Goal: Task Accomplishment & Management: Use online tool/utility

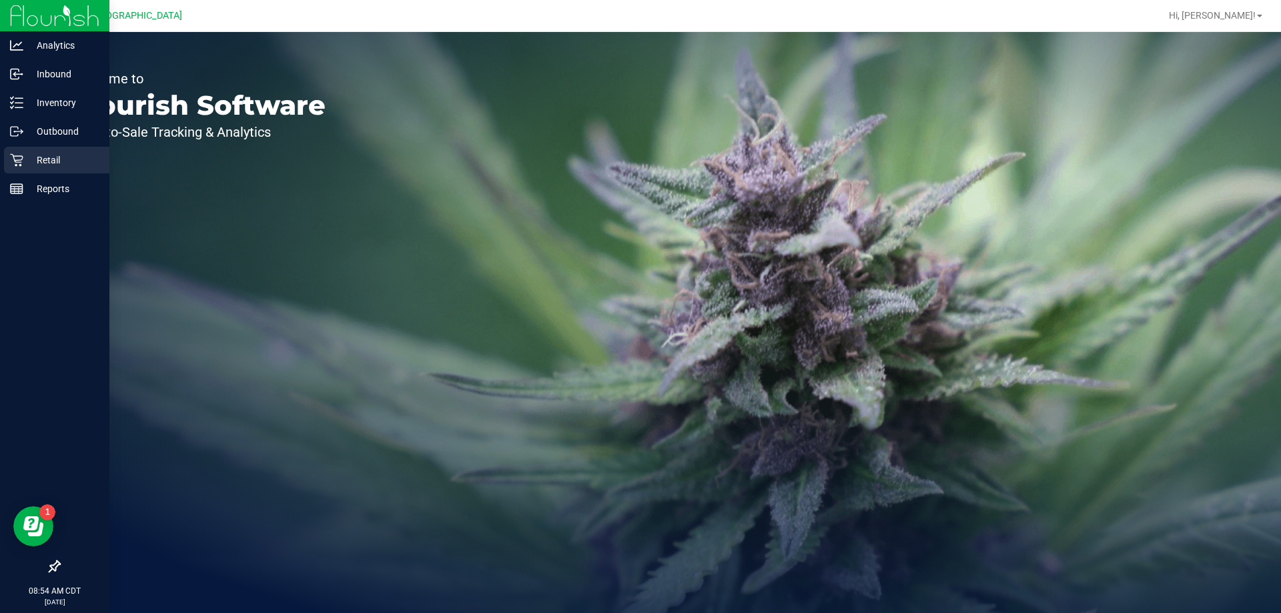
click at [57, 159] on p "Retail" at bounding box center [63, 160] width 80 height 16
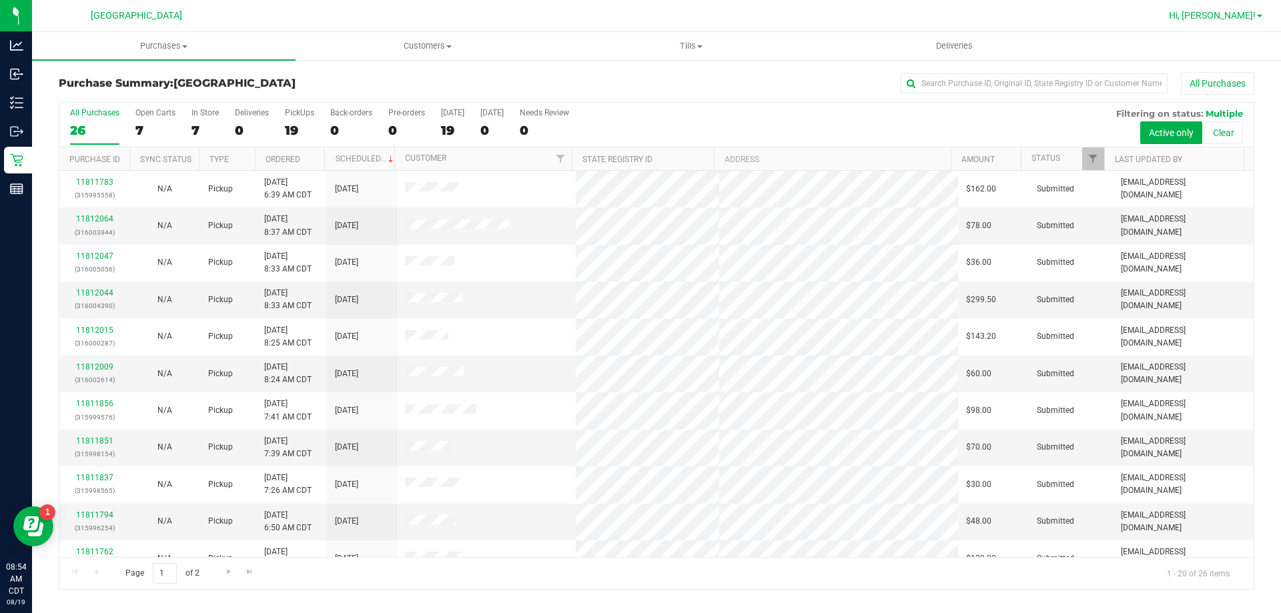
click at [1219, 12] on span "Hi, [PERSON_NAME]!" at bounding box center [1212, 15] width 87 height 11
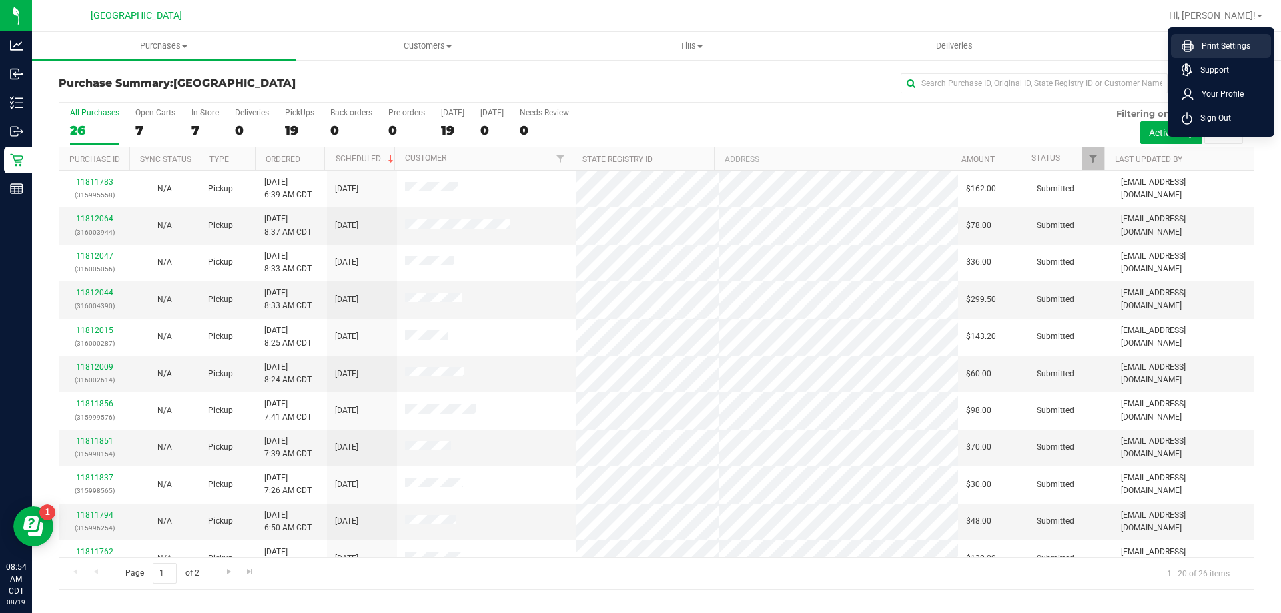
click at [1220, 45] on span "Print Settings" at bounding box center [1222, 45] width 57 height 13
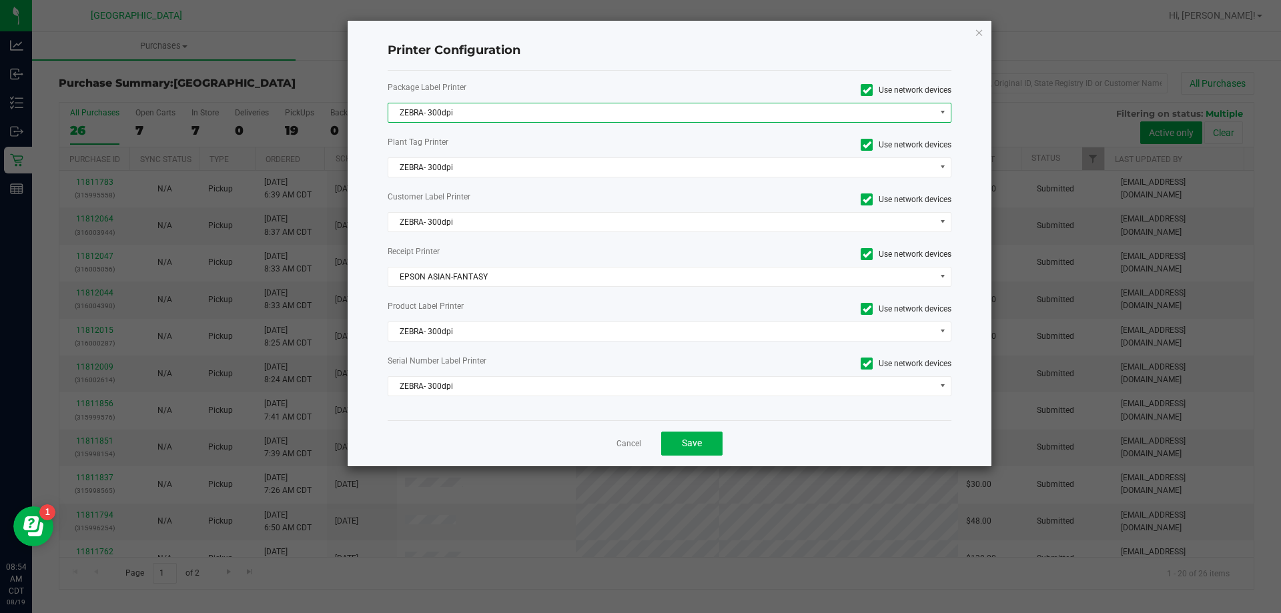
click at [464, 117] on span "ZEBRA- 300dpi" at bounding box center [661, 112] width 547 height 19
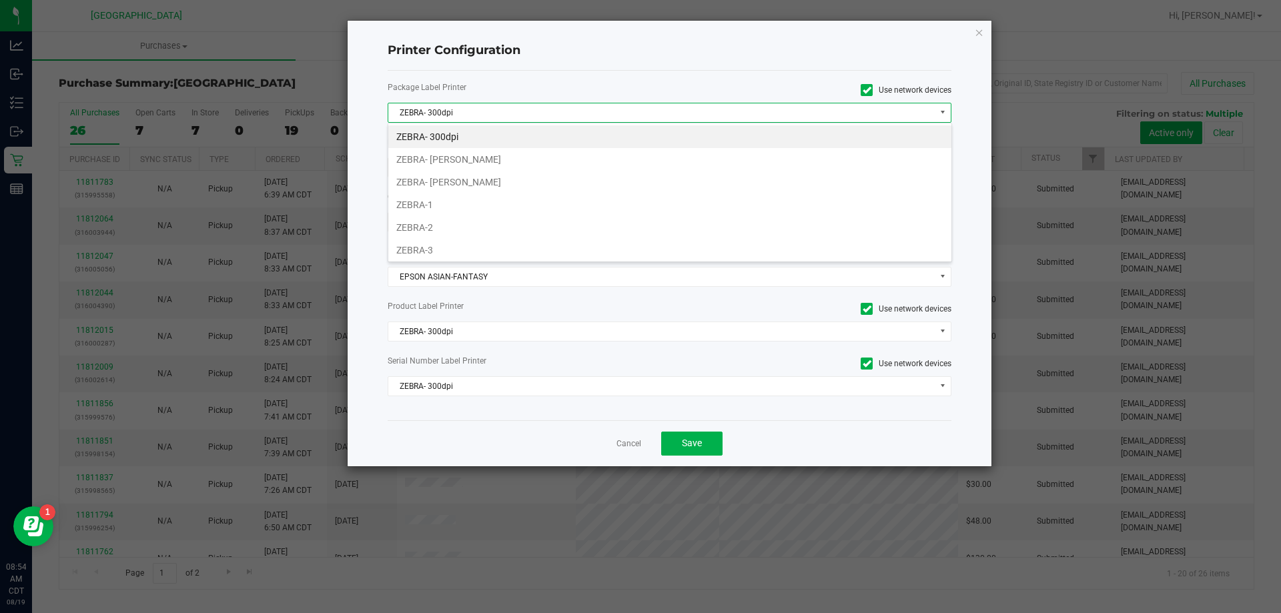
scroll to position [20, 564]
click at [462, 182] on li "ZEBRA- [PERSON_NAME]" at bounding box center [669, 182] width 563 height 23
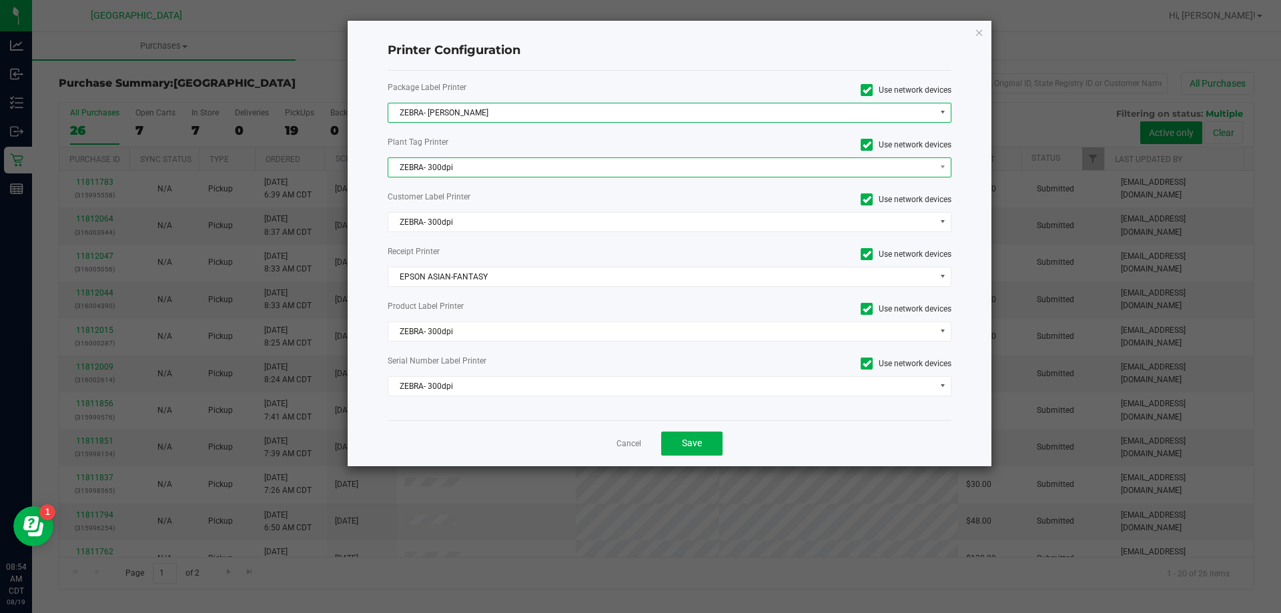
click at [461, 159] on span "ZEBRA- 300dpi" at bounding box center [661, 167] width 547 height 19
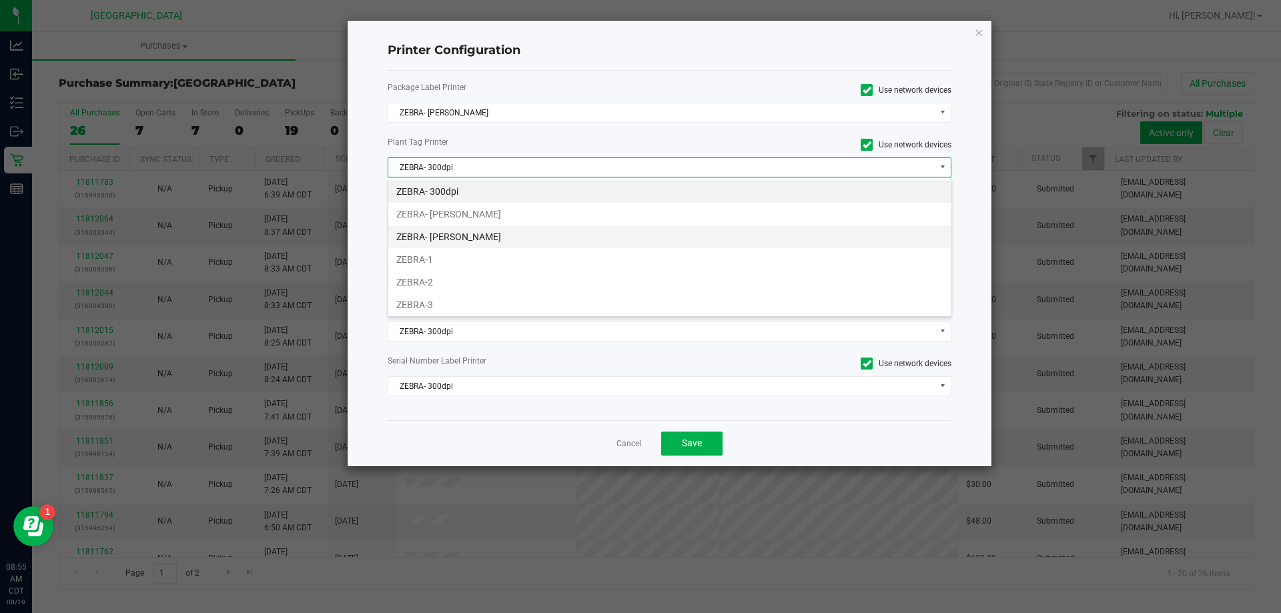
click at [482, 229] on li "ZEBRA- [PERSON_NAME]" at bounding box center [669, 237] width 563 height 23
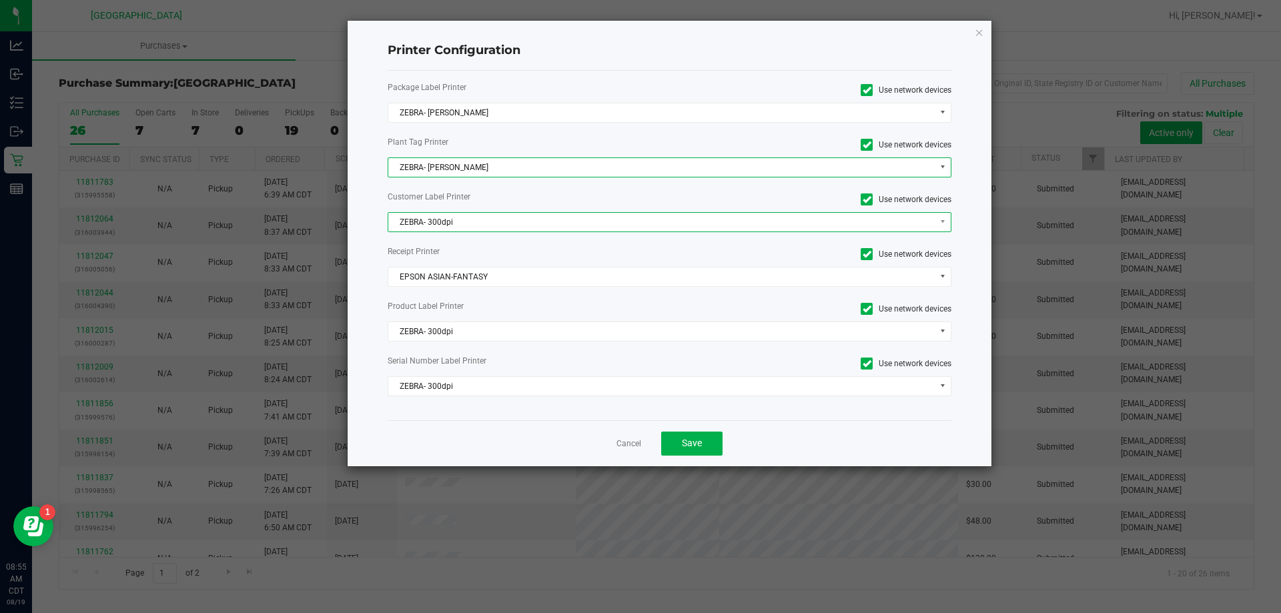
click at [482, 222] on span "ZEBRA- 300dpi" at bounding box center [661, 222] width 547 height 19
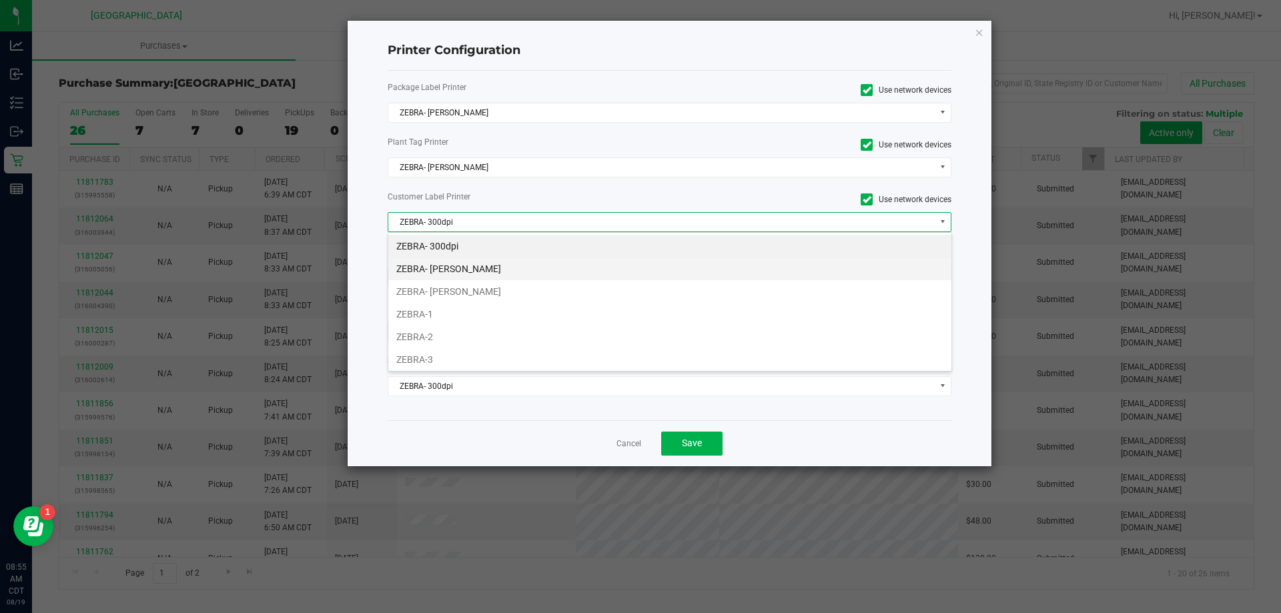
click at [504, 279] on li "ZEBRA- [PERSON_NAME]" at bounding box center [669, 269] width 563 height 23
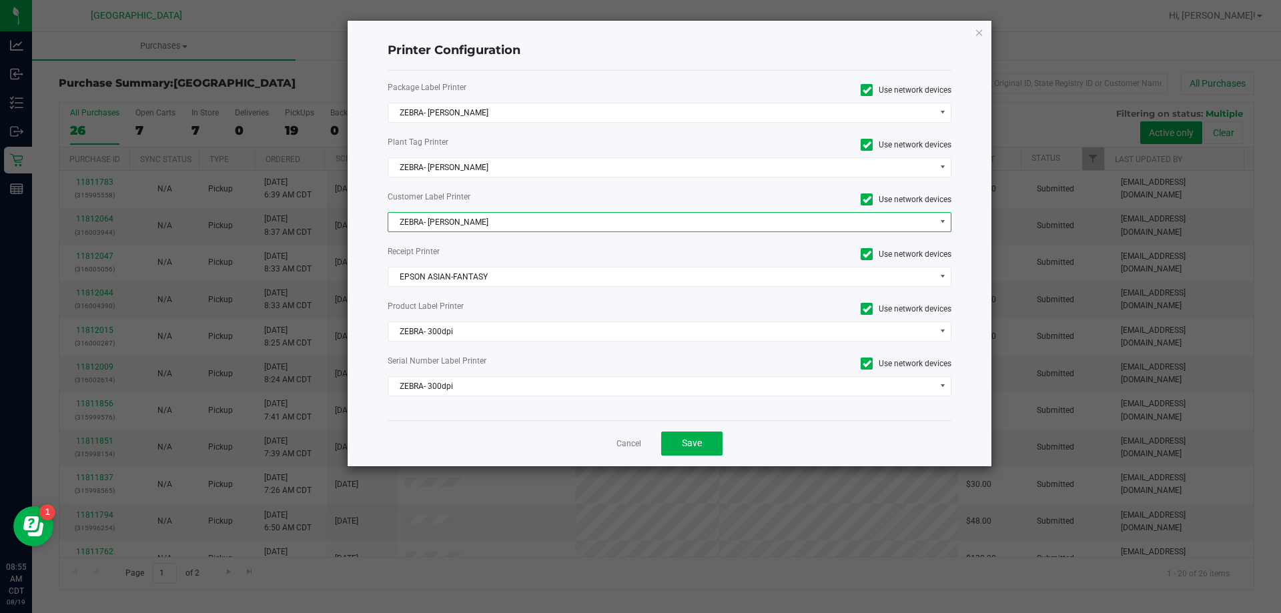
click at [495, 219] on span "ZEBRA- [PERSON_NAME]" at bounding box center [661, 222] width 547 height 19
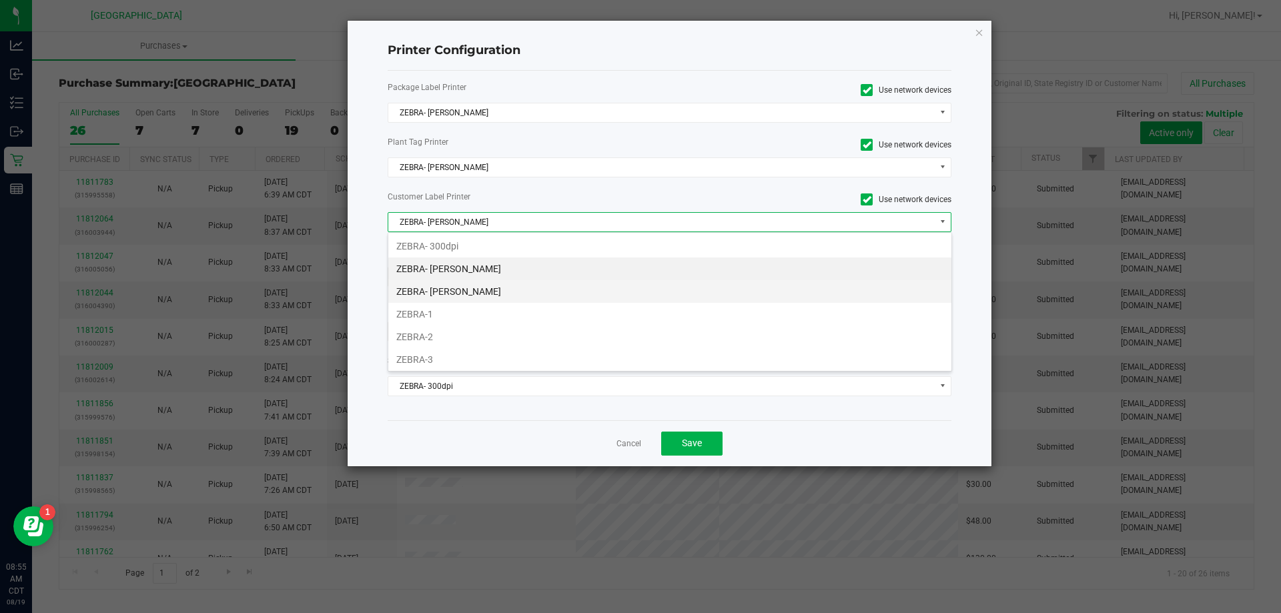
click at [488, 290] on li "ZEBRA- [PERSON_NAME]" at bounding box center [669, 291] width 563 height 23
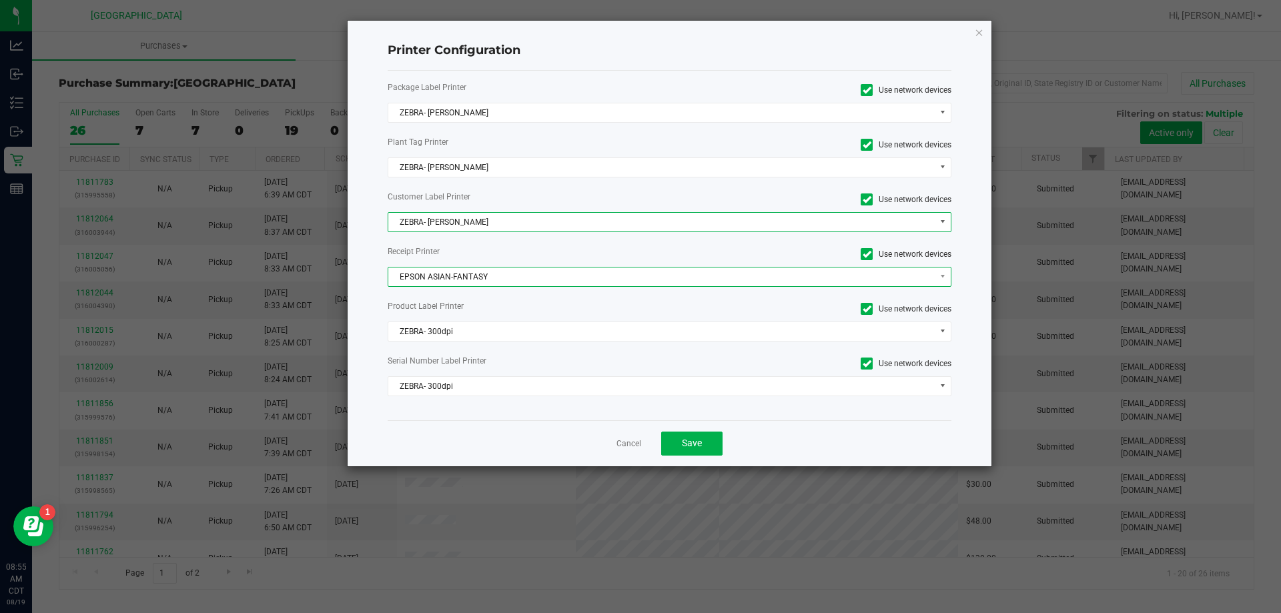
click at [468, 279] on span "EPSON ASIAN-FANTASY" at bounding box center [661, 277] width 547 height 19
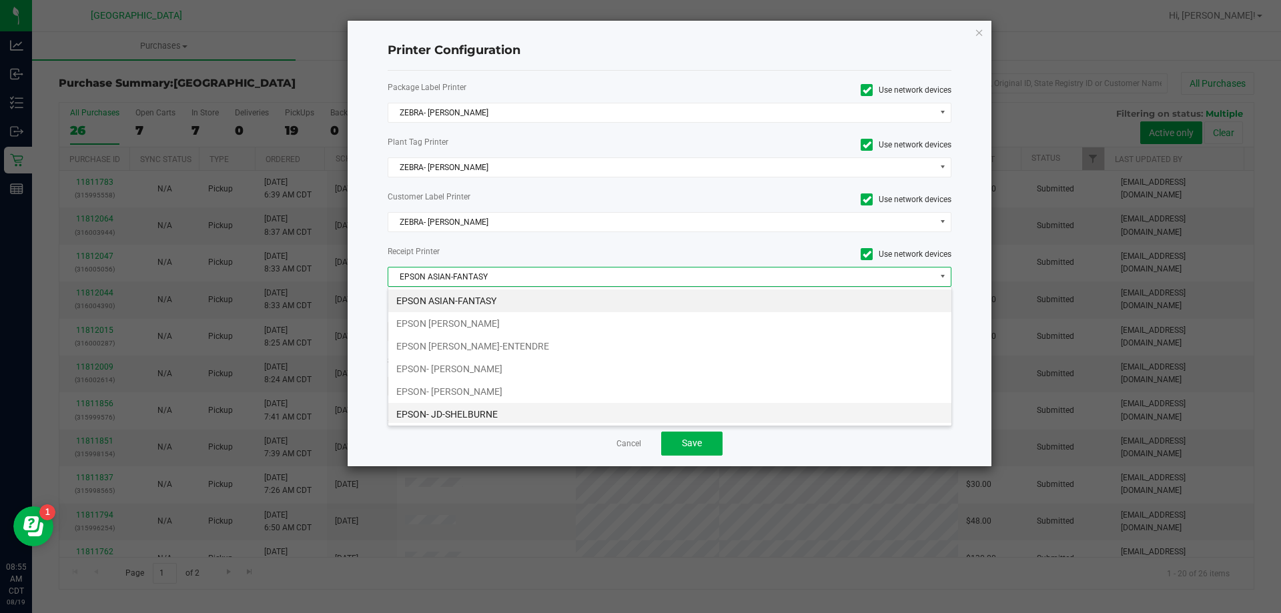
click at [471, 419] on li "EPSON- JD-SHELBURNE" at bounding box center [669, 414] width 563 height 23
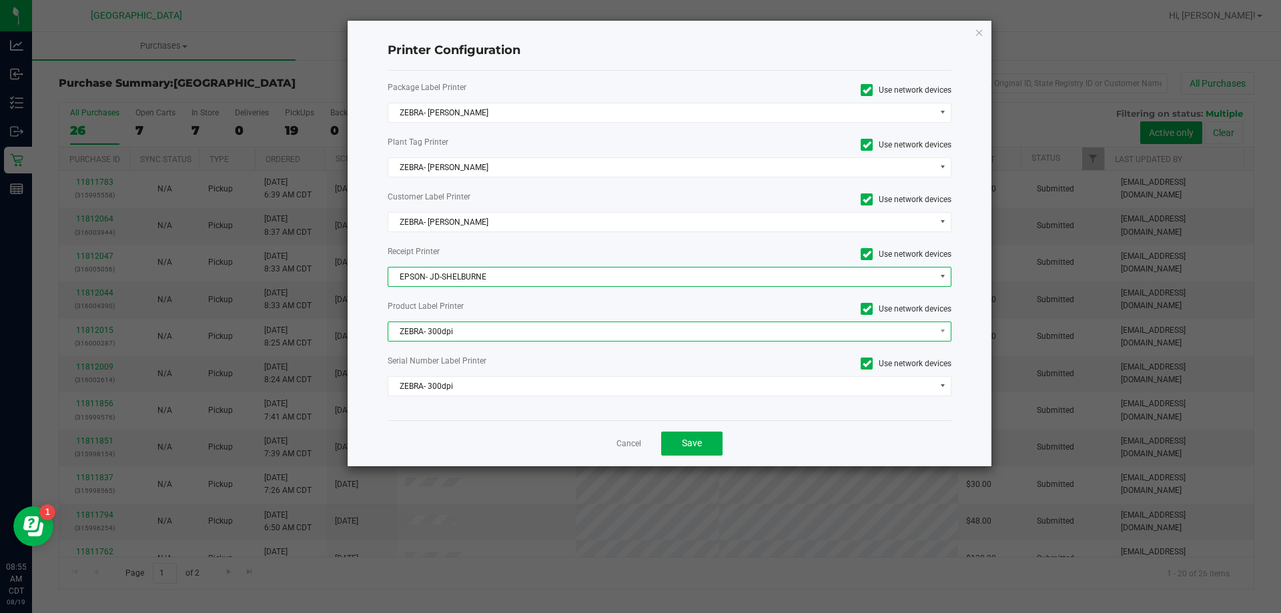
click at [440, 328] on span "ZEBRA- 300dpi" at bounding box center [661, 331] width 547 height 19
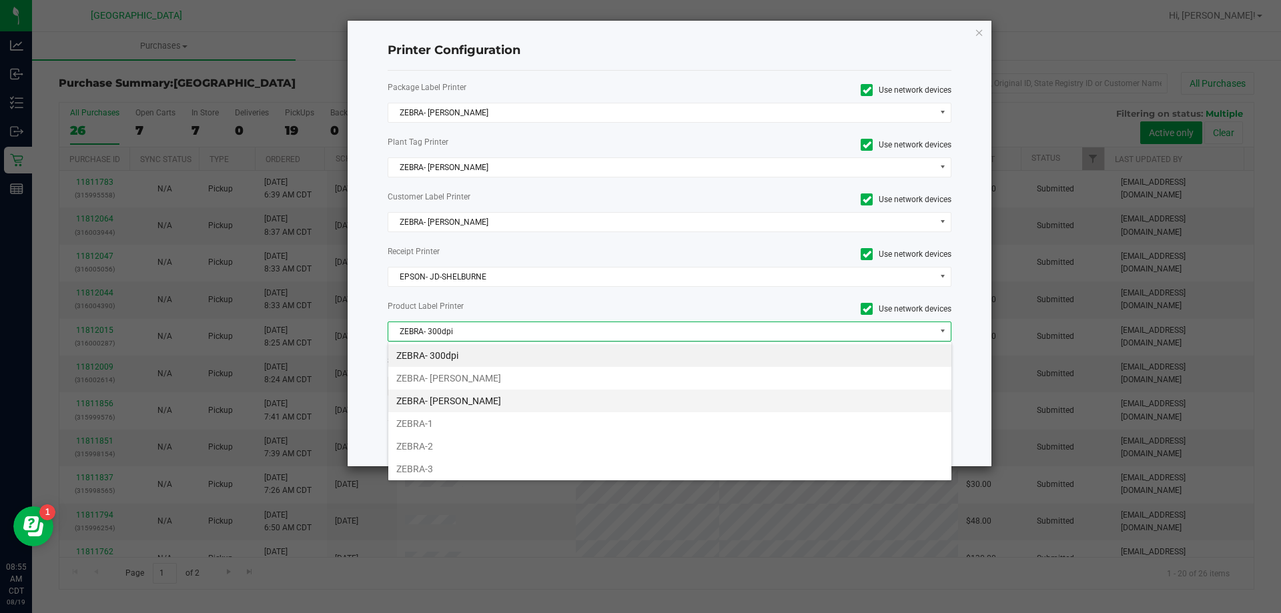
click at [443, 408] on li "ZEBRA- [PERSON_NAME]" at bounding box center [669, 401] width 563 height 23
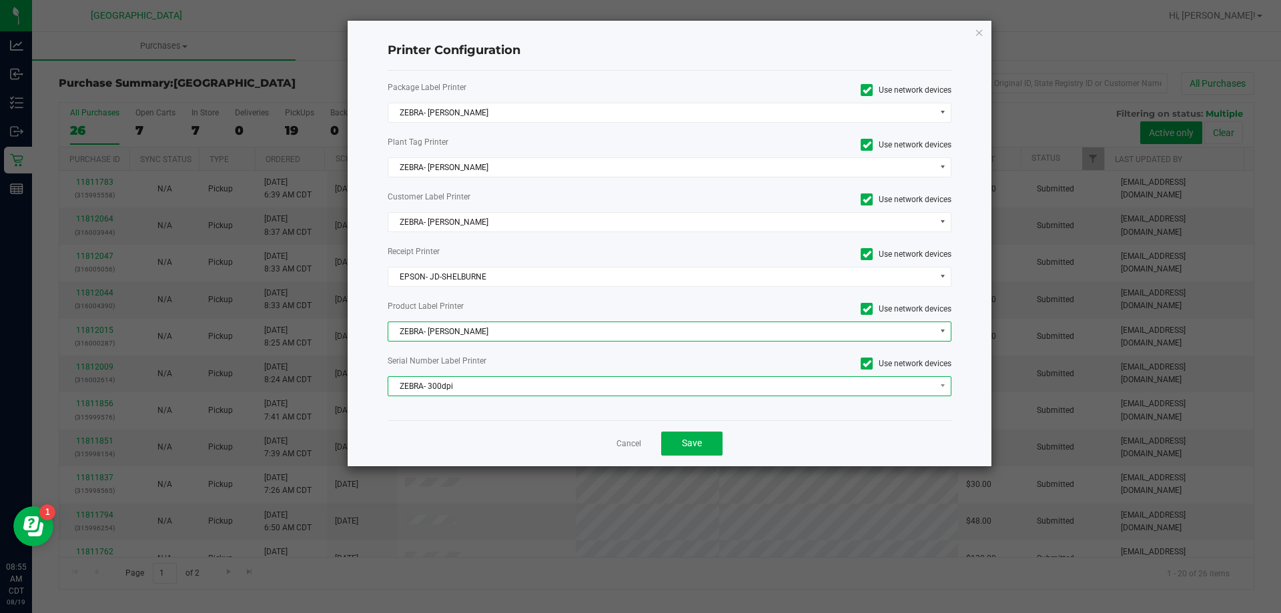
click at [442, 387] on span "ZEBRA- 300dpi" at bounding box center [661, 386] width 547 height 19
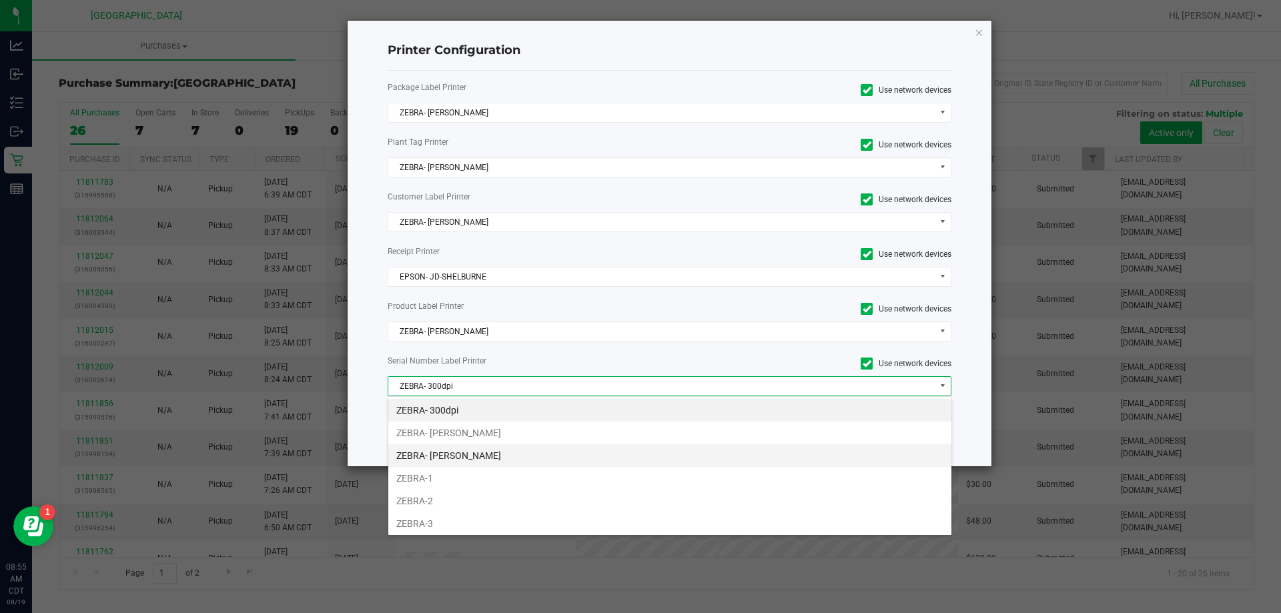
click at [503, 453] on li "ZEBRA- [PERSON_NAME]" at bounding box center [669, 455] width 563 height 23
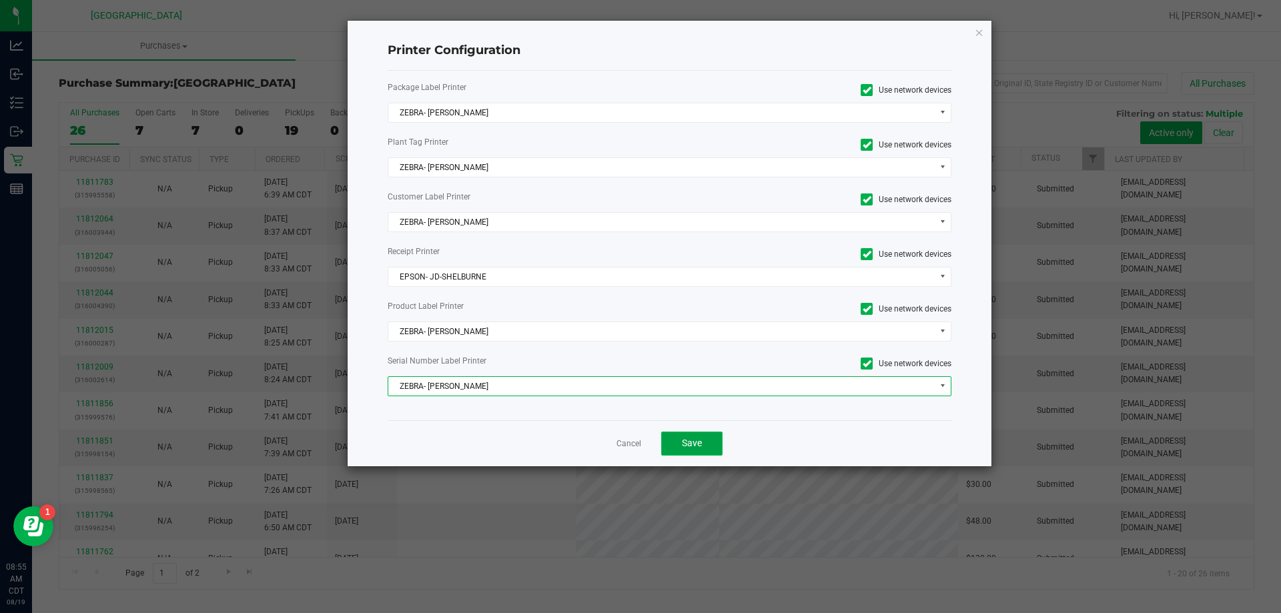
click at [693, 446] on span "Save" at bounding box center [692, 443] width 20 height 11
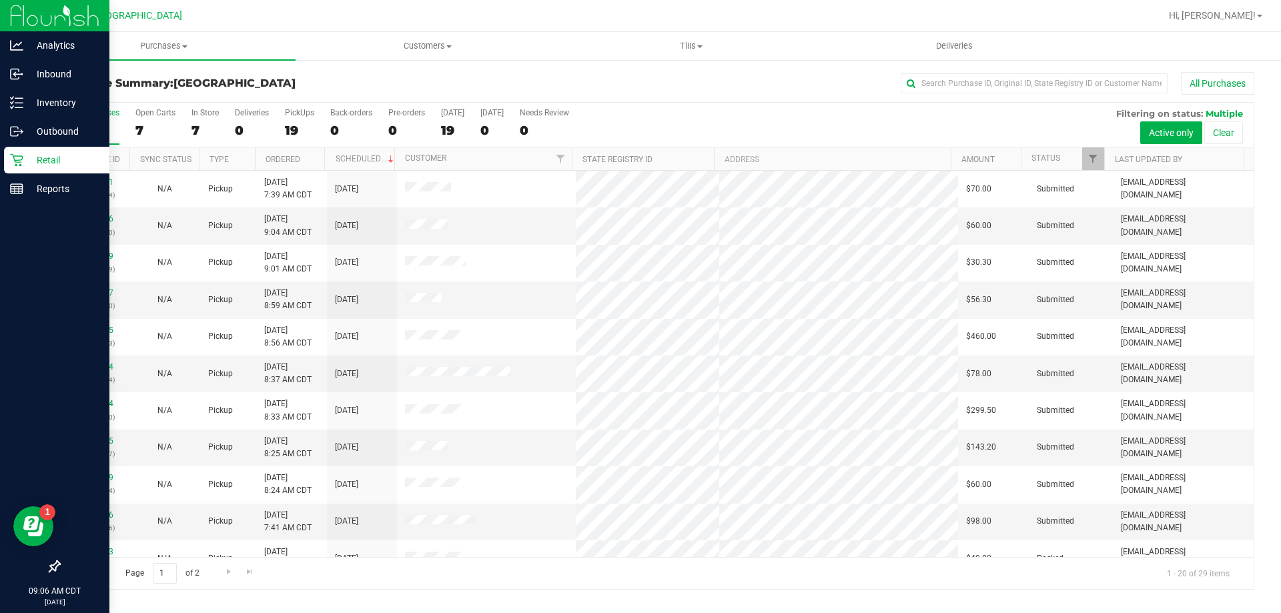
click at [61, 159] on p "Retail" at bounding box center [63, 160] width 80 height 16
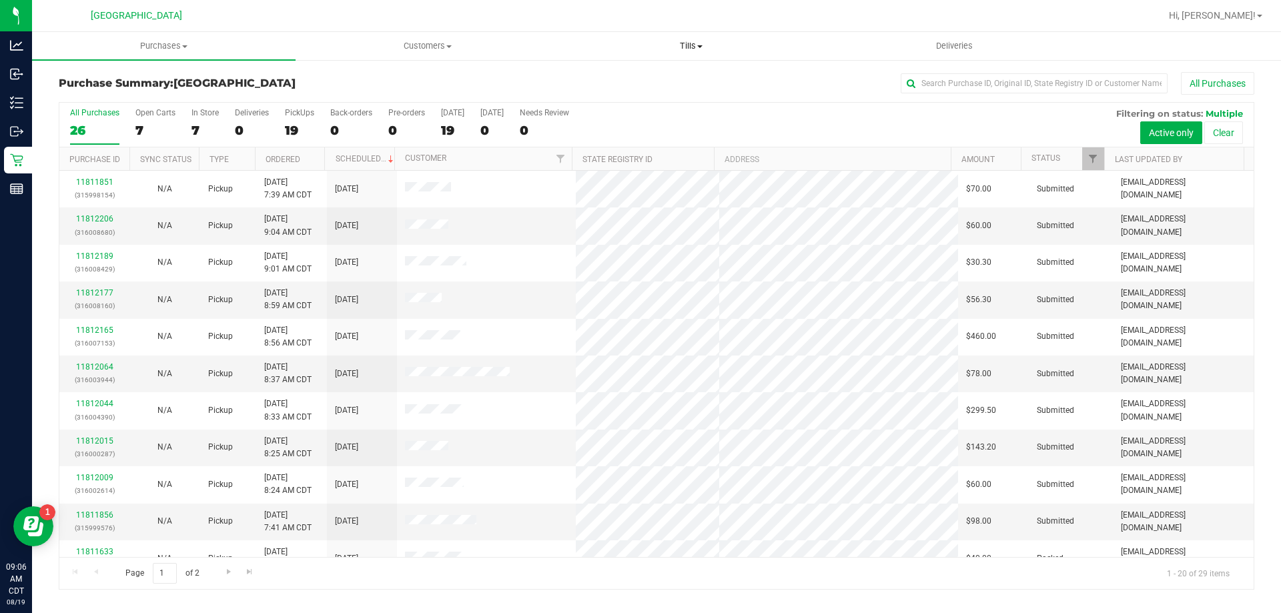
click at [688, 45] on span "Tills" at bounding box center [691, 46] width 262 height 12
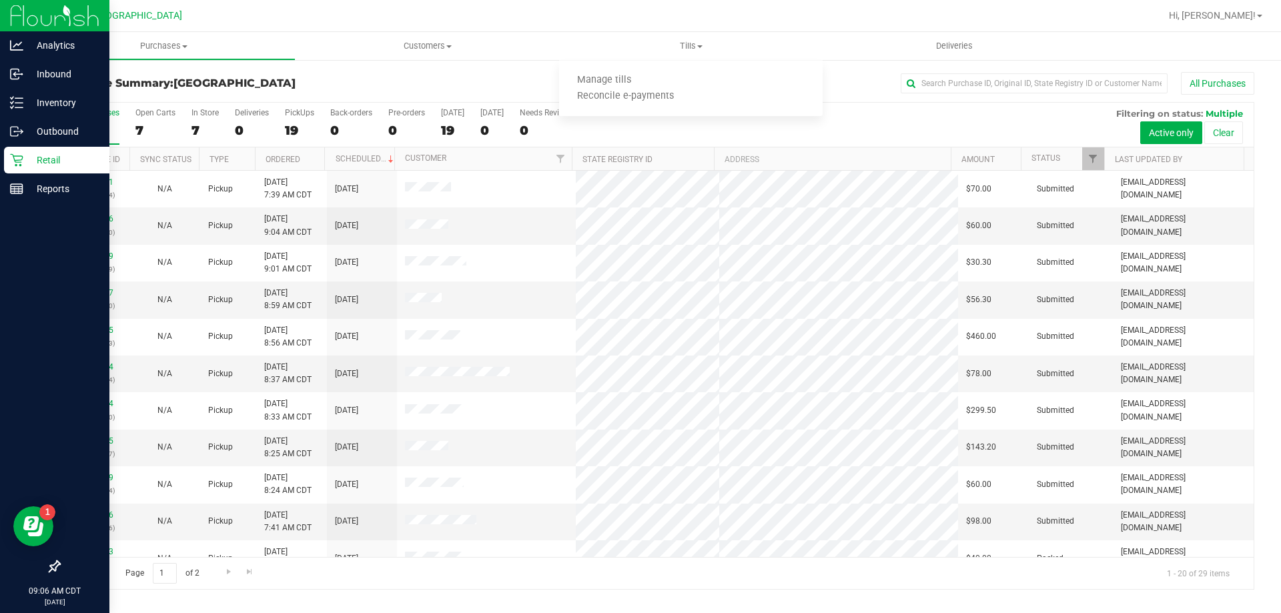
click at [28, 160] on p "Retail" at bounding box center [63, 160] width 80 height 16
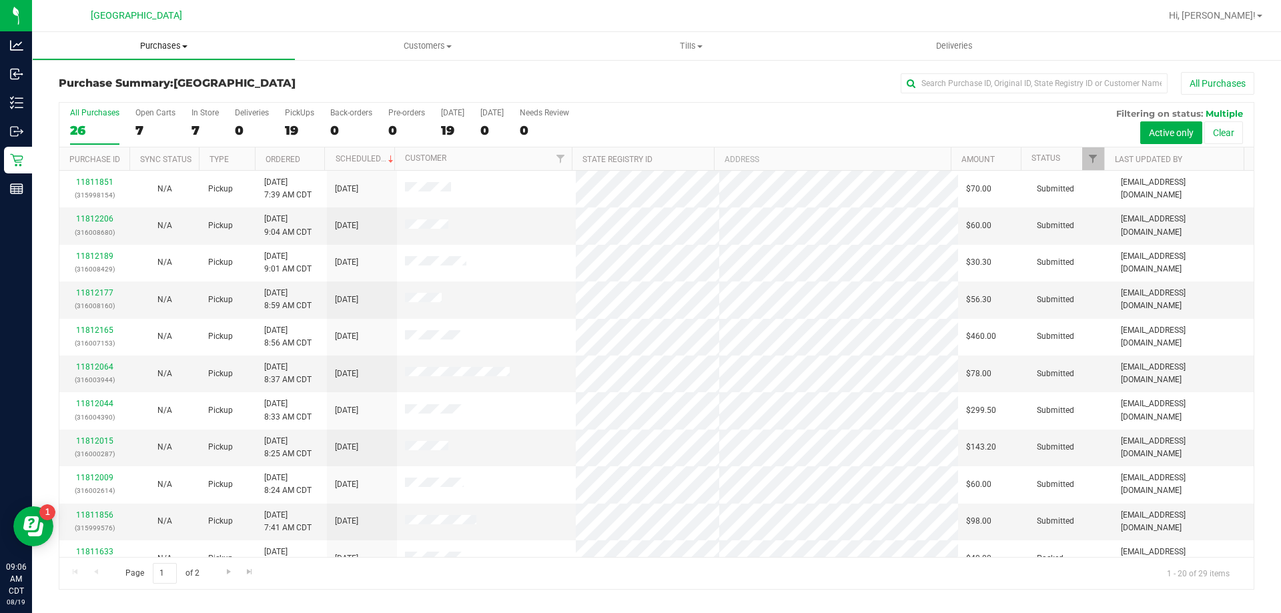
click at [152, 44] on span "Purchases" at bounding box center [164, 46] width 262 height 12
click at [82, 95] on span "Fulfillment" at bounding box center [73, 96] width 83 height 11
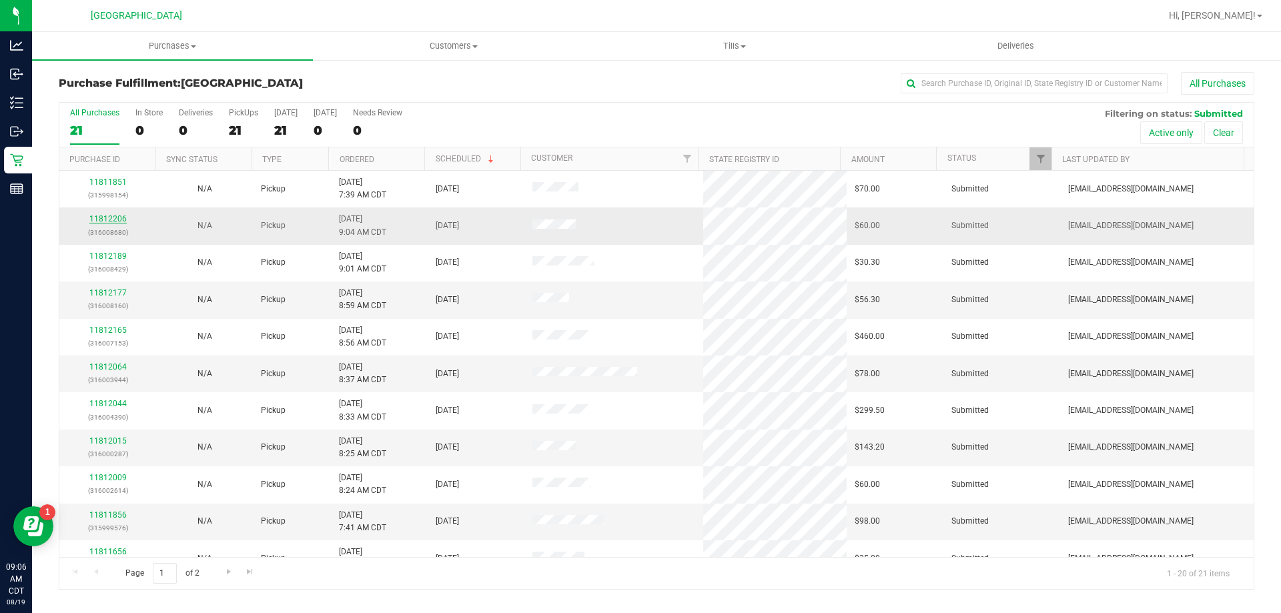
click at [107, 220] on link "11812206" at bounding box center [107, 218] width 37 height 9
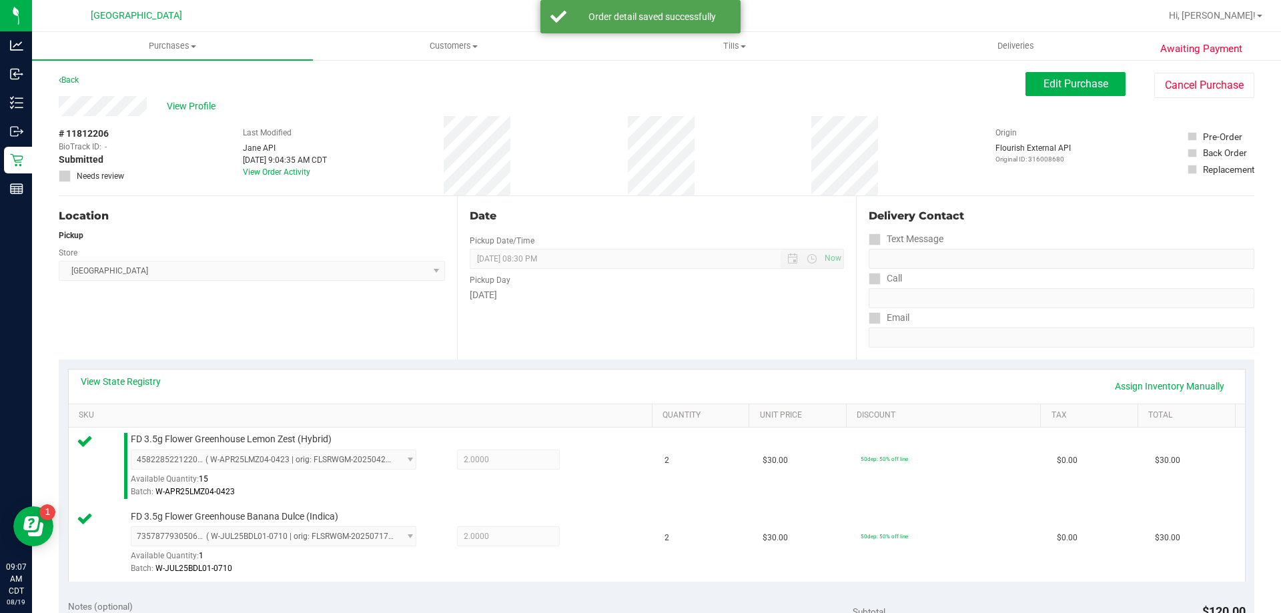
scroll to position [467, 0]
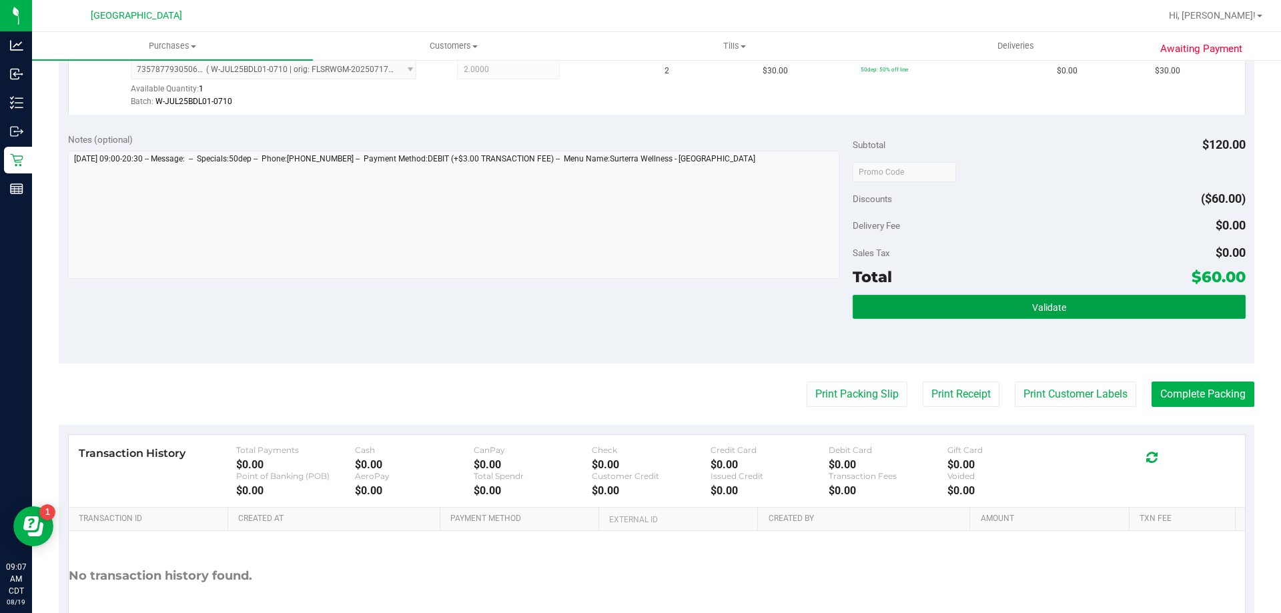
click at [1024, 298] on button "Validate" at bounding box center [1049, 307] width 392 height 24
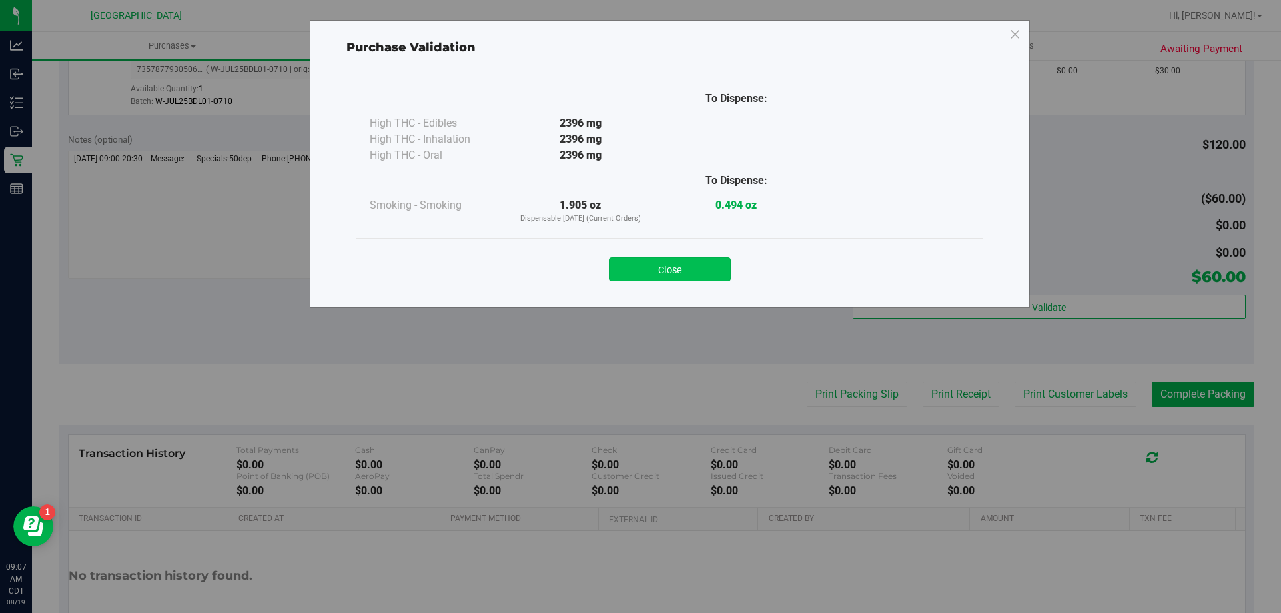
click at [642, 264] on button "Close" at bounding box center [669, 270] width 121 height 24
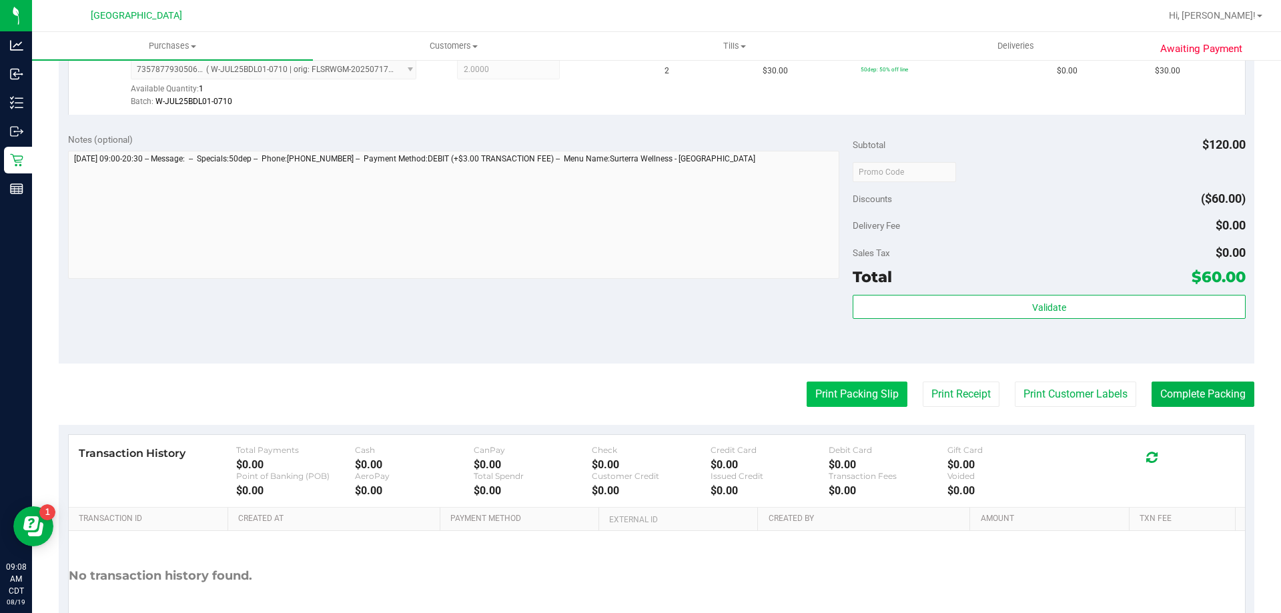
click at [843, 400] on button "Print Packing Slip" at bounding box center [857, 394] width 101 height 25
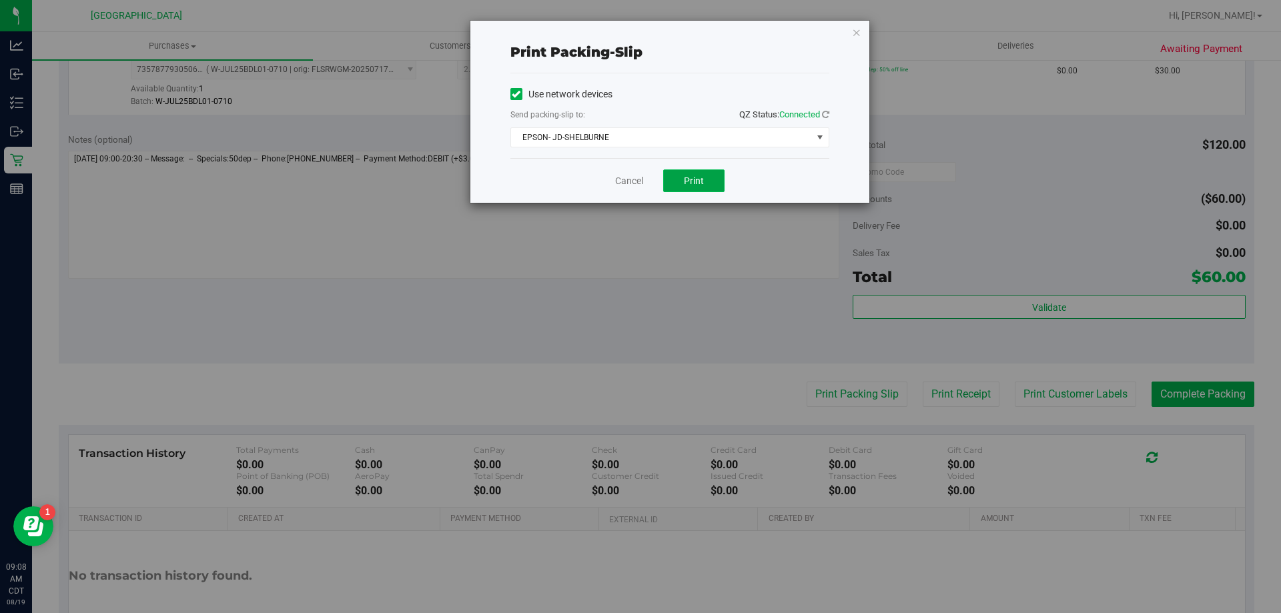
click at [685, 178] on span "Print" at bounding box center [694, 181] width 20 height 11
click at [858, 29] on icon "button" at bounding box center [856, 32] width 9 height 16
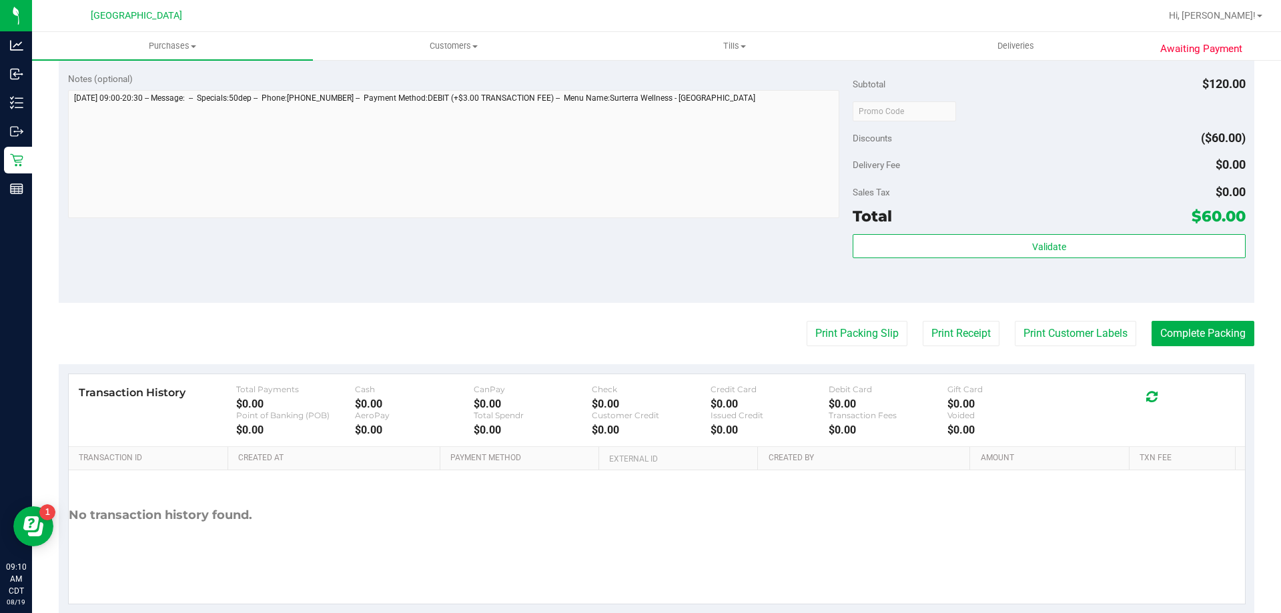
scroll to position [555, 0]
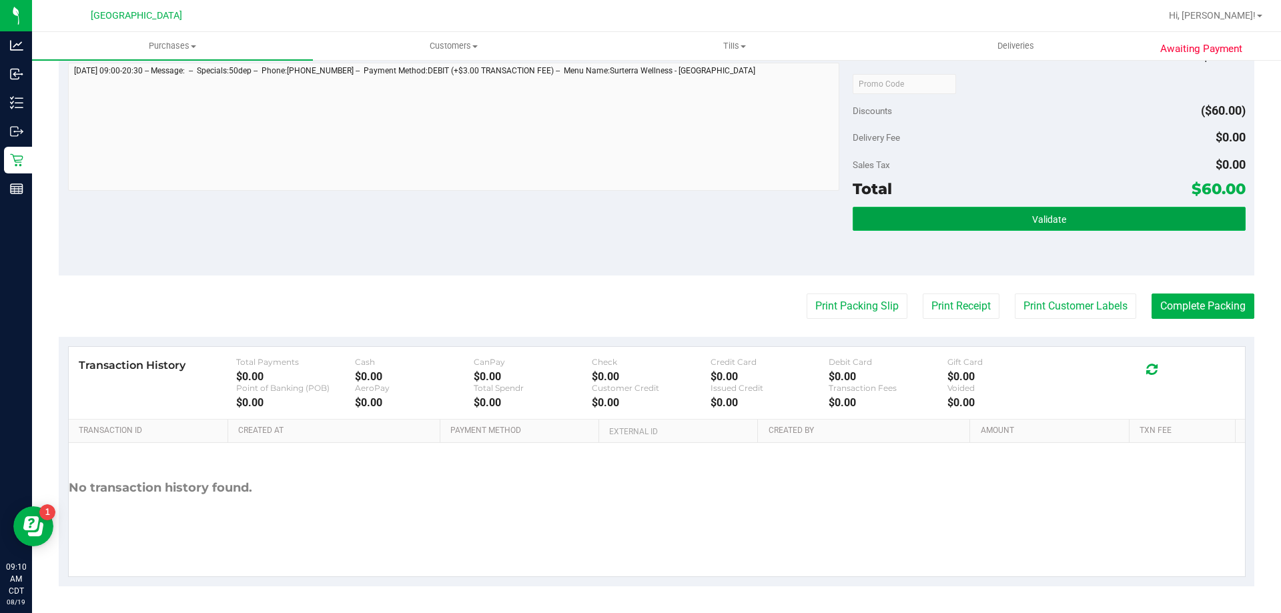
click at [1059, 214] on button "Validate" at bounding box center [1049, 219] width 392 height 24
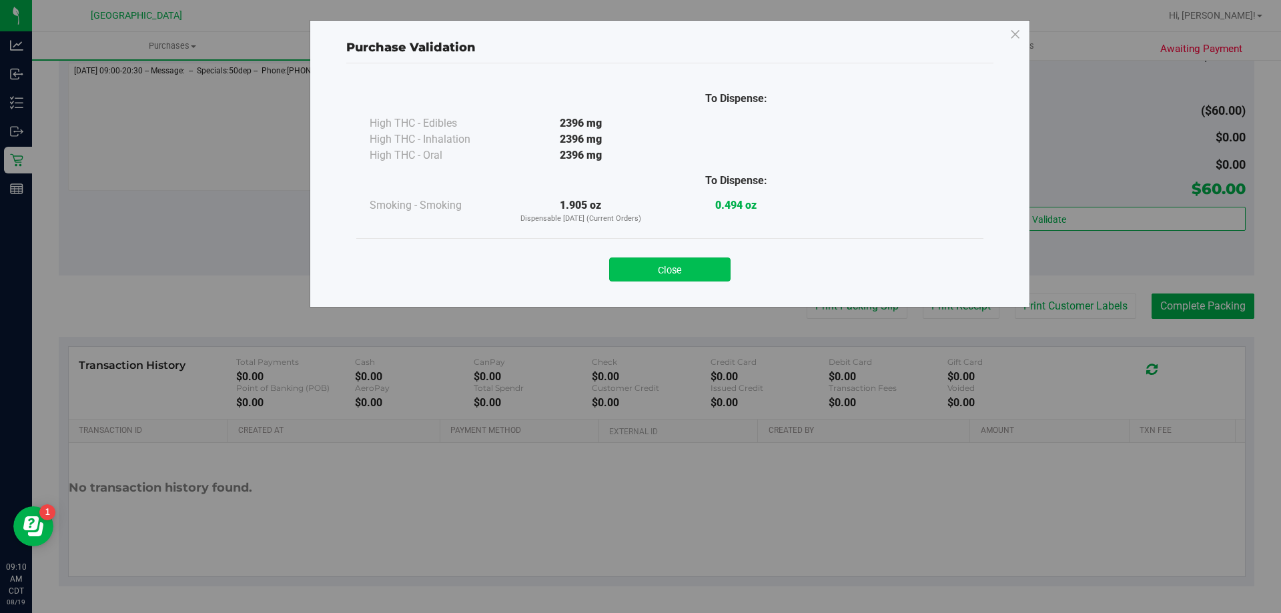
click at [689, 270] on button "Close" at bounding box center [669, 270] width 121 height 24
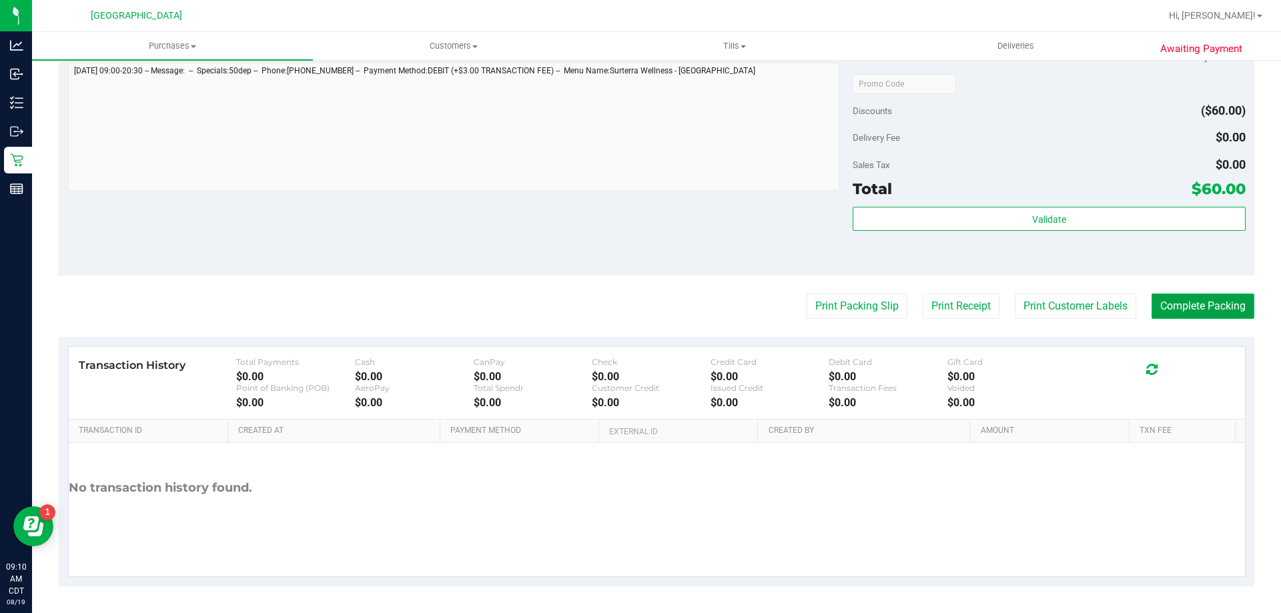
click at [1200, 309] on button "Complete Packing" at bounding box center [1203, 306] width 103 height 25
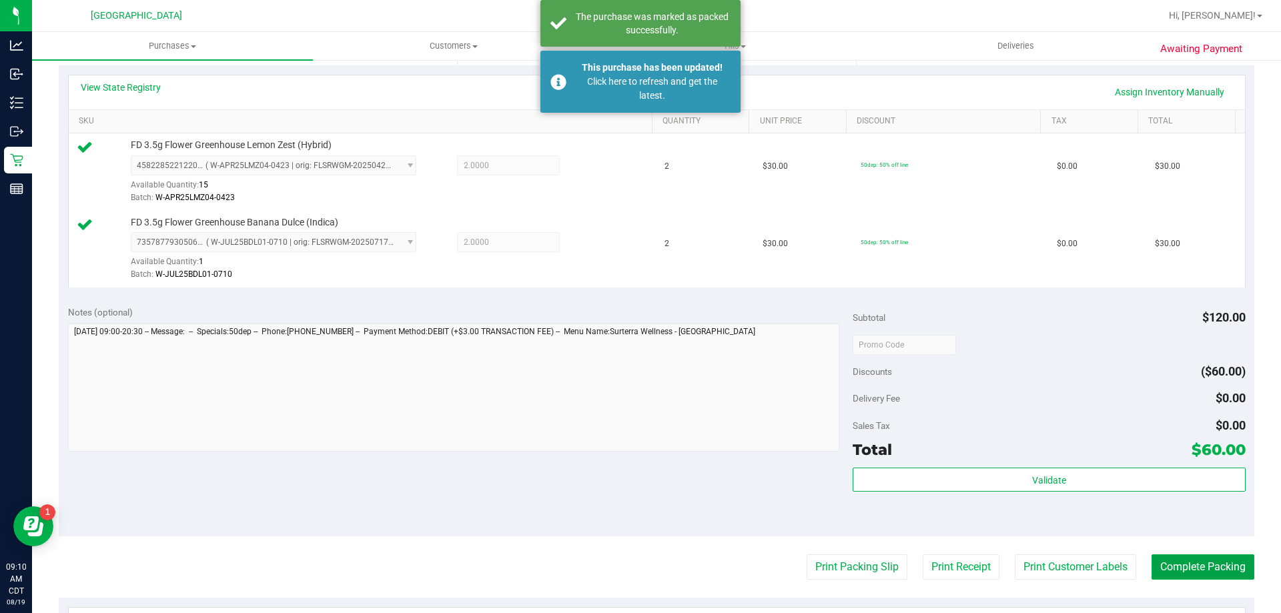
scroll to position [88, 0]
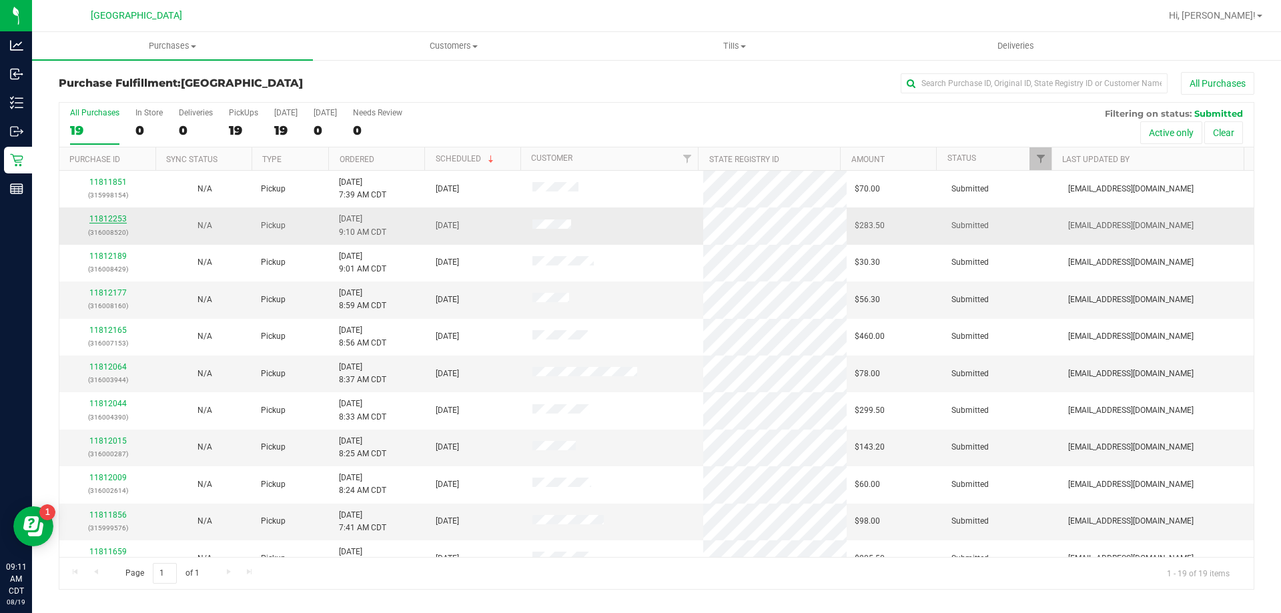
click at [110, 220] on link "11812253" at bounding box center [107, 218] width 37 height 9
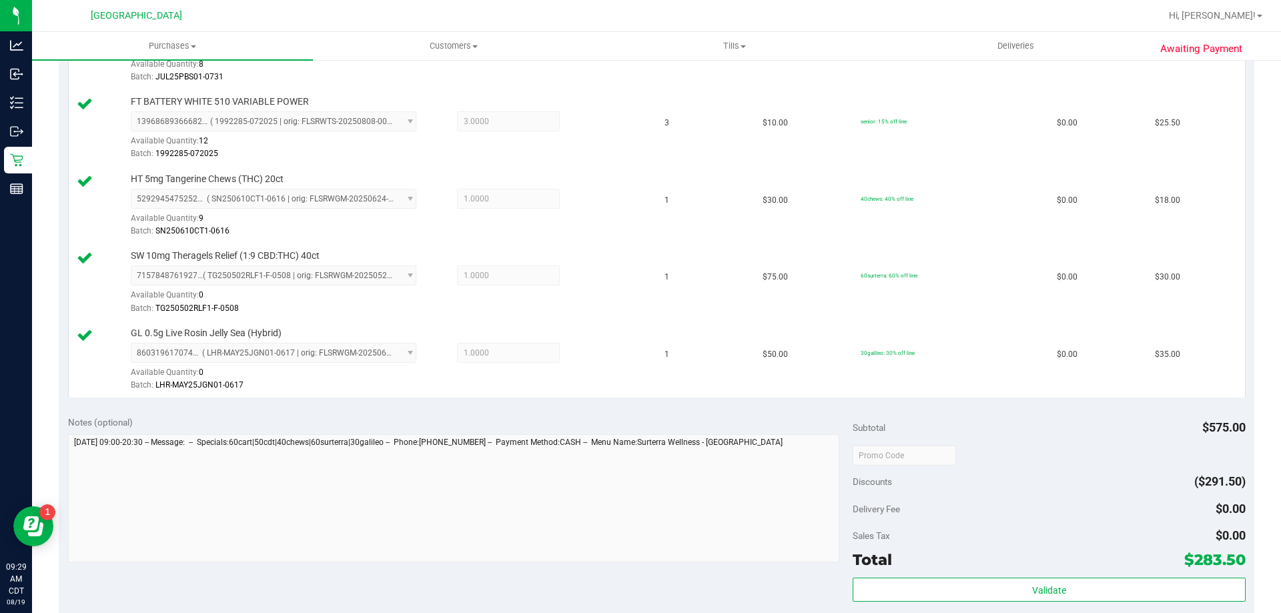
scroll to position [1172, 0]
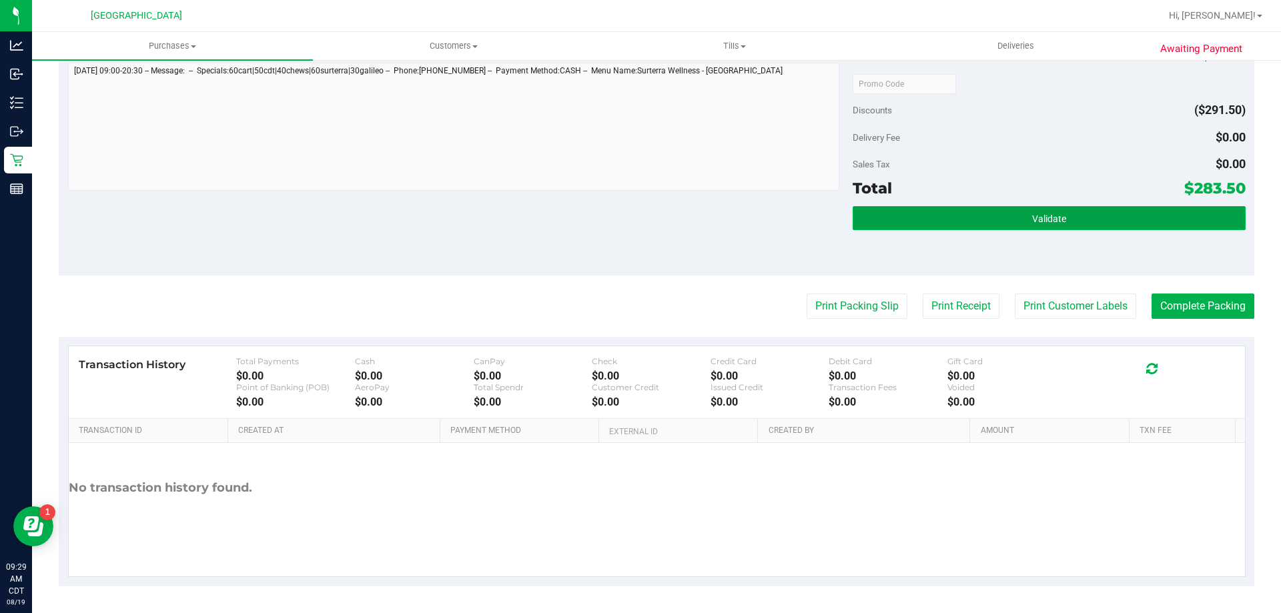
click at [1104, 226] on button "Validate" at bounding box center [1049, 218] width 392 height 24
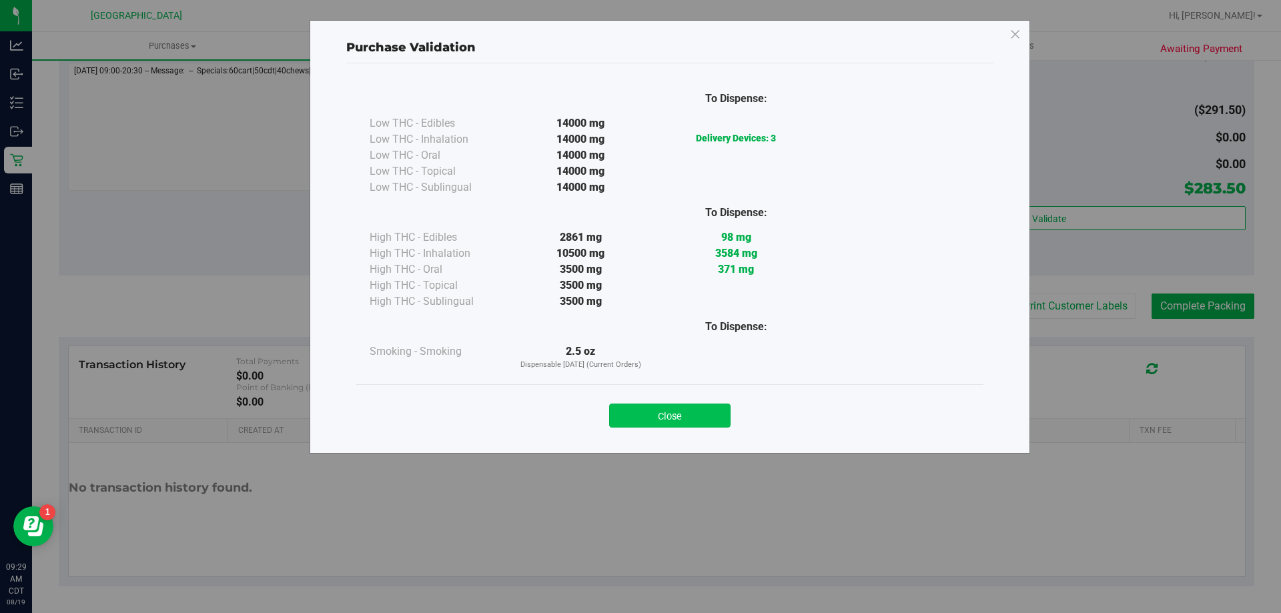
click at [666, 416] on button "Close" at bounding box center [669, 416] width 121 height 24
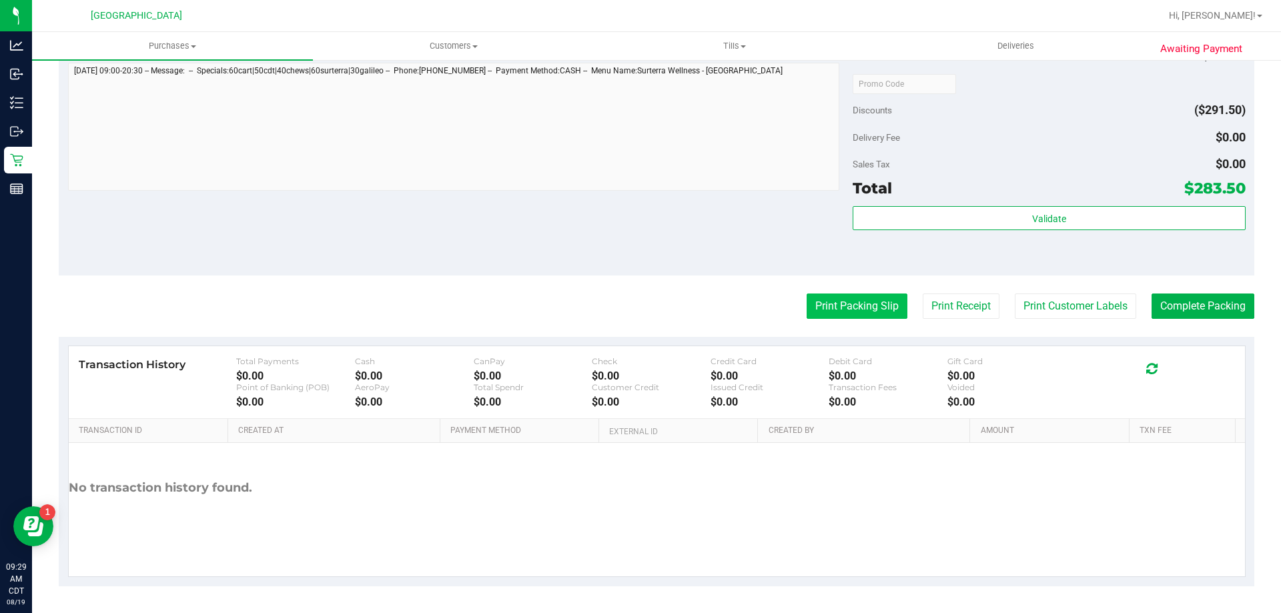
click at [873, 306] on button "Print Packing Slip" at bounding box center [857, 306] width 101 height 25
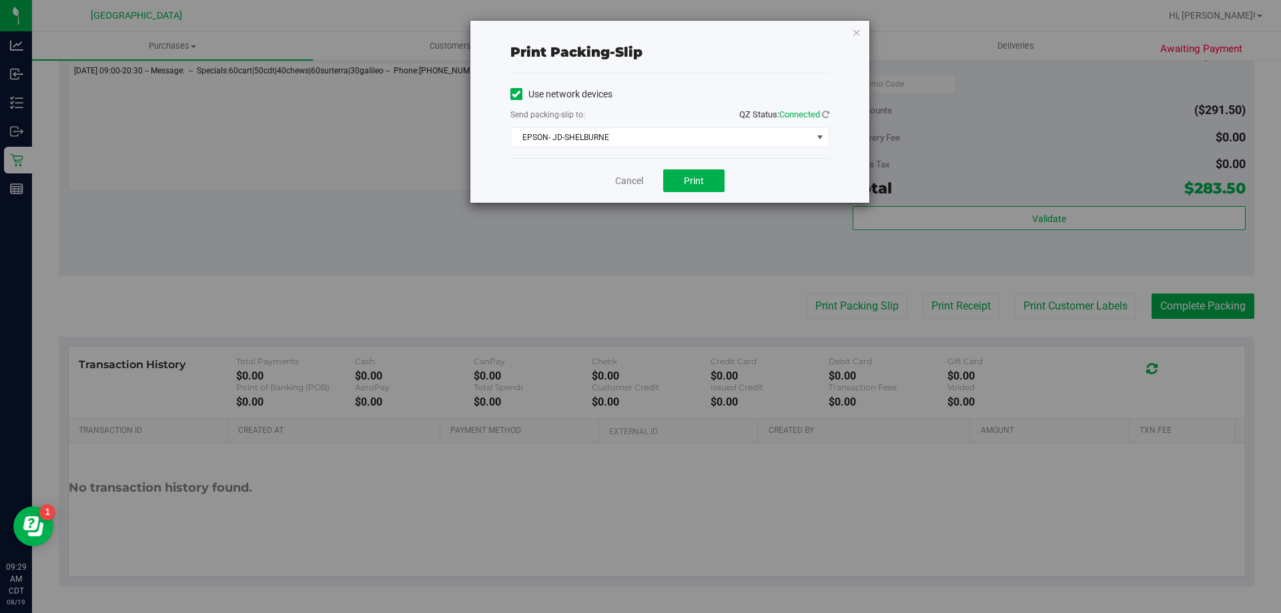
click at [849, 32] on div "Print packing-slip Use network devices Send packing-slip to: QZ Status: Connect…" at bounding box center [669, 112] width 399 height 182
click at [853, 38] on icon "button" at bounding box center [856, 32] width 9 height 16
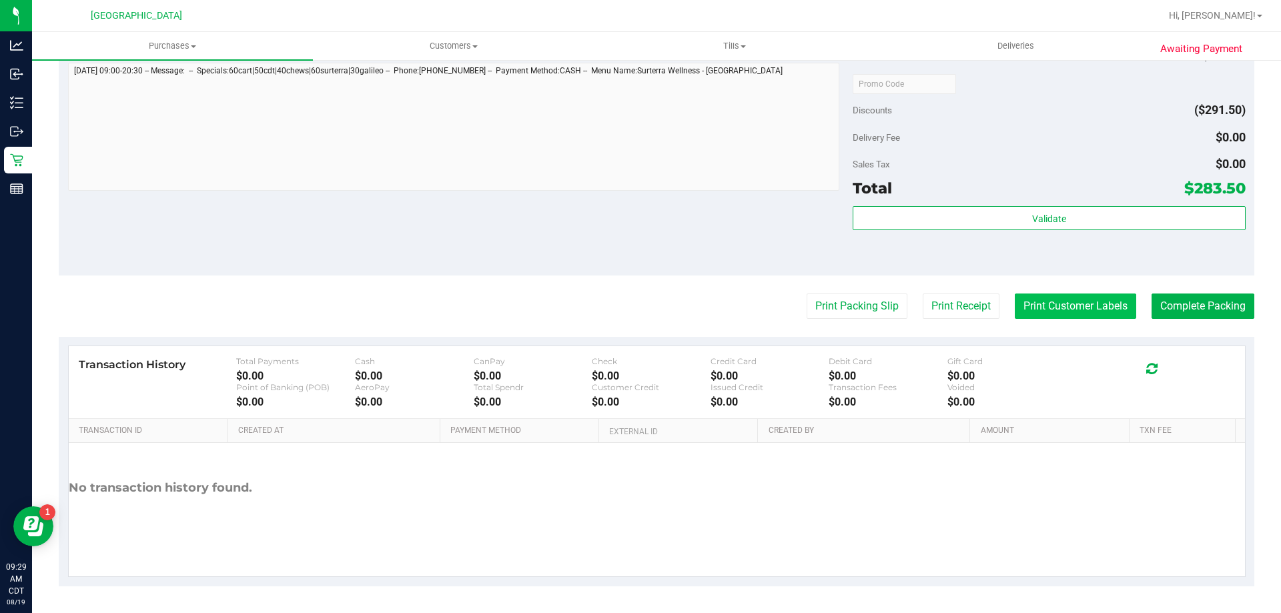
click at [1077, 302] on button "Print Customer Labels" at bounding box center [1075, 306] width 121 height 25
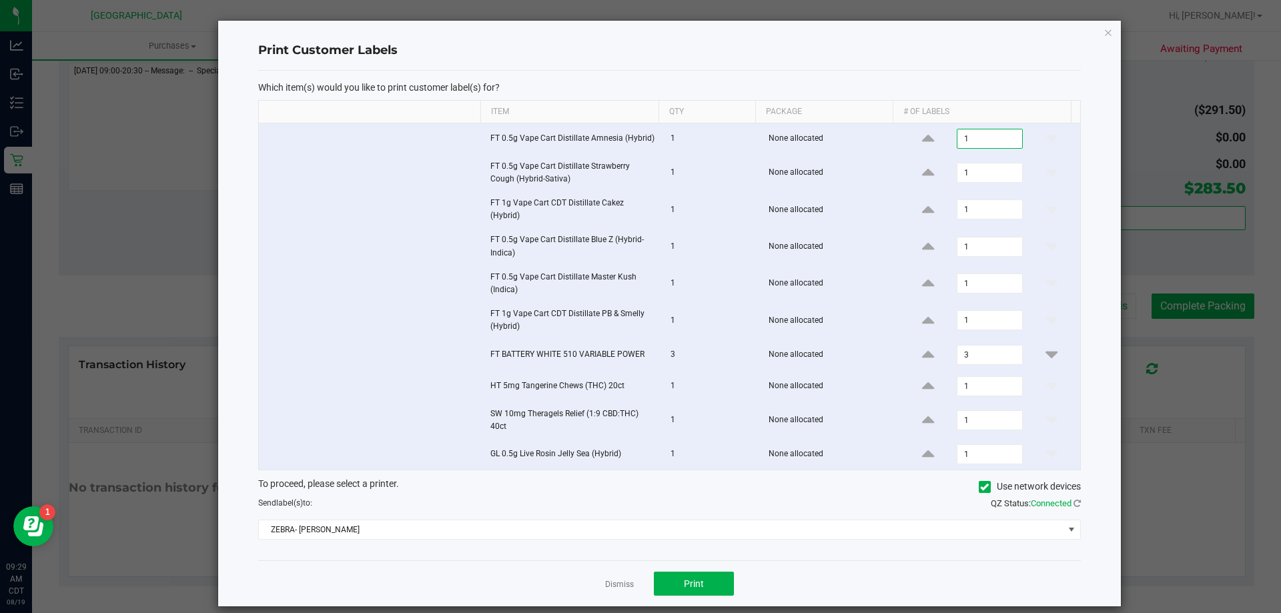
click at [976, 144] on input "1" at bounding box center [990, 138] width 64 height 19
click at [976, 175] on input "1" at bounding box center [990, 172] width 64 height 19
click at [972, 210] on input "1" at bounding box center [990, 209] width 64 height 19
click at [972, 248] on input "1" at bounding box center [990, 247] width 64 height 19
click at [972, 283] on input "1" at bounding box center [990, 283] width 64 height 19
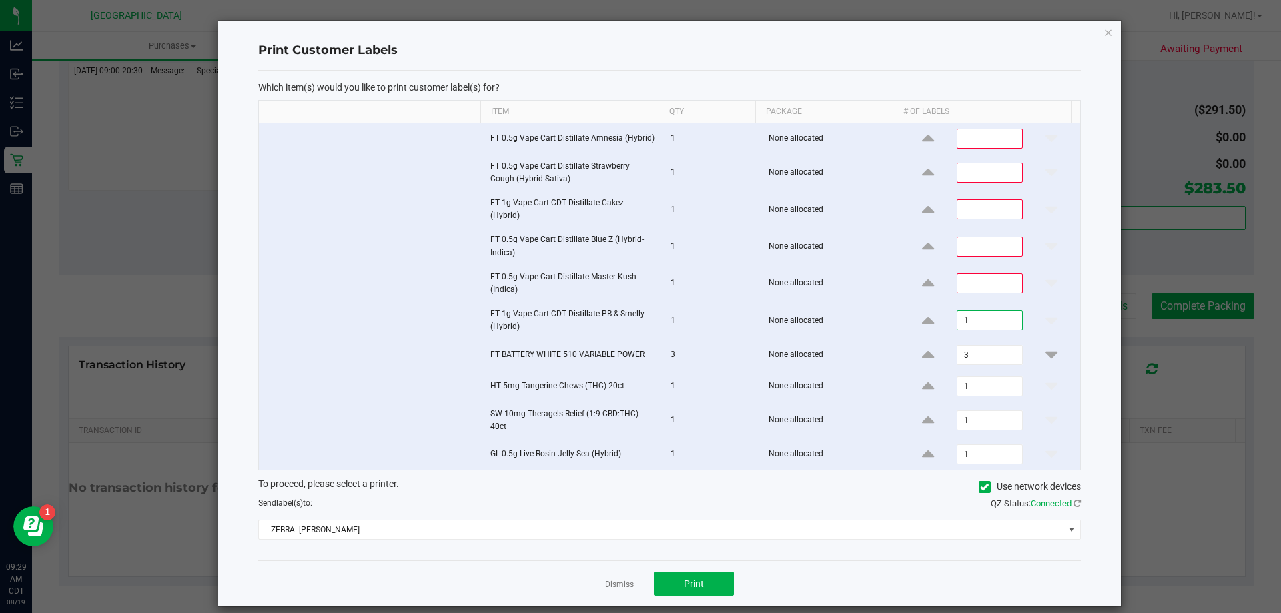
click at [975, 327] on input "1" at bounding box center [990, 320] width 64 height 19
click at [972, 362] on input "3" at bounding box center [990, 355] width 64 height 19
click at [967, 392] on input "1" at bounding box center [990, 386] width 64 height 19
click at [972, 421] on input "1" at bounding box center [990, 420] width 64 height 19
click at [706, 592] on button "Print" at bounding box center [694, 584] width 80 height 24
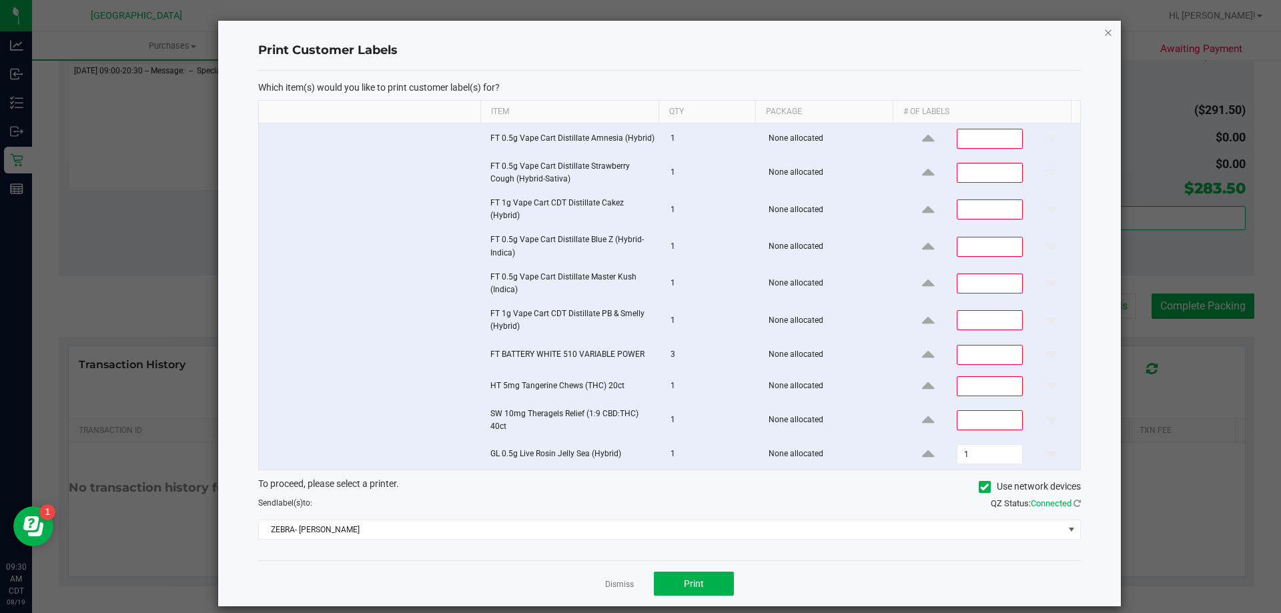
click at [1104, 33] on icon "button" at bounding box center [1108, 32] width 9 height 16
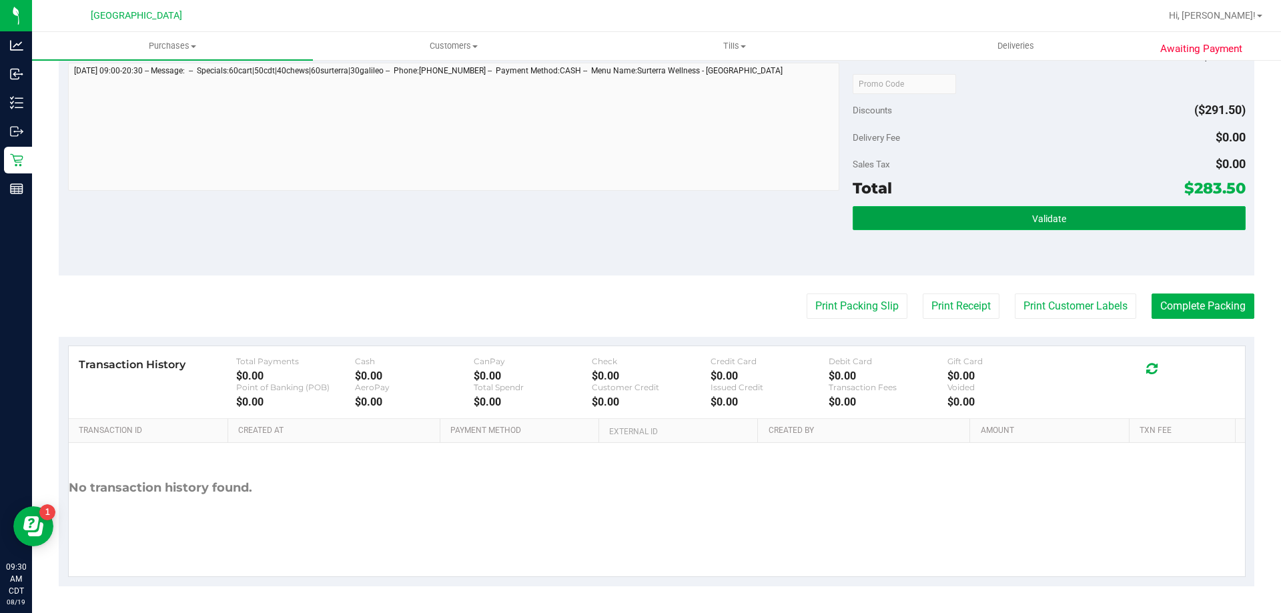
click at [981, 222] on button "Validate" at bounding box center [1049, 218] width 392 height 24
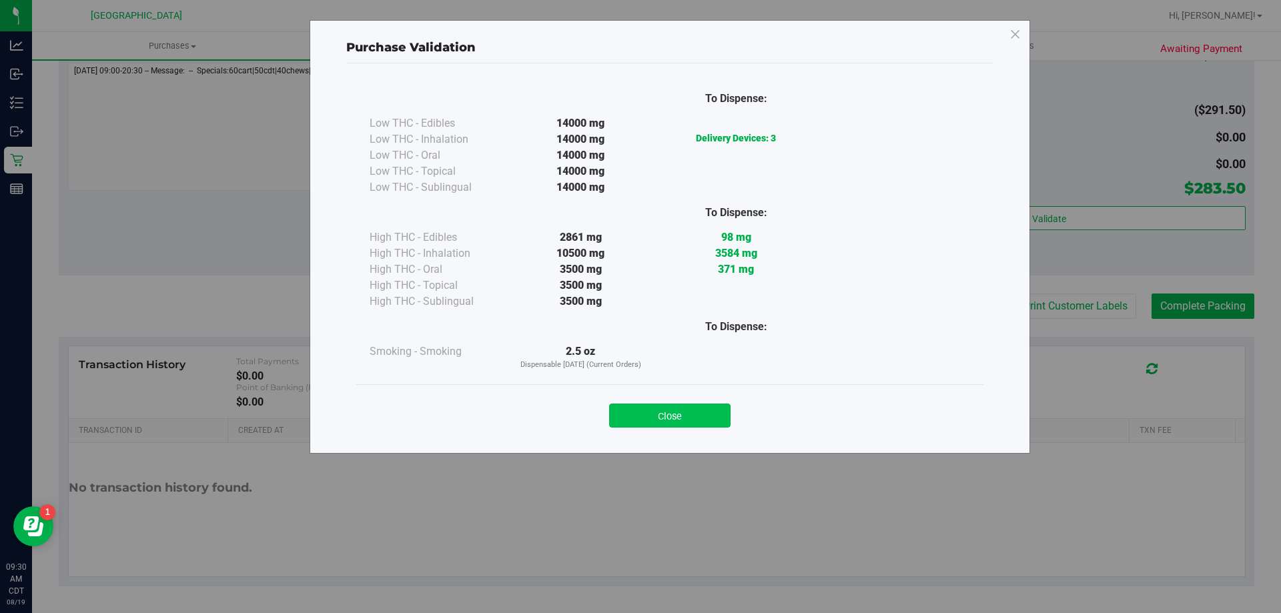
click at [673, 415] on button "Close" at bounding box center [669, 416] width 121 height 24
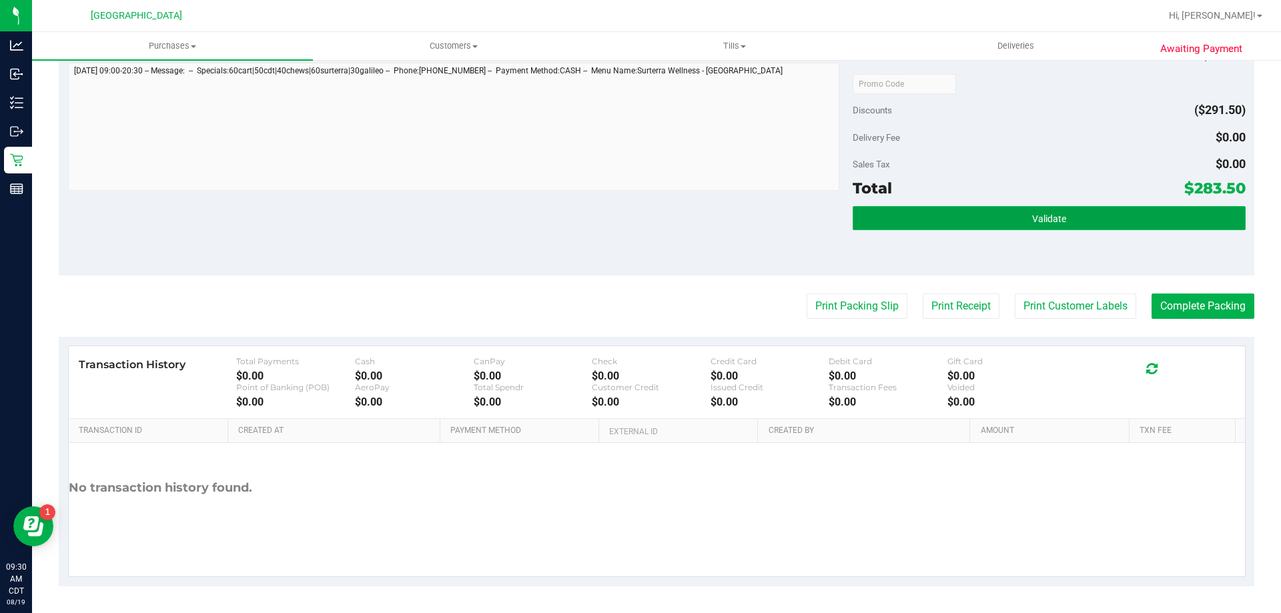
click at [989, 229] on button "Validate" at bounding box center [1049, 218] width 392 height 24
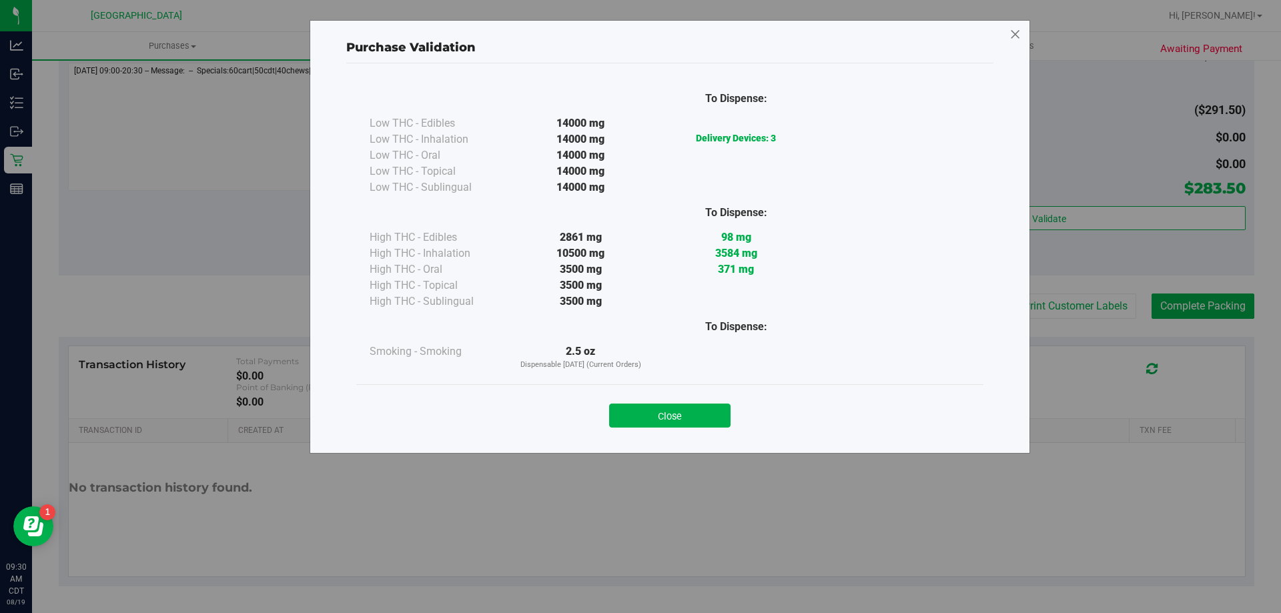
click at [1016, 36] on icon at bounding box center [1016, 34] width 12 height 21
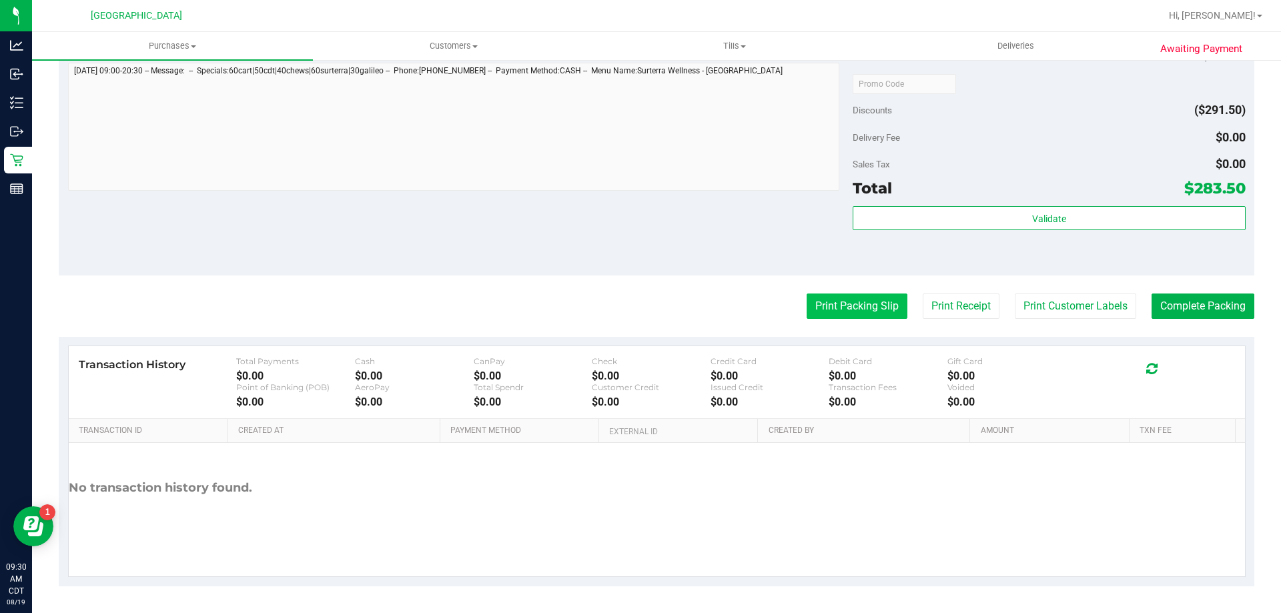
click at [886, 306] on button "Print Packing Slip" at bounding box center [857, 306] width 101 height 25
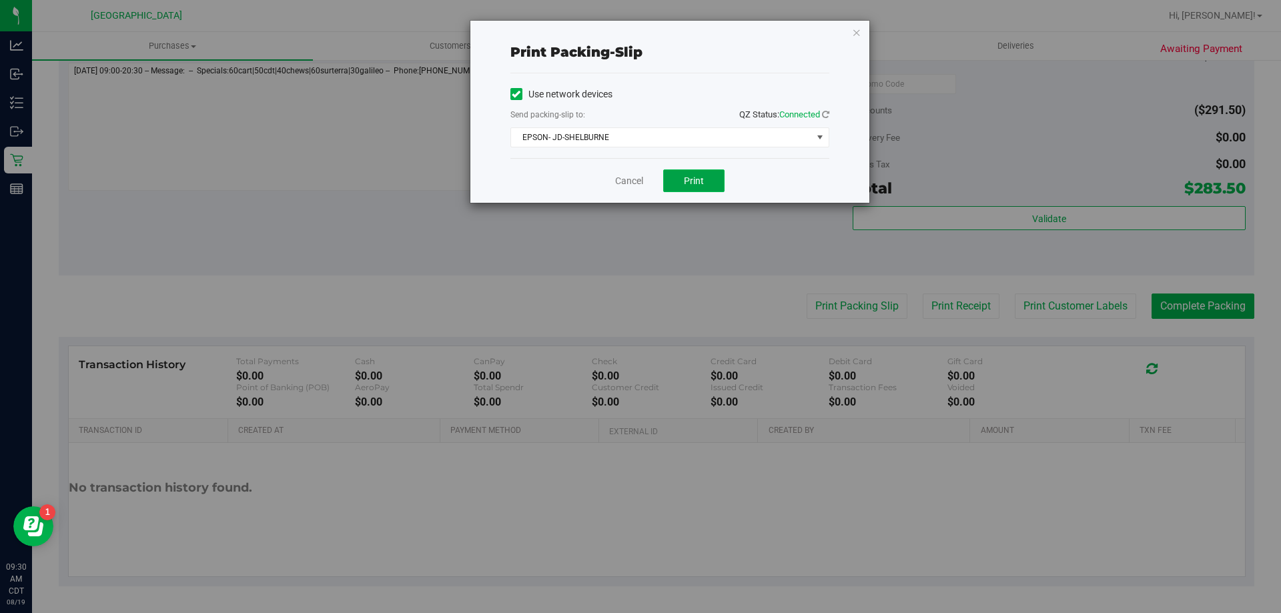
click at [697, 172] on button "Print" at bounding box center [693, 180] width 61 height 23
click at [856, 33] on icon "button" at bounding box center [856, 32] width 9 height 16
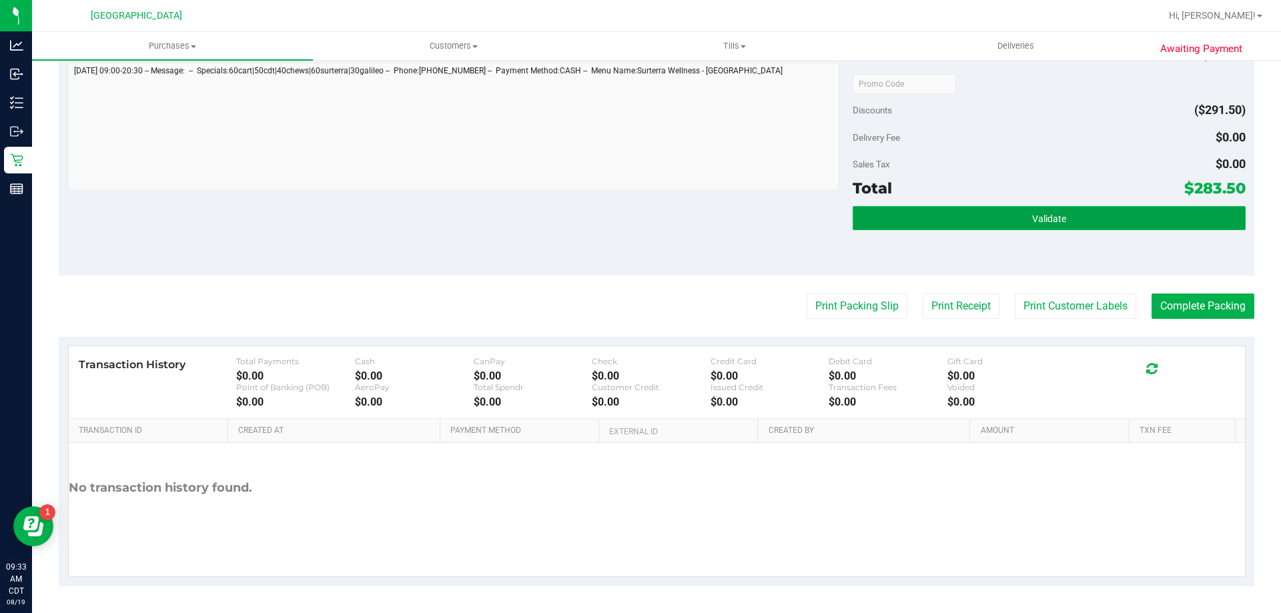
click at [1024, 210] on button "Validate" at bounding box center [1049, 218] width 392 height 24
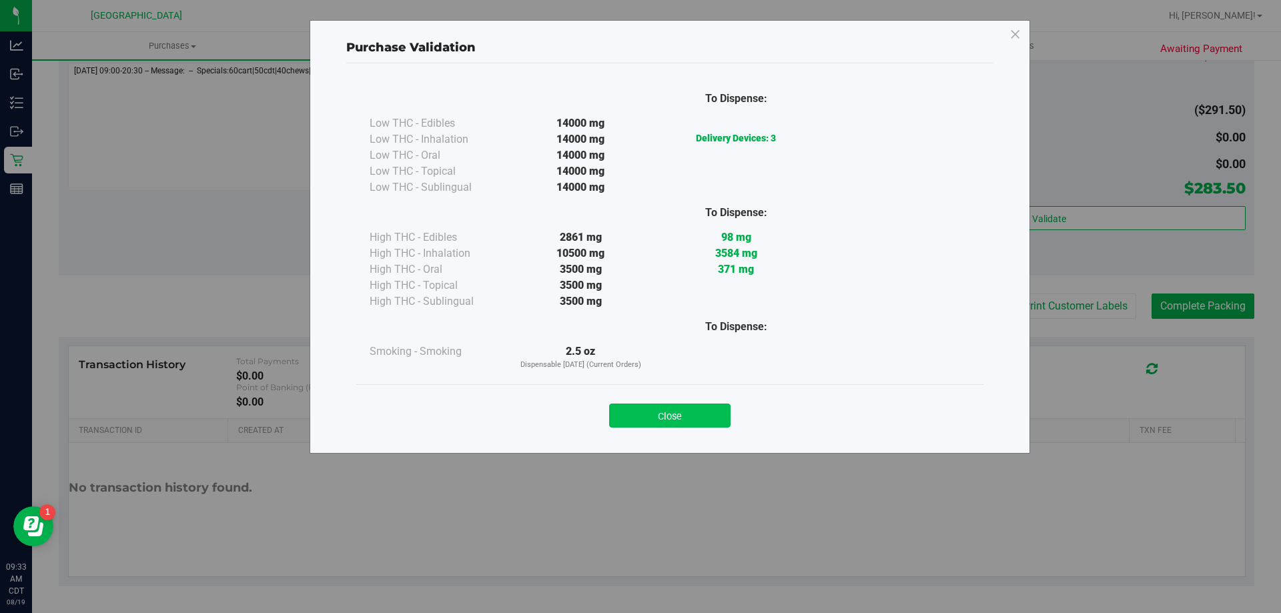
click at [634, 419] on button "Close" at bounding box center [669, 416] width 121 height 24
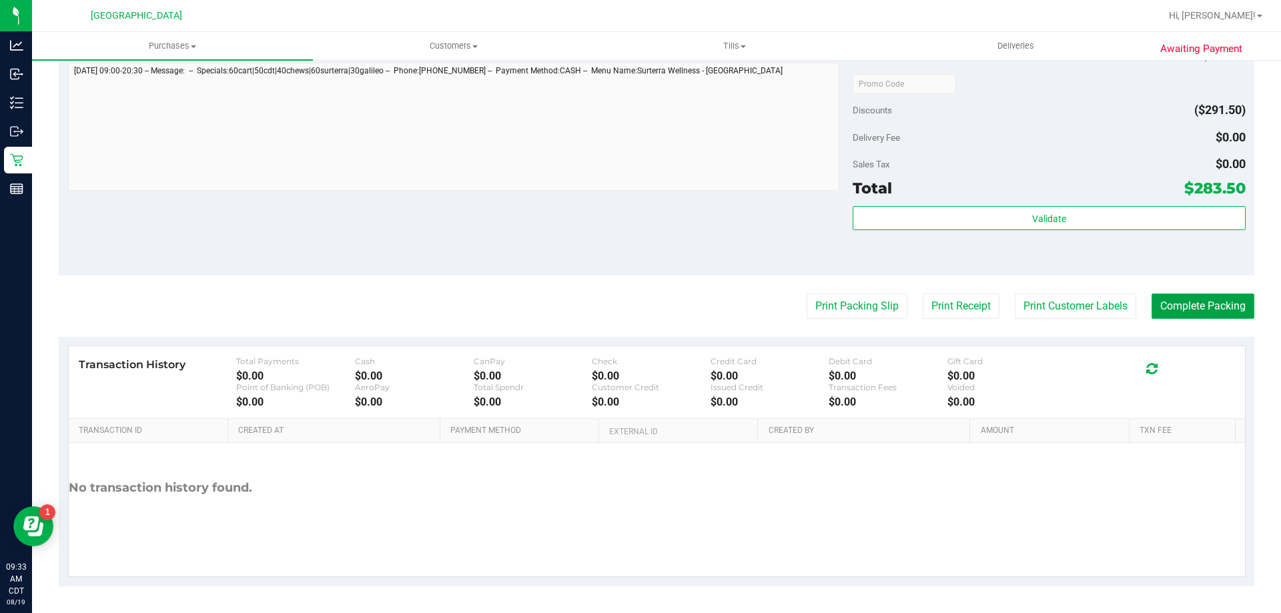
click at [1171, 301] on button "Complete Packing" at bounding box center [1203, 306] width 103 height 25
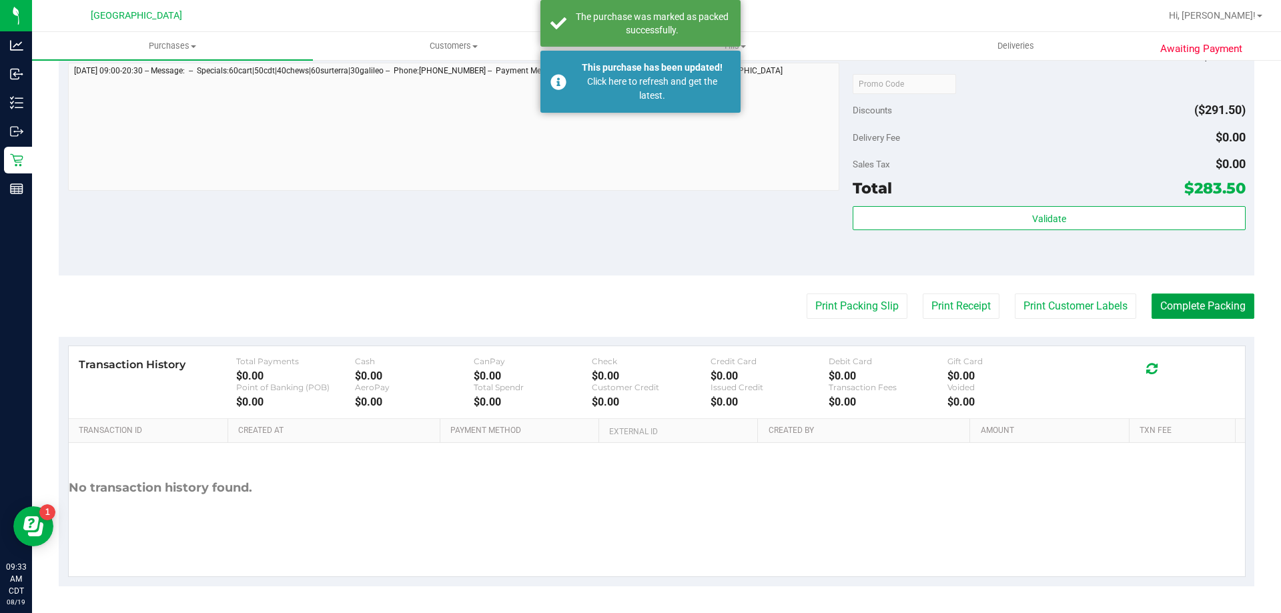
scroll to position [772, 0]
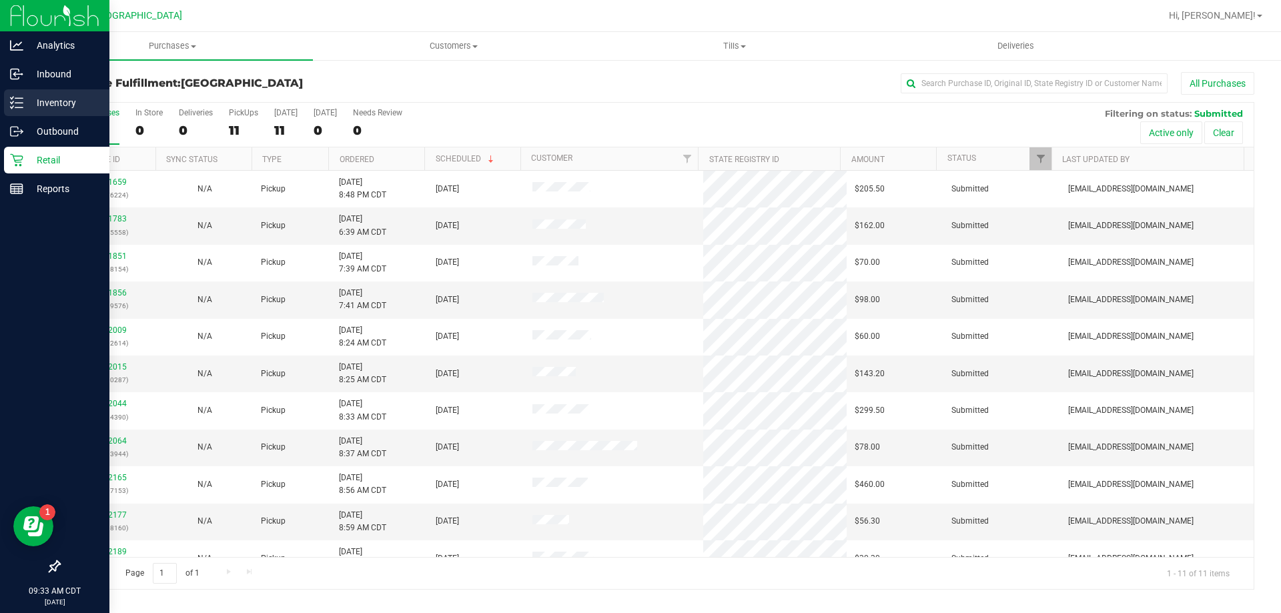
click at [67, 107] on p "Inventory" at bounding box center [63, 103] width 80 height 16
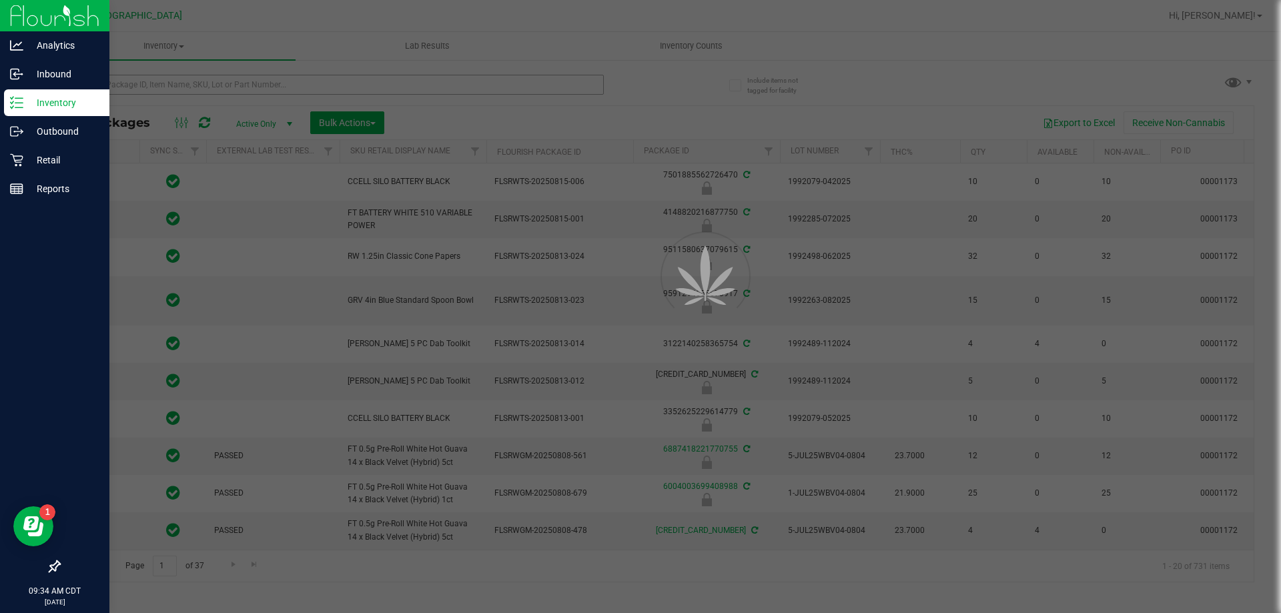
click at [226, 86] on div at bounding box center [640, 306] width 1281 height 613
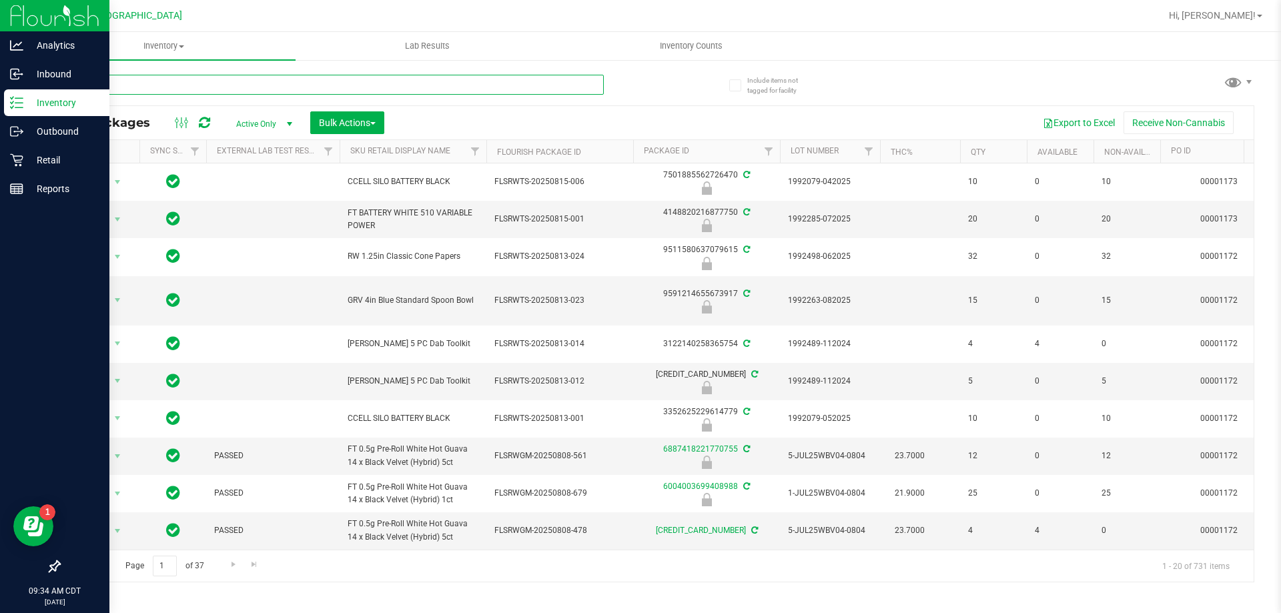
click at [226, 86] on input "text" at bounding box center [331, 85] width 545 height 20
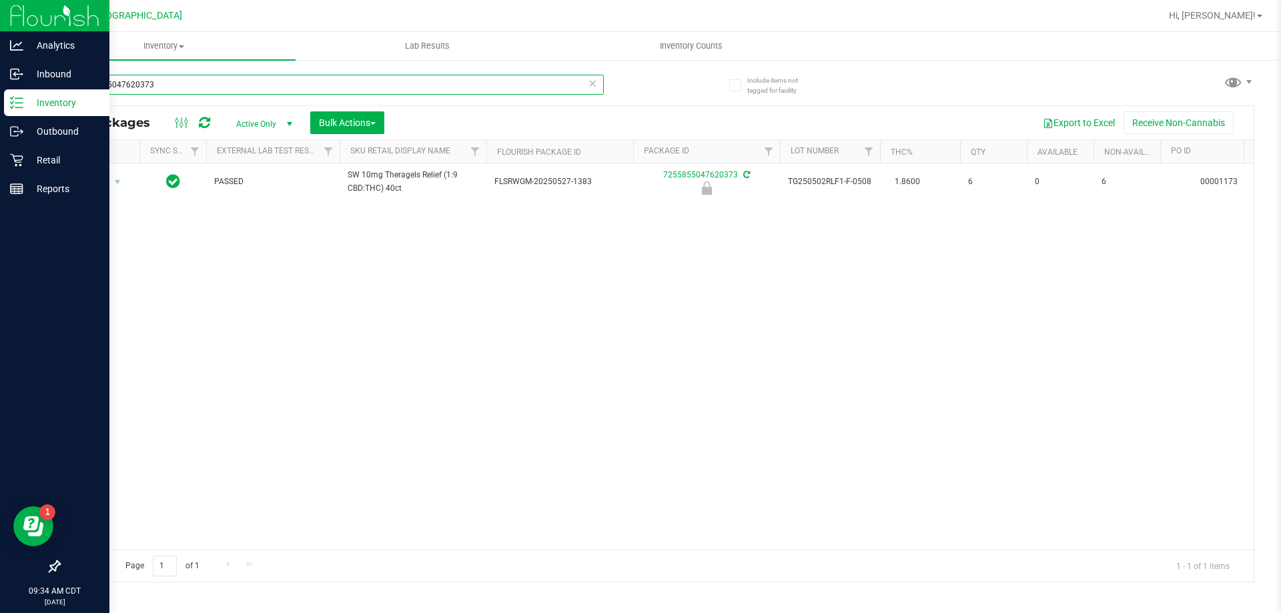
type input "7255855047620373"
drag, startPoint x: 218, startPoint y: 159, endPoint x: 835, endPoint y: 306, distance: 635.1
click at [835, 306] on div "Action Action Edit attributes Global inventory Locate package Package audit log…" at bounding box center [656, 356] width 1194 height 386
click at [183, 123] on icon at bounding box center [182, 123] width 15 height 16
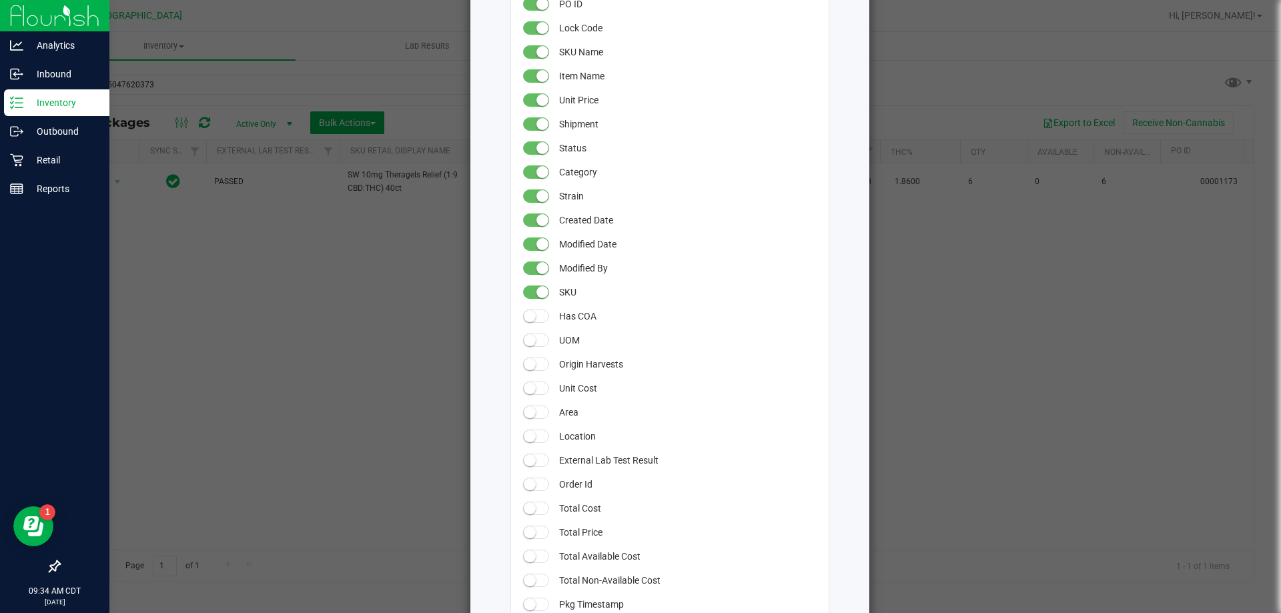
scroll to position [400, 0]
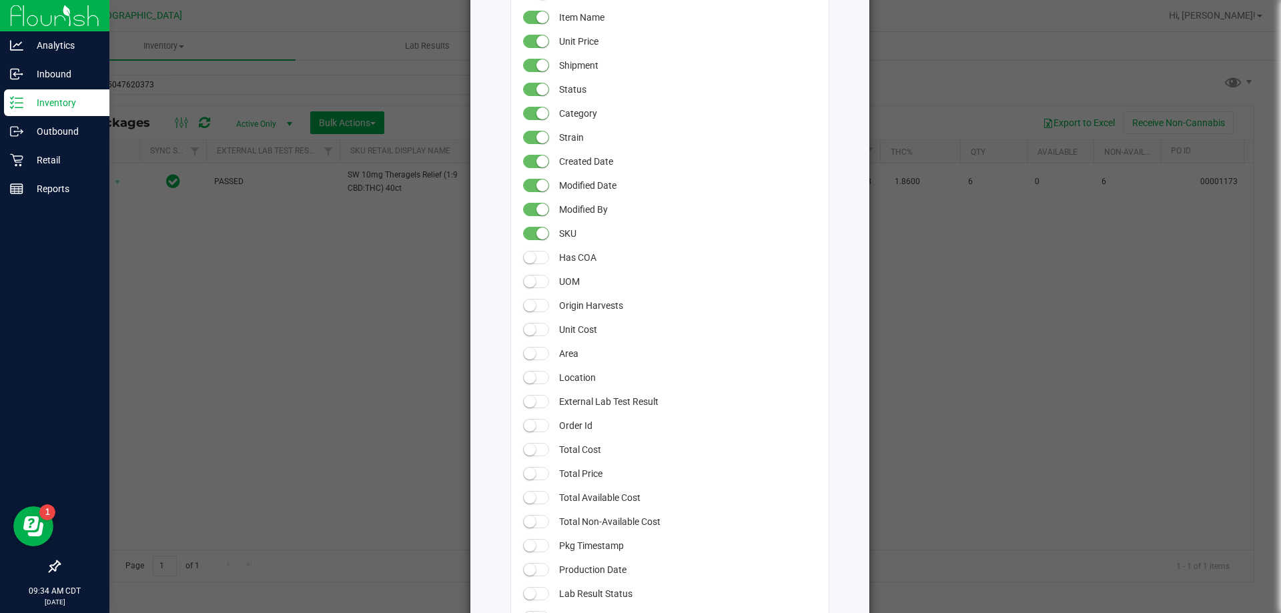
click at [529, 400] on small at bounding box center [530, 402] width 12 height 12
click at [530, 400] on span at bounding box center [536, 401] width 27 height 13
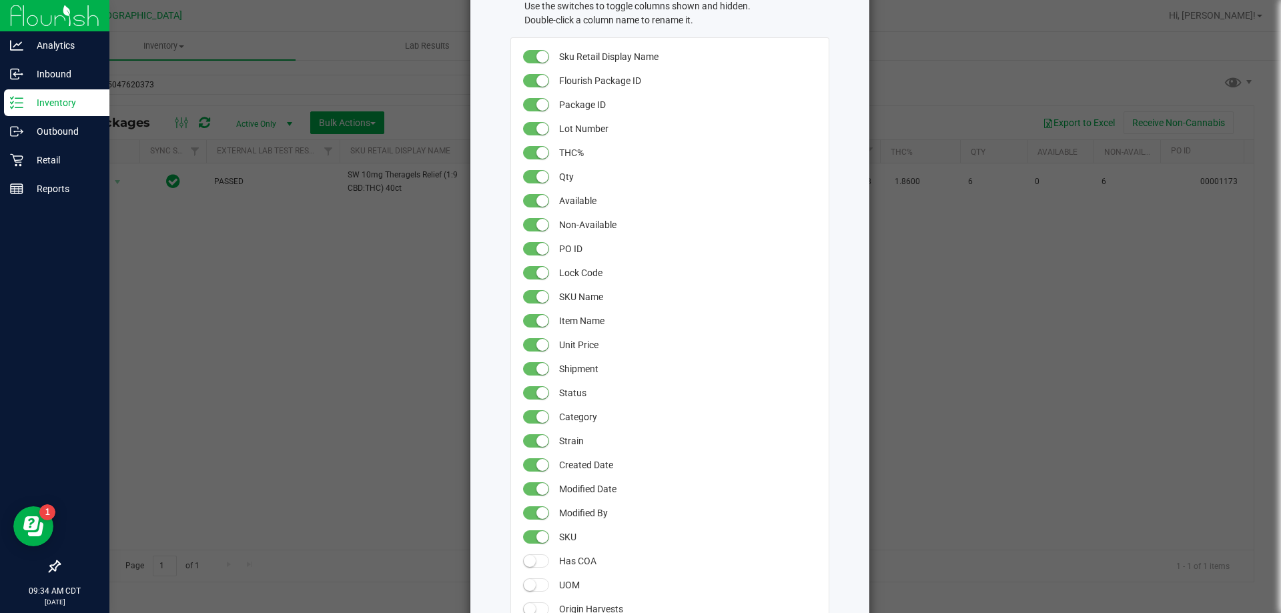
scroll to position [0, 0]
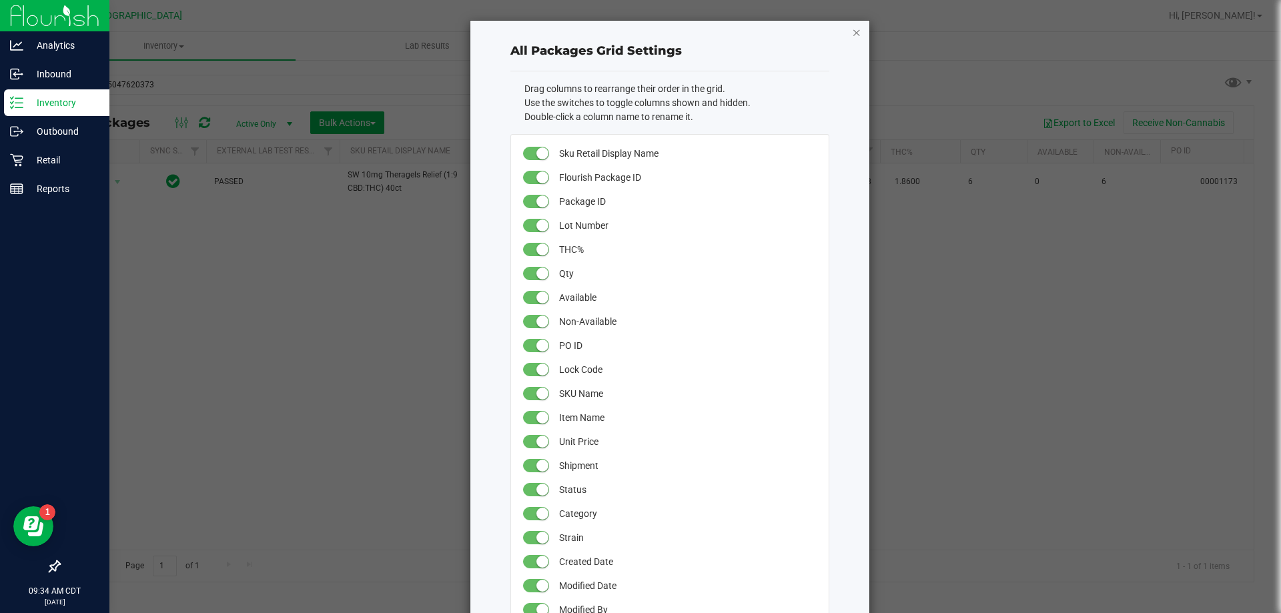
click at [852, 35] on icon "button" at bounding box center [856, 32] width 9 height 16
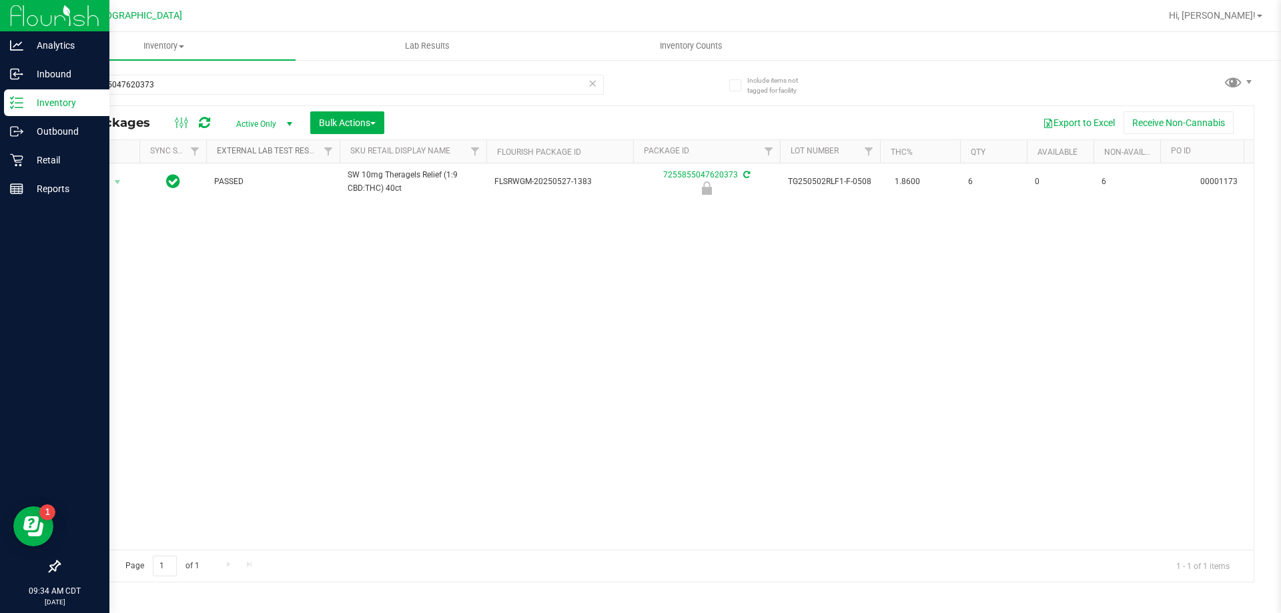
drag, startPoint x: 281, startPoint y: 145, endPoint x: 262, endPoint y: 155, distance: 20.9
drag, startPoint x: 262, startPoint y: 155, endPoint x: 256, endPoint y: 354, distance: 199.0
click at [256, 354] on div "Action Action Edit attributes Global inventory Locate package Package audit log…" at bounding box center [656, 356] width 1194 height 386
click at [332, 155] on span "Filter" at bounding box center [328, 151] width 11 height 11
click at [435, 336] on button "Clear" at bounding box center [431, 330] width 64 height 29
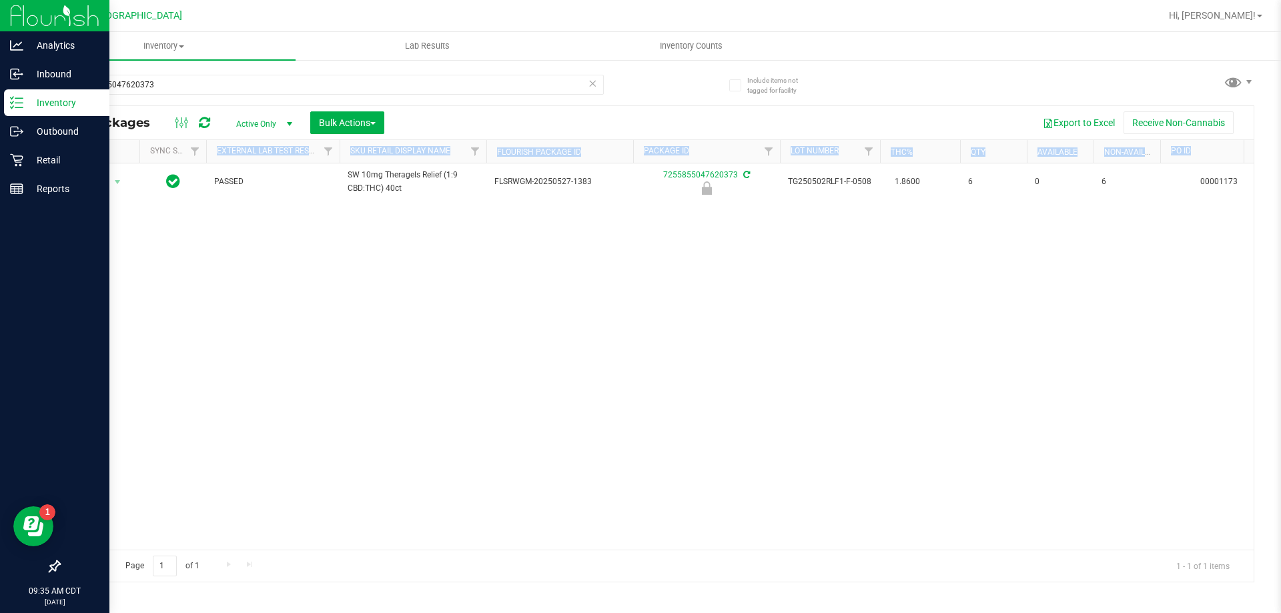
drag, startPoint x: 214, startPoint y: 160, endPoint x: 443, endPoint y: 286, distance: 261.3
click at [443, 286] on div "All Packages Active Only Active Only Lab Samples Locked All External Internal B…" at bounding box center [657, 343] width 1196 height 477
drag, startPoint x: 443, startPoint y: 286, endPoint x: 205, endPoint y: 115, distance: 293.5
click at [442, 287] on div "Action Action Edit attributes Global inventory Locate package Package audit log…" at bounding box center [656, 356] width 1194 height 386
click at [175, 127] on icon at bounding box center [182, 123] width 15 height 16
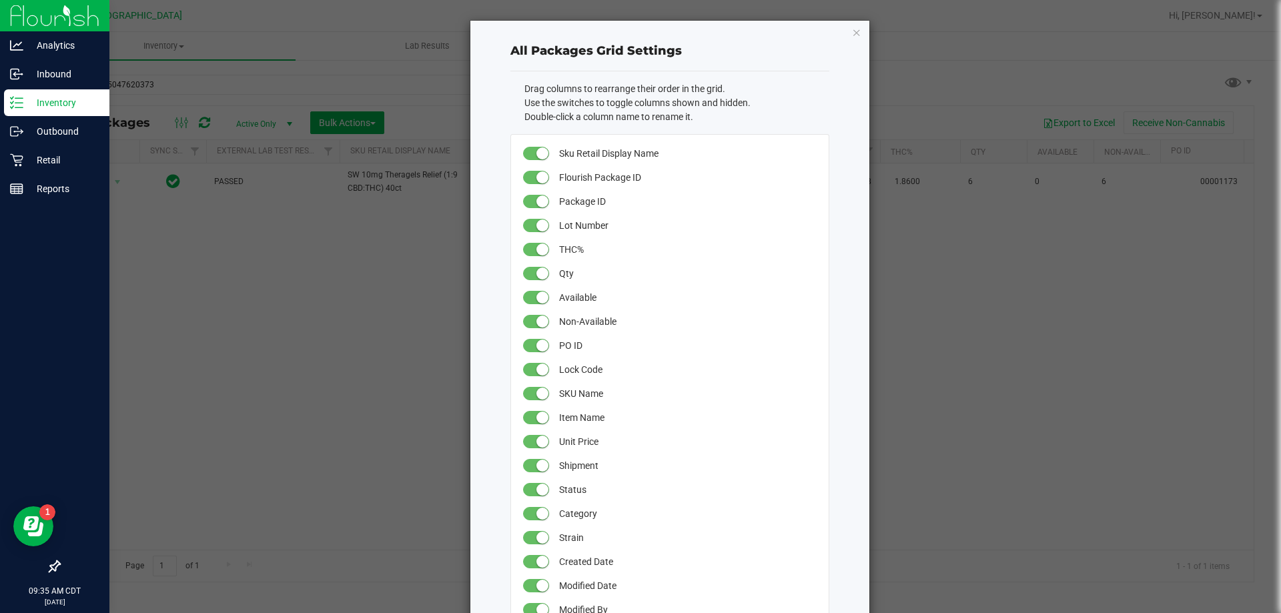
scroll to position [334, 0]
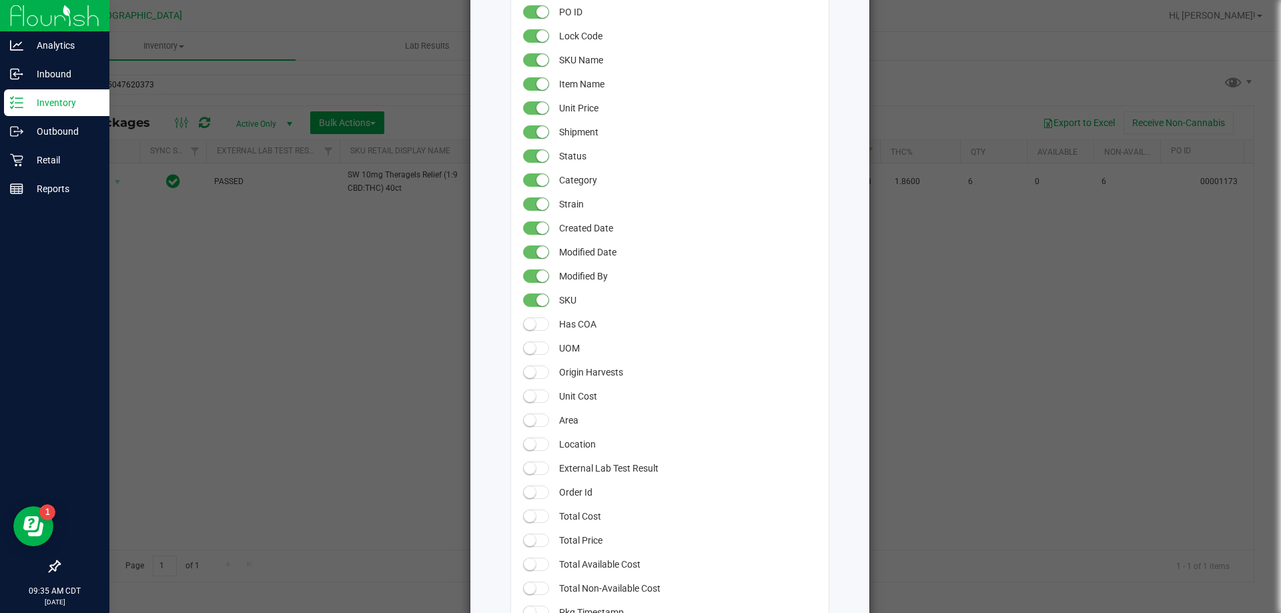
click at [537, 470] on span at bounding box center [536, 468] width 27 height 13
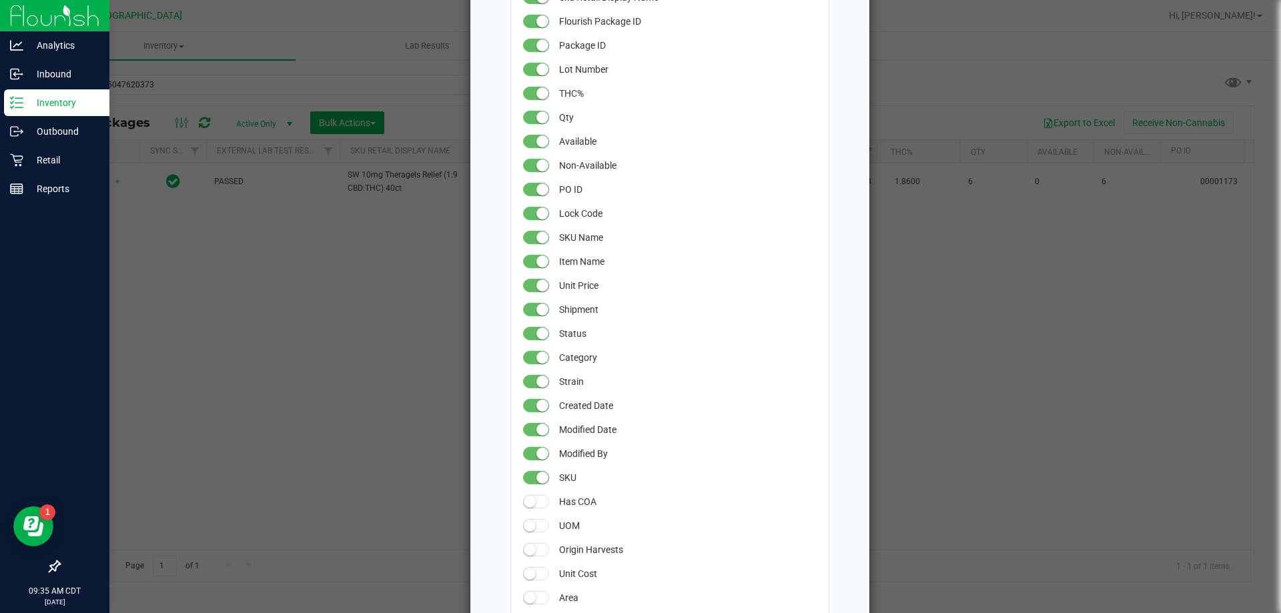
scroll to position [0, 0]
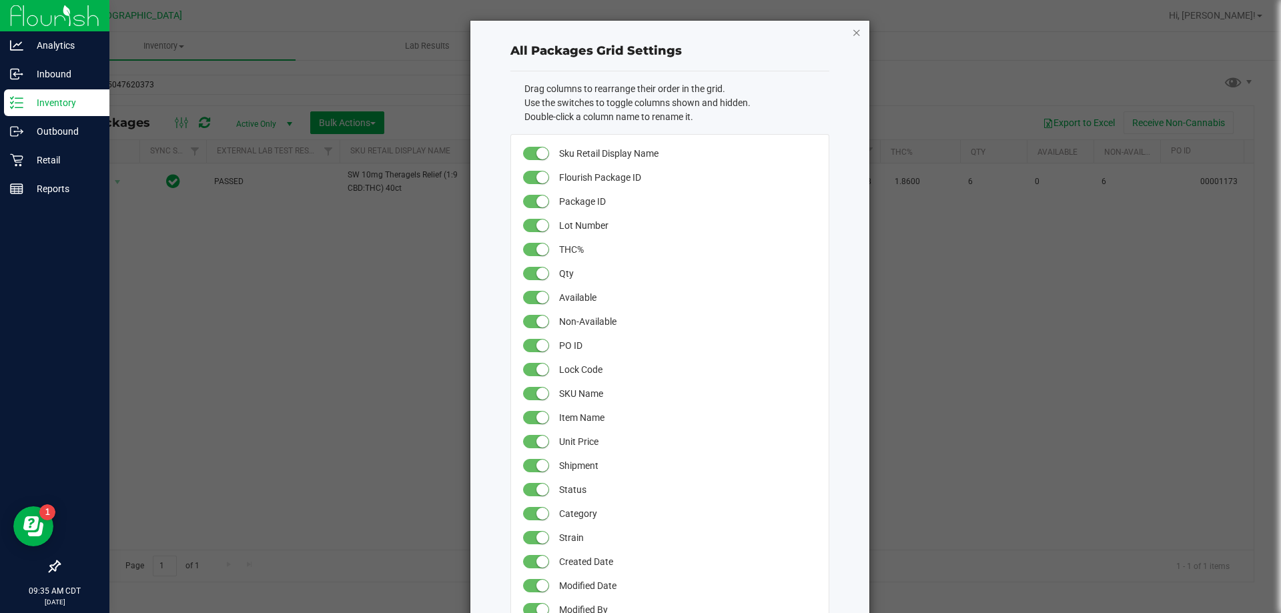
click at [852, 35] on icon "button" at bounding box center [856, 32] width 9 height 16
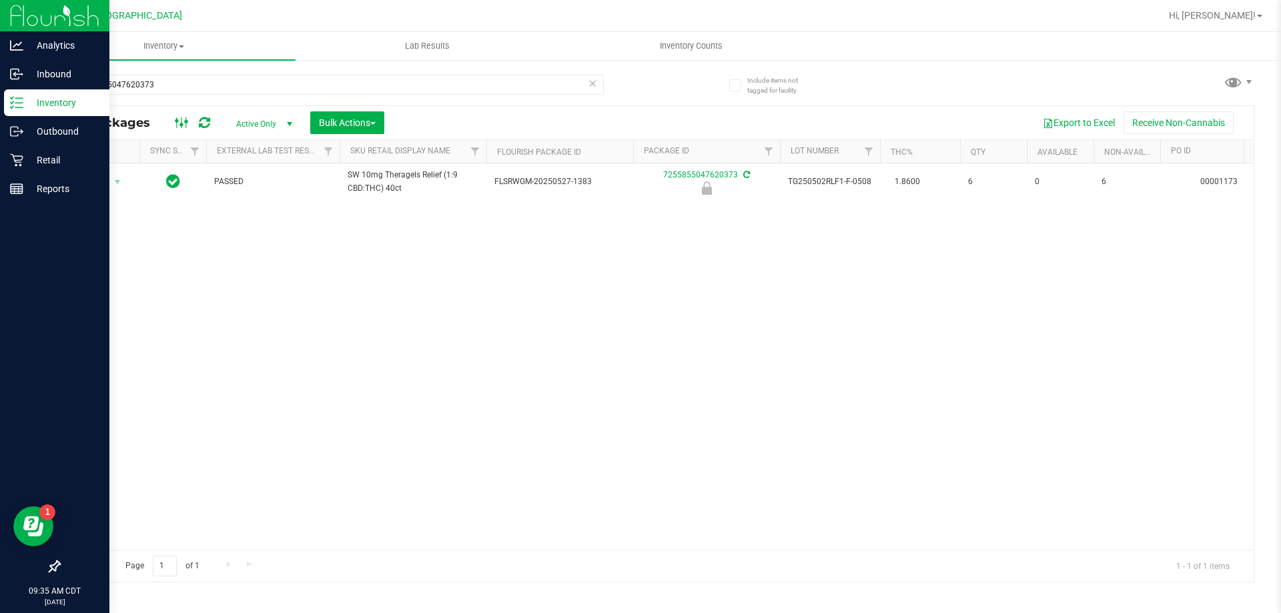
click at [178, 125] on icon at bounding box center [182, 123] width 15 height 16
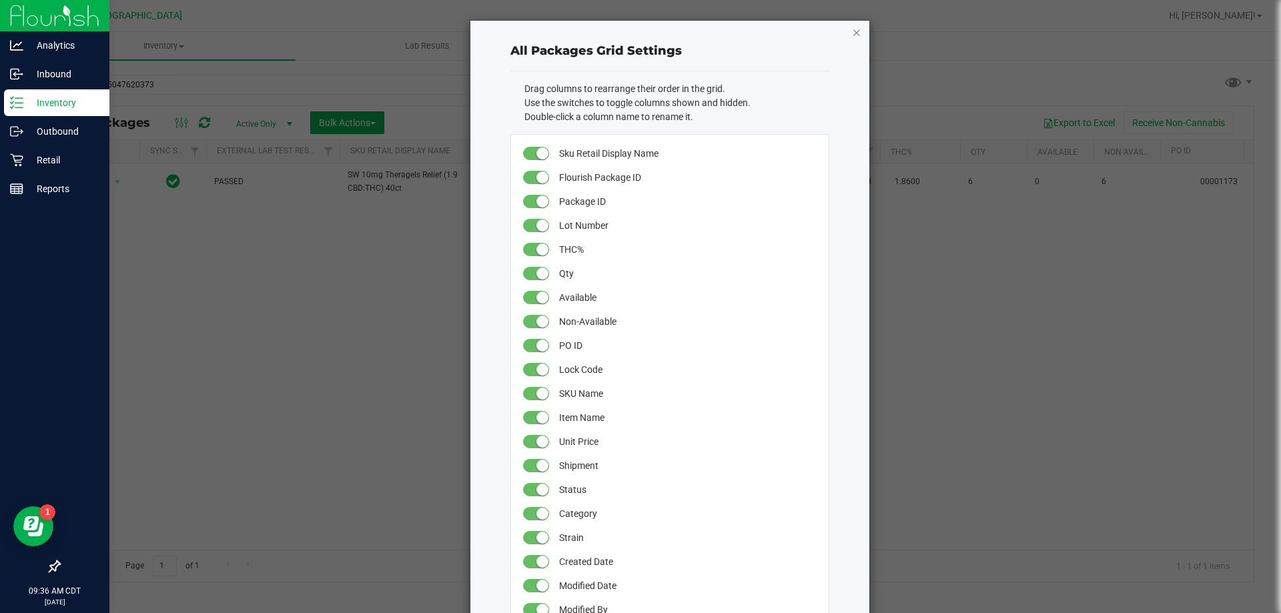
click at [852, 36] on icon "button" at bounding box center [856, 32] width 9 height 16
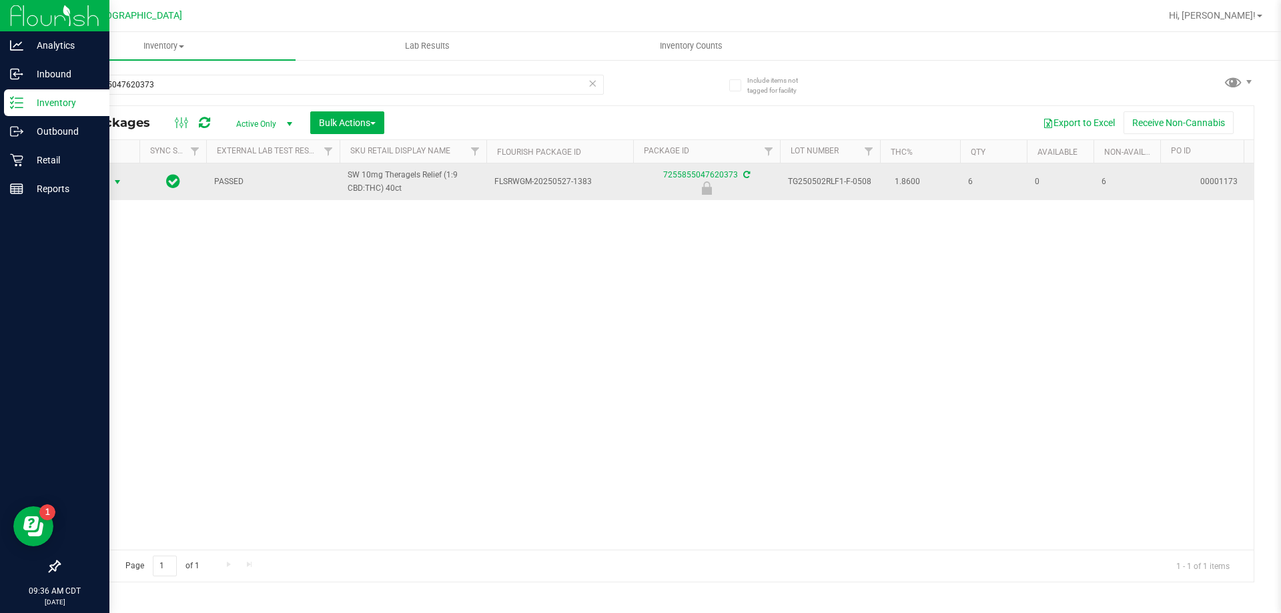
click at [117, 188] on span "select" at bounding box center [117, 182] width 17 height 19
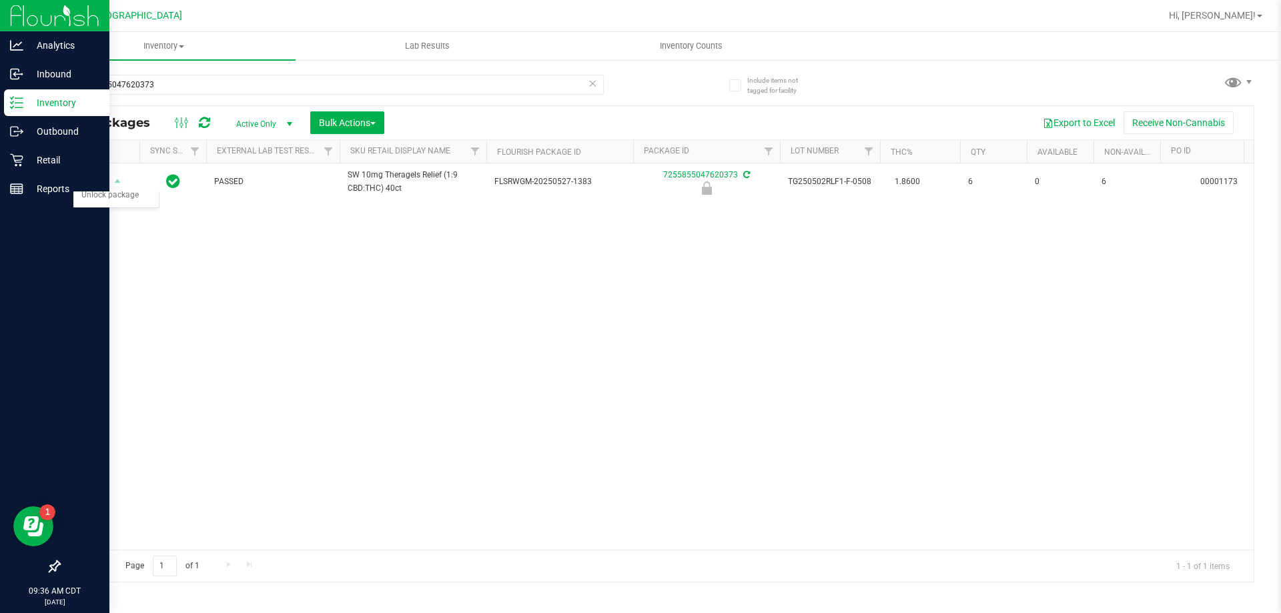
click at [262, 288] on div "Action Action Edit attributes Global inventory Locate package Package audit log…" at bounding box center [656, 356] width 1194 height 386
click at [184, 128] on icon at bounding box center [182, 123] width 15 height 16
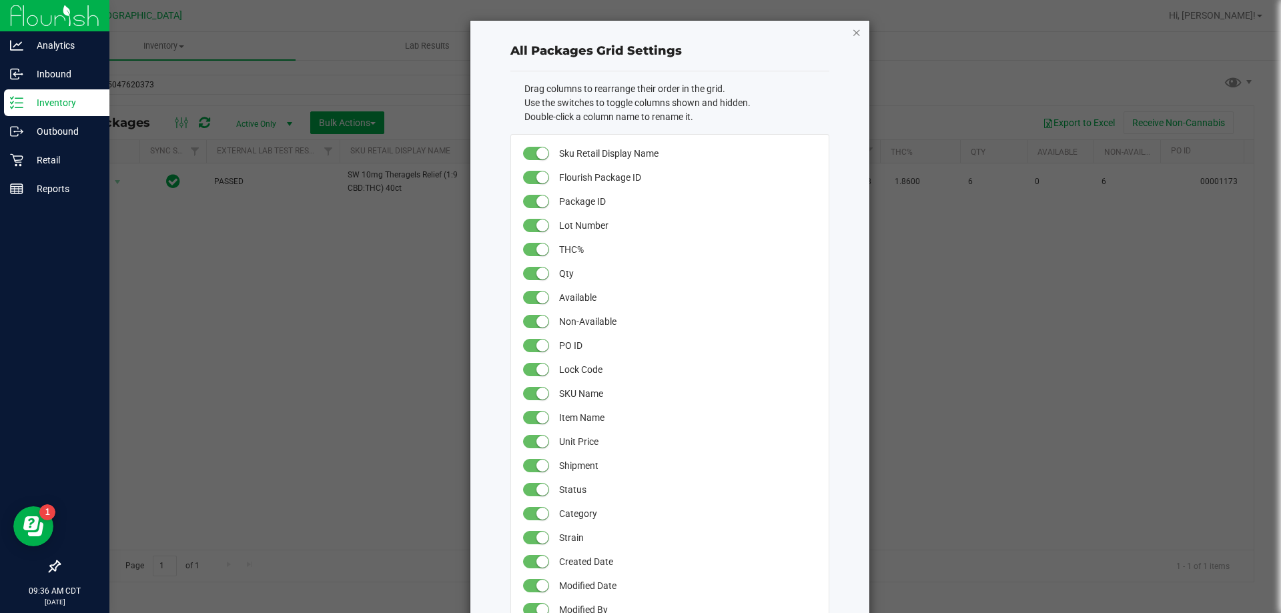
click at [854, 33] on icon "button" at bounding box center [856, 32] width 9 height 16
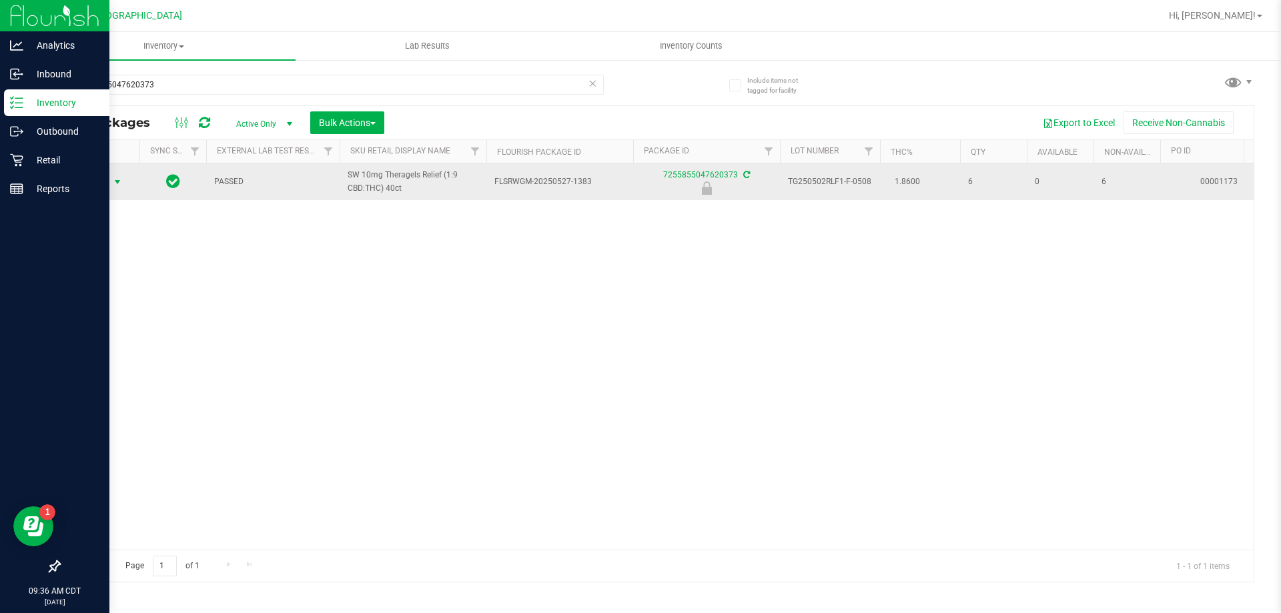
click at [104, 182] on span "Action" at bounding box center [91, 182] width 36 height 19
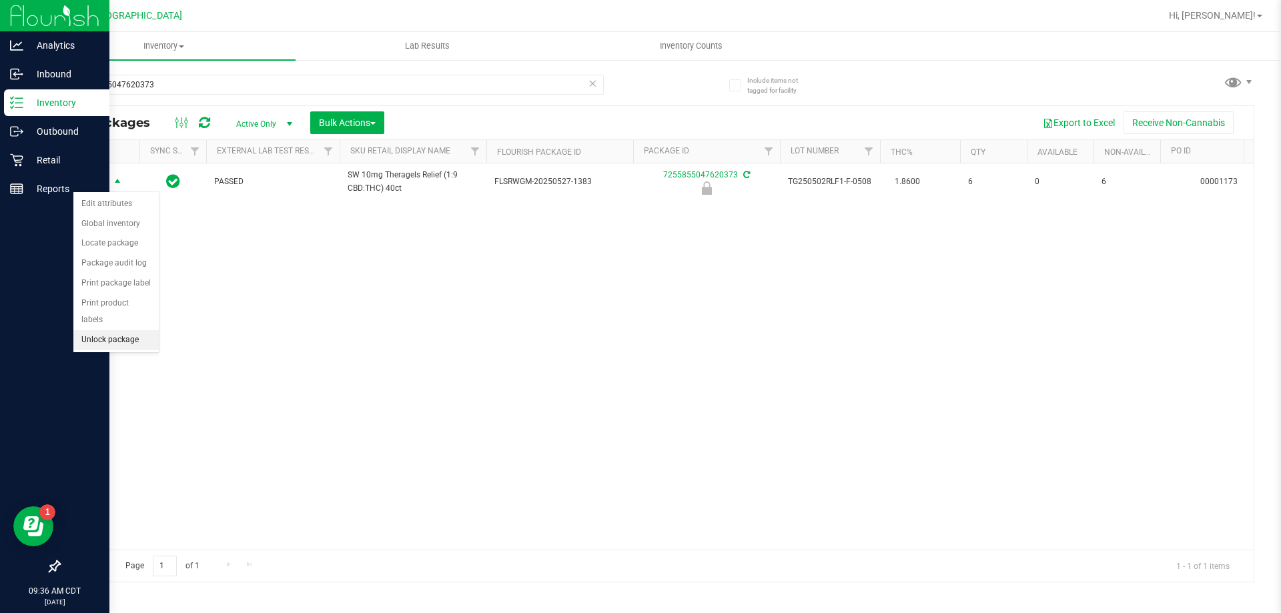
click at [117, 330] on li "Unlock package" at bounding box center [115, 340] width 85 height 20
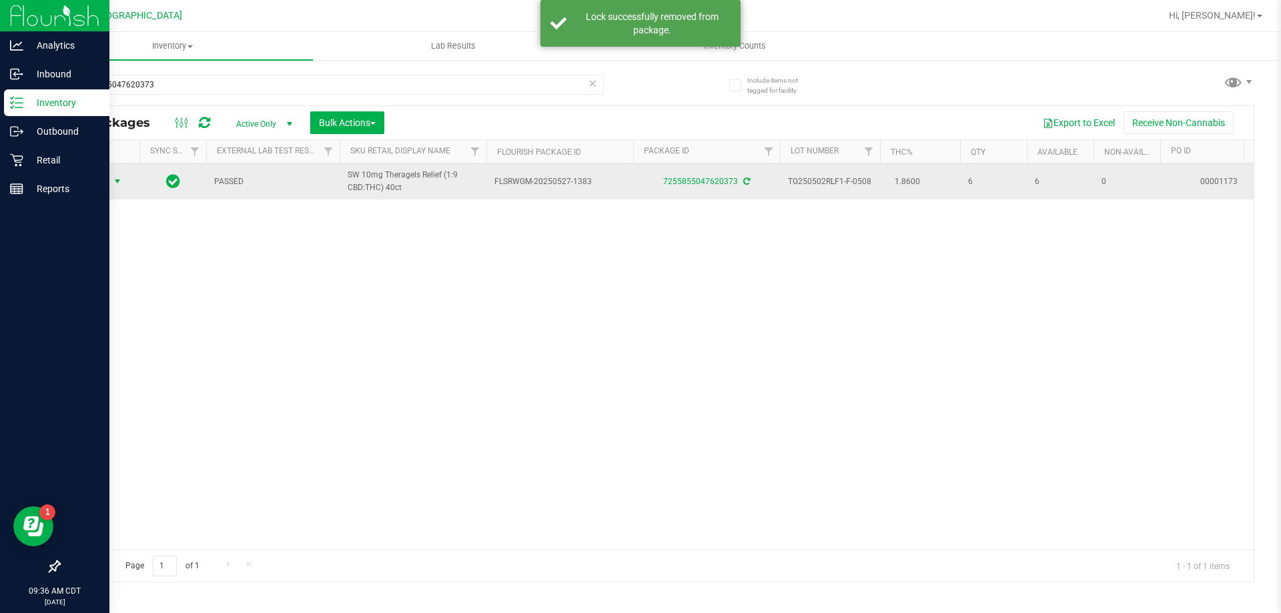
click at [101, 180] on span "Action" at bounding box center [91, 181] width 36 height 19
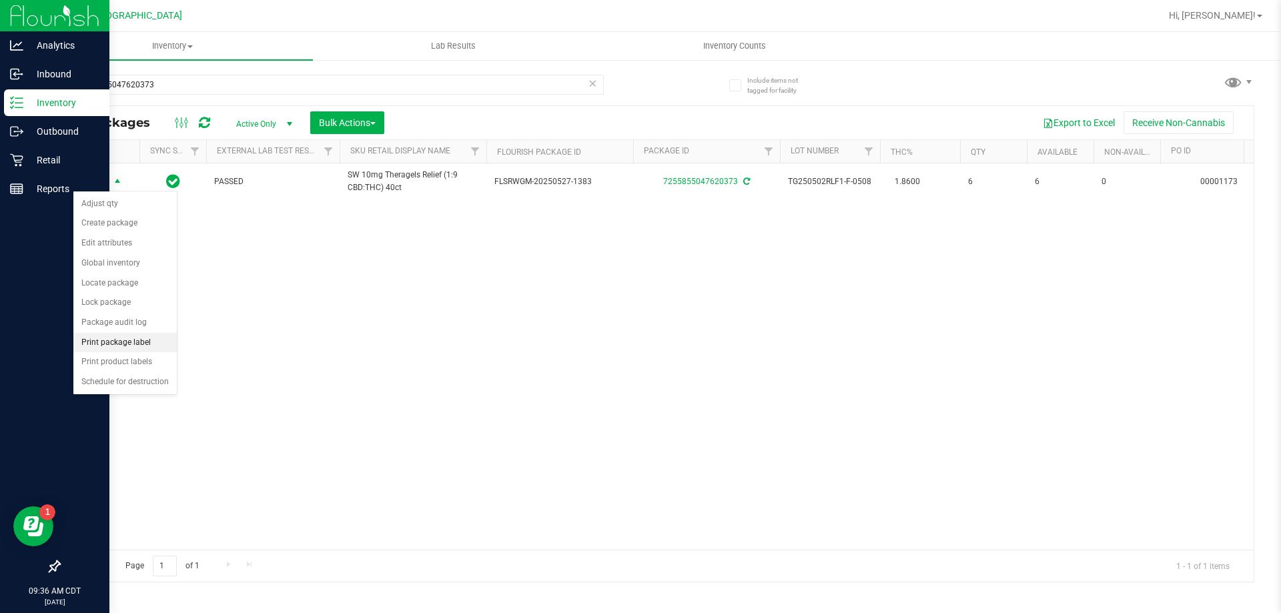
click at [109, 348] on li "Print package label" at bounding box center [124, 343] width 103 height 20
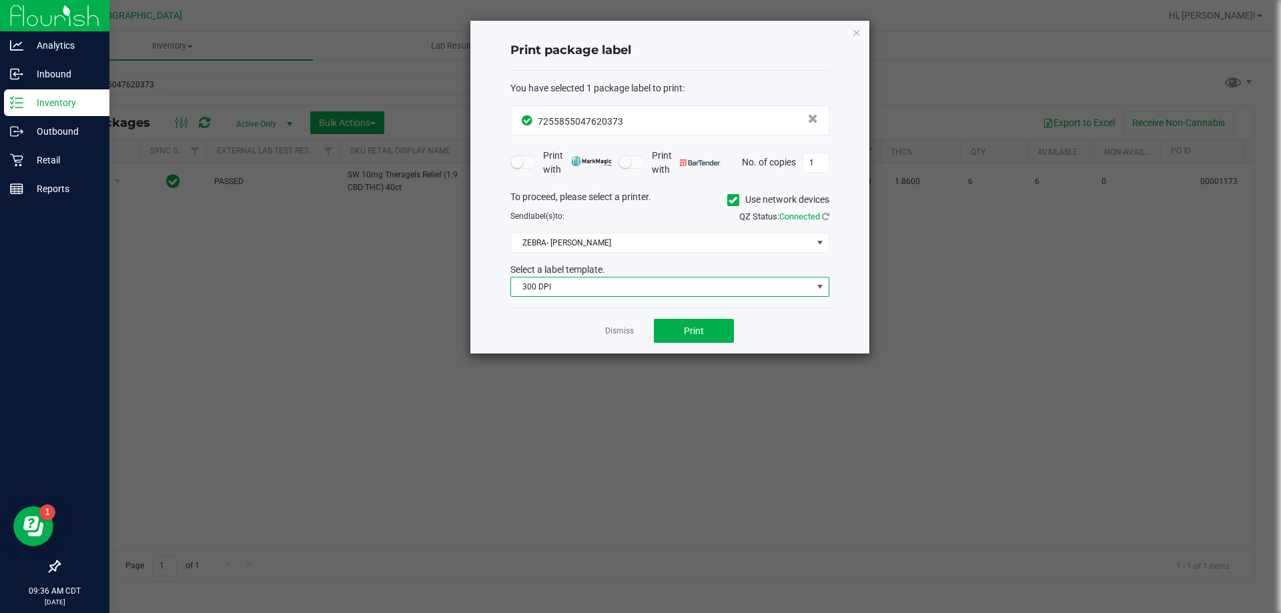
click at [608, 285] on span "300 DPI" at bounding box center [661, 287] width 301 height 19
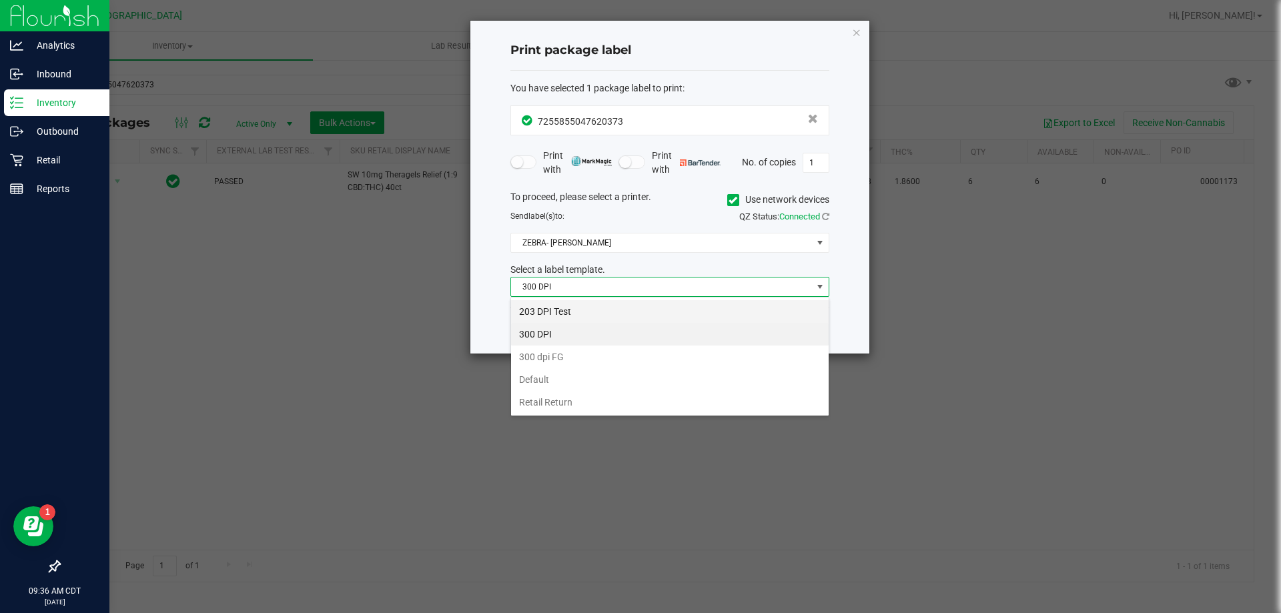
scroll to position [20, 319]
click at [567, 315] on li "203 DPI Test" at bounding box center [670, 311] width 318 height 23
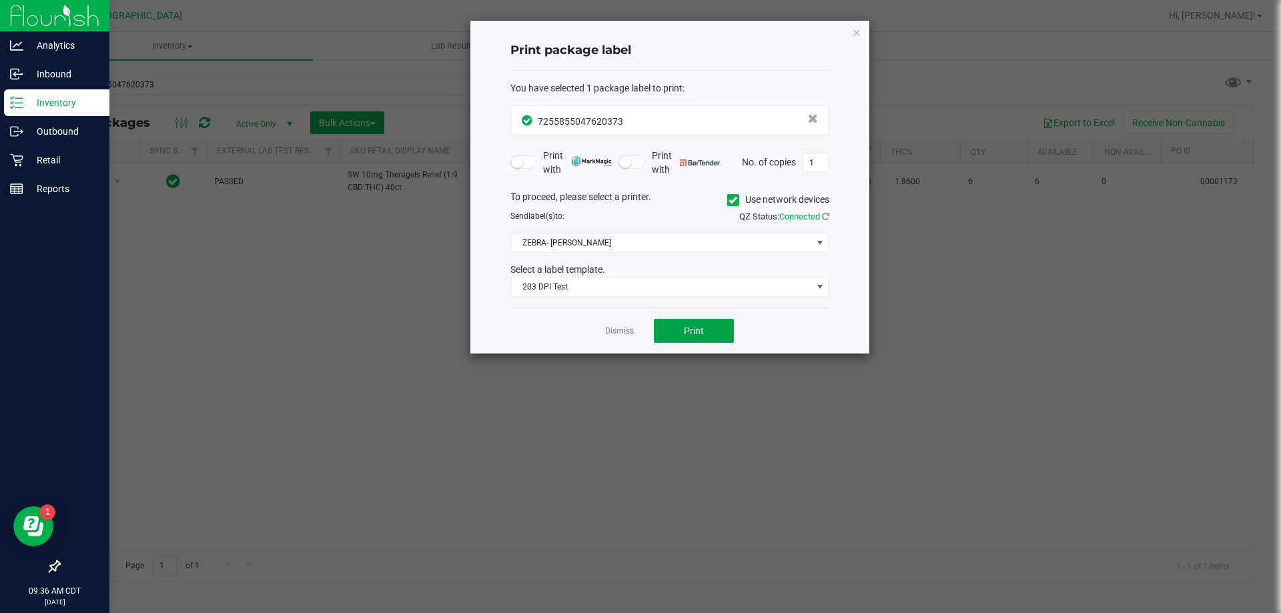
click at [711, 337] on button "Print" at bounding box center [694, 331] width 80 height 24
click at [860, 27] on icon "button" at bounding box center [856, 32] width 9 height 16
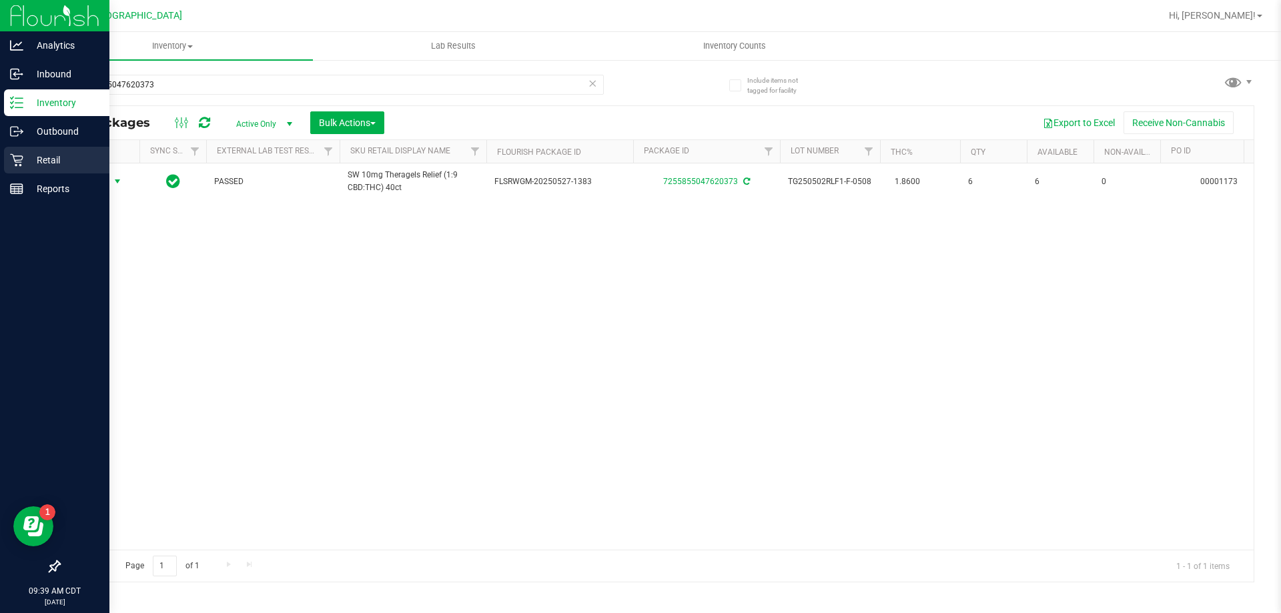
click at [34, 169] on div "Retail" at bounding box center [56, 160] width 105 height 27
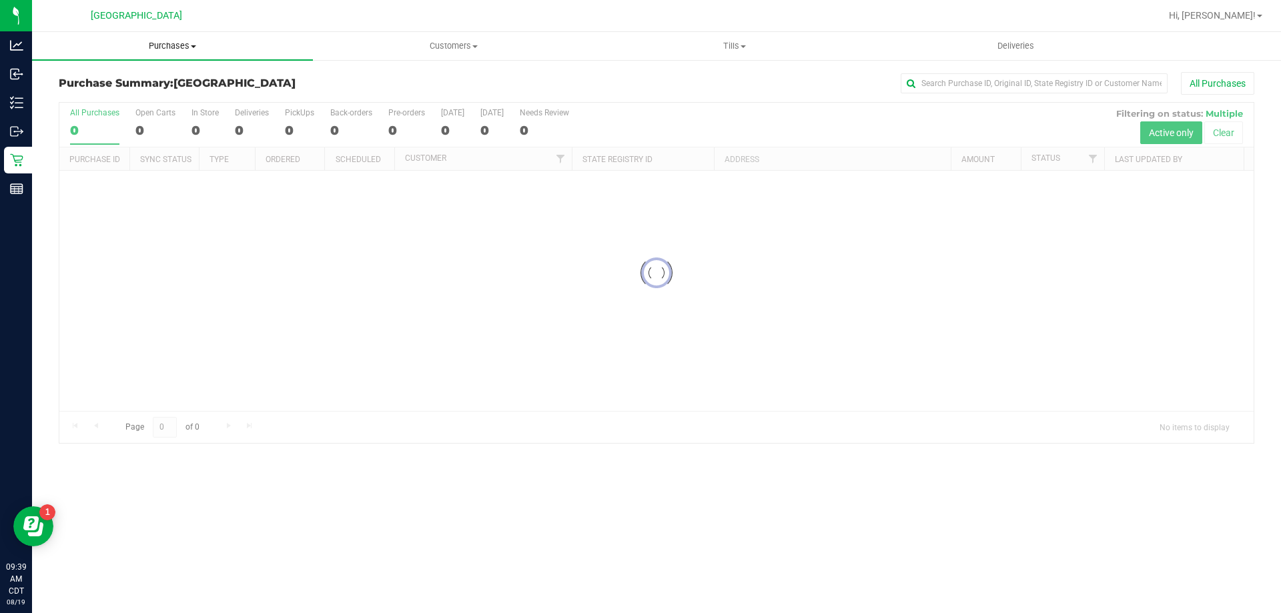
click at [169, 45] on span "Purchases" at bounding box center [172, 46] width 281 height 12
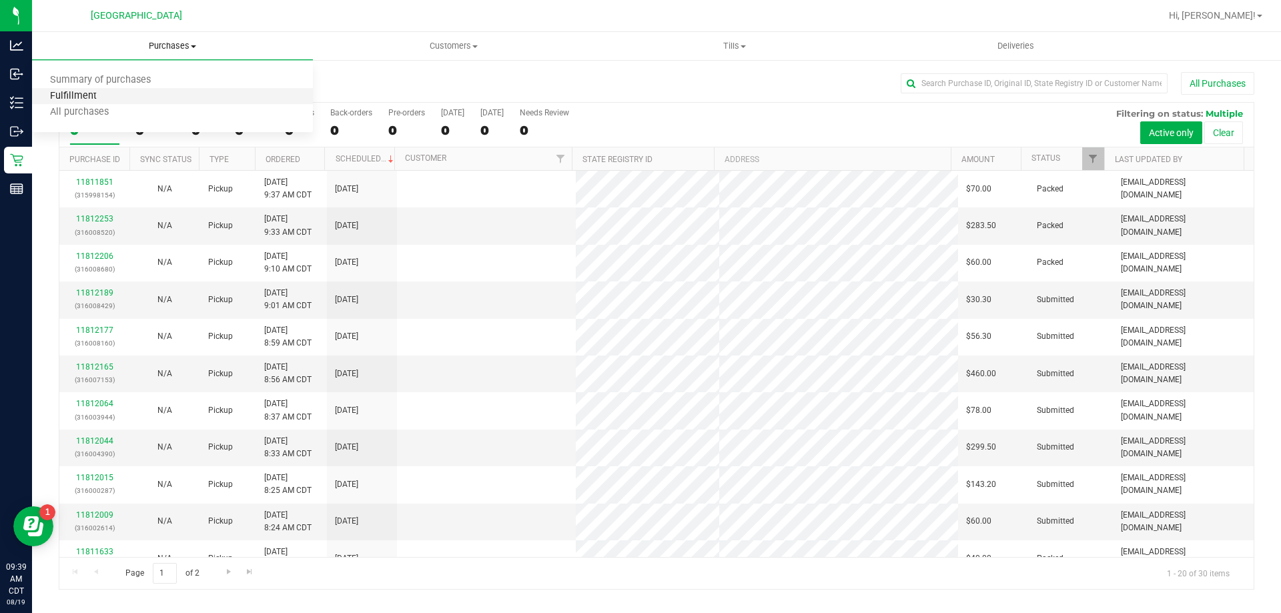
click at [74, 96] on span "Fulfillment" at bounding box center [73, 96] width 83 height 11
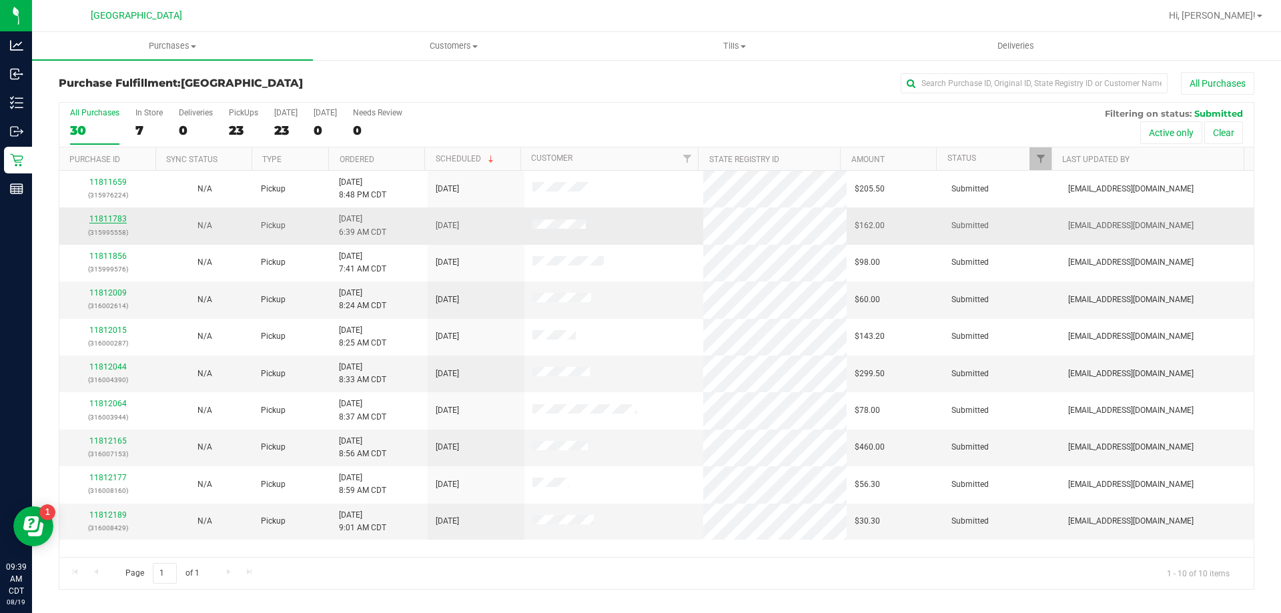
click at [99, 216] on link "11811783" at bounding box center [107, 218] width 37 height 9
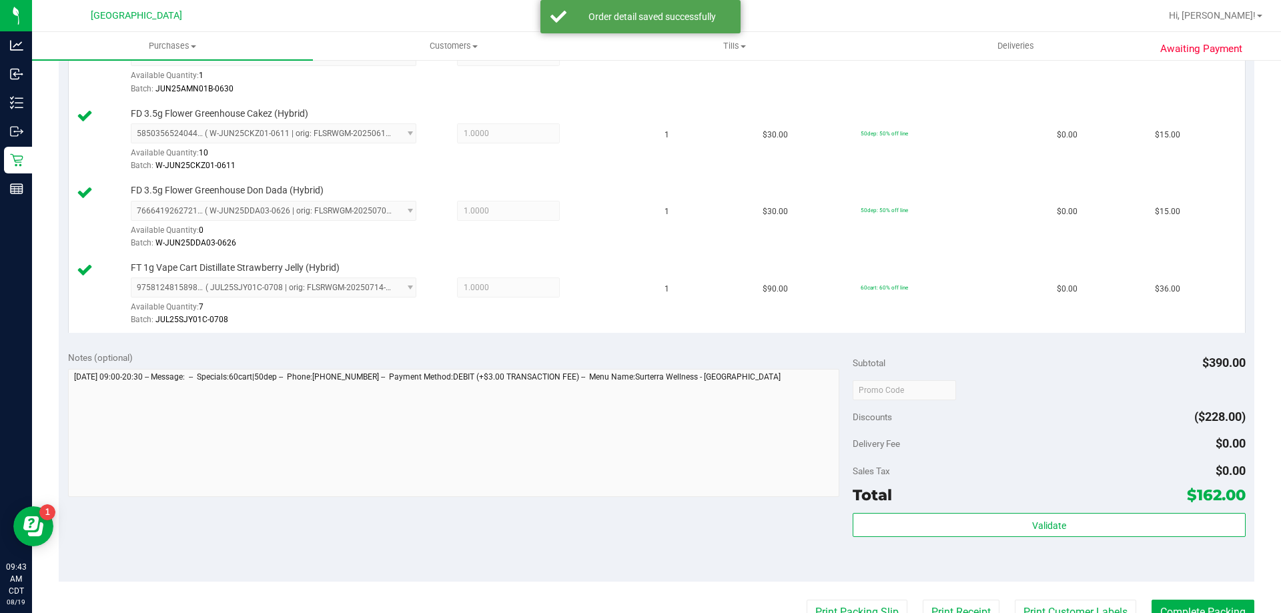
scroll to position [801, 0]
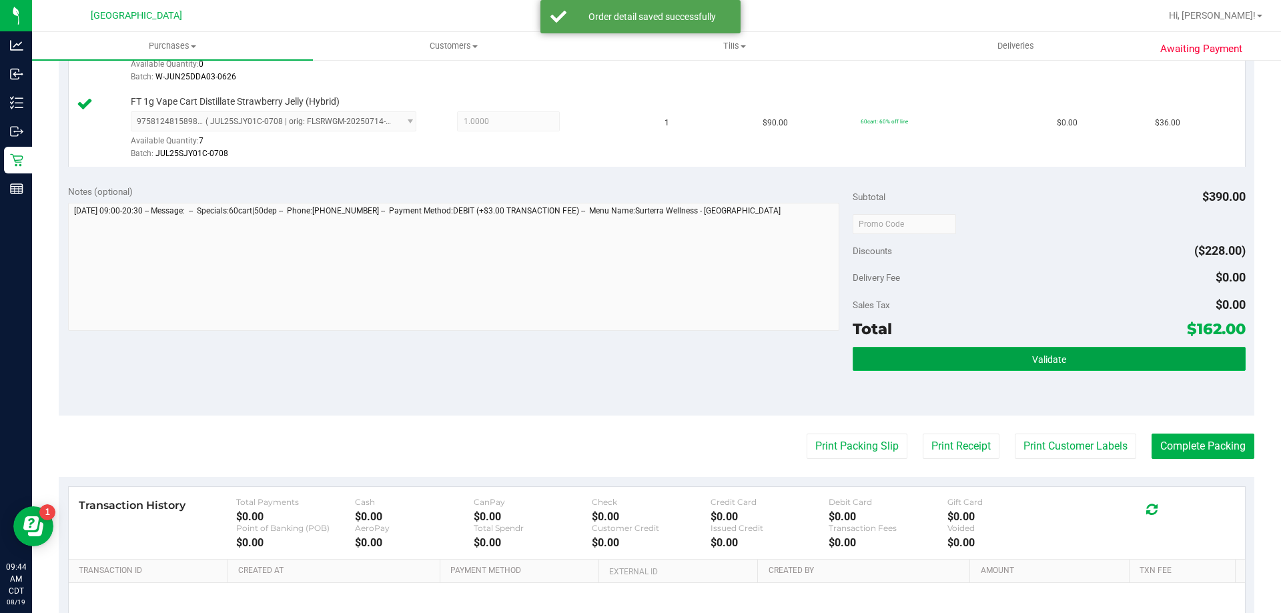
click at [1048, 367] on button "Validate" at bounding box center [1049, 359] width 392 height 24
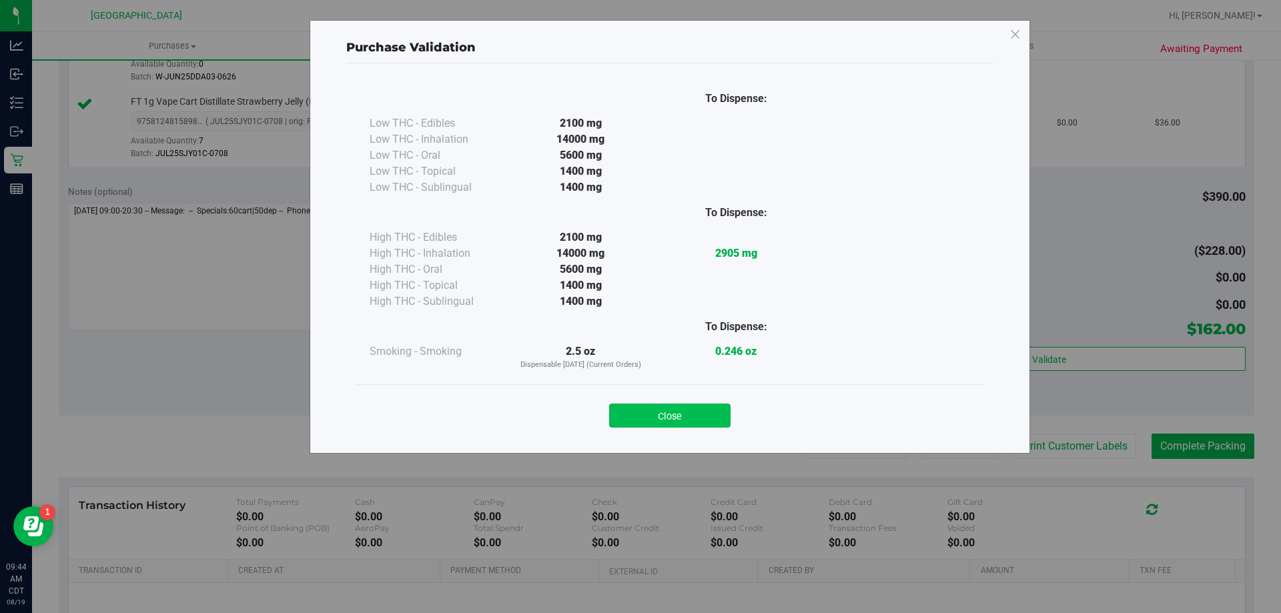
click at [686, 414] on button "Close" at bounding box center [669, 416] width 121 height 24
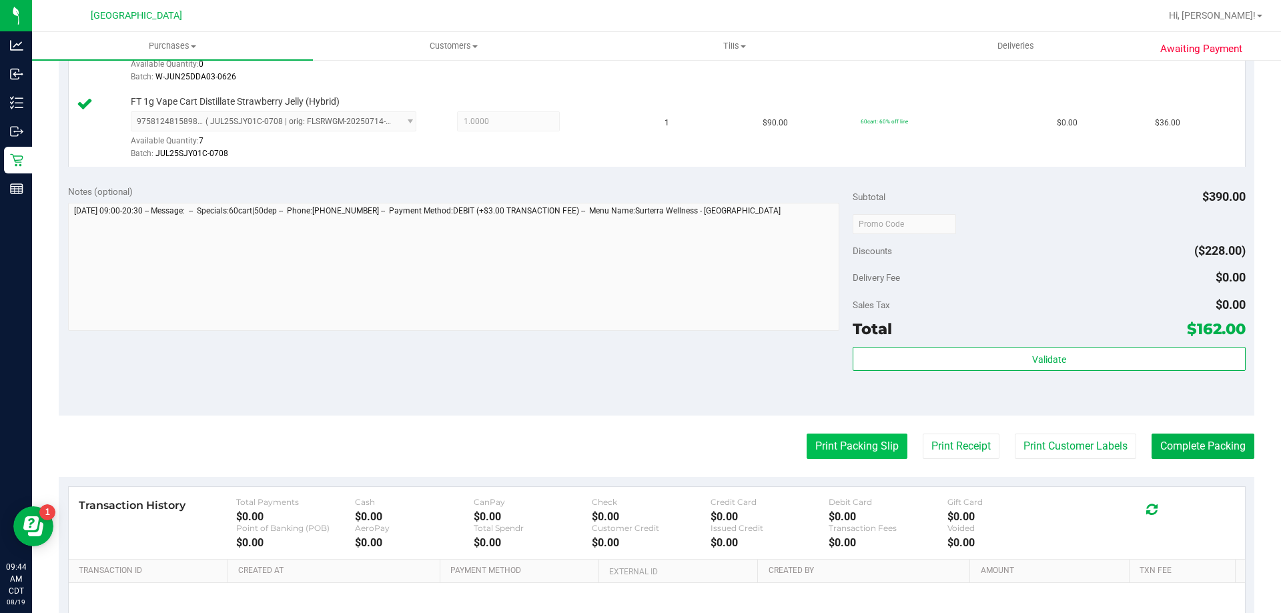
click at [877, 442] on button "Print Packing Slip" at bounding box center [857, 446] width 101 height 25
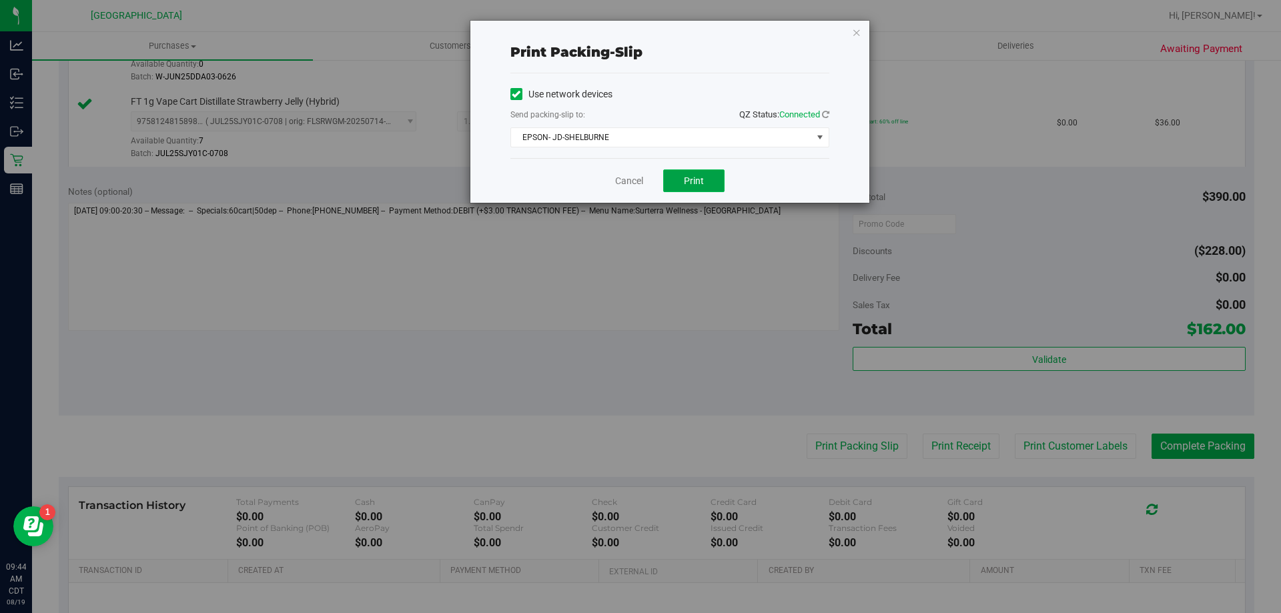
click at [699, 184] on span "Print" at bounding box center [694, 181] width 20 height 11
click at [861, 36] on icon "button" at bounding box center [856, 32] width 9 height 16
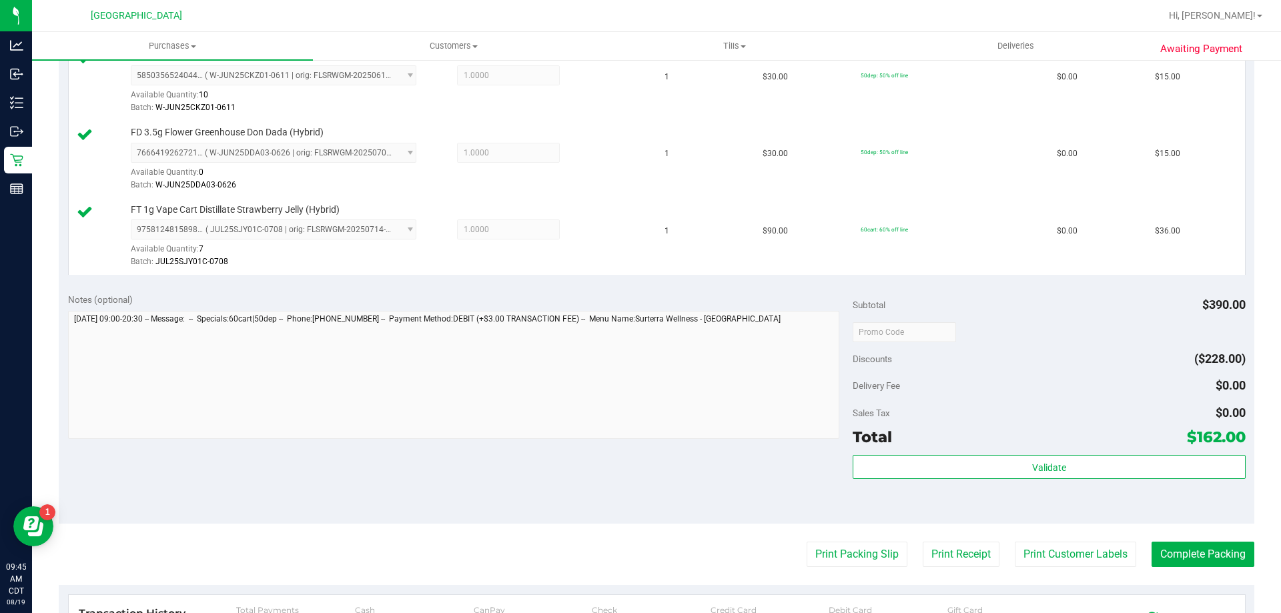
scroll to position [868, 0]
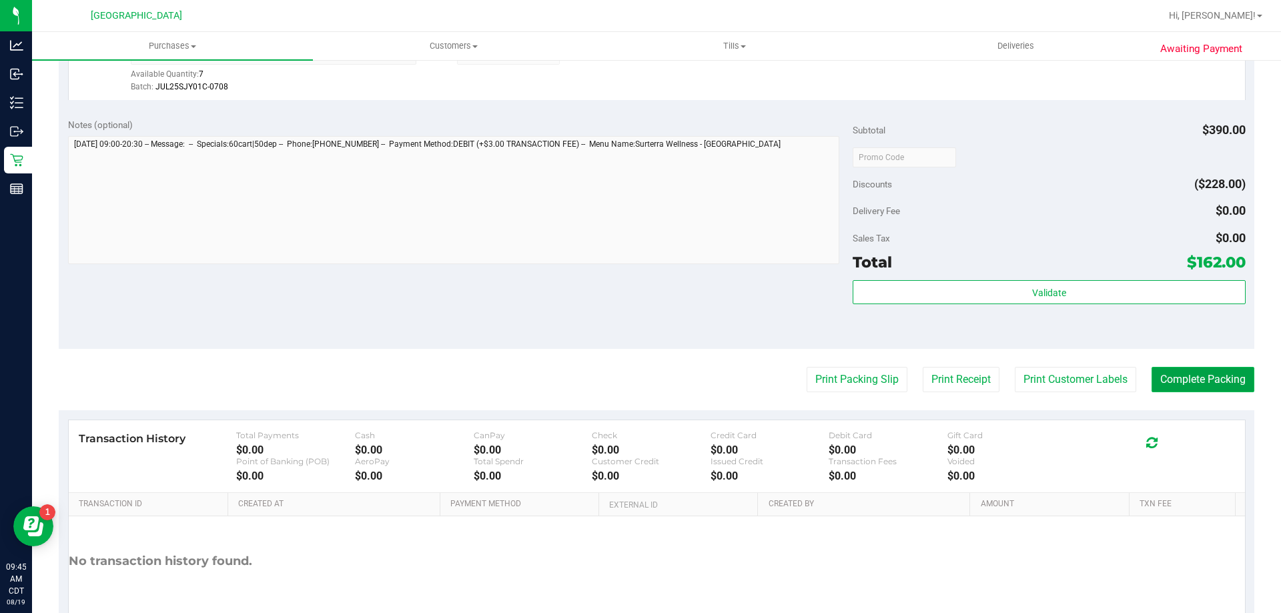
click at [1205, 382] on button "Complete Packing" at bounding box center [1203, 379] width 103 height 25
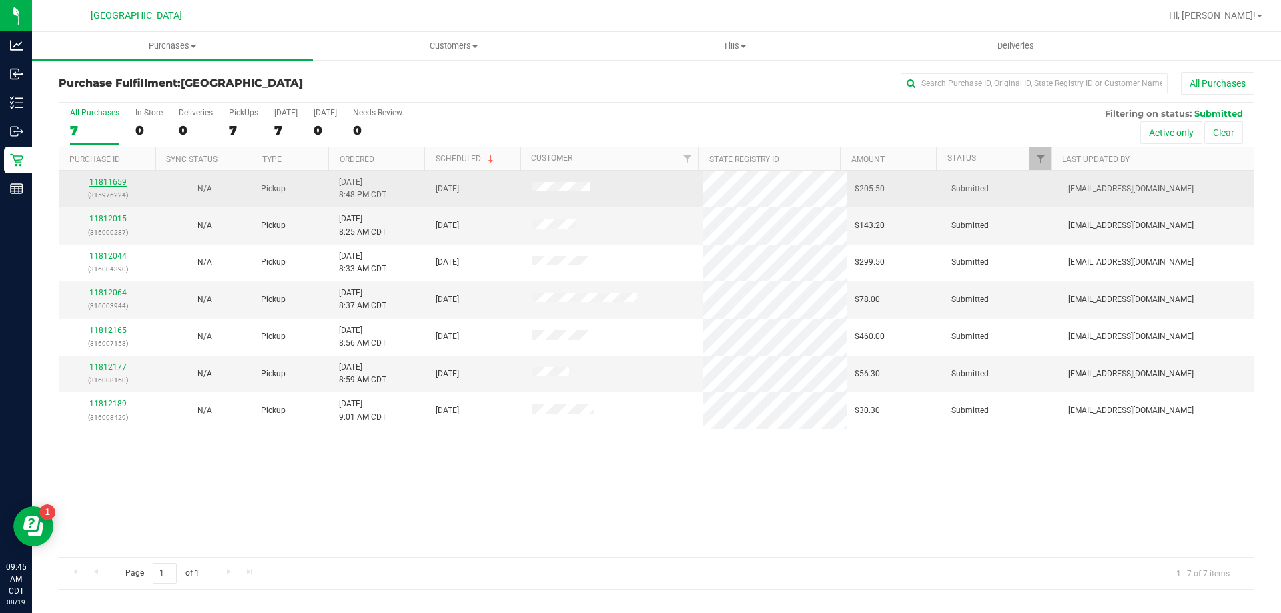
click at [108, 183] on link "11811659" at bounding box center [107, 182] width 37 height 9
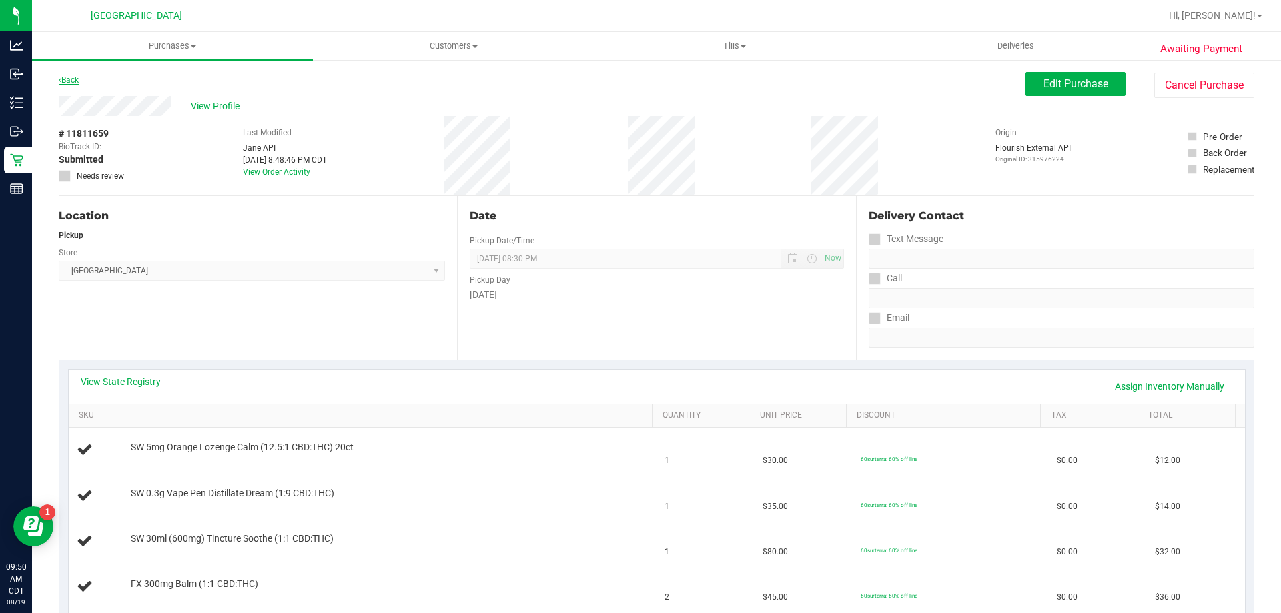
click at [70, 76] on link "Back" at bounding box center [69, 79] width 20 height 9
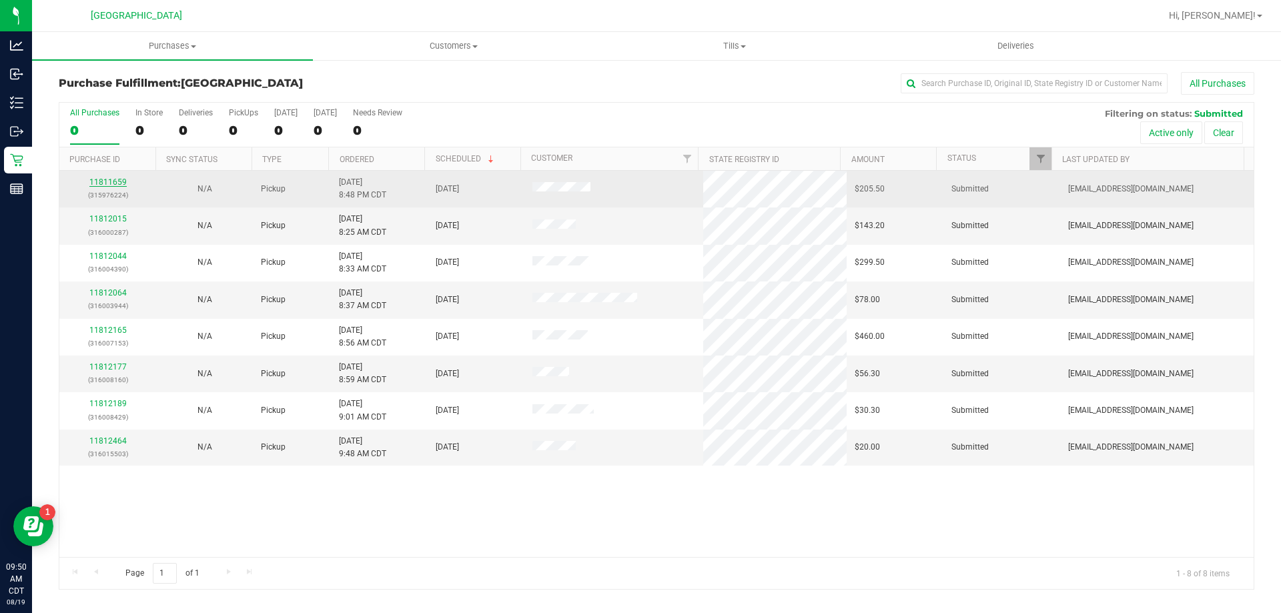
click at [97, 182] on link "11811659" at bounding box center [107, 182] width 37 height 9
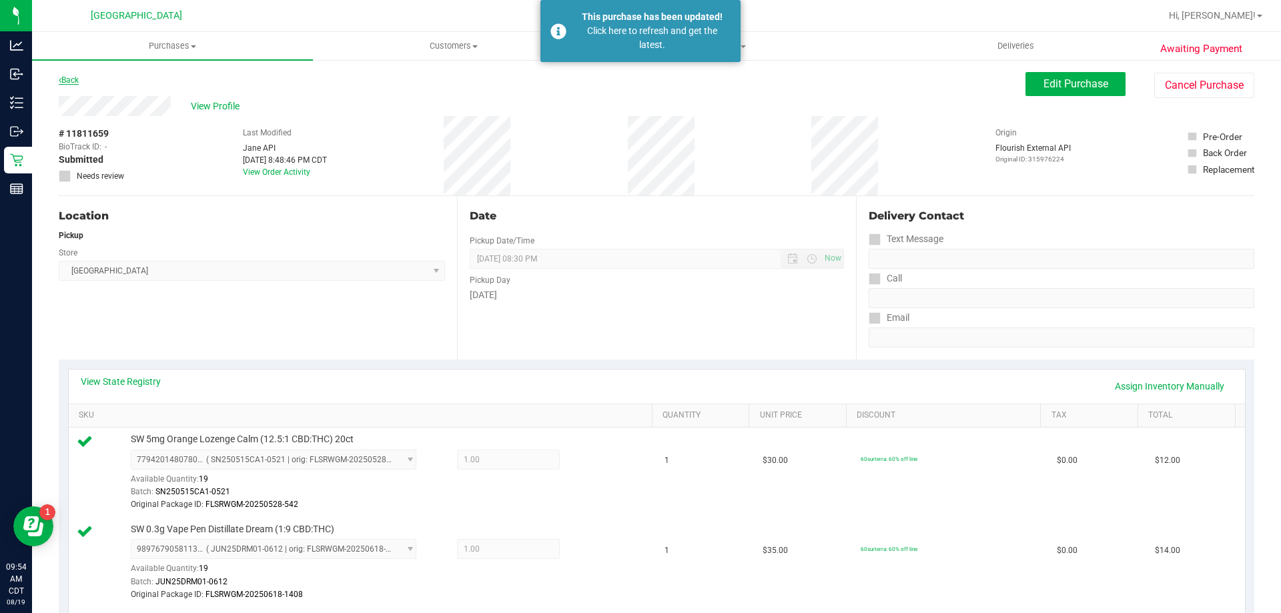
click at [73, 81] on link "Back" at bounding box center [69, 79] width 20 height 9
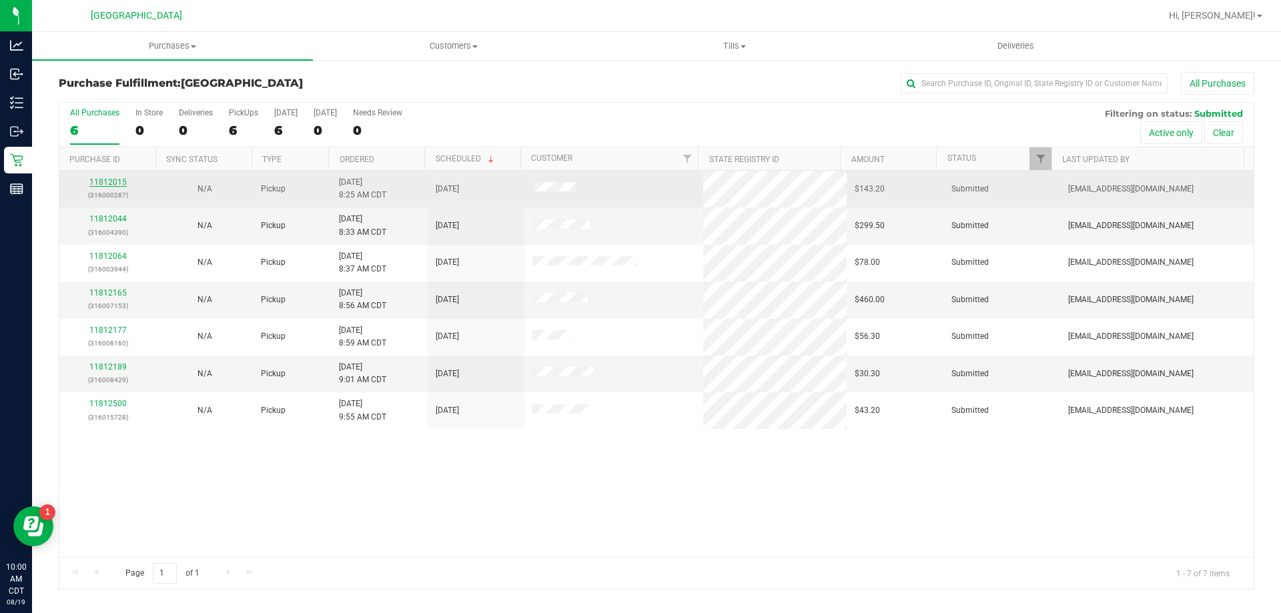
click at [101, 184] on link "11812015" at bounding box center [107, 182] width 37 height 9
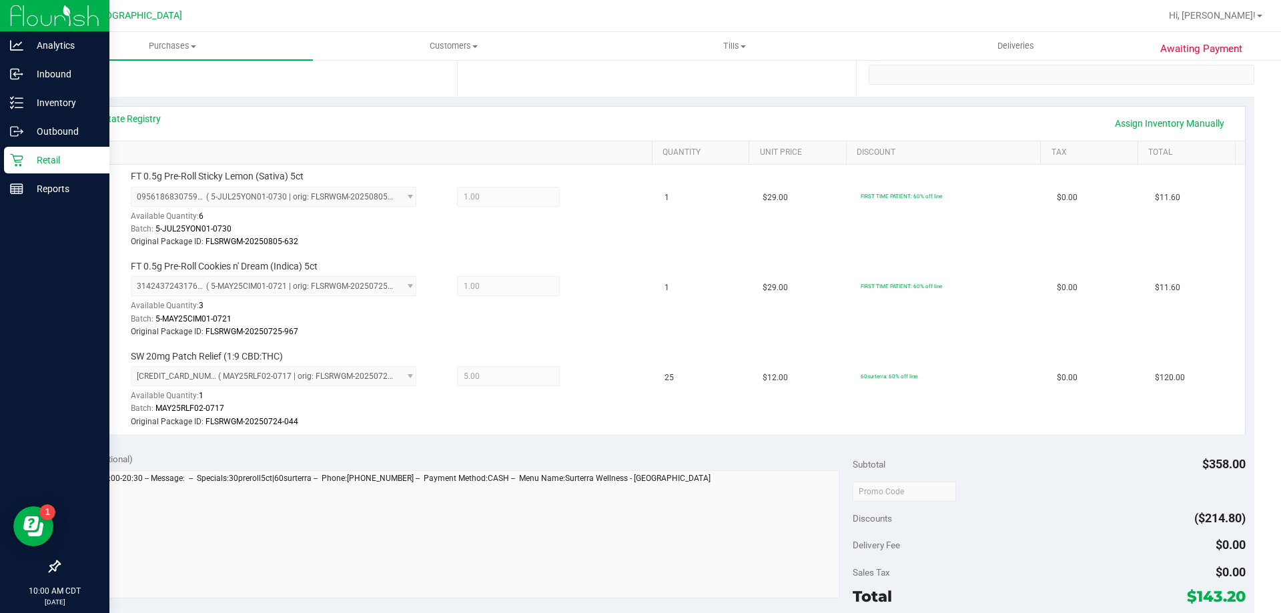
scroll to position [67, 0]
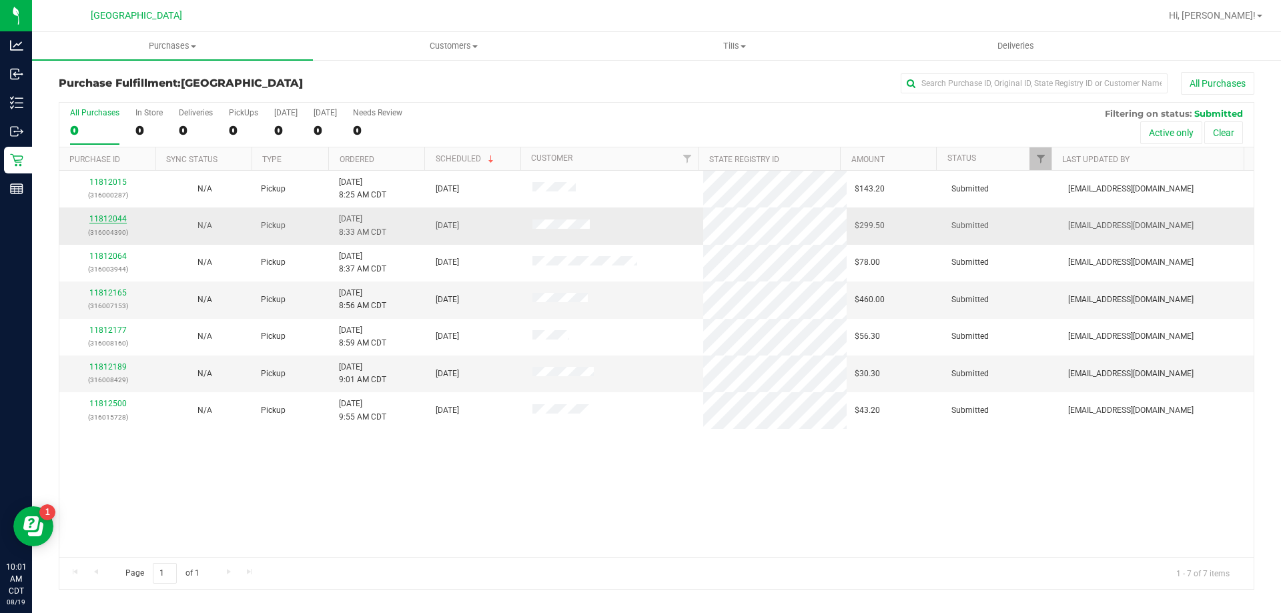
click at [117, 217] on link "11812044" at bounding box center [107, 218] width 37 height 9
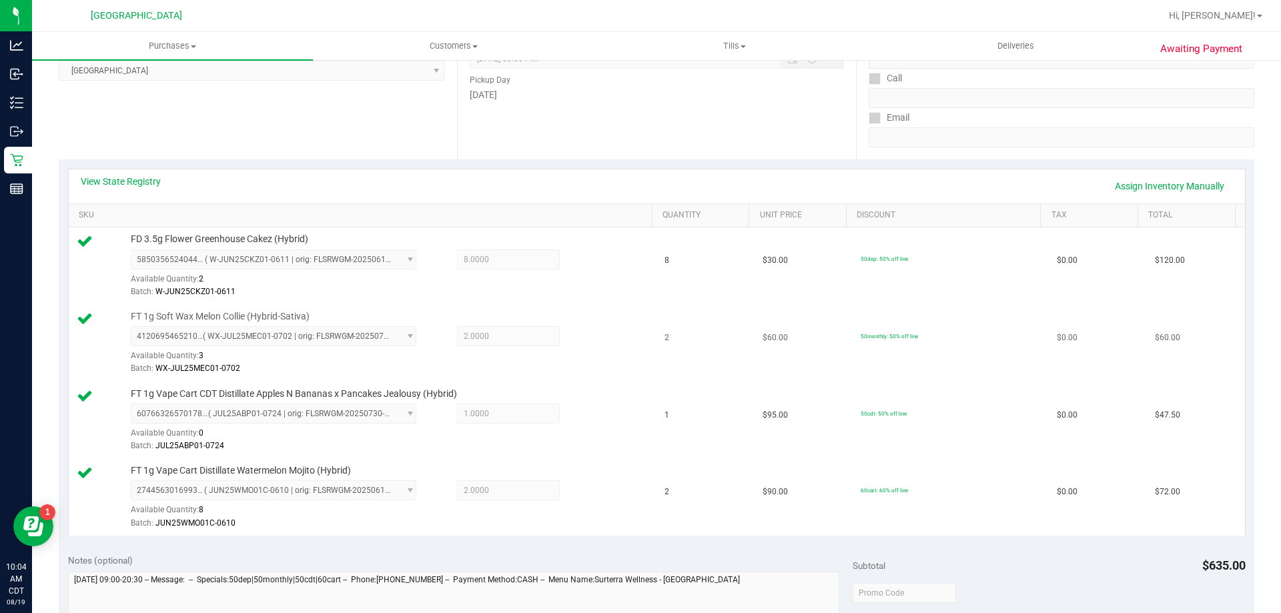
scroll to position [601, 0]
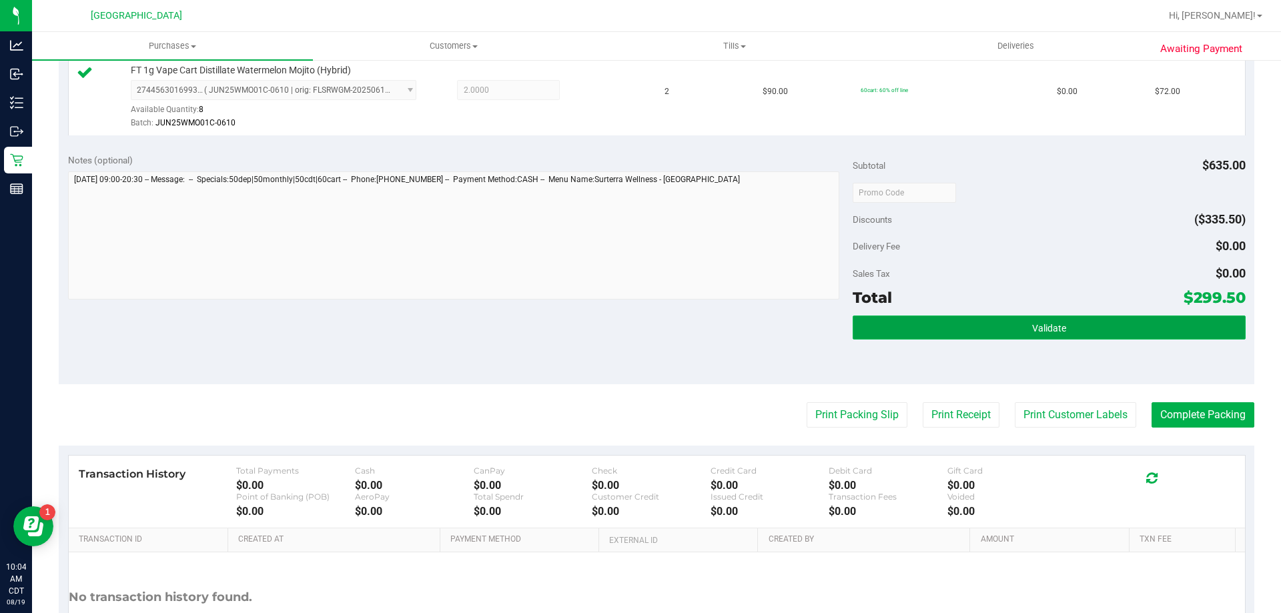
click at [1151, 328] on button "Validate" at bounding box center [1049, 328] width 392 height 24
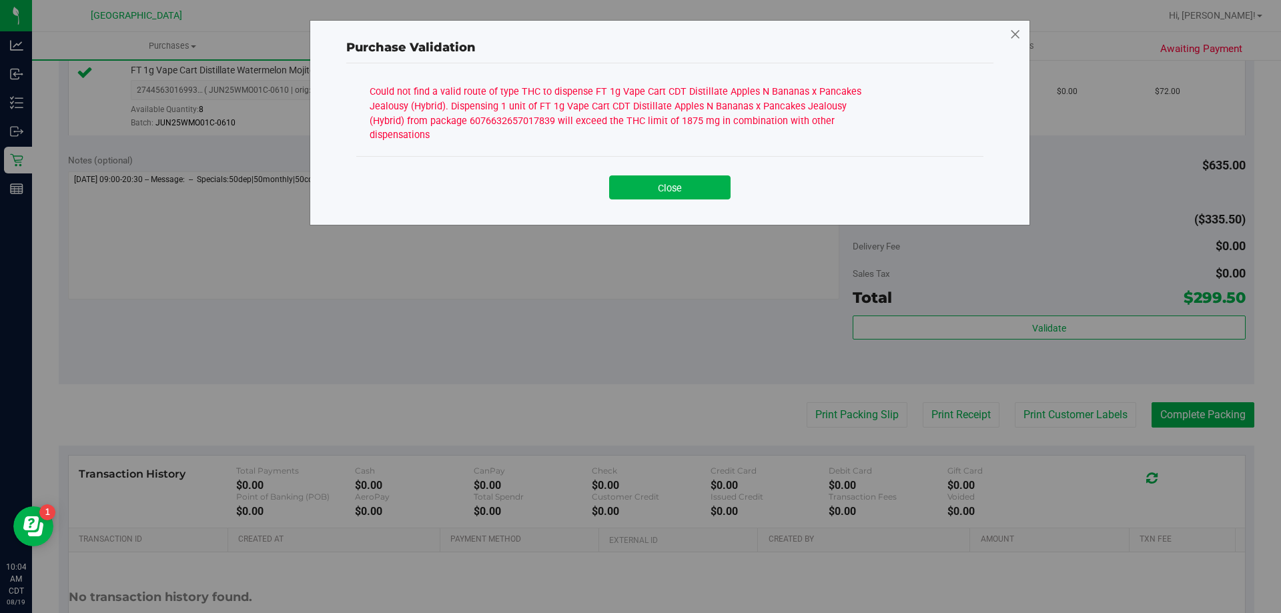
click at [1012, 34] on icon at bounding box center [1016, 34] width 12 height 21
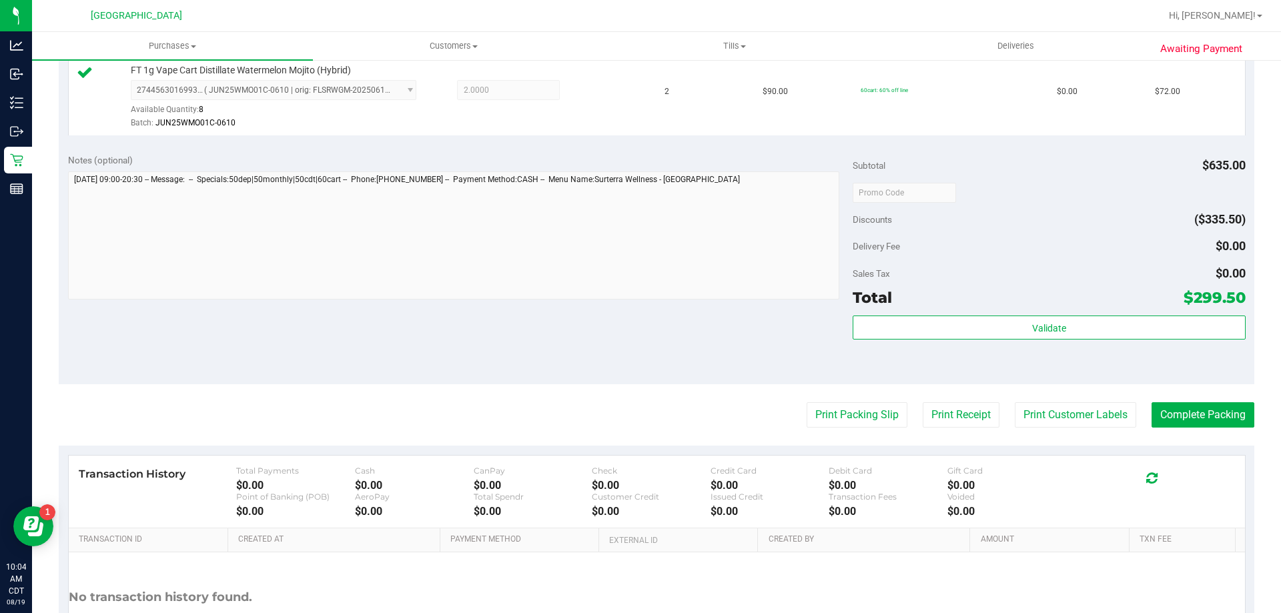
scroll to position [200, 0]
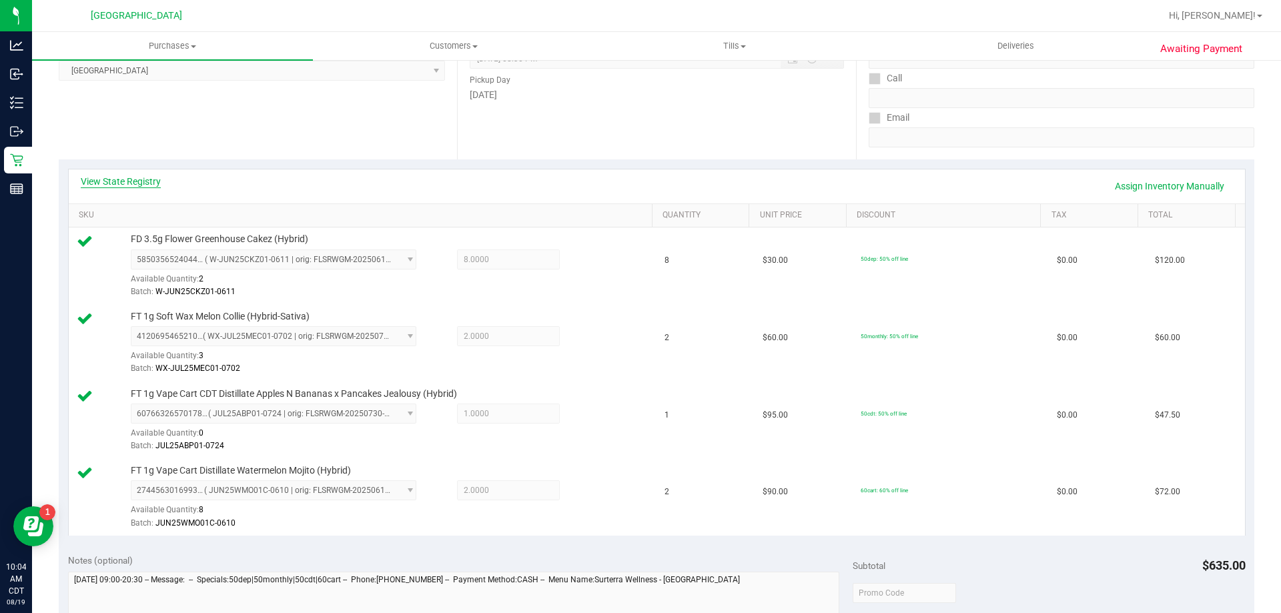
click at [103, 184] on link "View State Registry" at bounding box center [121, 181] width 80 height 13
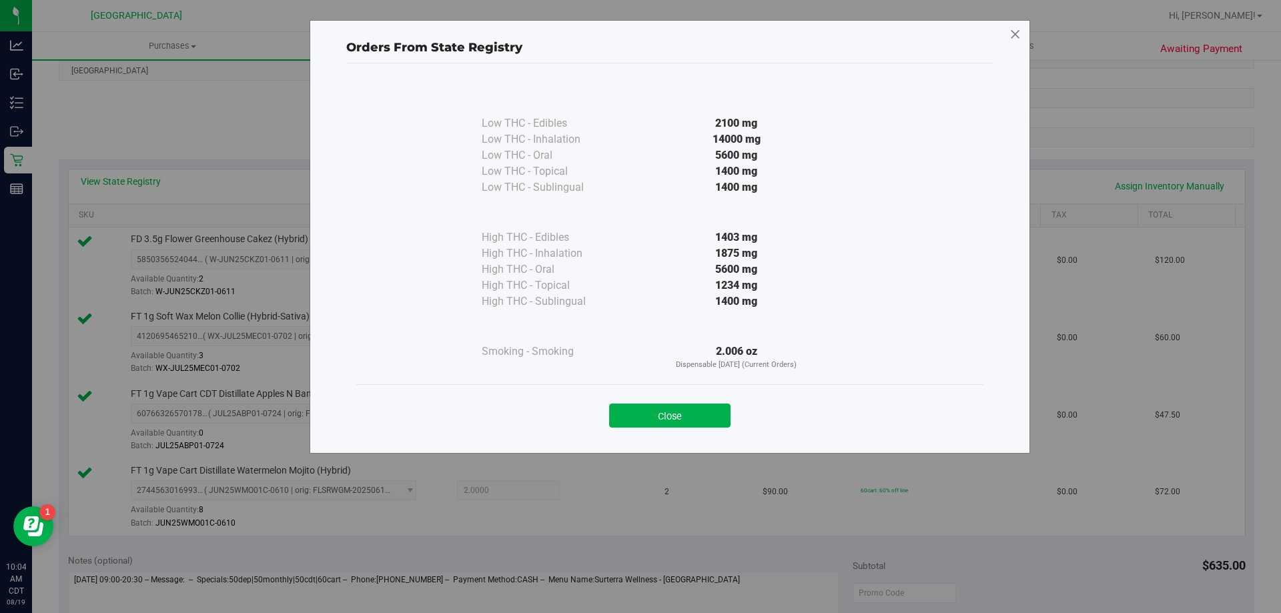
click at [1014, 34] on icon at bounding box center [1016, 34] width 12 height 21
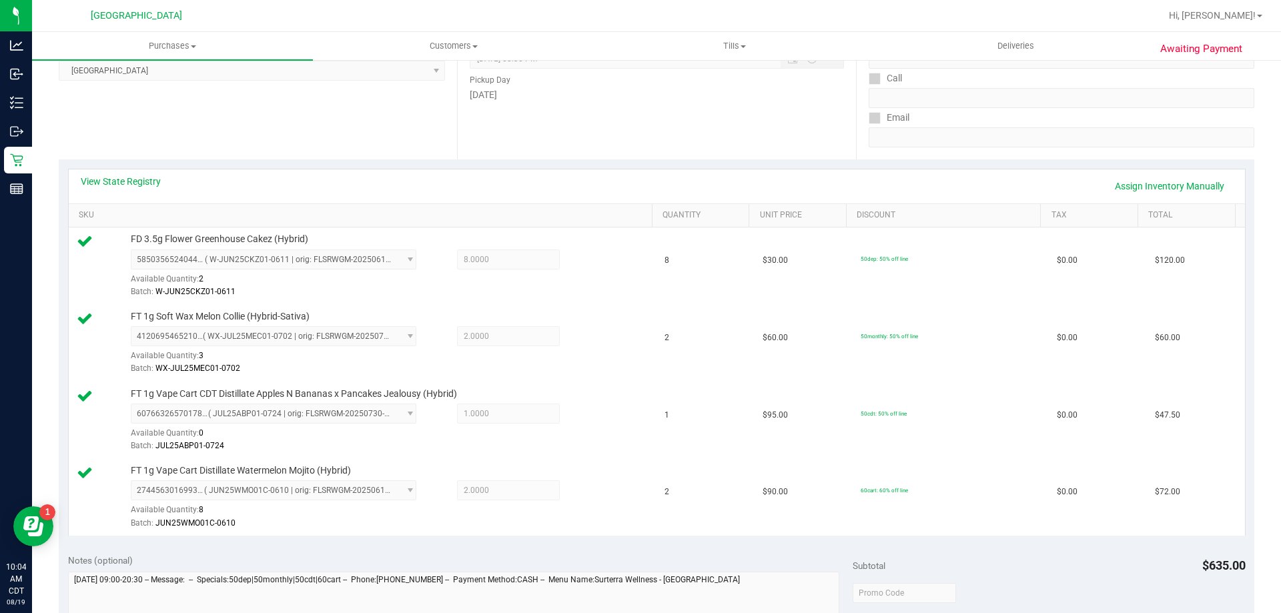
scroll to position [0, 0]
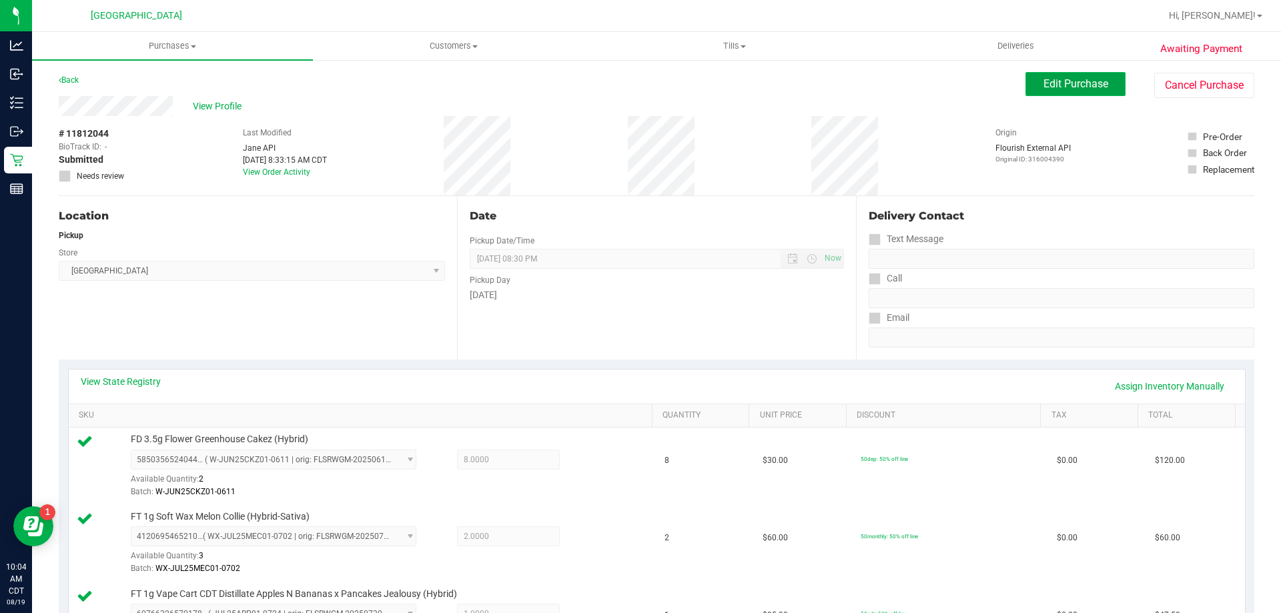
click at [1078, 93] on button "Edit Purchase" at bounding box center [1076, 84] width 100 height 24
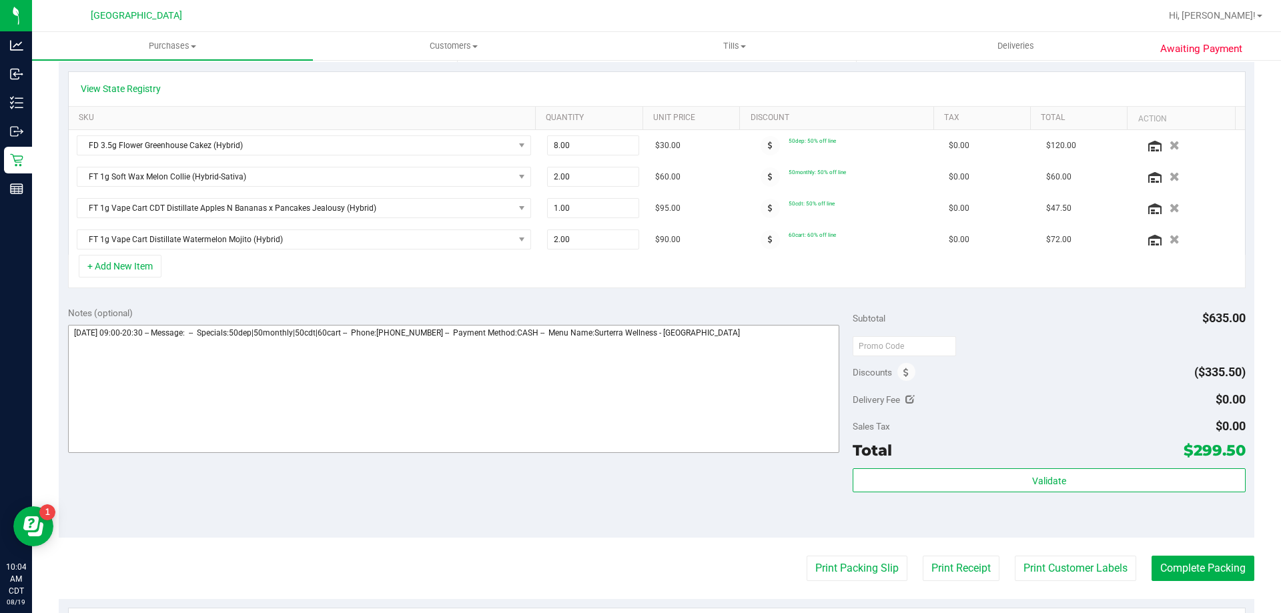
scroll to position [334, 0]
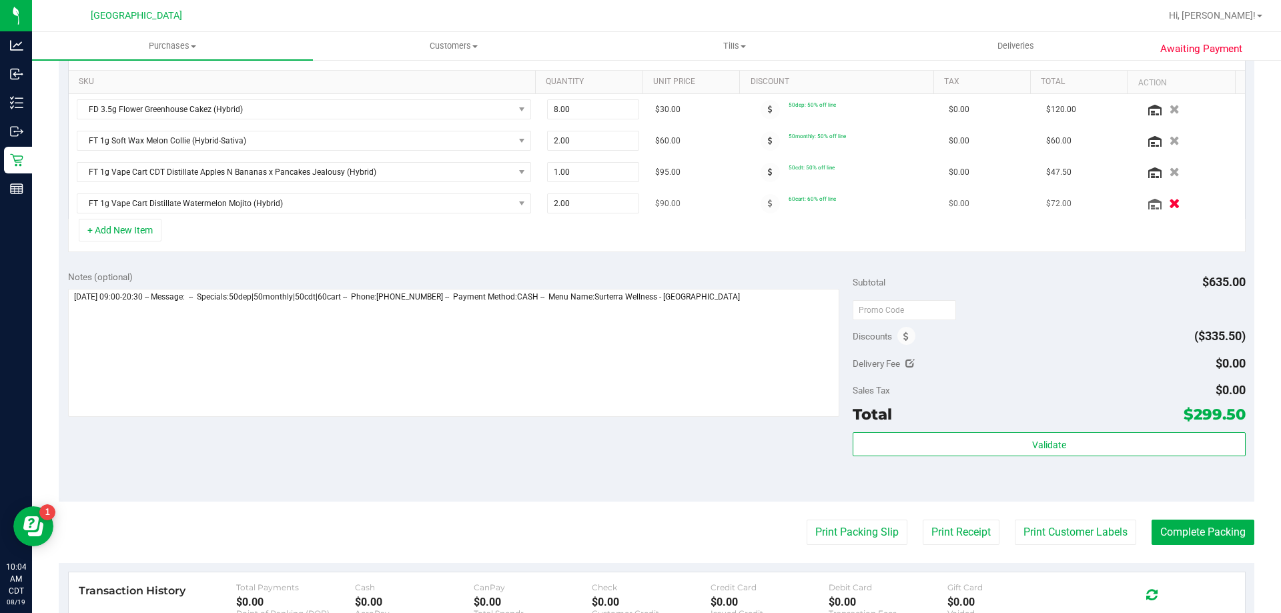
click at [1163, 202] on button "button" at bounding box center [1174, 203] width 23 height 14
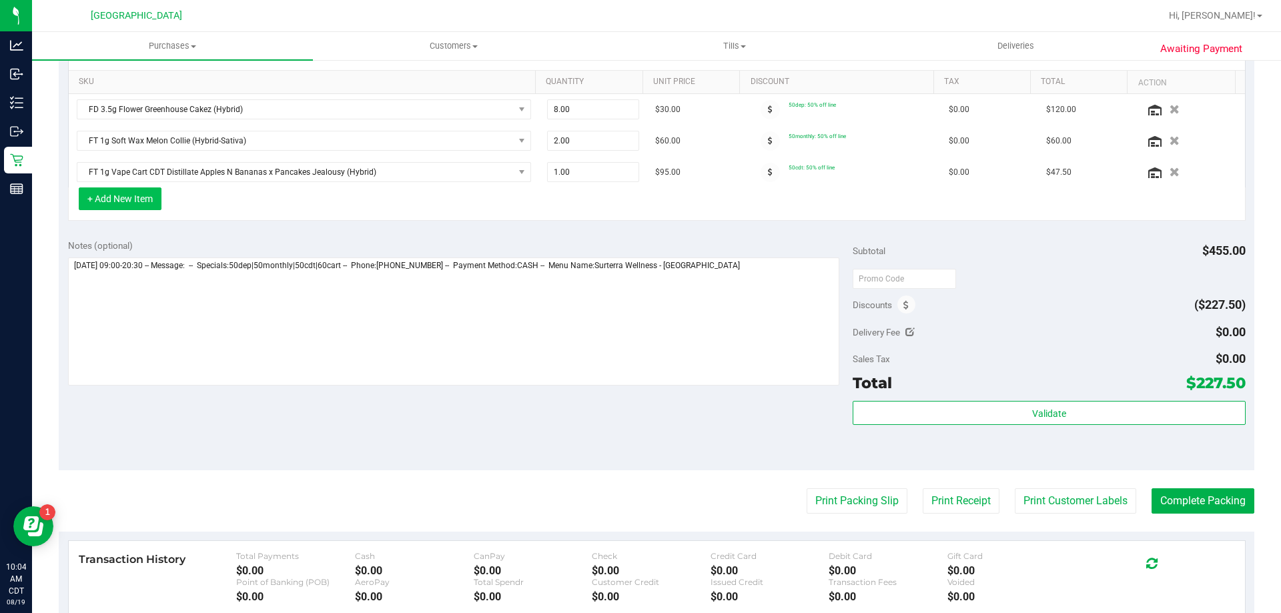
click at [97, 204] on button "+ Add New Item" at bounding box center [120, 199] width 83 height 23
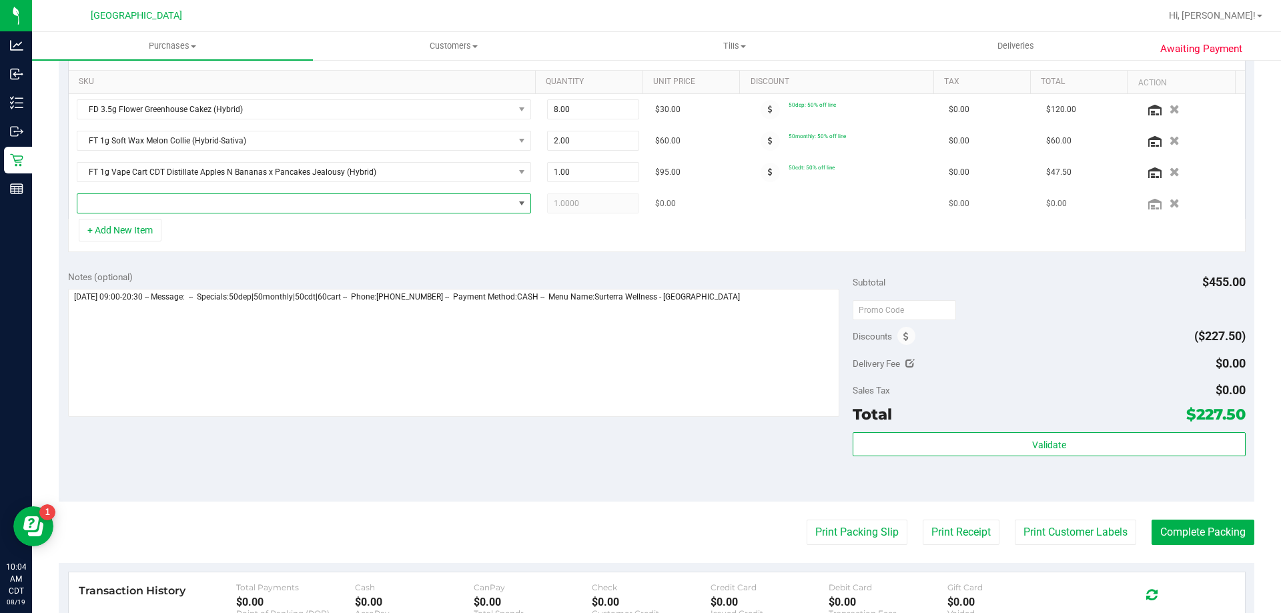
click at [434, 201] on span "NO DATA FOUND" at bounding box center [295, 203] width 436 height 19
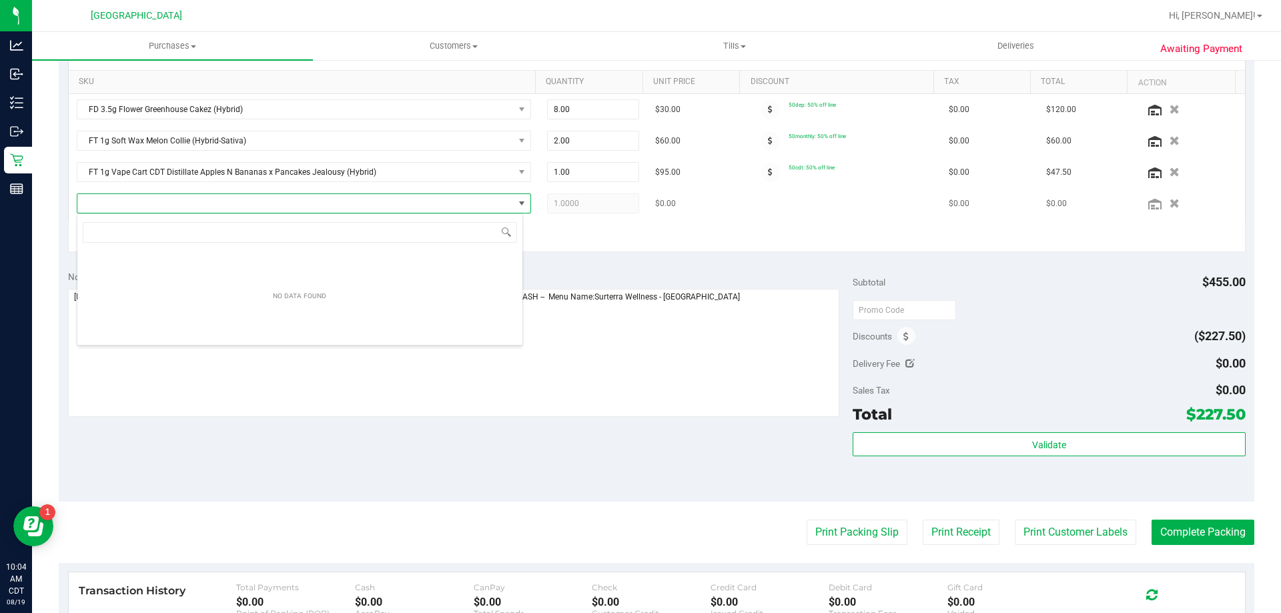
scroll to position [20, 446]
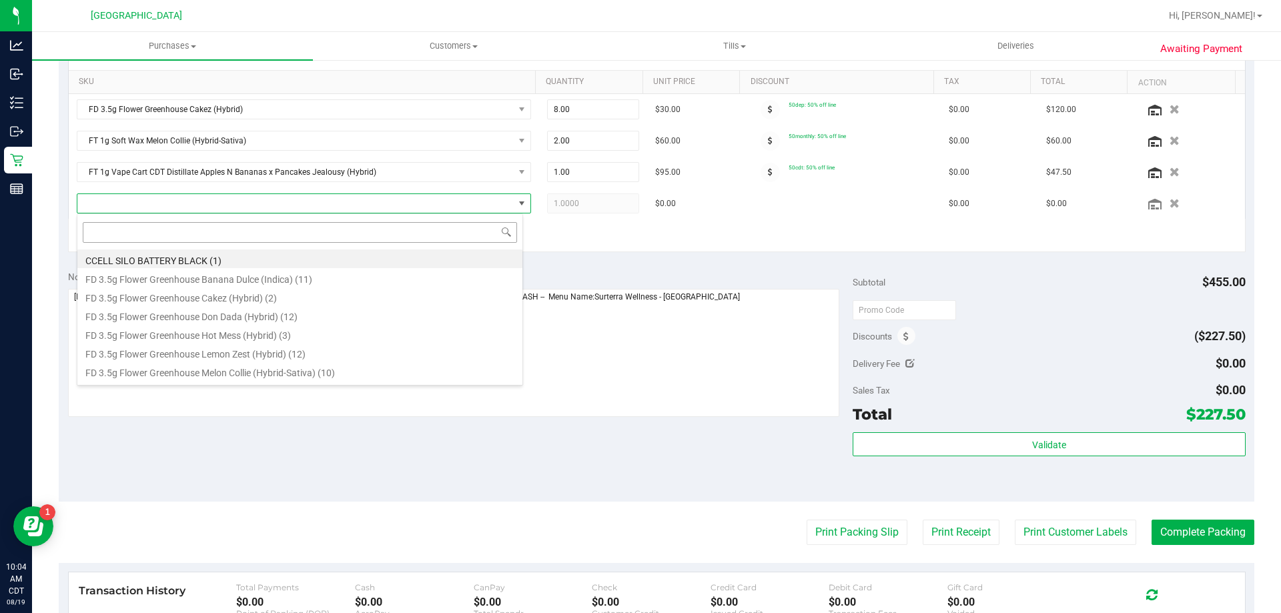
click at [234, 236] on input at bounding box center [300, 232] width 434 height 21
type input "waterme"
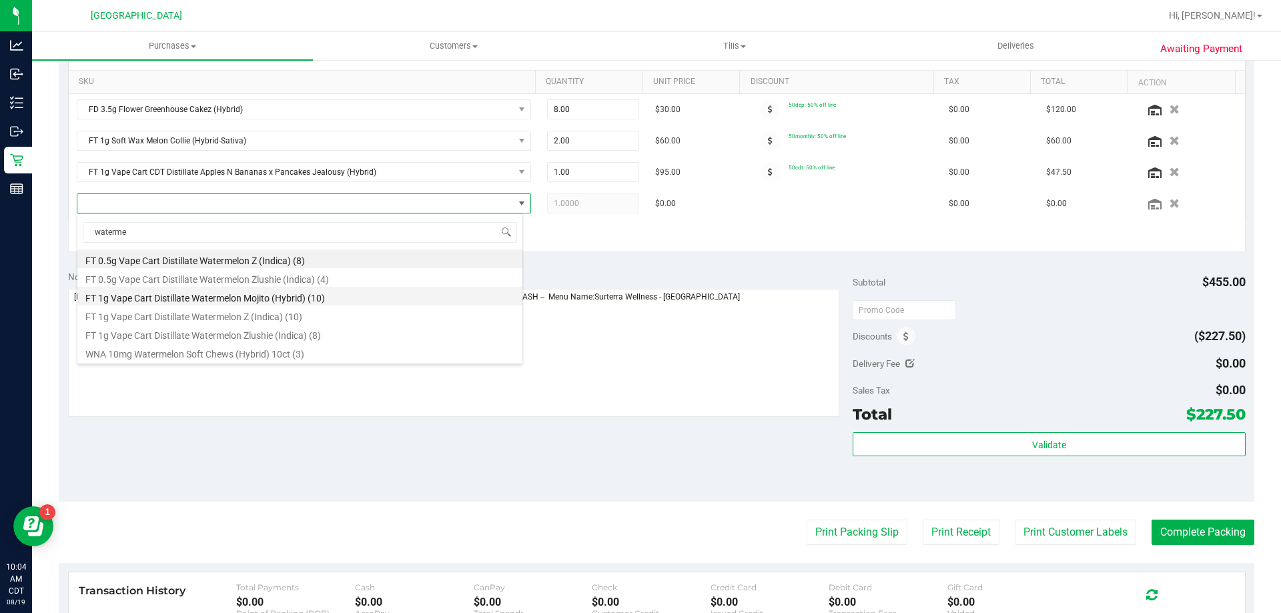
click at [195, 301] on li "FT 1g Vape Cart Distillate Watermelon Mojito (Hybrid) (10)" at bounding box center [299, 296] width 445 height 19
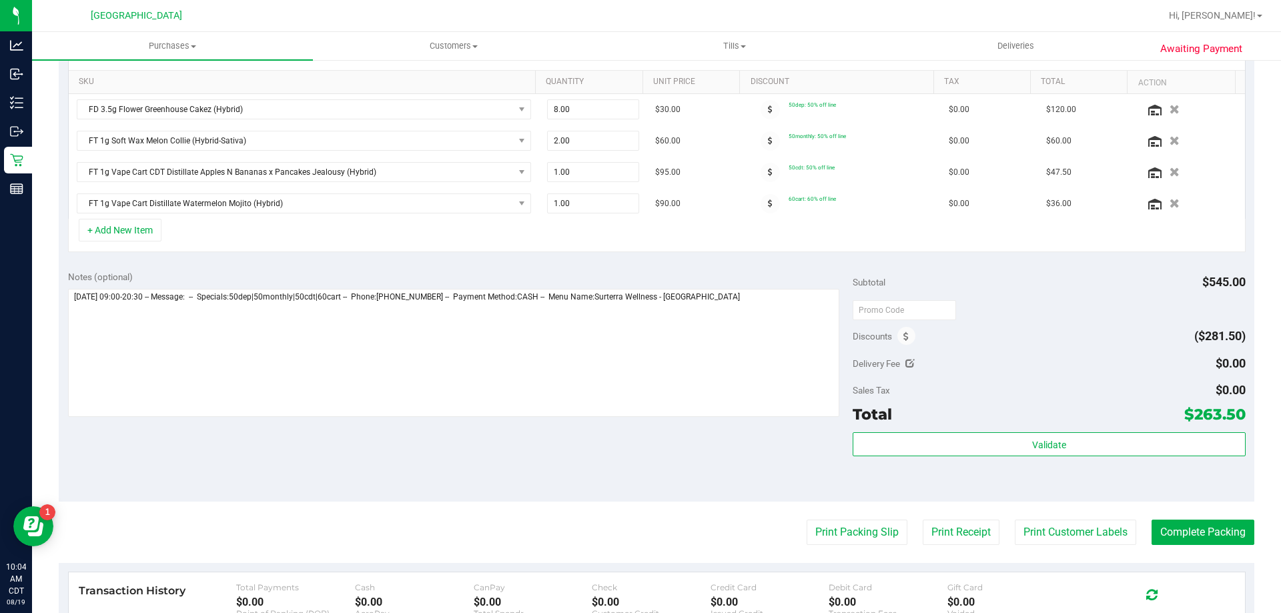
scroll to position [0, 0]
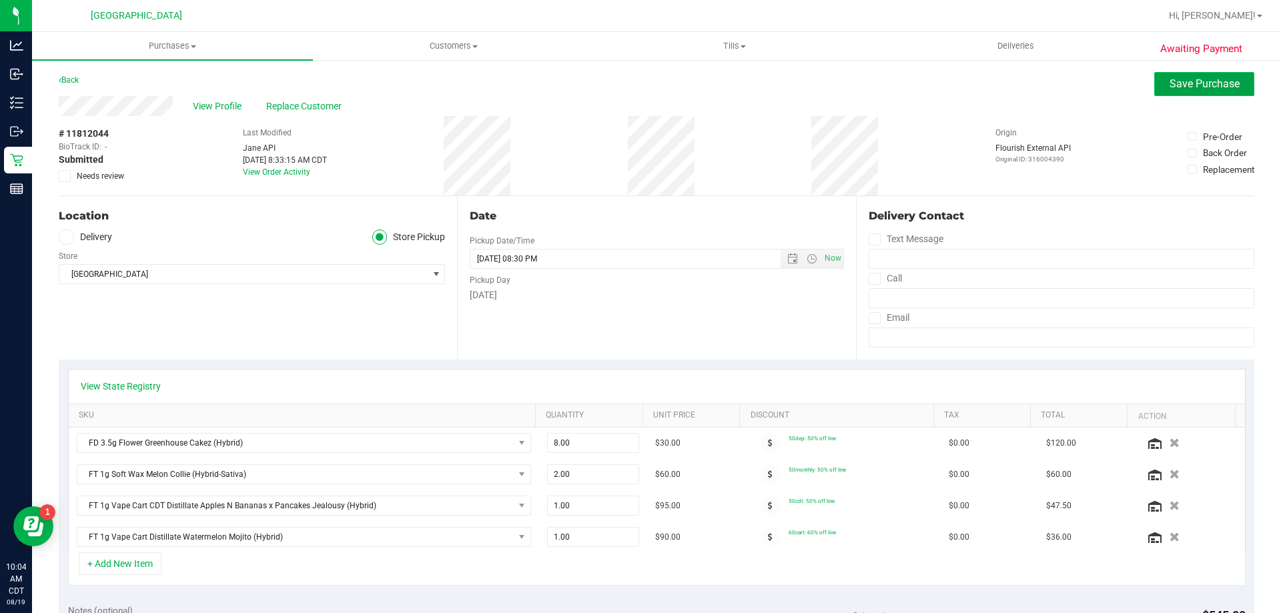
click at [1170, 84] on span "Save Purchase" at bounding box center [1205, 83] width 70 height 13
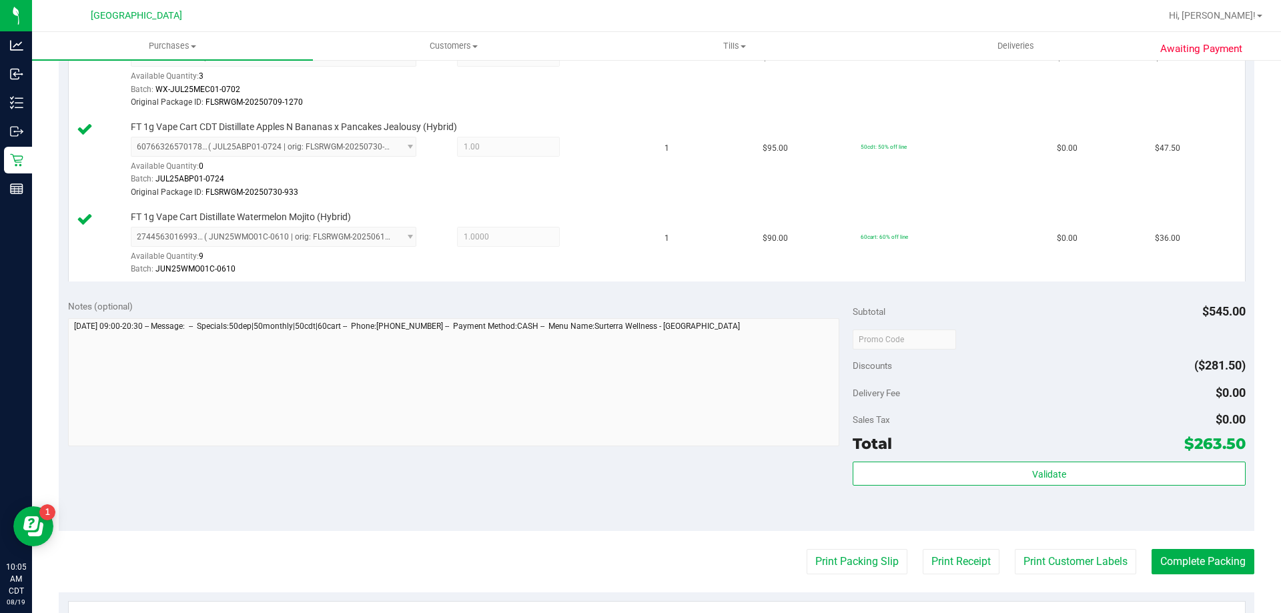
scroll to position [601, 0]
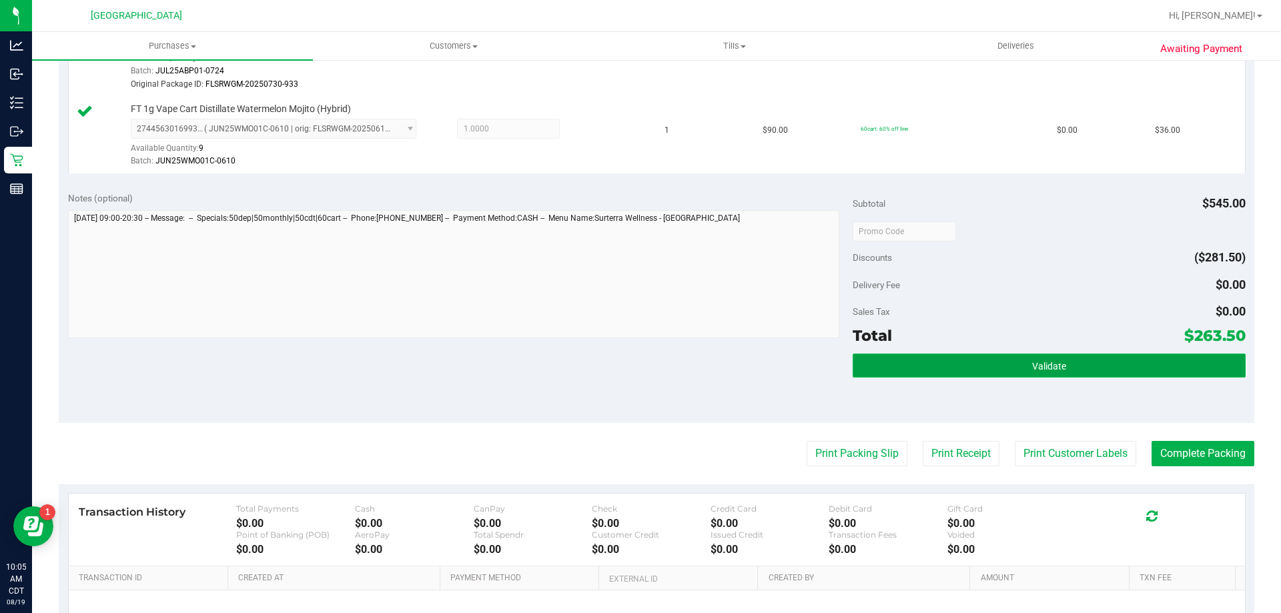
click at [960, 365] on button "Validate" at bounding box center [1049, 366] width 392 height 24
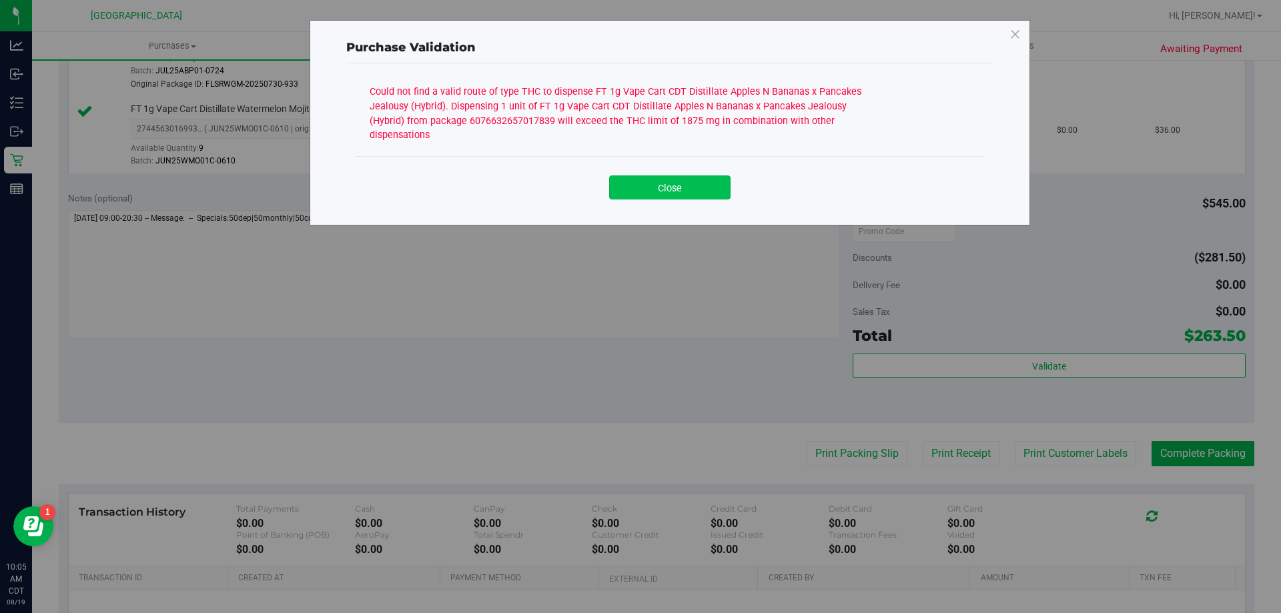
click at [675, 191] on button "Close" at bounding box center [669, 188] width 121 height 24
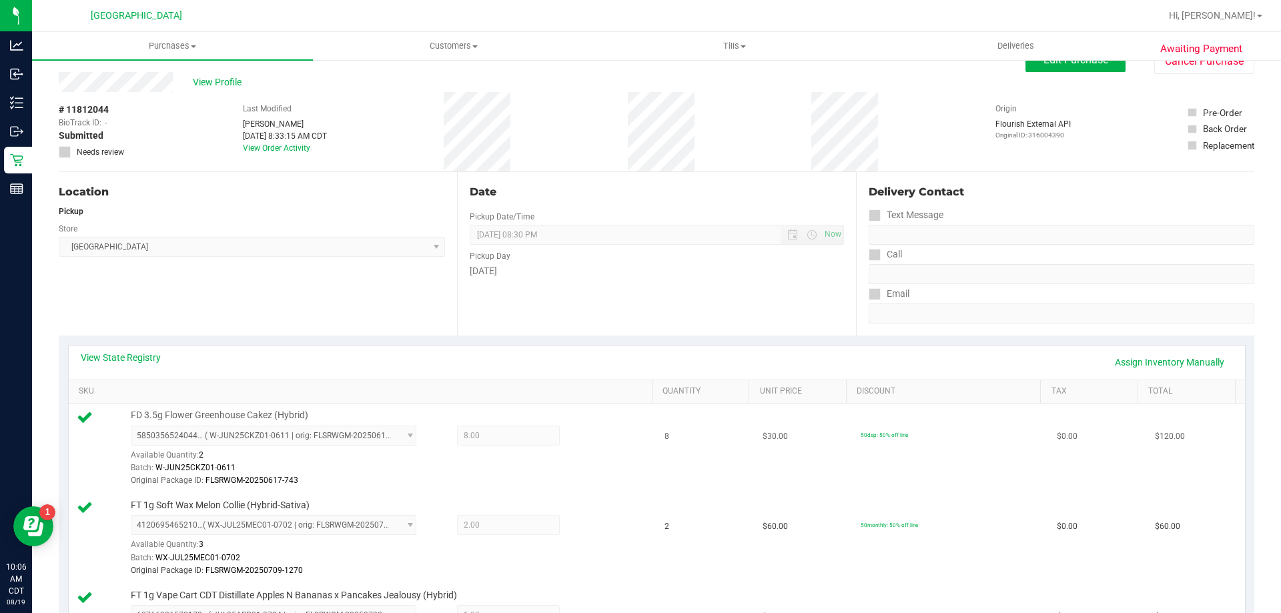
scroll to position [0, 0]
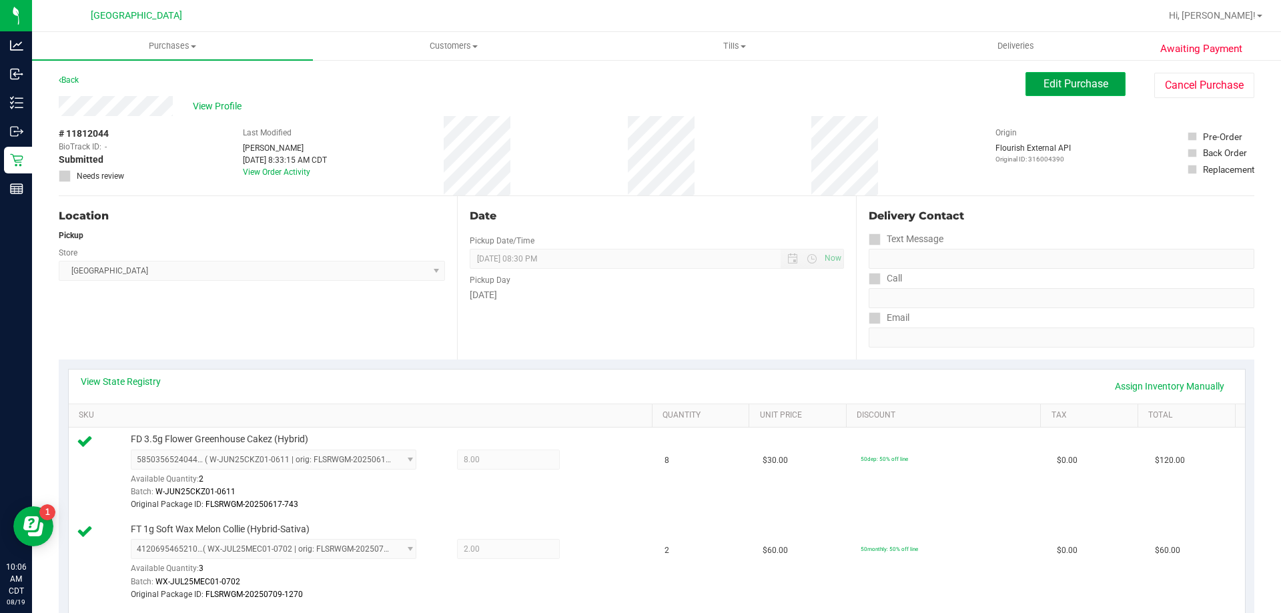
click at [1026, 87] on button "Edit Purchase" at bounding box center [1076, 84] width 100 height 24
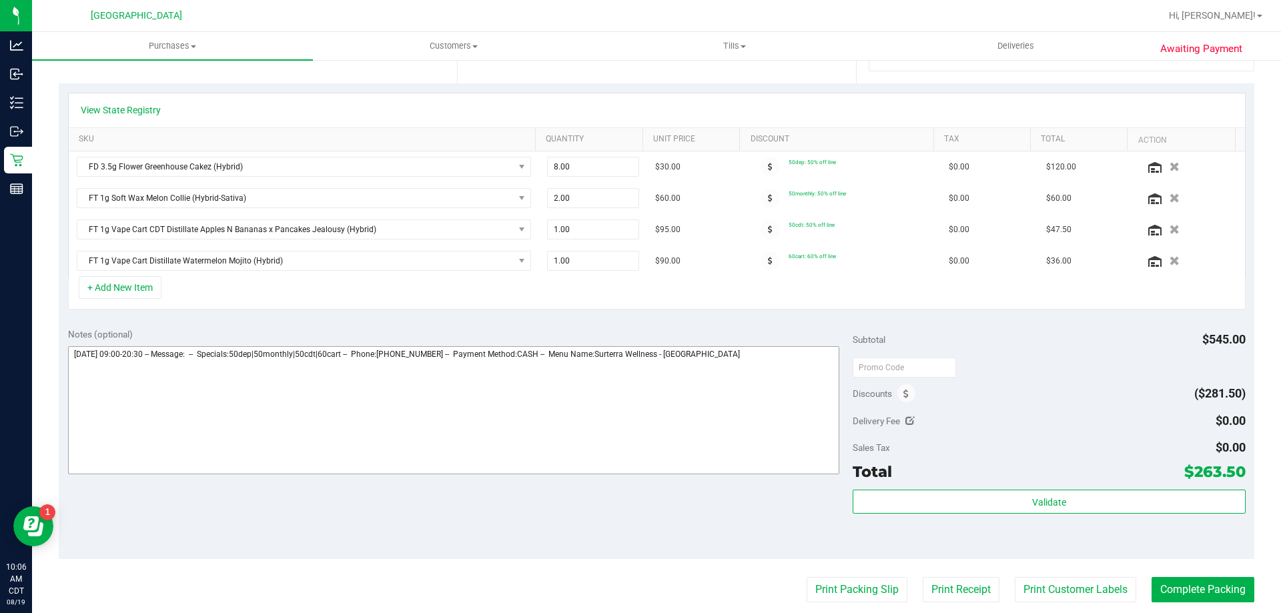
scroll to position [267, 0]
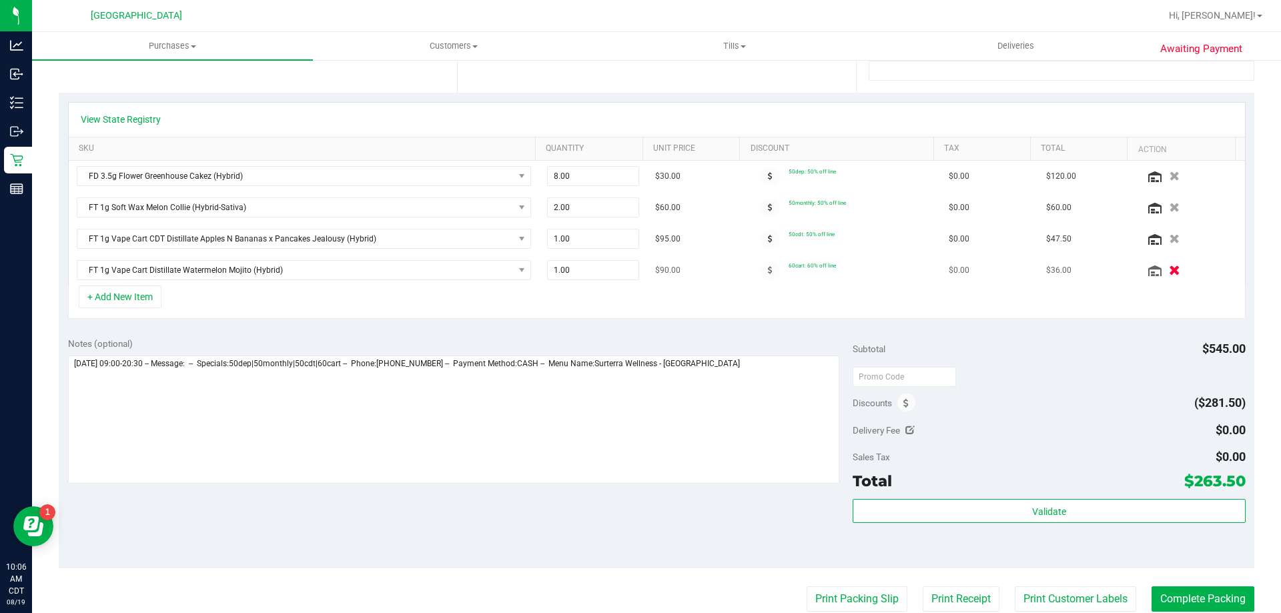
click at [1169, 269] on icon "button" at bounding box center [1174, 271] width 11 height 10
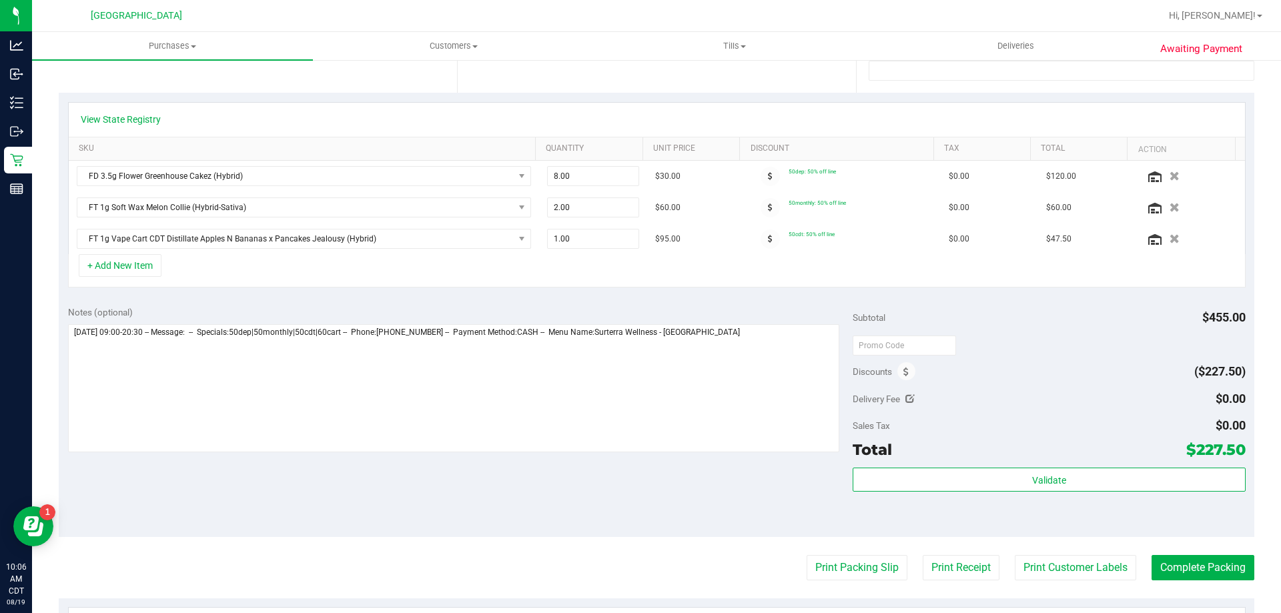
scroll to position [0, 0]
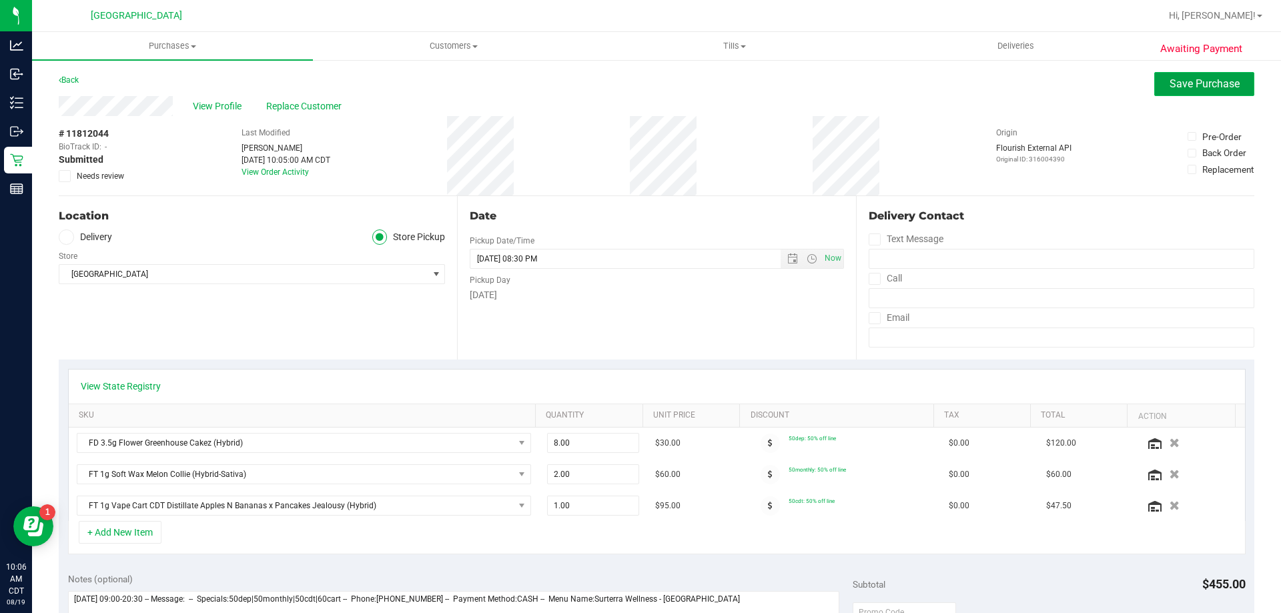
click at [1180, 86] on span "Save Purchase" at bounding box center [1205, 83] width 70 height 13
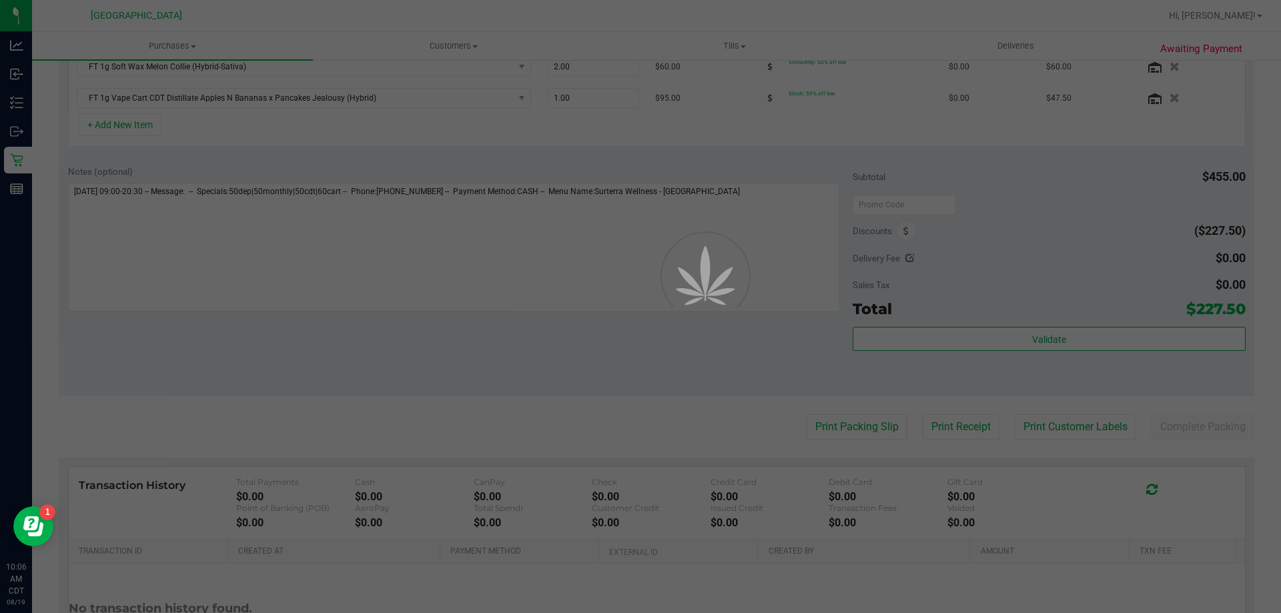
scroll to position [467, 0]
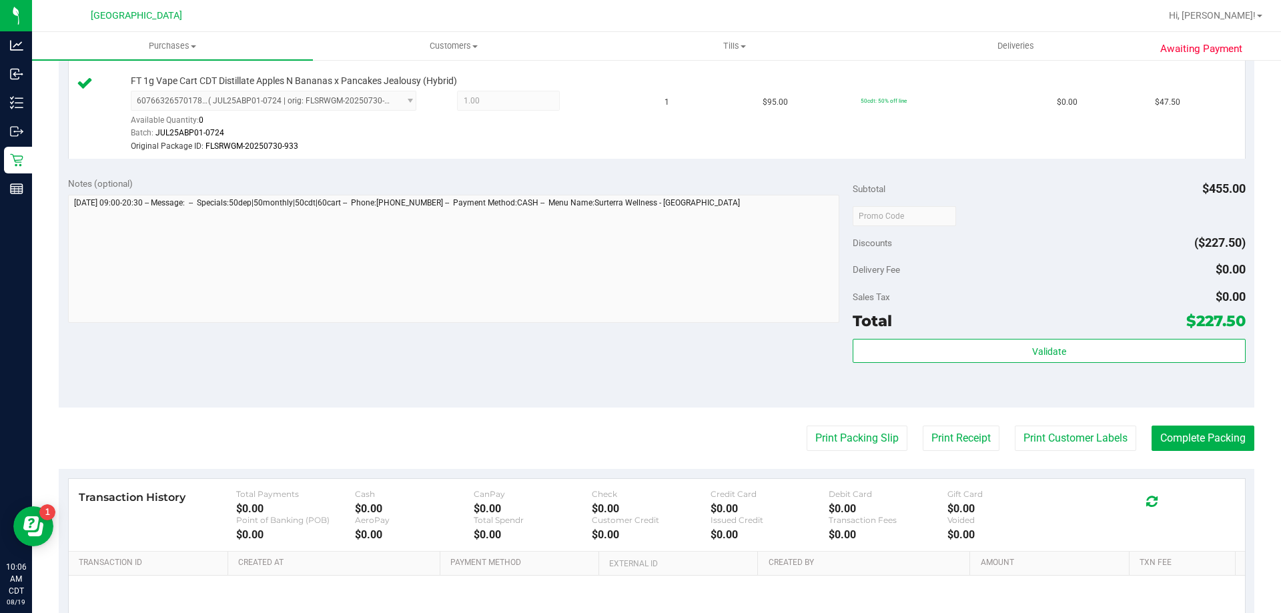
scroll to position [667, 0]
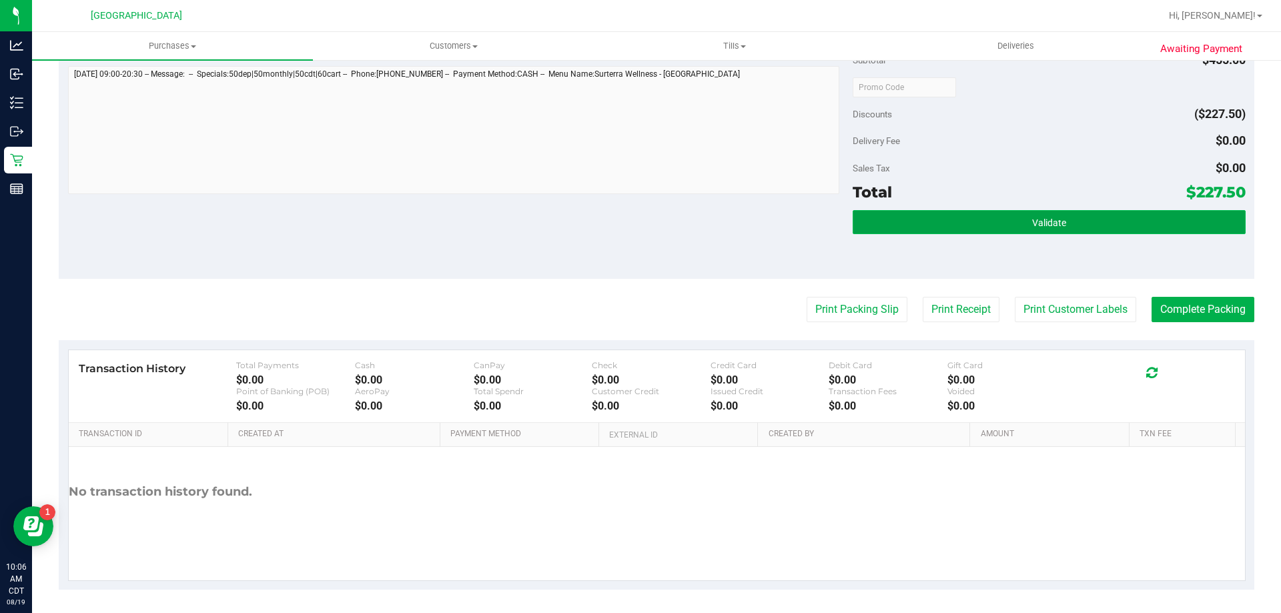
click at [994, 224] on button "Validate" at bounding box center [1049, 222] width 392 height 24
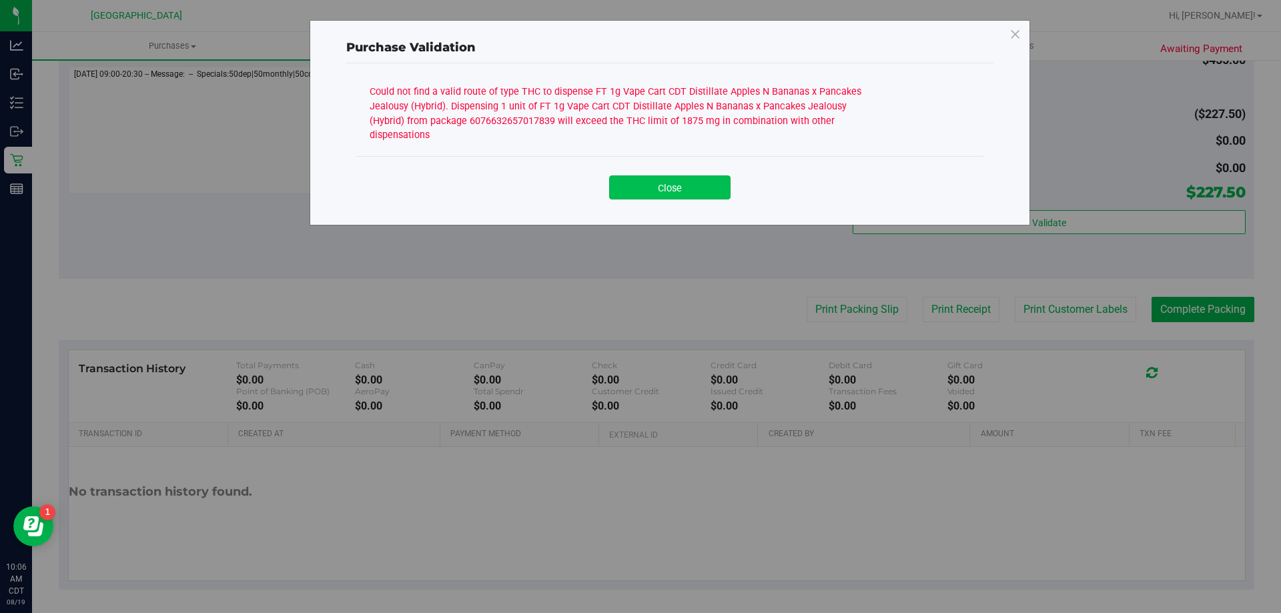
click at [699, 183] on button "Close" at bounding box center [669, 188] width 121 height 24
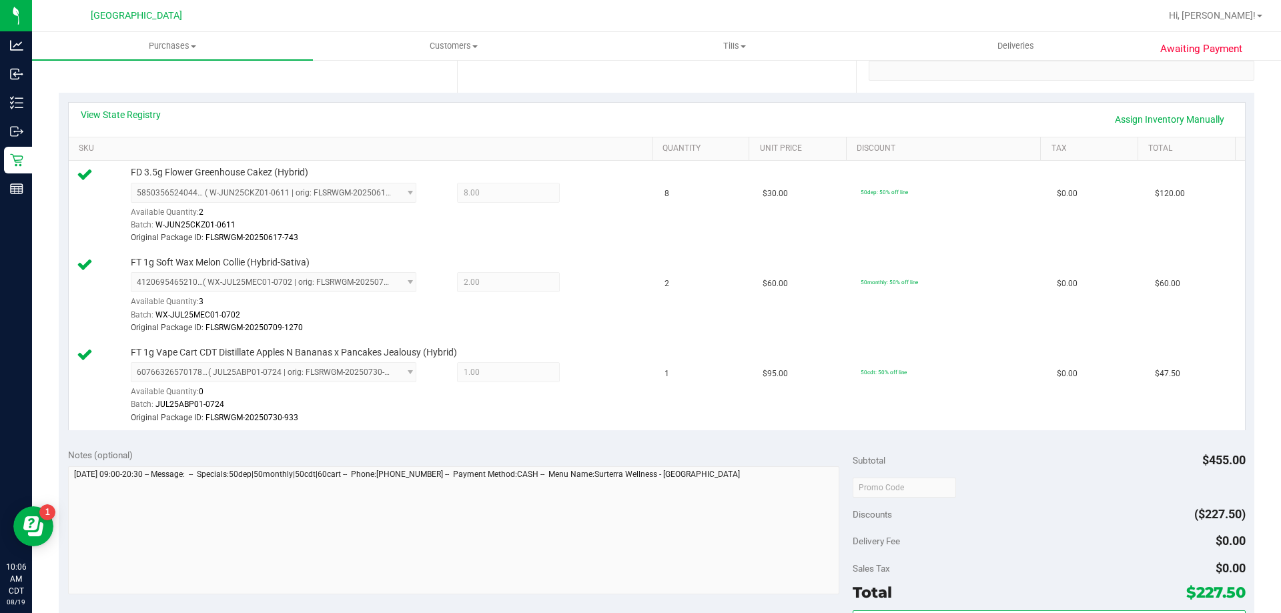
scroll to position [0, 0]
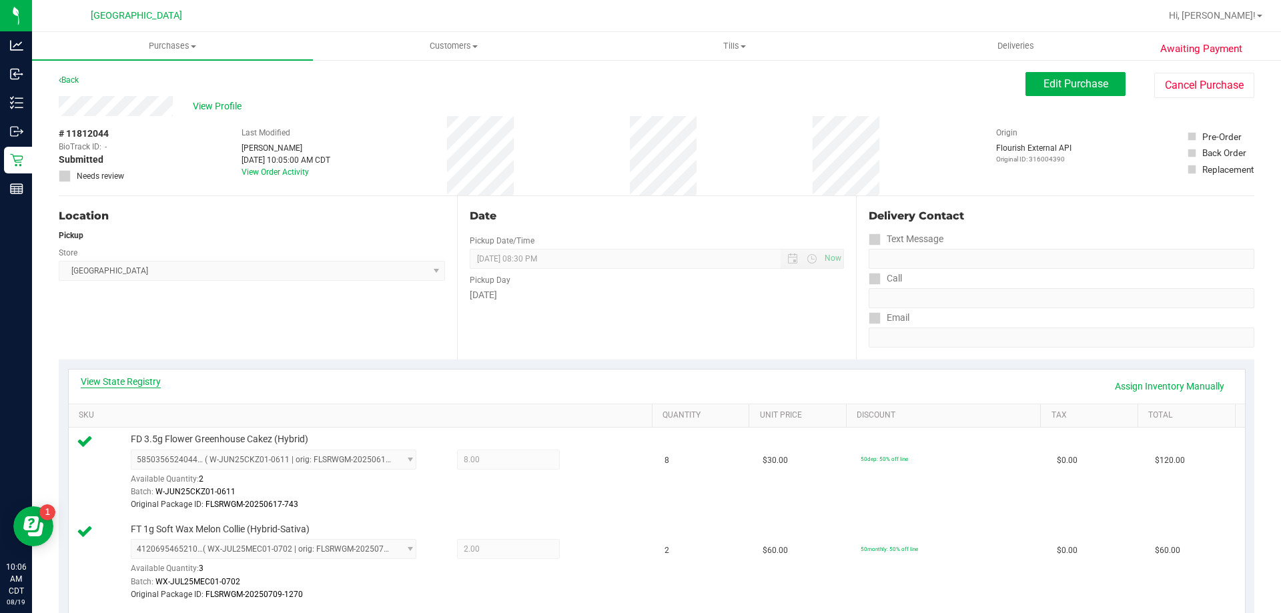
click at [146, 386] on link "View State Registry" at bounding box center [121, 381] width 80 height 13
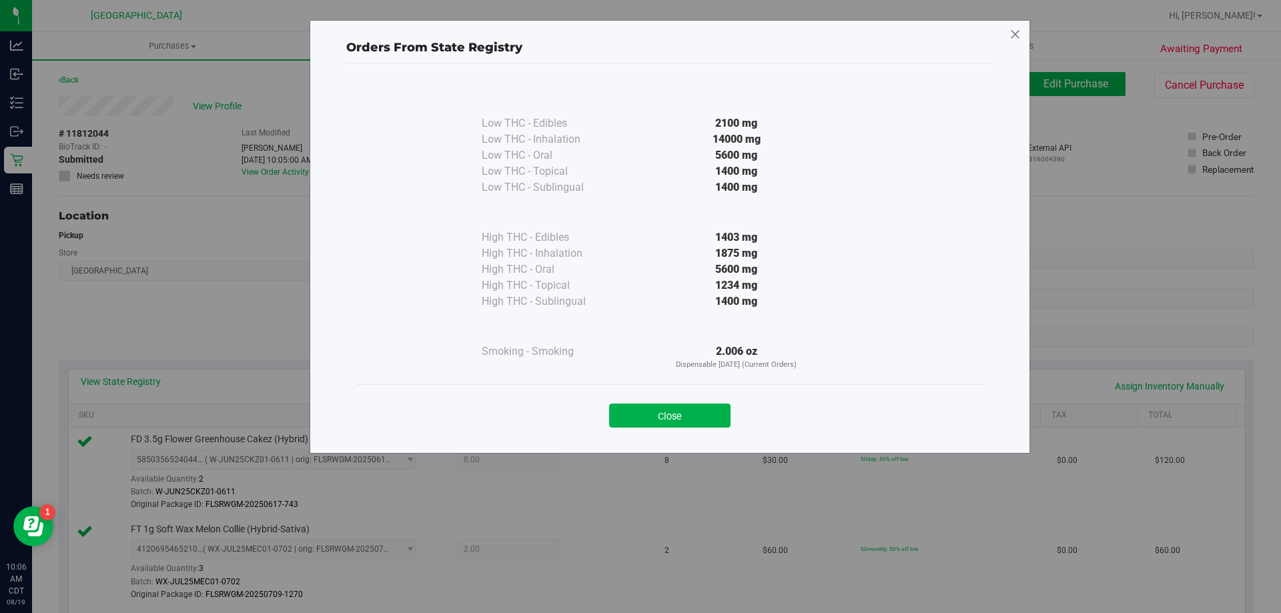
click at [1017, 32] on icon at bounding box center [1016, 34] width 12 height 21
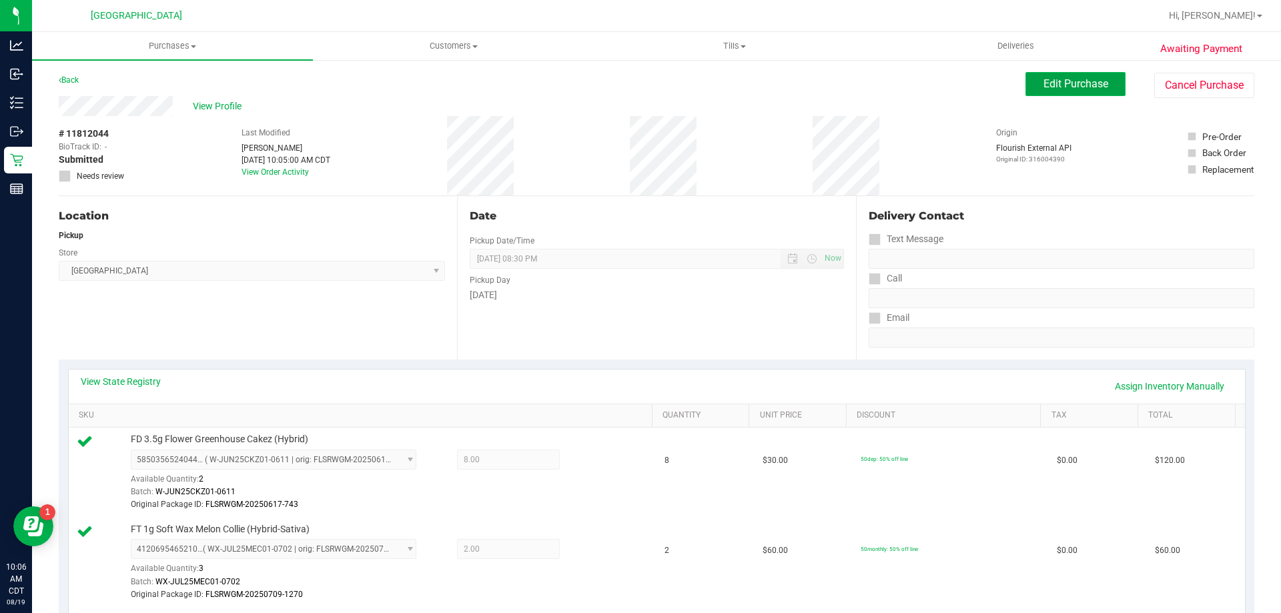
click at [1057, 88] on span "Edit Purchase" at bounding box center [1076, 83] width 65 height 13
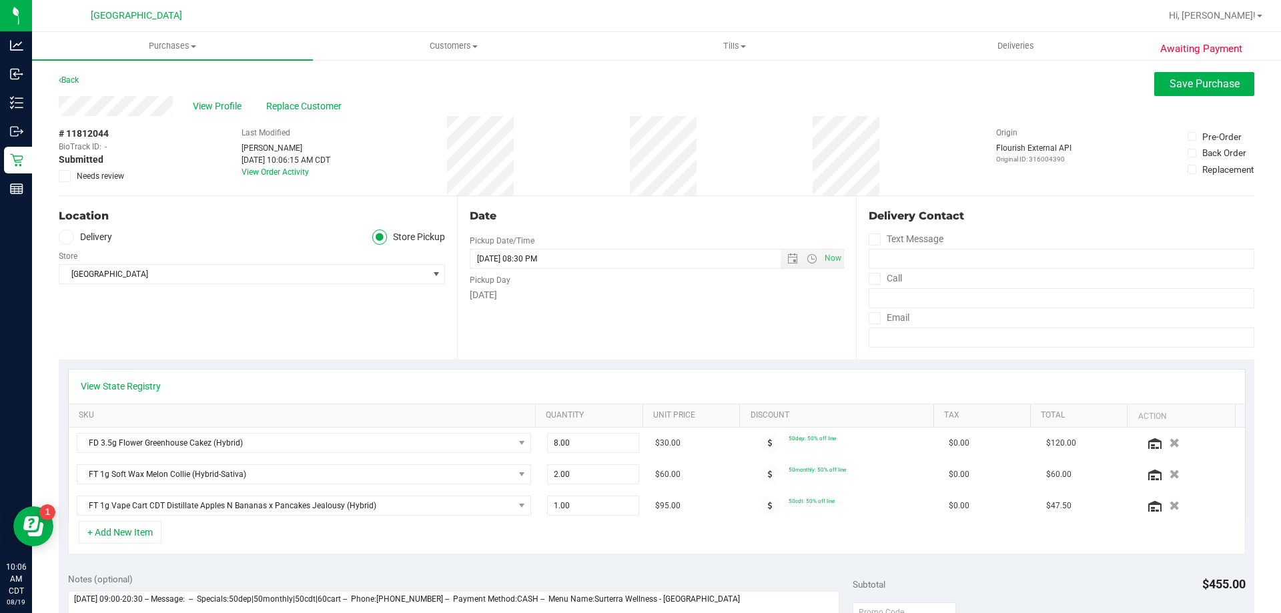
scroll to position [200, 0]
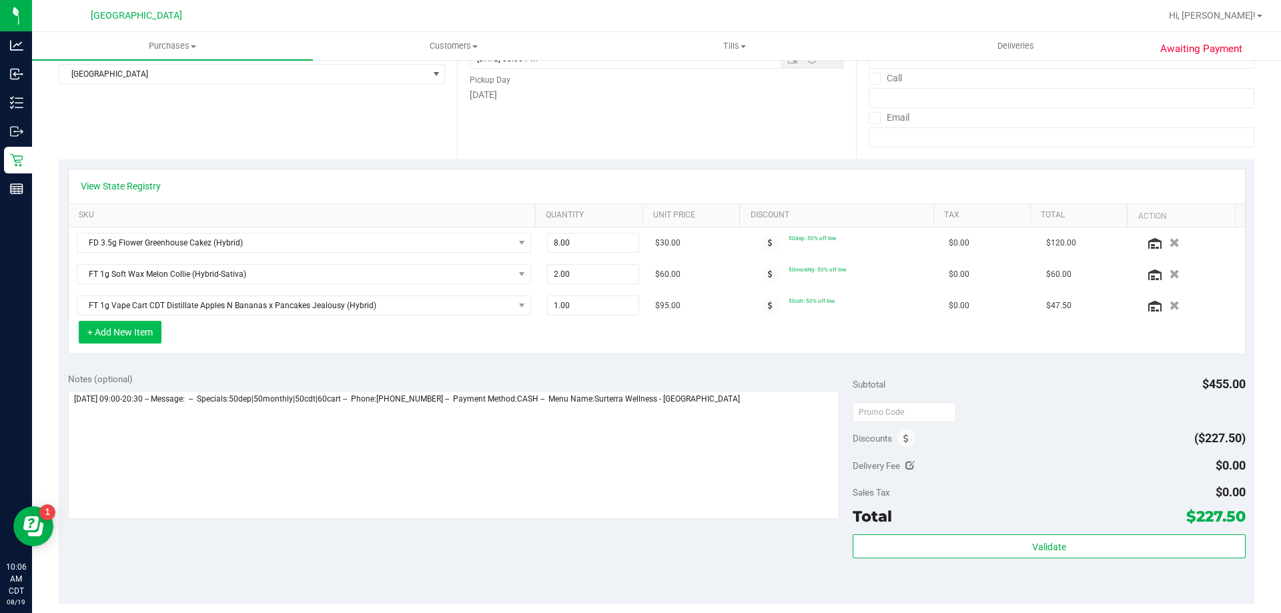
click at [115, 340] on button "+ Add New Item" at bounding box center [120, 332] width 83 height 23
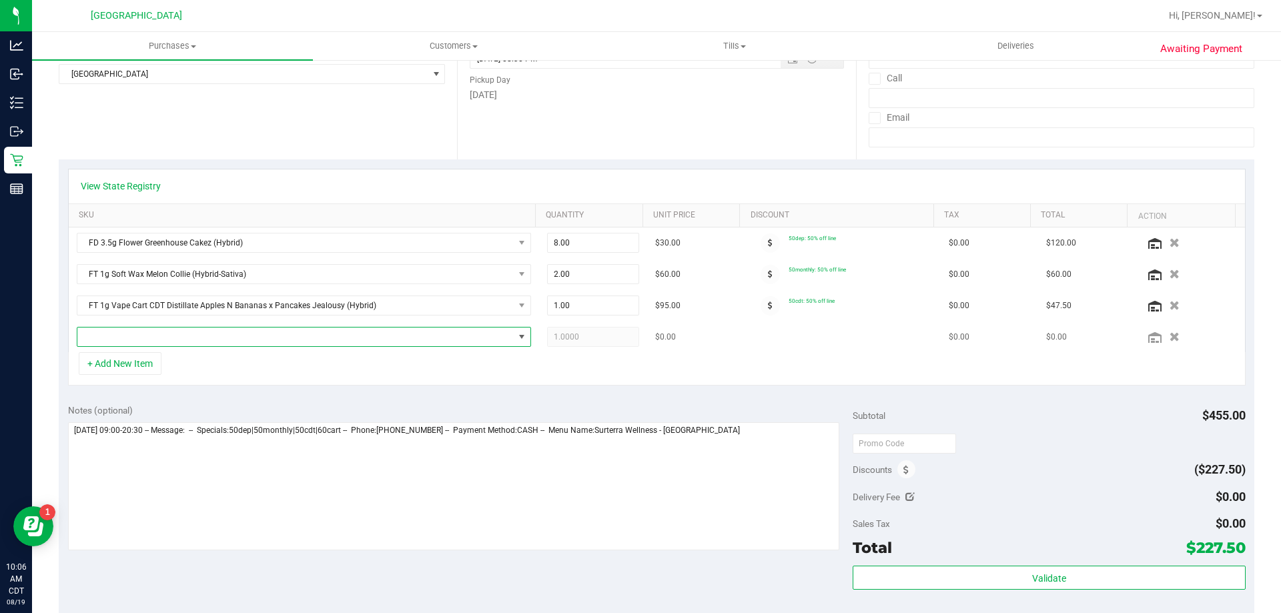
click at [157, 340] on span "NO DATA FOUND" at bounding box center [295, 337] width 436 height 19
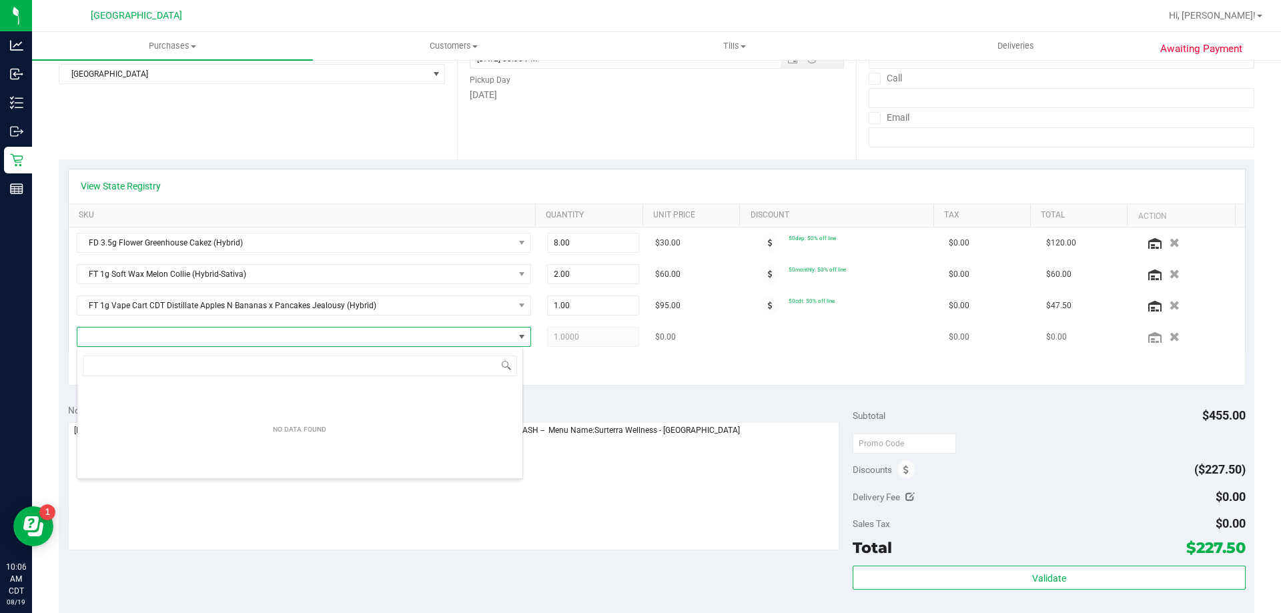
scroll to position [20, 446]
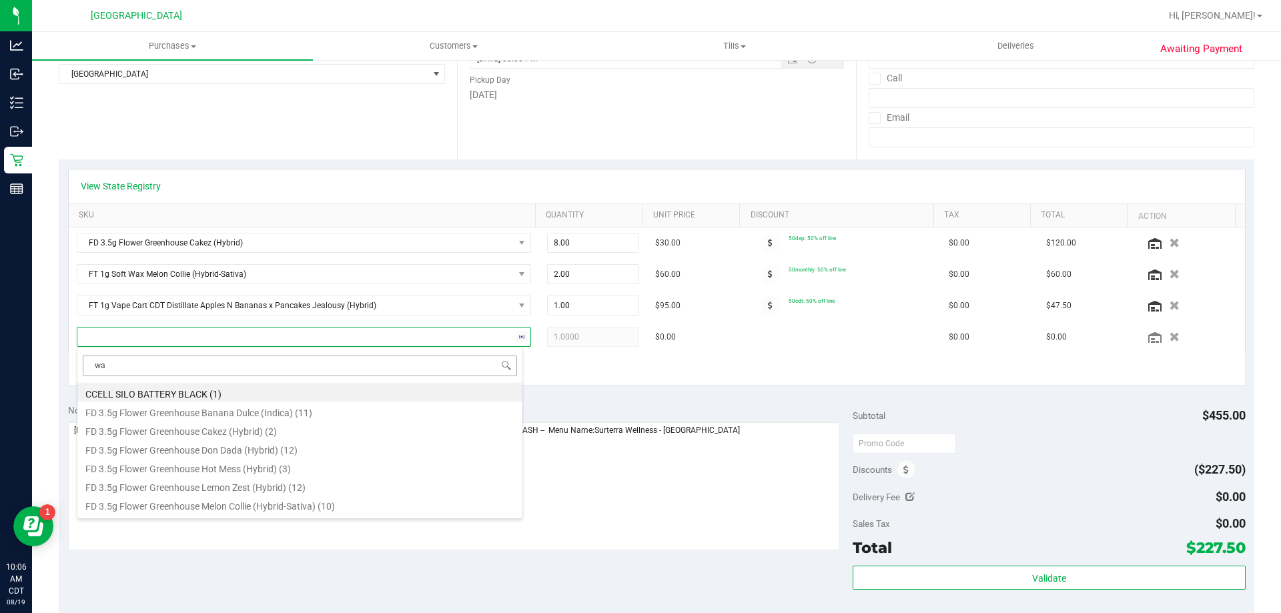
type input "wat"
click at [226, 428] on li "FT 1g Vape Cart Distillate Watermelon Mojito (Hybrid) (10)" at bounding box center [299, 429] width 445 height 19
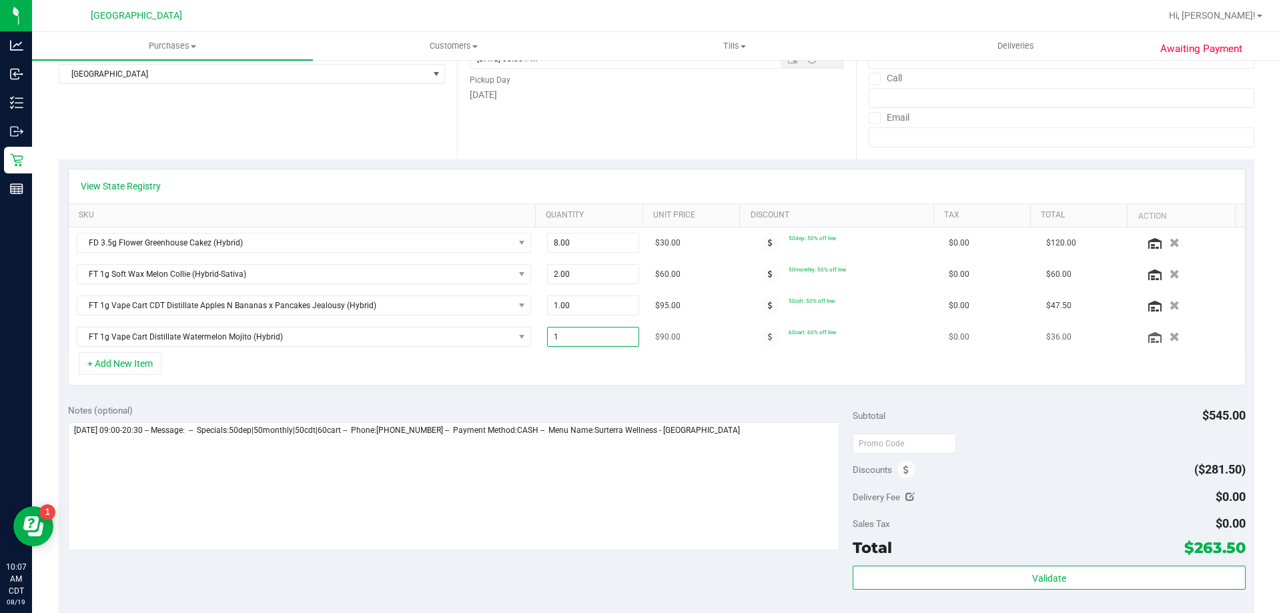
click at [548, 336] on span "1.00 1" at bounding box center [593, 337] width 93 height 20
click at [549, 336] on input "1" at bounding box center [593, 337] width 91 height 19
type input "2"
type input "2.00"
click at [549, 380] on div "+ Add New Item" at bounding box center [657, 368] width 1178 height 33
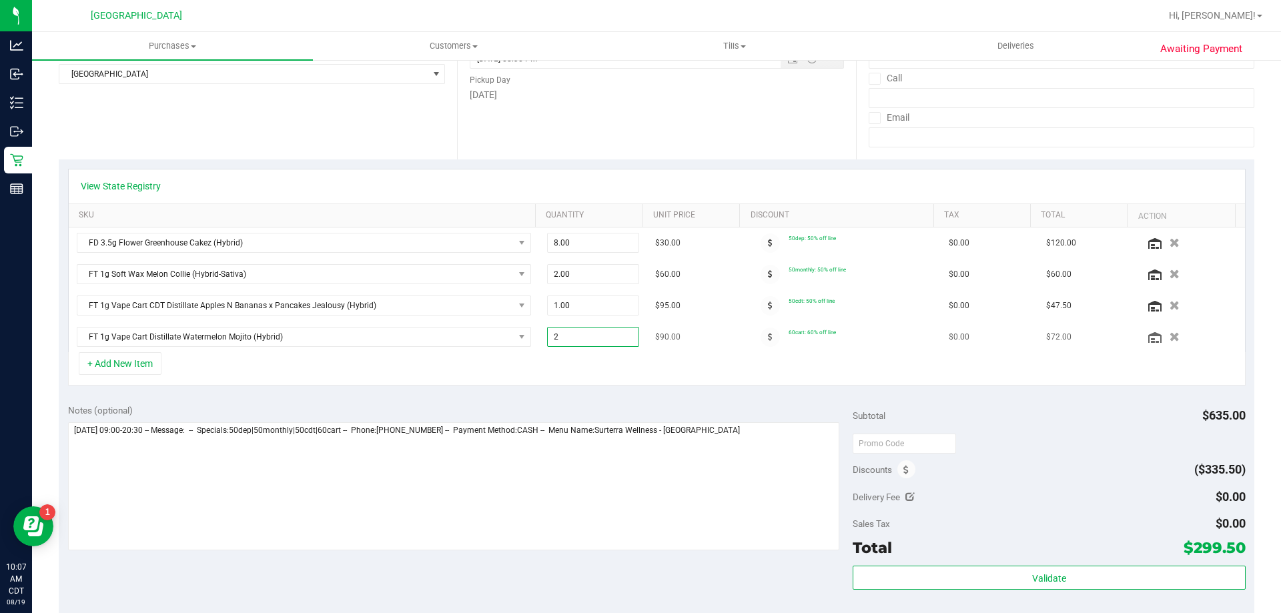
click at [549, 341] on span "2.00 2" at bounding box center [593, 337] width 93 height 20
type input "1"
type input "1.00"
click at [645, 388] on div "View State Registry SKU Quantity Unit Price Discount Tax Total Action FD 3.5g F…" at bounding box center [657, 277] width 1196 height 236
click at [117, 364] on button "+ Add New Item" at bounding box center [120, 363] width 83 height 23
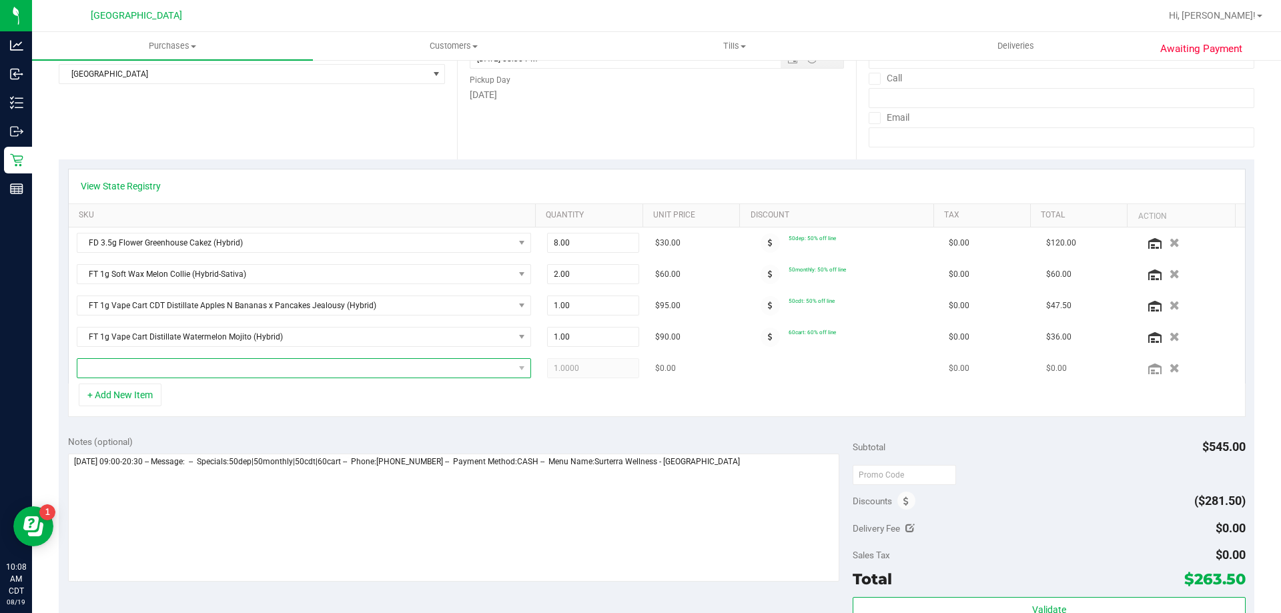
click at [147, 366] on span "NO DATA FOUND" at bounding box center [295, 368] width 436 height 19
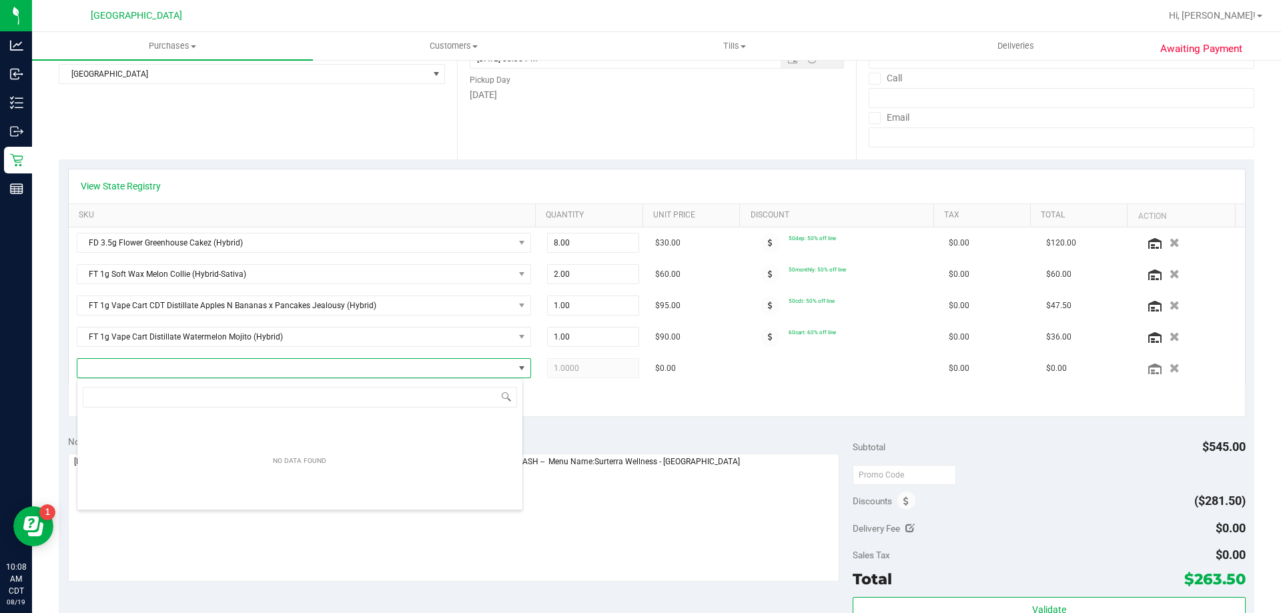
scroll to position [20, 442]
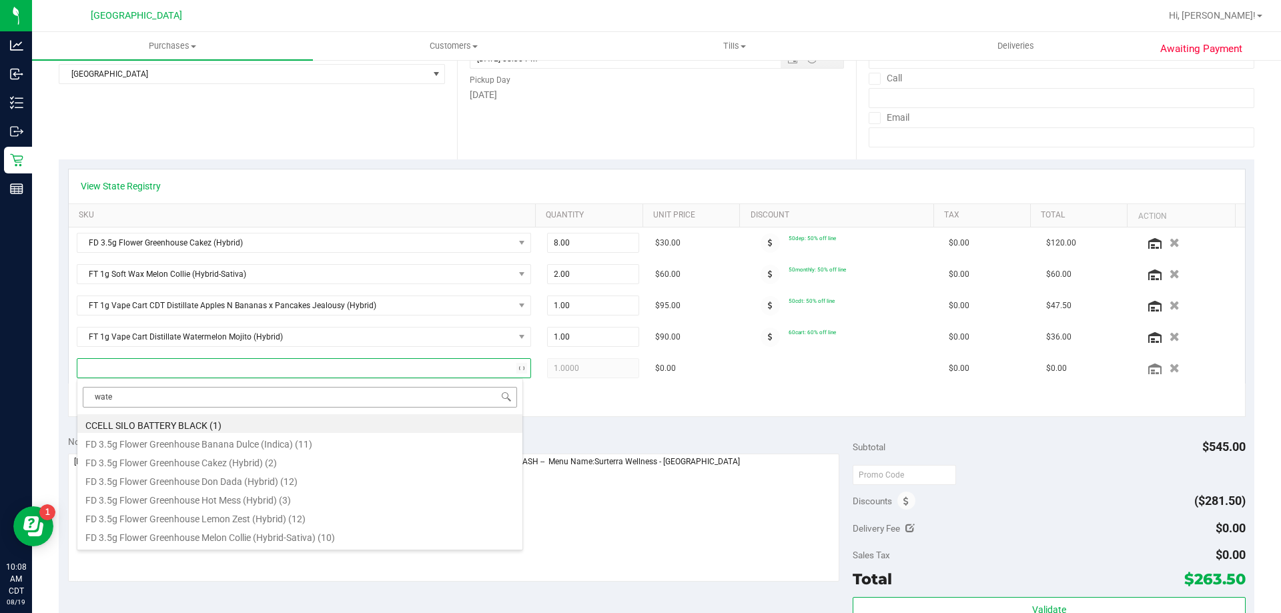
type input "water"
click at [213, 464] on li "FT 1g Vape Cart Distillate Watermelon Mojito (Hybrid) (10)" at bounding box center [299, 461] width 445 height 19
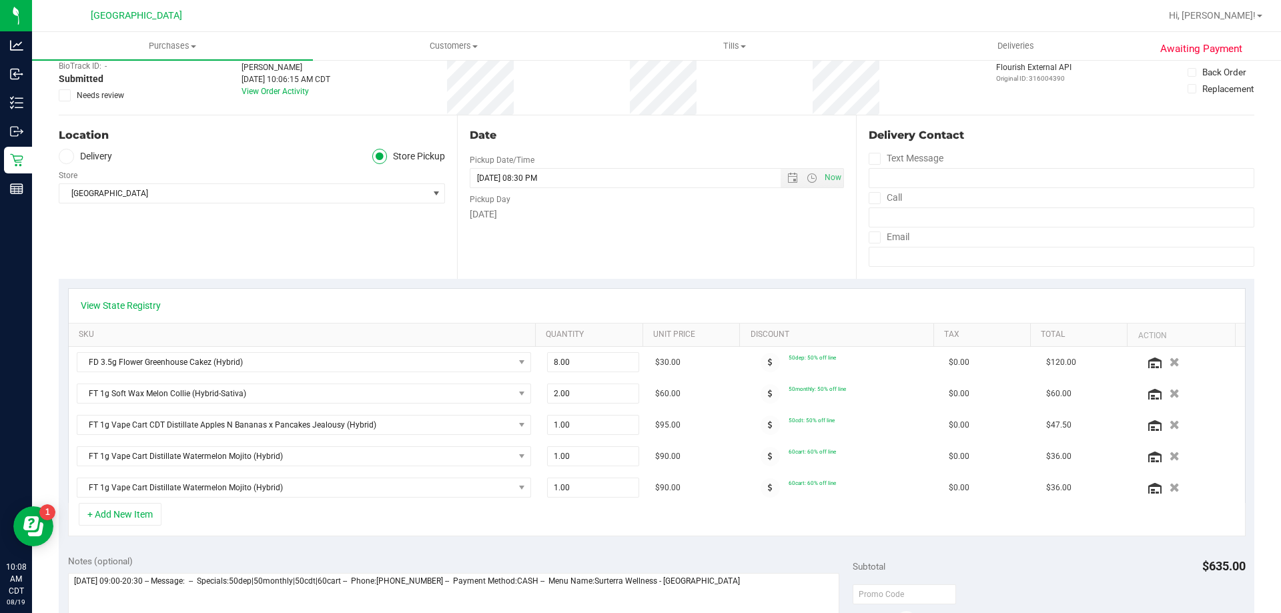
scroll to position [0, 0]
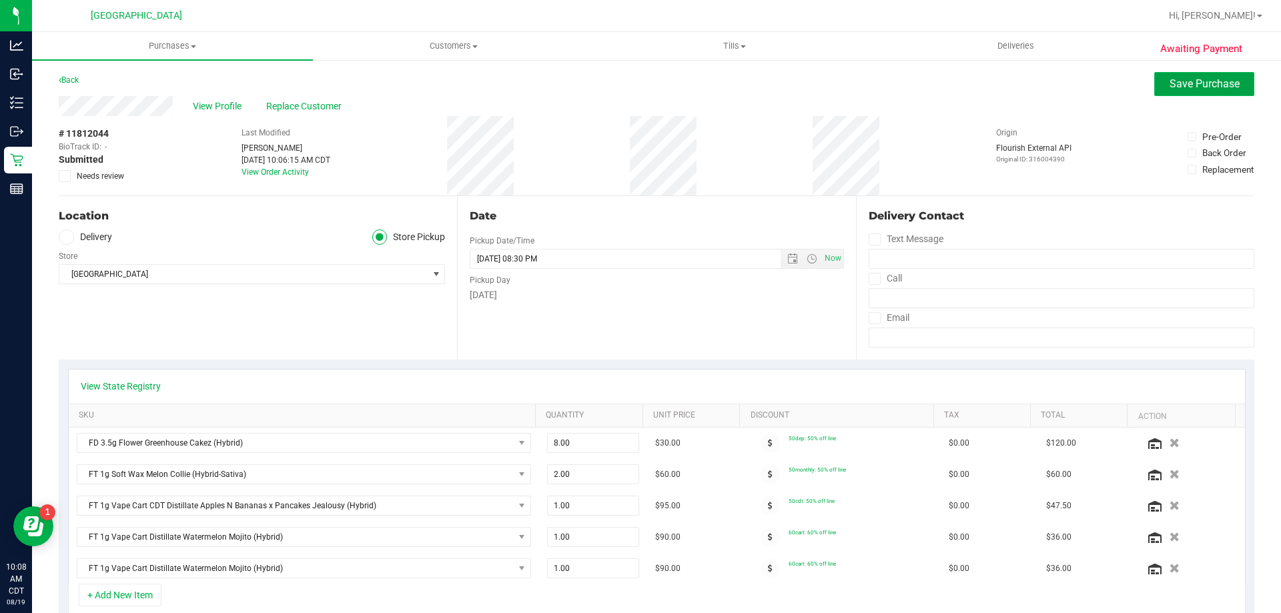
click at [1170, 88] on span "Save Purchase" at bounding box center [1205, 83] width 70 height 13
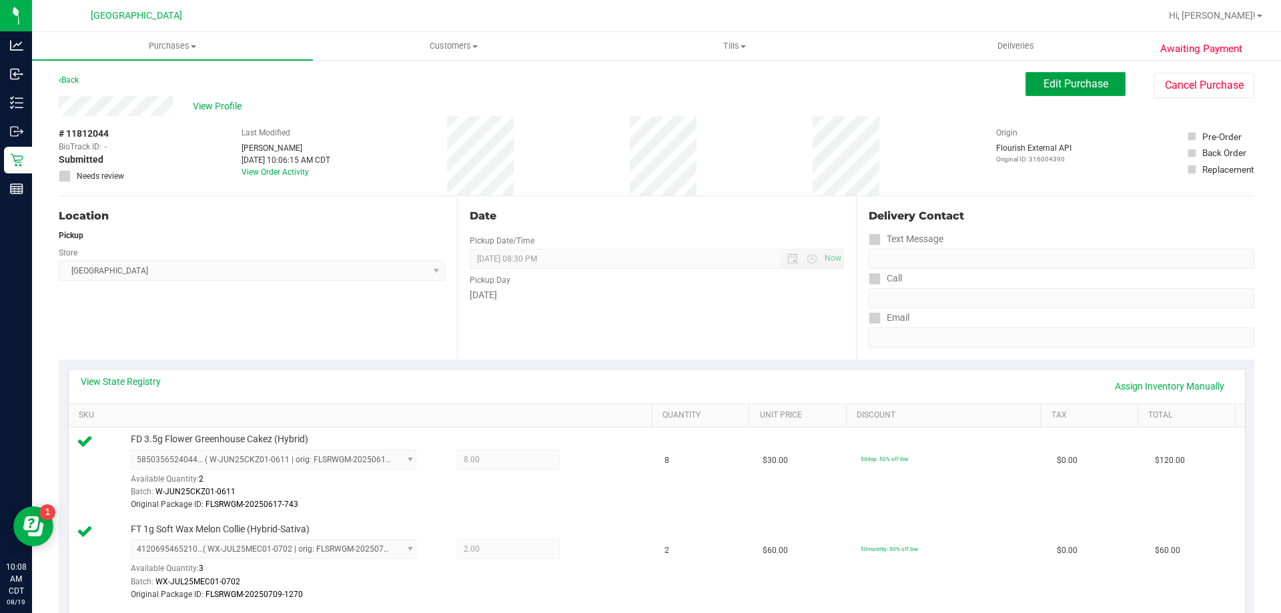
click at [1044, 85] on span "Edit Purchase" at bounding box center [1076, 83] width 65 height 13
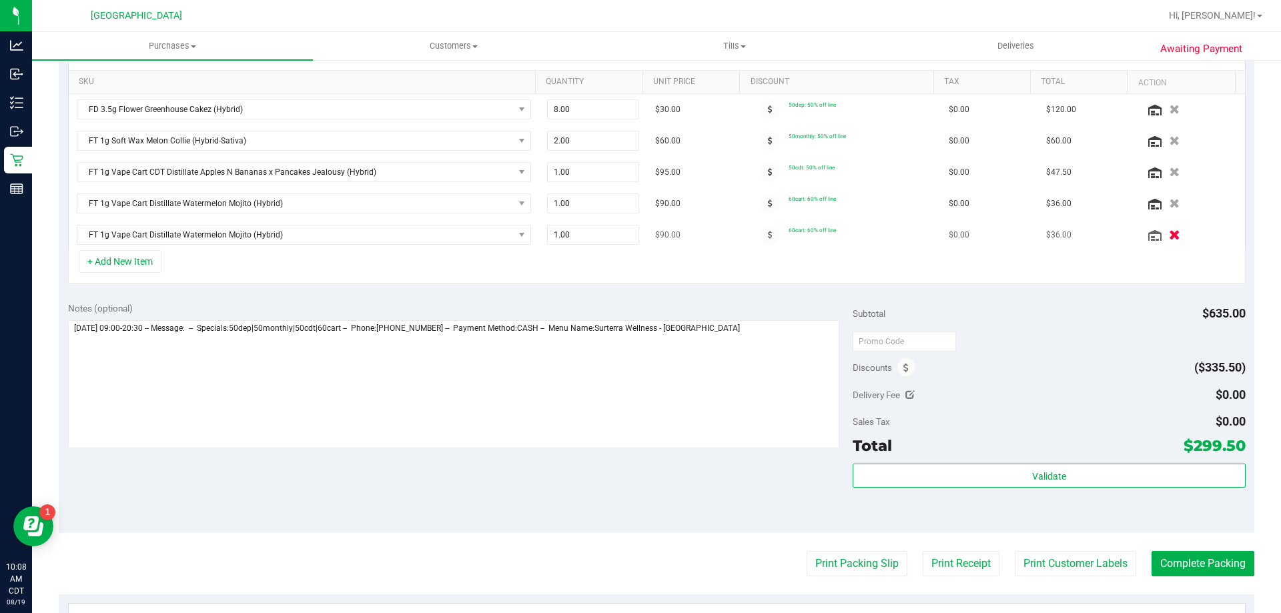
click at [1169, 236] on icon "button" at bounding box center [1174, 235] width 11 height 10
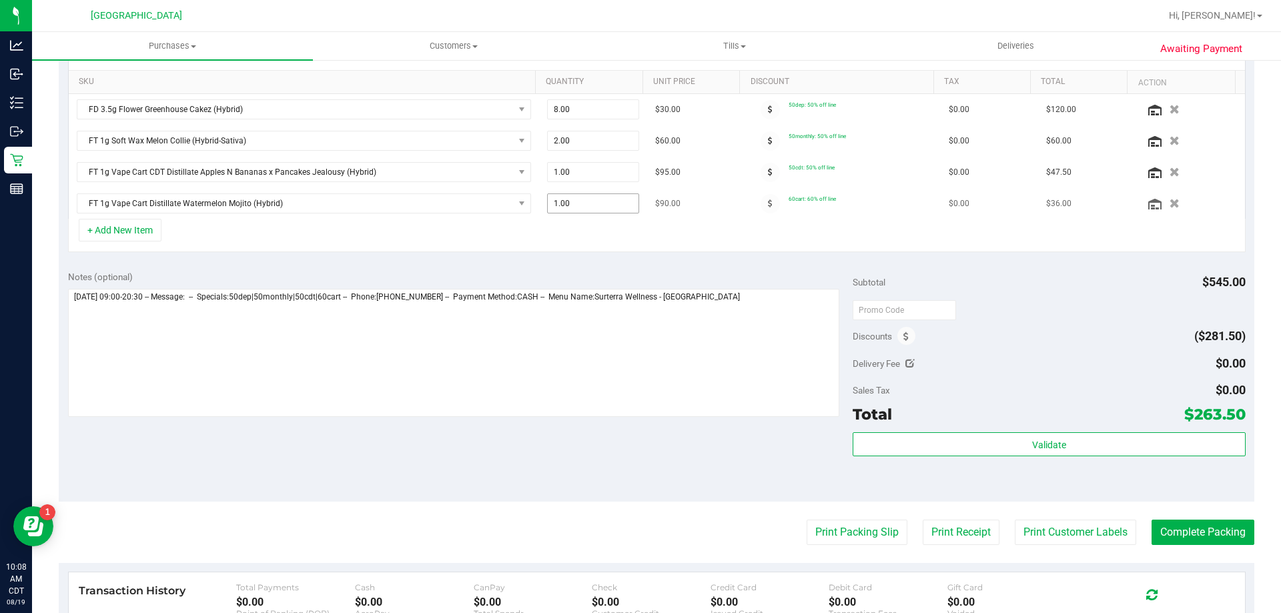
click at [549, 202] on span "1.00 1" at bounding box center [593, 204] width 93 height 20
type input "2"
type input "2.00"
click at [567, 259] on div "View State Registry SKU Quantity Unit Price Discount Tax Total Action FD 3.5g F…" at bounding box center [657, 144] width 1196 height 236
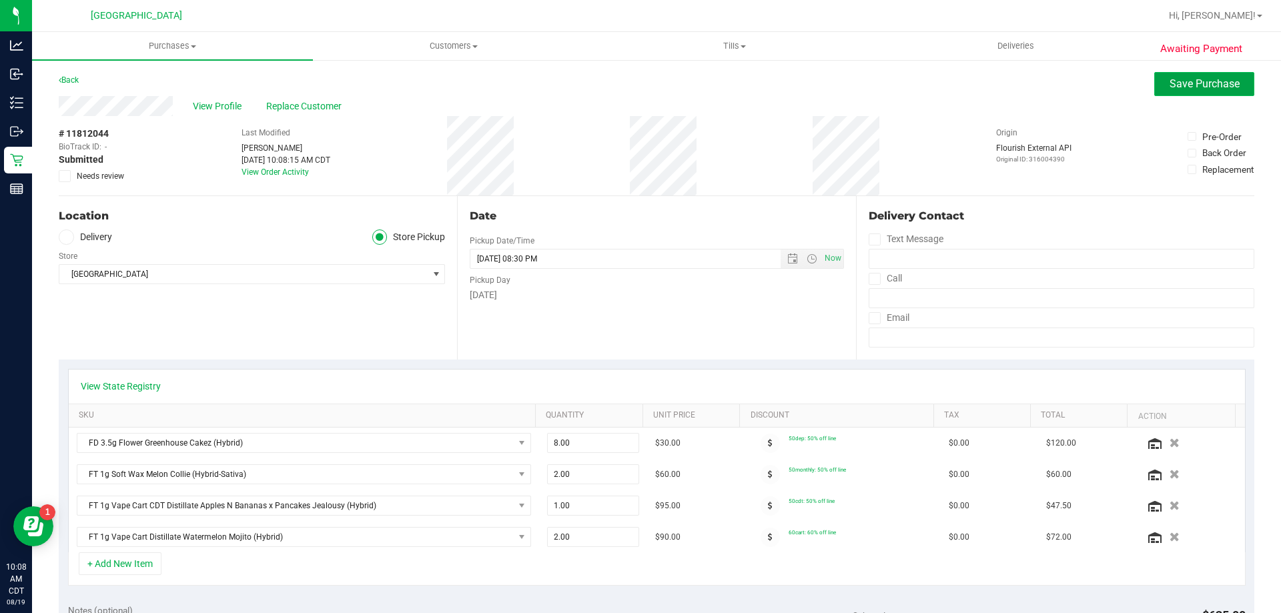
click at [1190, 83] on span "Save Purchase" at bounding box center [1205, 83] width 70 height 13
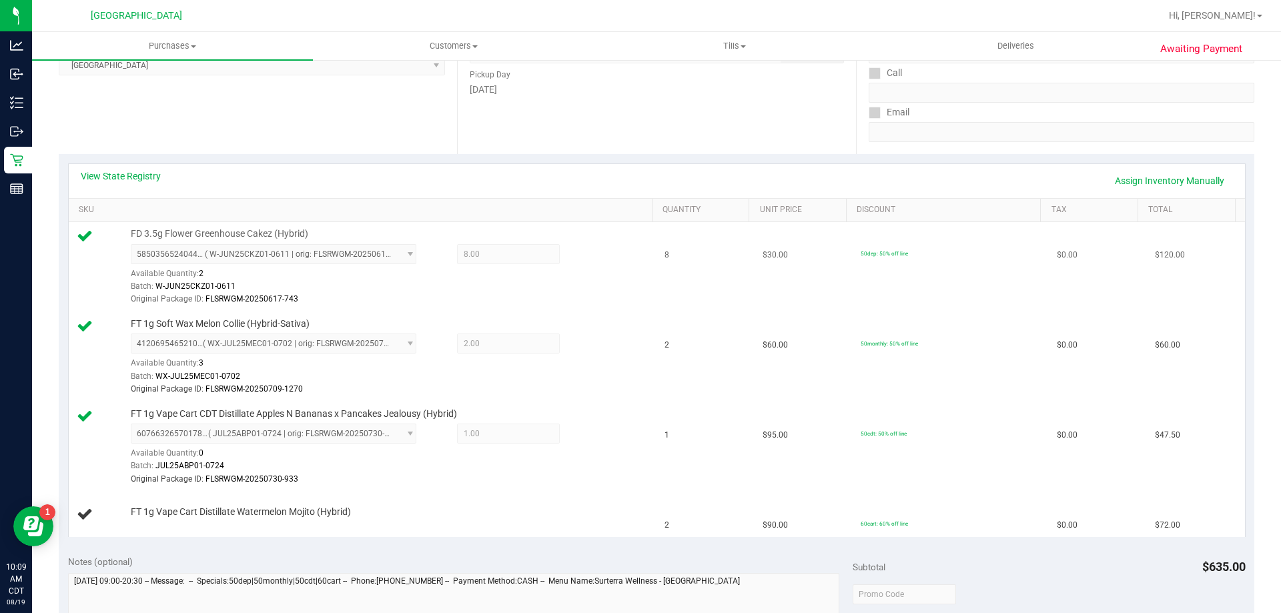
scroll to position [200, 0]
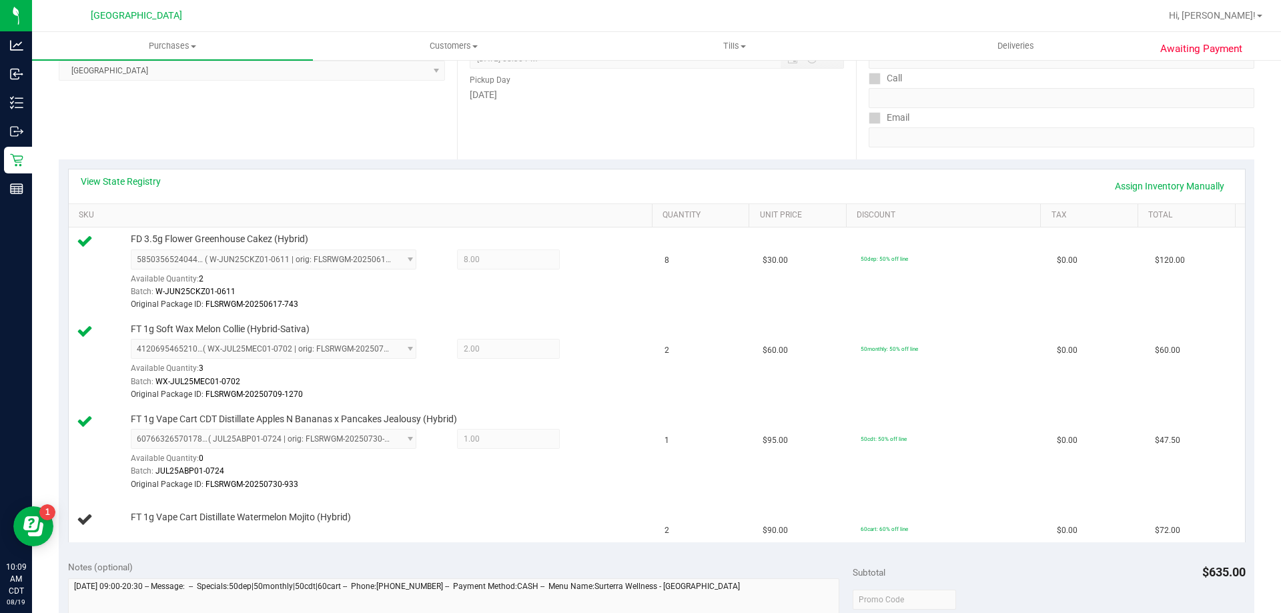
click at [147, 174] on div "View State Registry Assign Inventory Manually" at bounding box center [657, 186] width 1176 height 34
click at [141, 185] on link "View State Registry" at bounding box center [121, 181] width 80 height 13
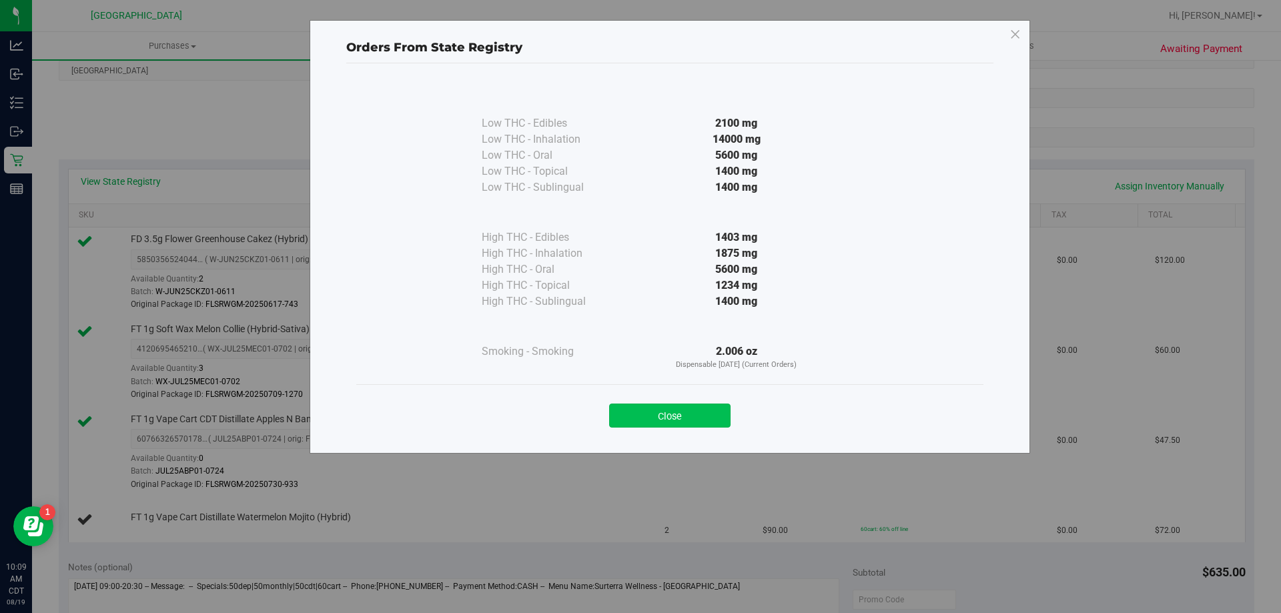
click at [693, 415] on button "Close" at bounding box center [669, 416] width 121 height 24
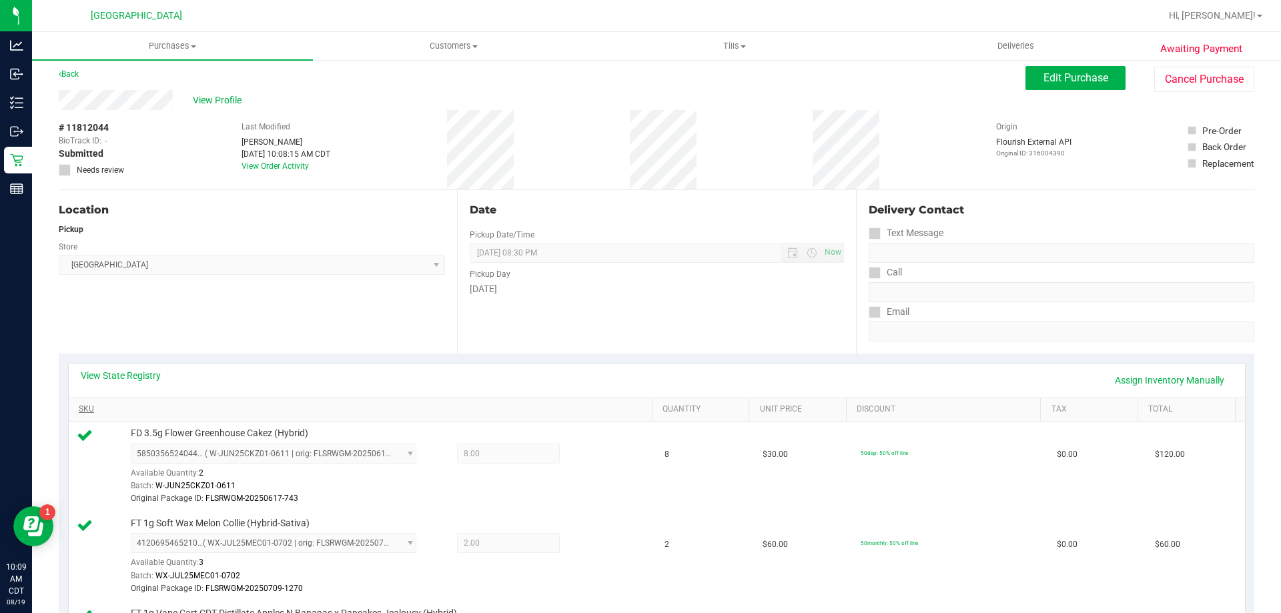
scroll to position [0, 0]
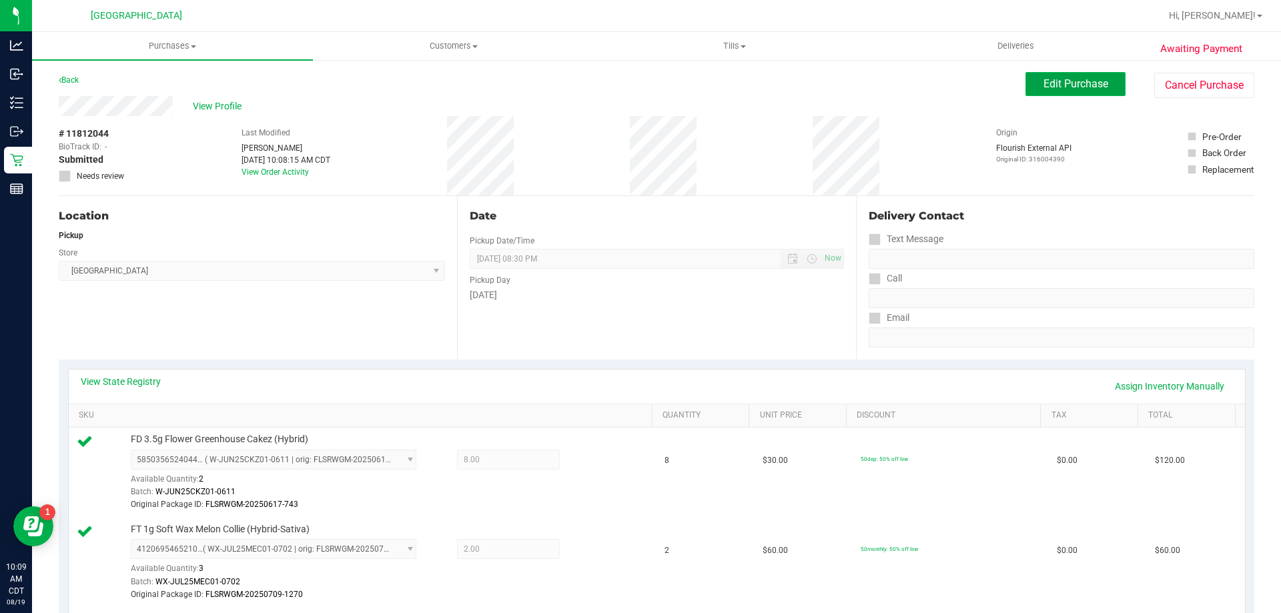
click at [1070, 84] on span "Edit Purchase" at bounding box center [1076, 83] width 65 height 13
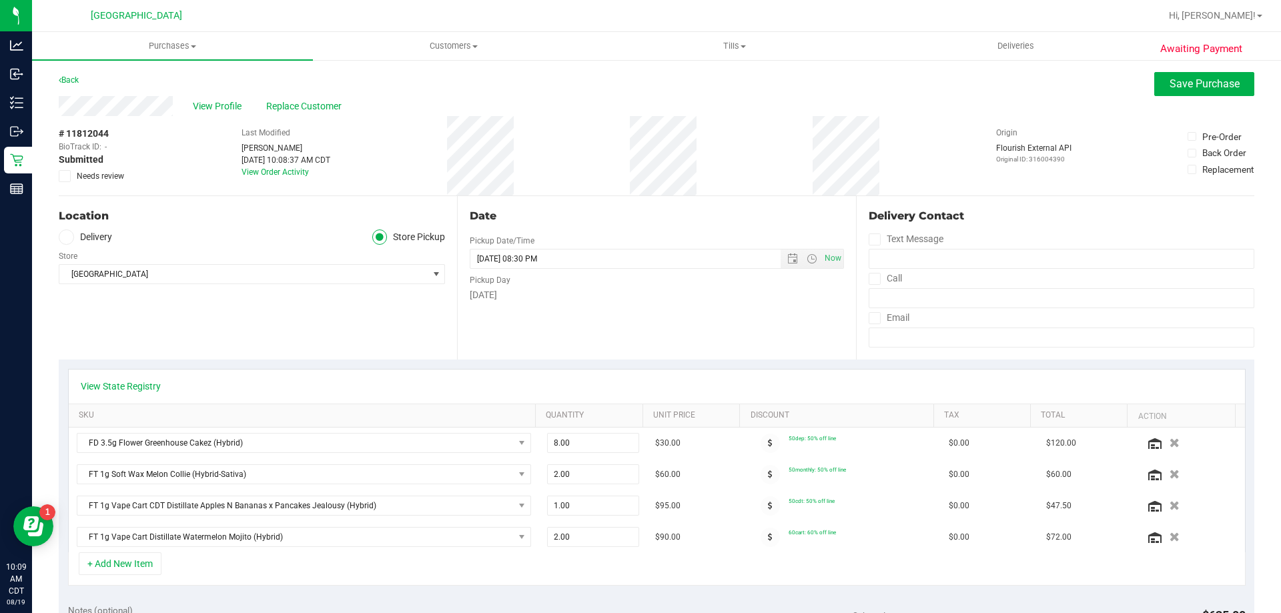
scroll to position [67, 0]
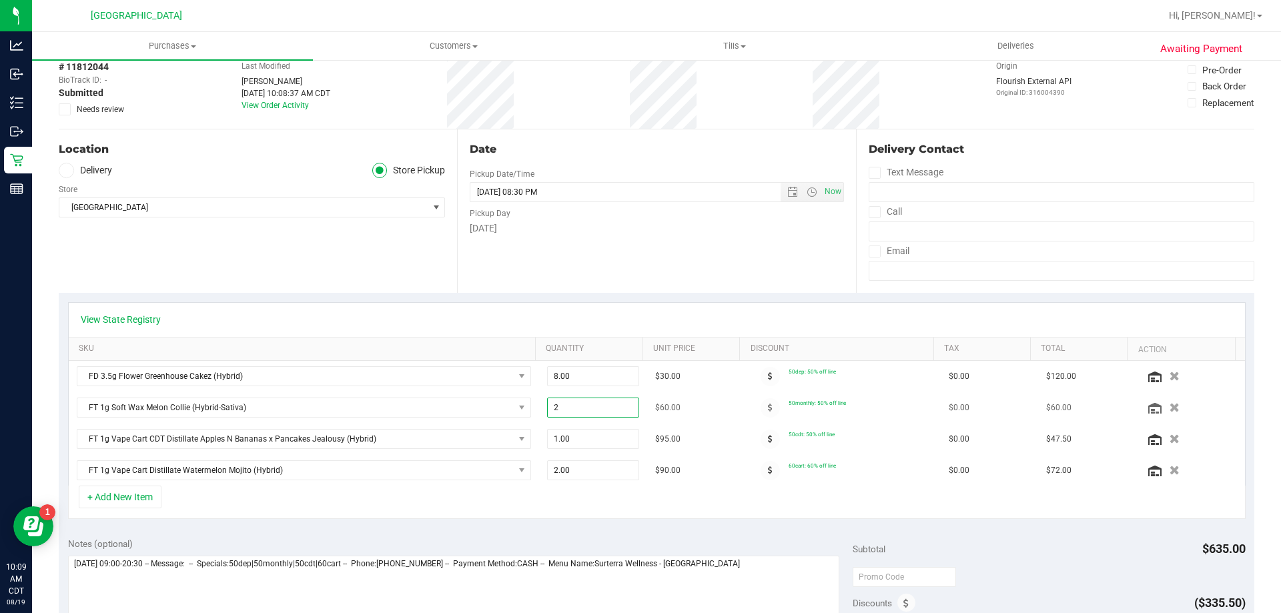
click at [551, 408] on span "2.00 2" at bounding box center [593, 408] width 93 height 20
type input "2.00"
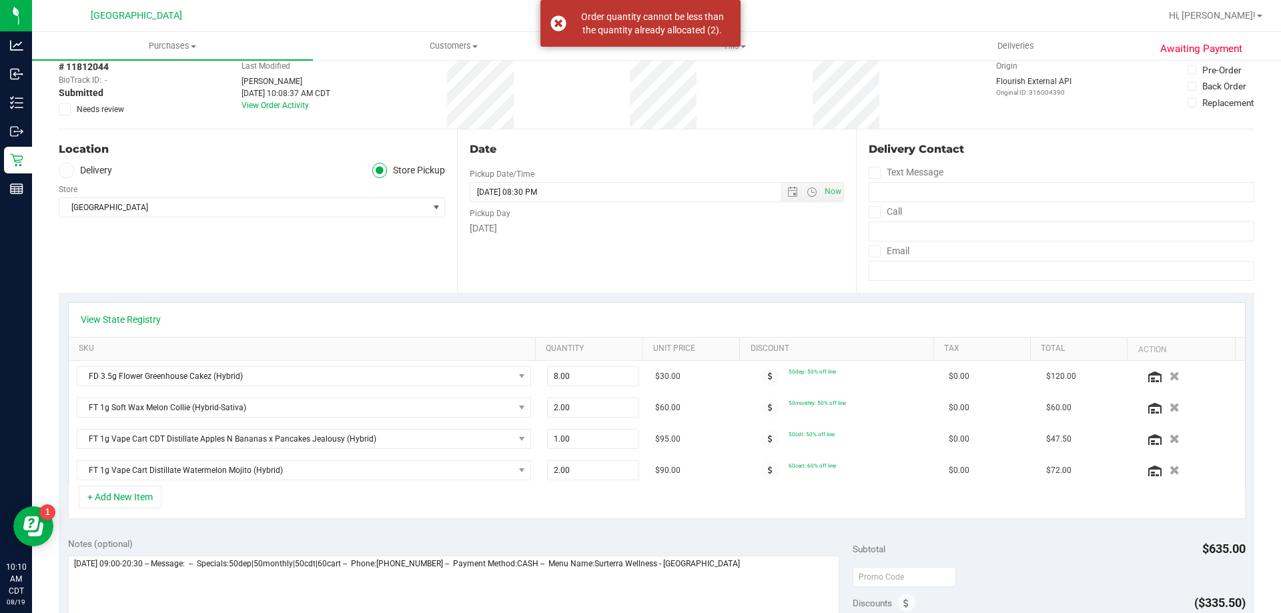
click at [1170, 408] on icon "button" at bounding box center [1175, 407] width 10 height 9
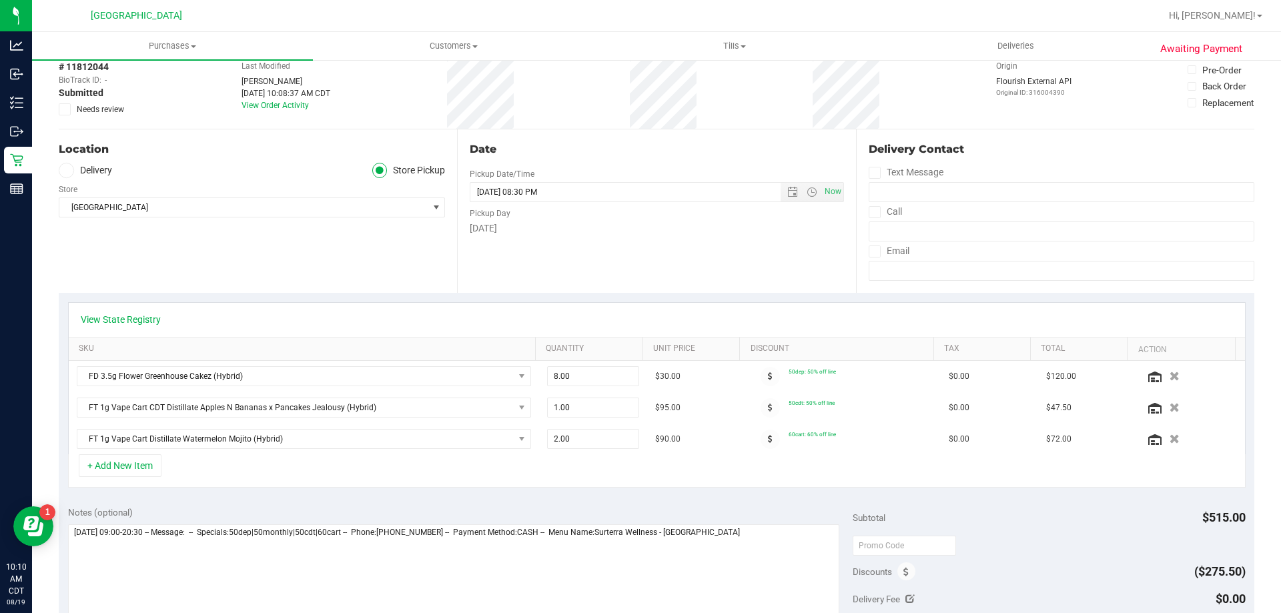
scroll to position [400, 0]
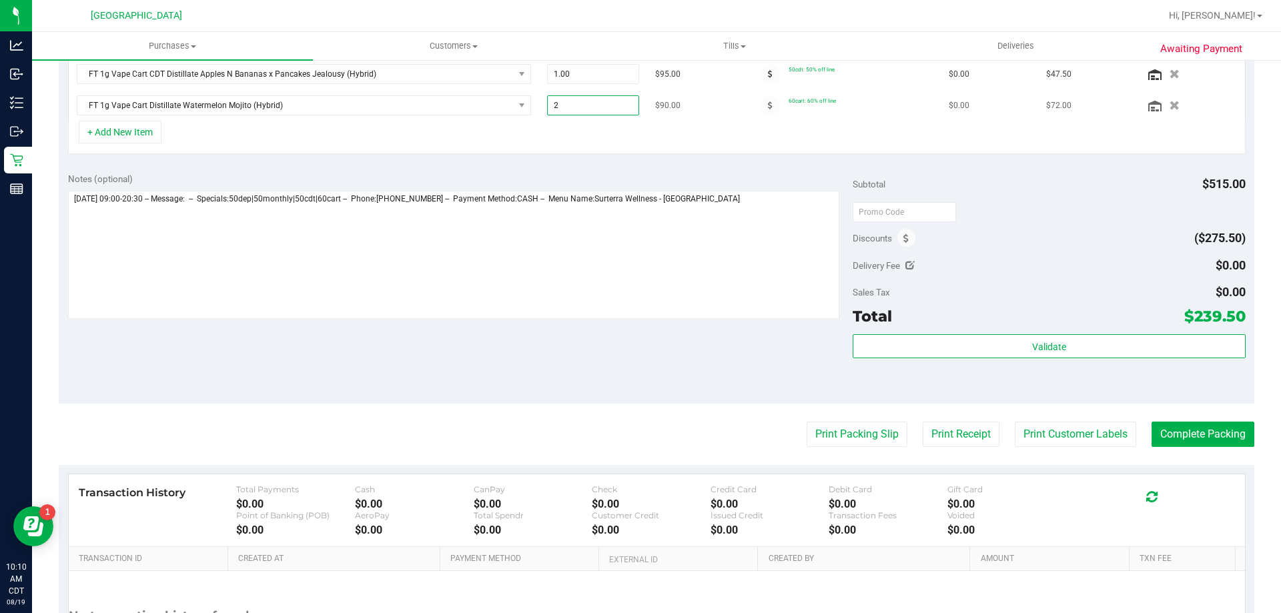
click at [549, 102] on span "2.00 2" at bounding box center [593, 105] width 93 height 20
type input "1"
type input "1.00"
click at [566, 150] on div "+ Add New Item" at bounding box center [657, 137] width 1178 height 33
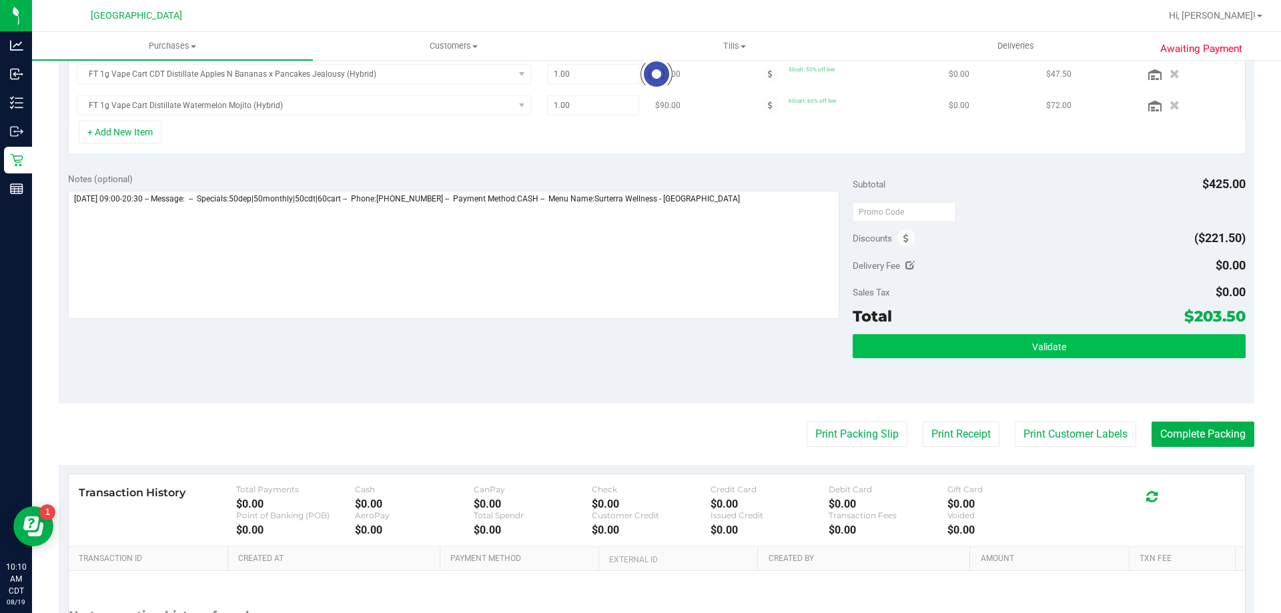
scroll to position [380, 0]
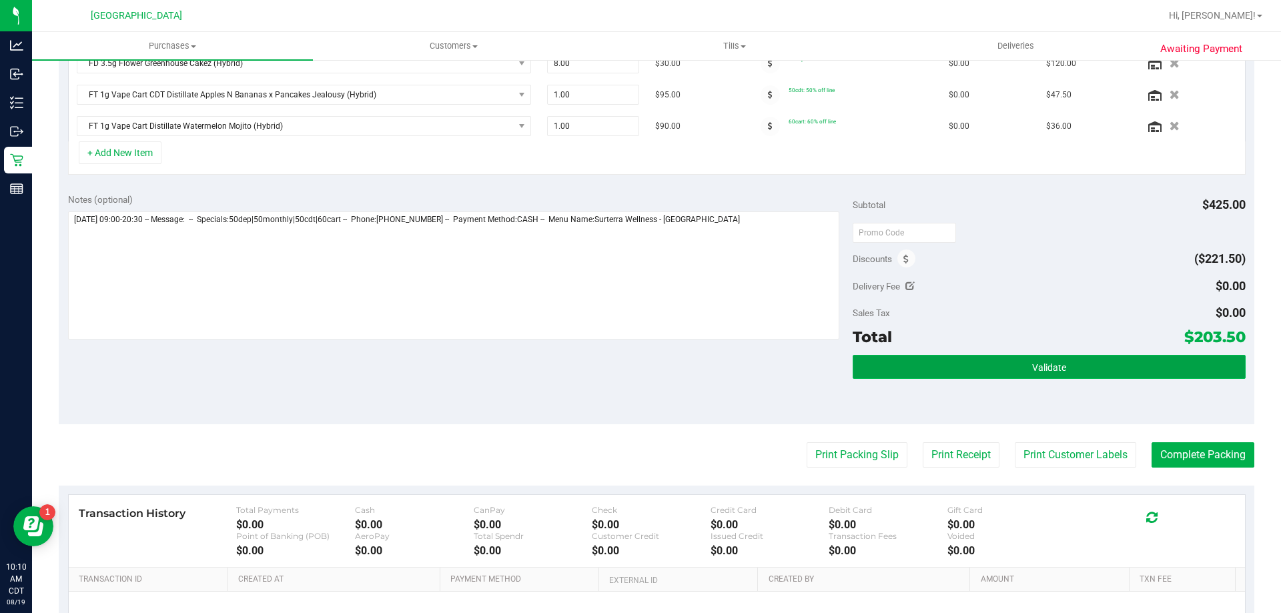
click at [1066, 358] on button "Validate" at bounding box center [1049, 367] width 392 height 24
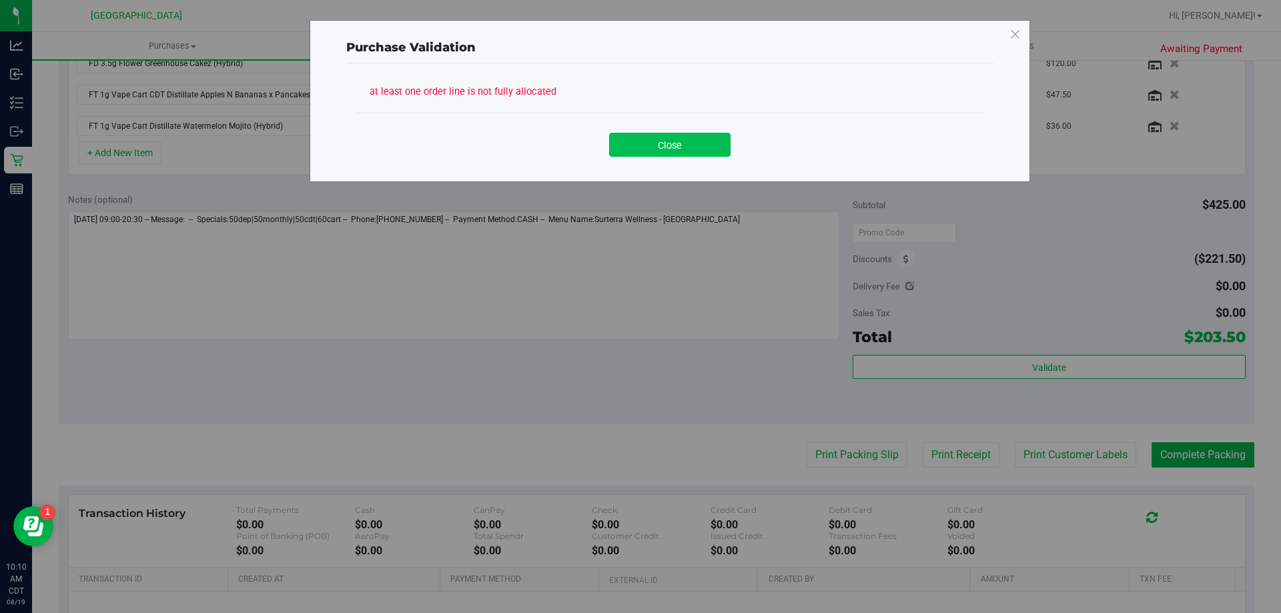
click at [649, 151] on button "Close" at bounding box center [669, 145] width 121 height 24
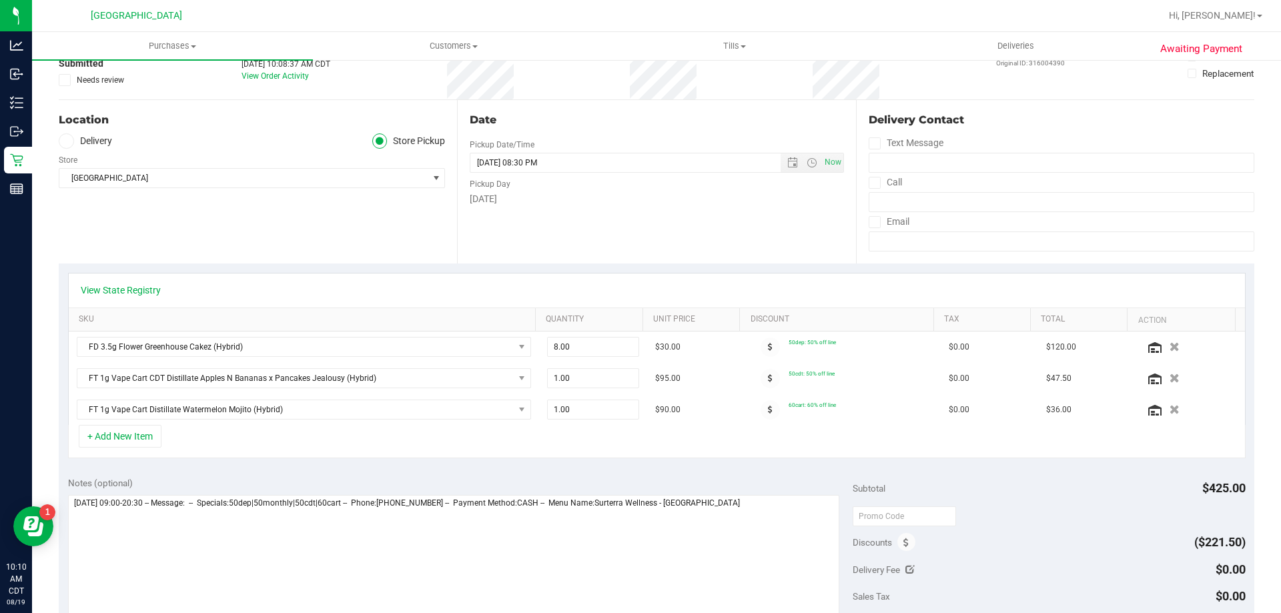
scroll to position [0, 0]
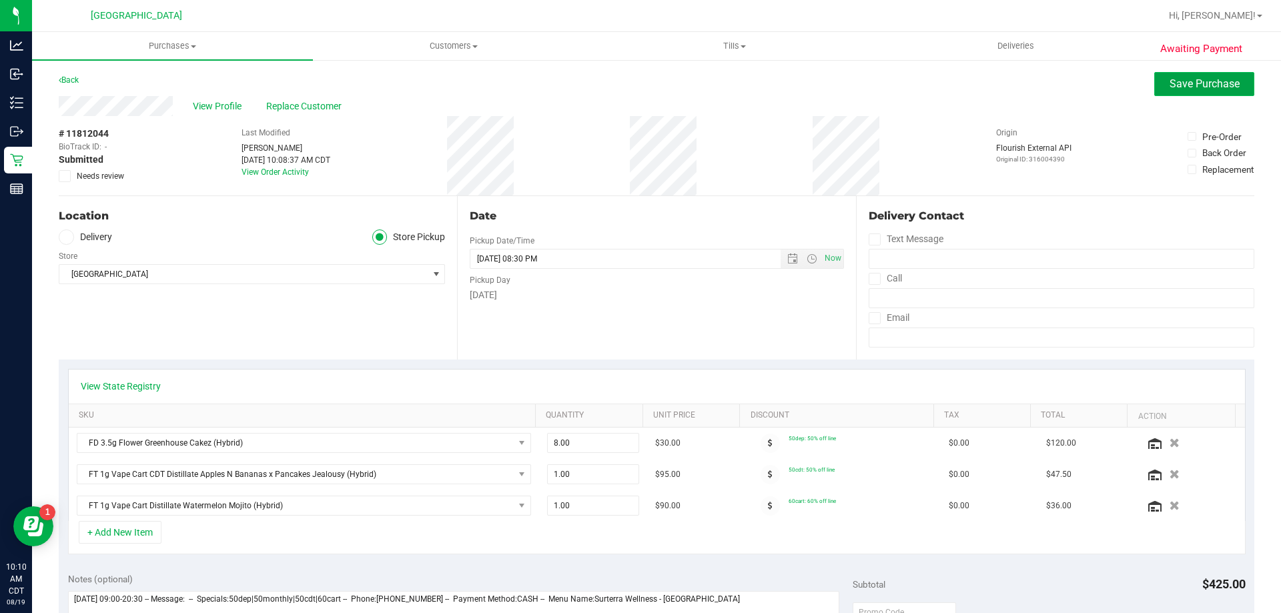
click at [1183, 85] on span "Save Purchase" at bounding box center [1205, 83] width 70 height 13
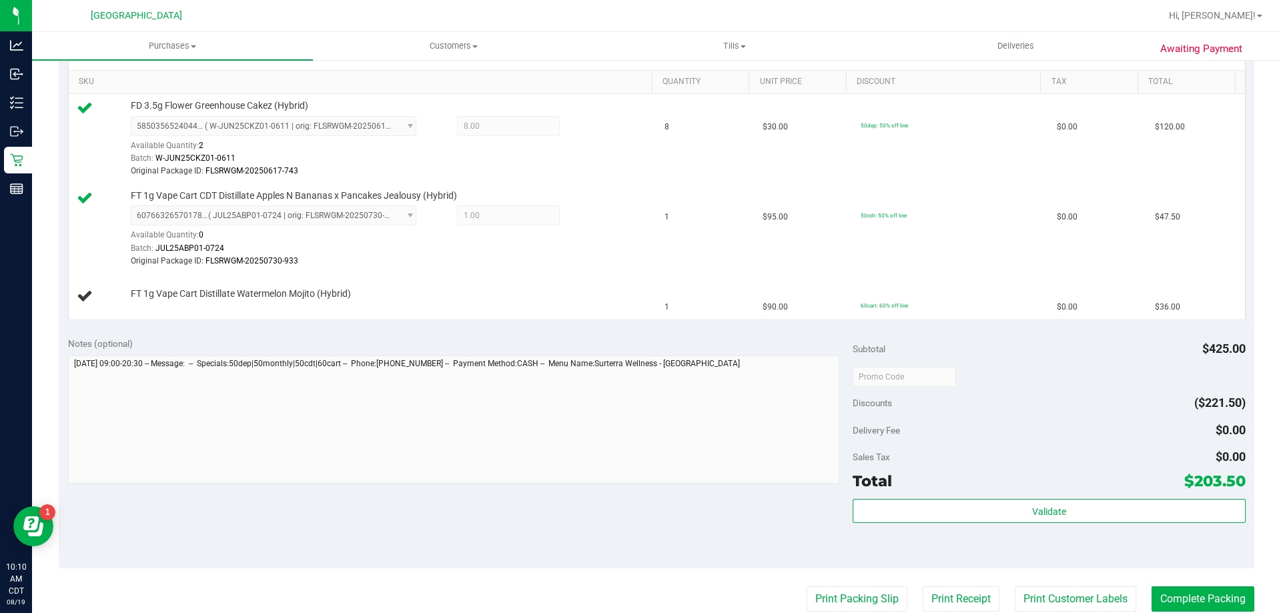
scroll to position [601, 0]
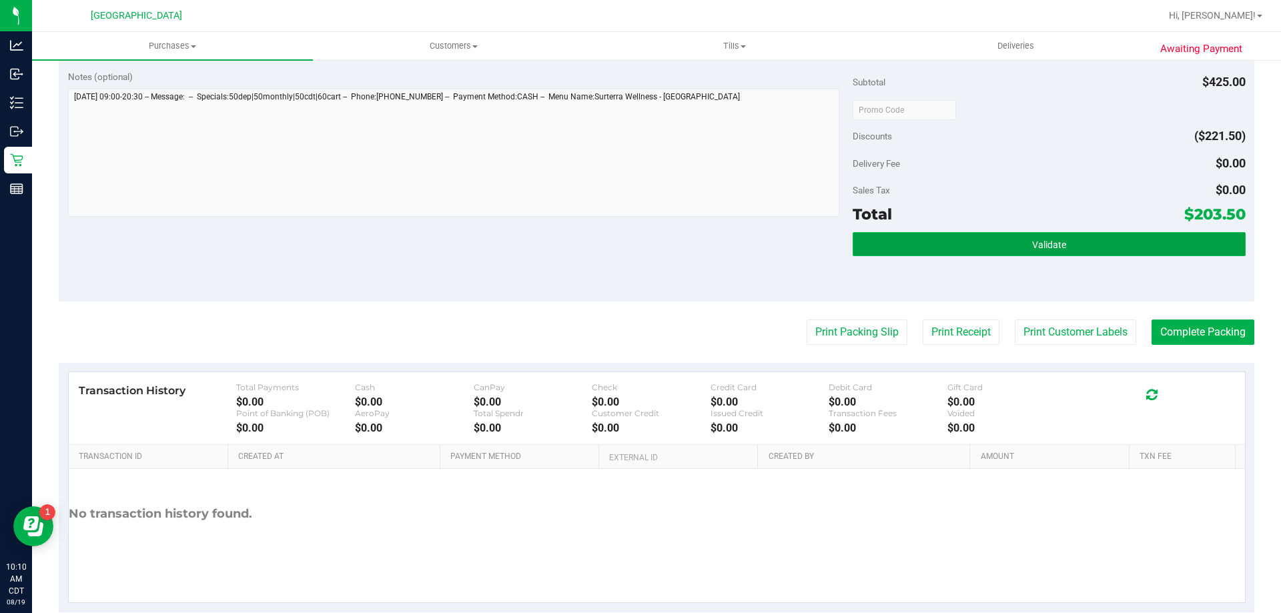
click at [1113, 245] on button "Validate" at bounding box center [1049, 244] width 392 height 24
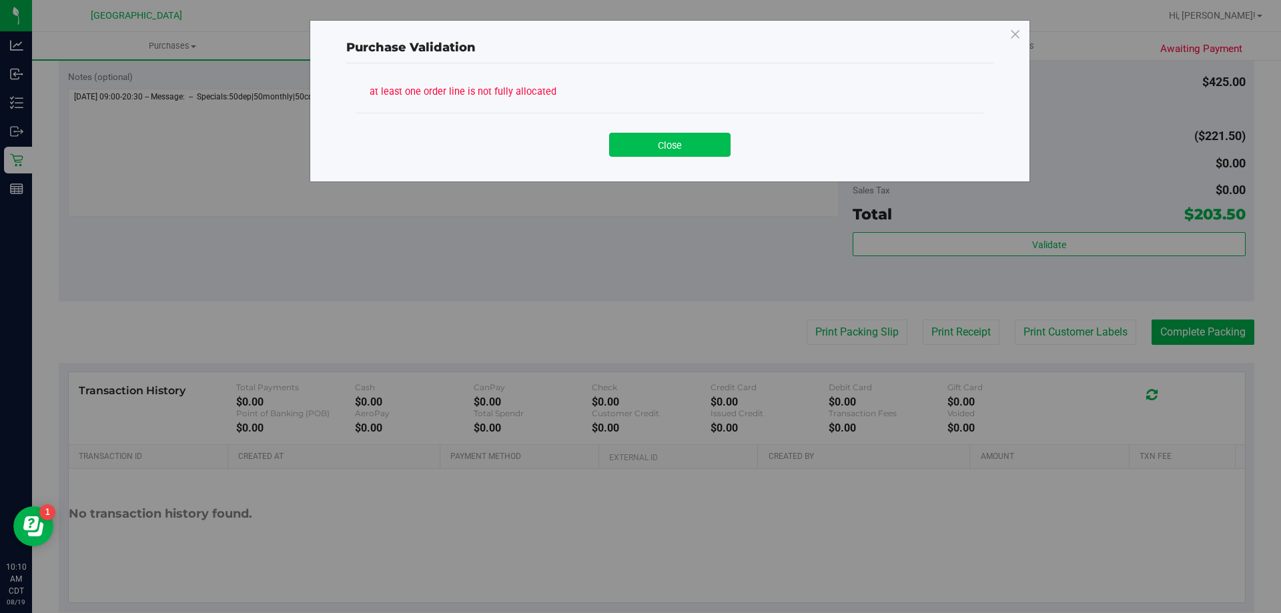
click at [675, 141] on button "Close" at bounding box center [669, 145] width 121 height 24
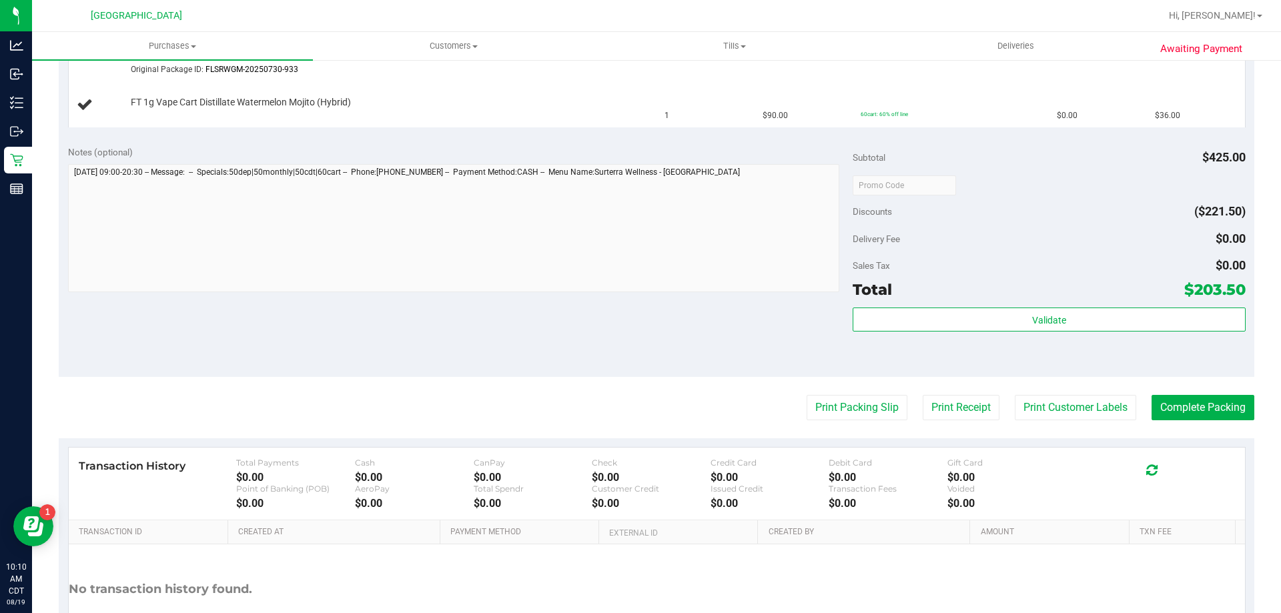
scroll to position [467, 0]
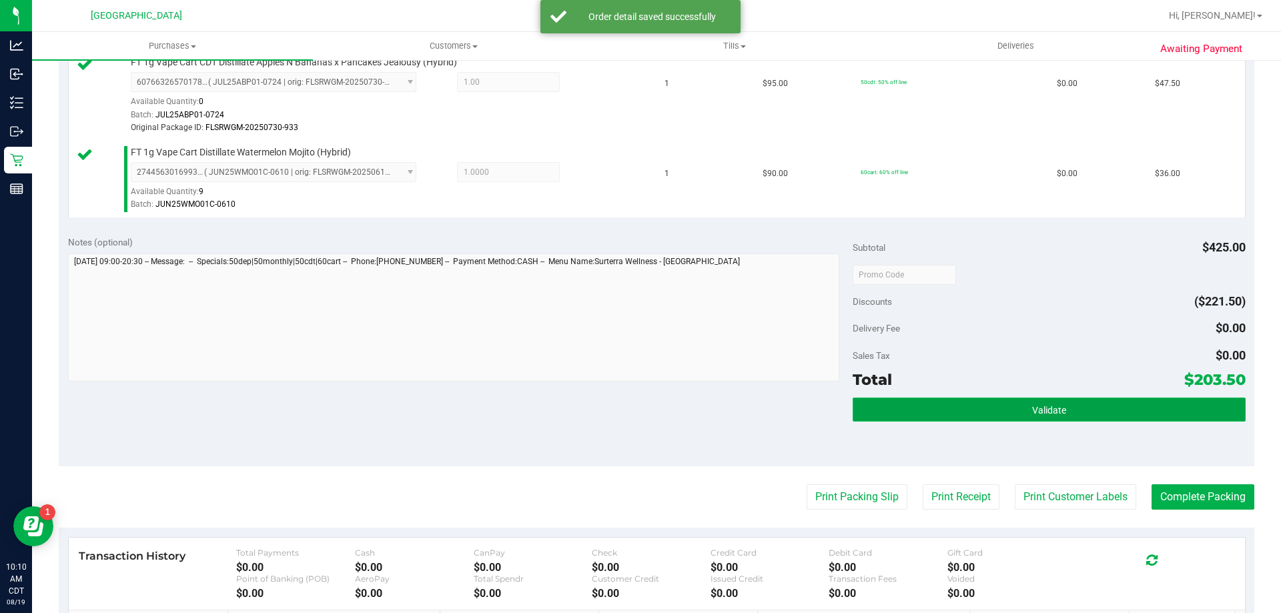
click at [1034, 414] on span "Validate" at bounding box center [1049, 410] width 34 height 11
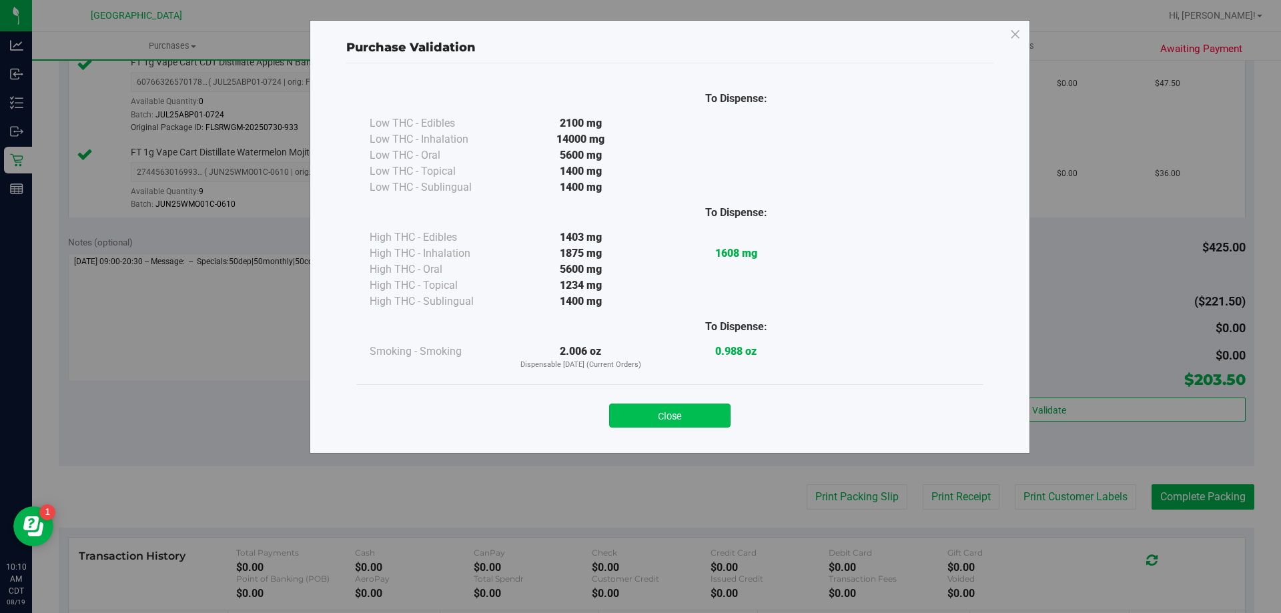
click at [659, 418] on button "Close" at bounding box center [669, 416] width 121 height 24
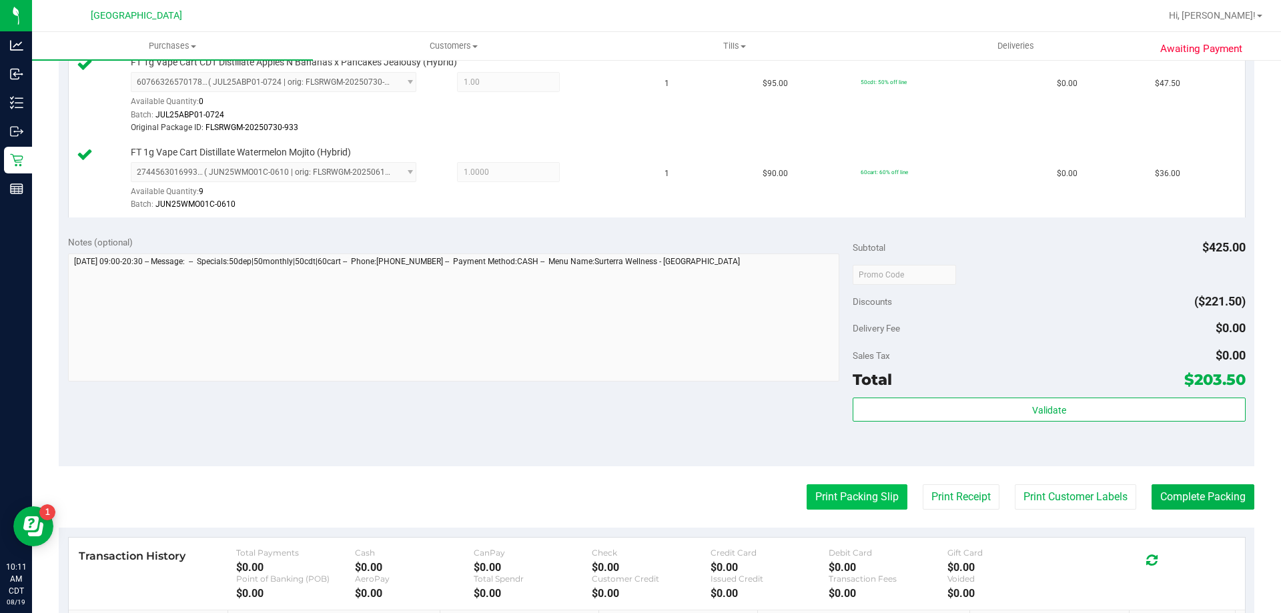
click at [842, 501] on button "Print Packing Slip" at bounding box center [857, 496] width 101 height 25
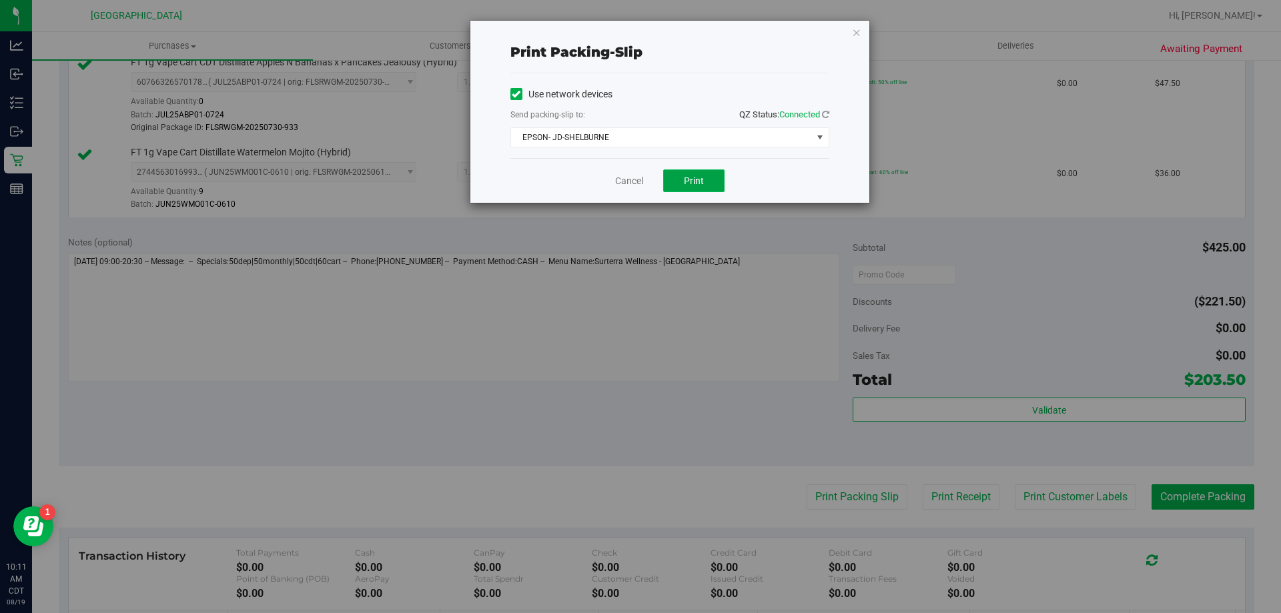
click at [709, 175] on button "Print" at bounding box center [693, 180] width 61 height 23
click at [855, 31] on icon "button" at bounding box center [856, 32] width 9 height 16
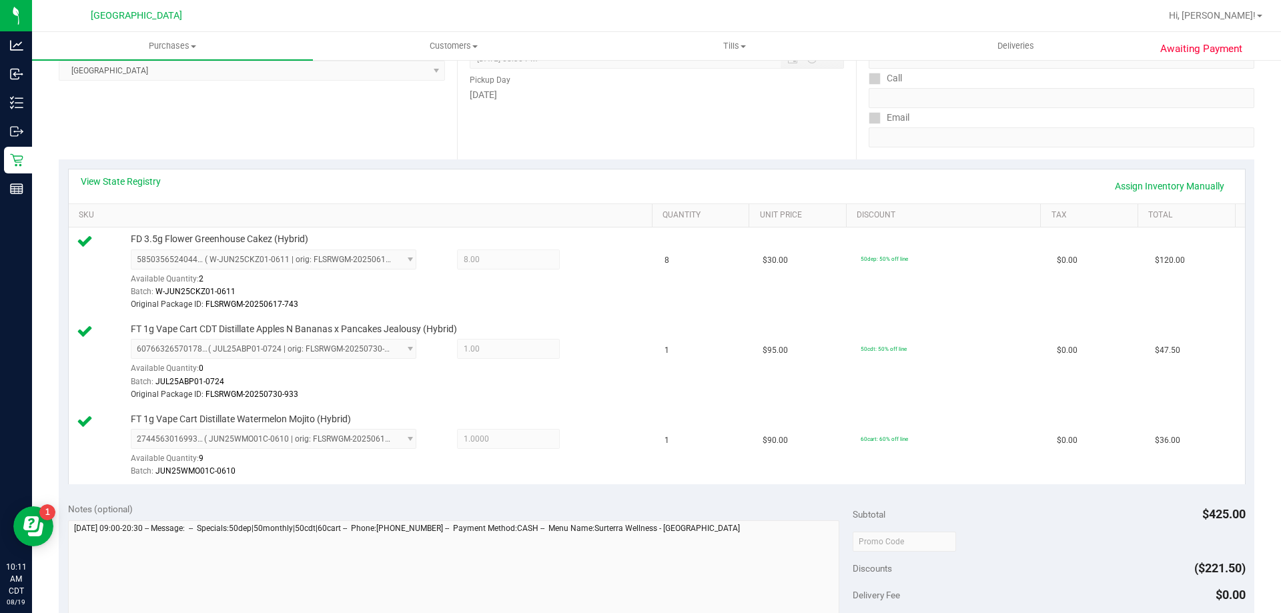
scroll to position [601, 0]
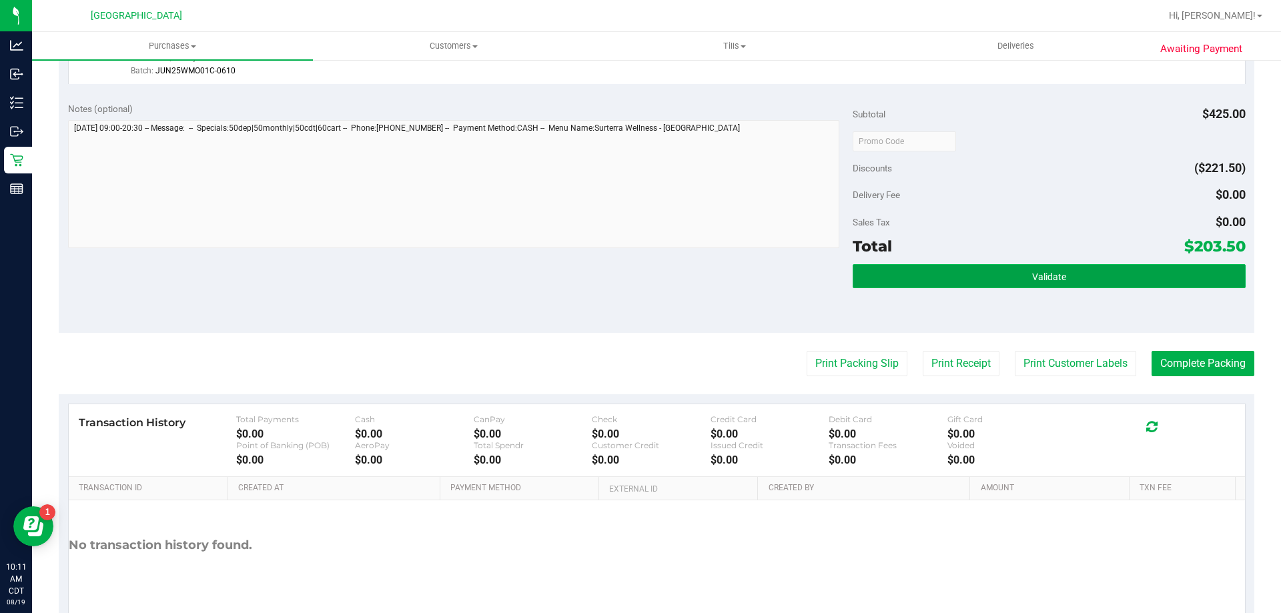
click at [1050, 275] on span "Validate" at bounding box center [1049, 277] width 34 height 11
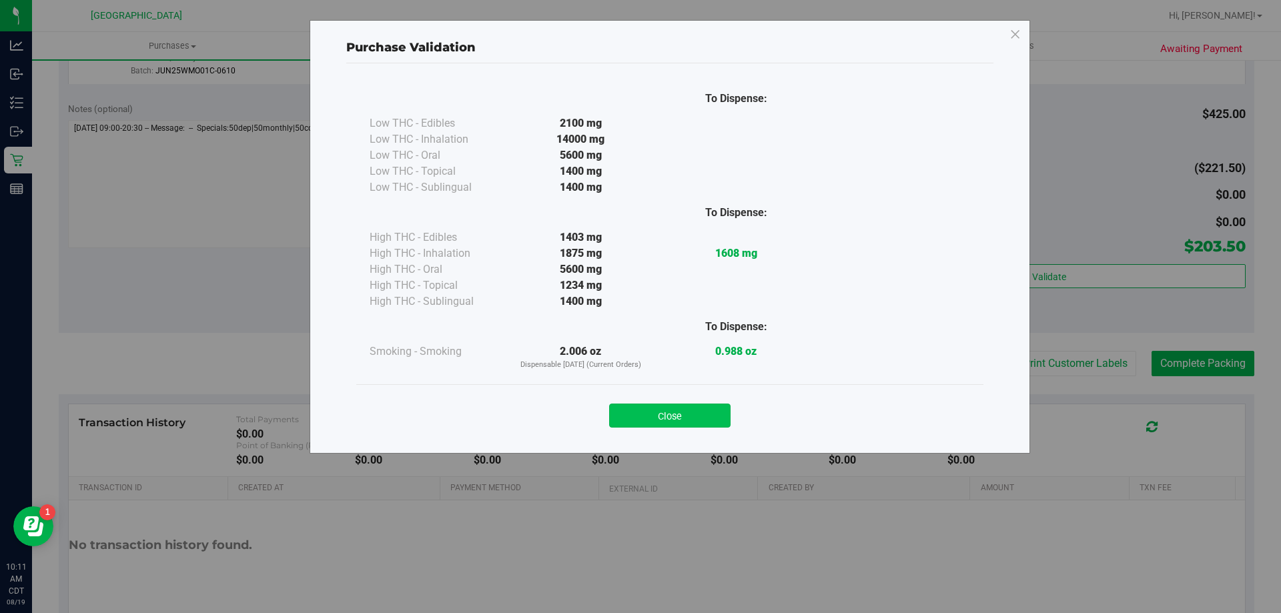
click at [648, 420] on button "Close" at bounding box center [669, 416] width 121 height 24
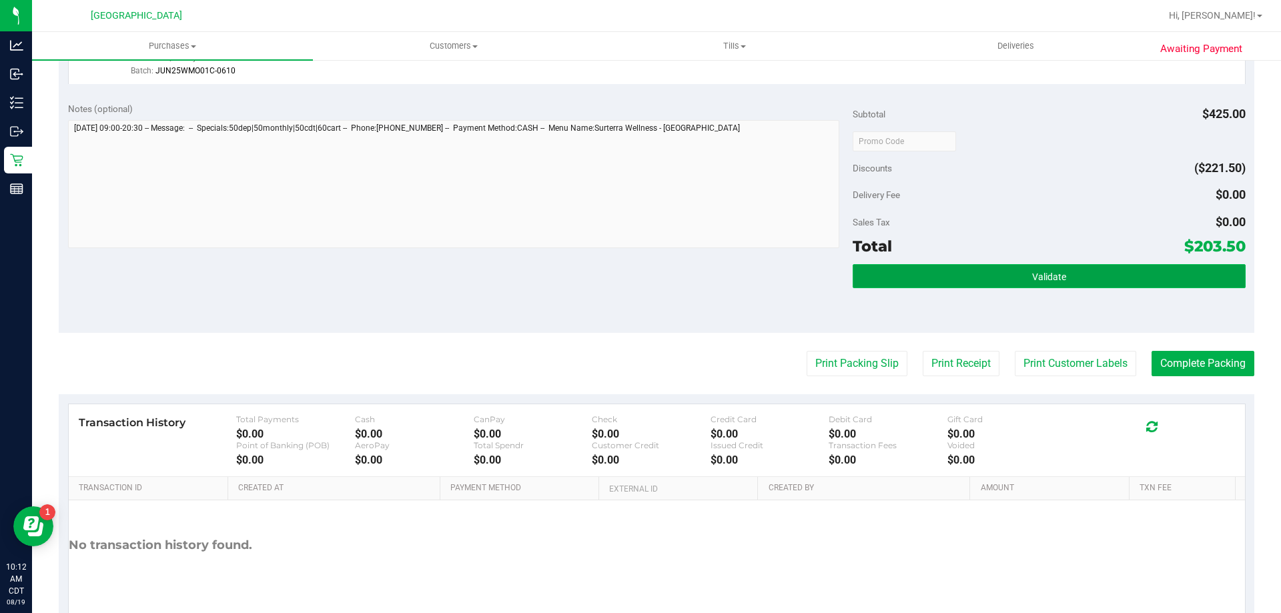
click at [938, 282] on button "Validate" at bounding box center [1049, 276] width 392 height 24
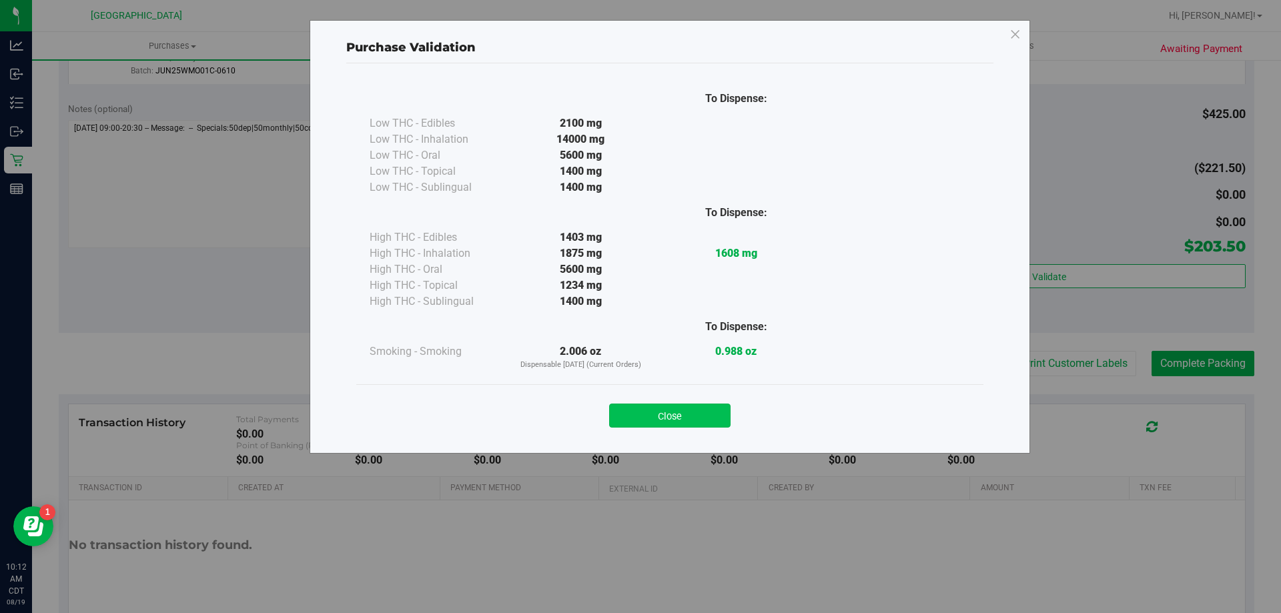
click at [657, 421] on button "Close" at bounding box center [669, 416] width 121 height 24
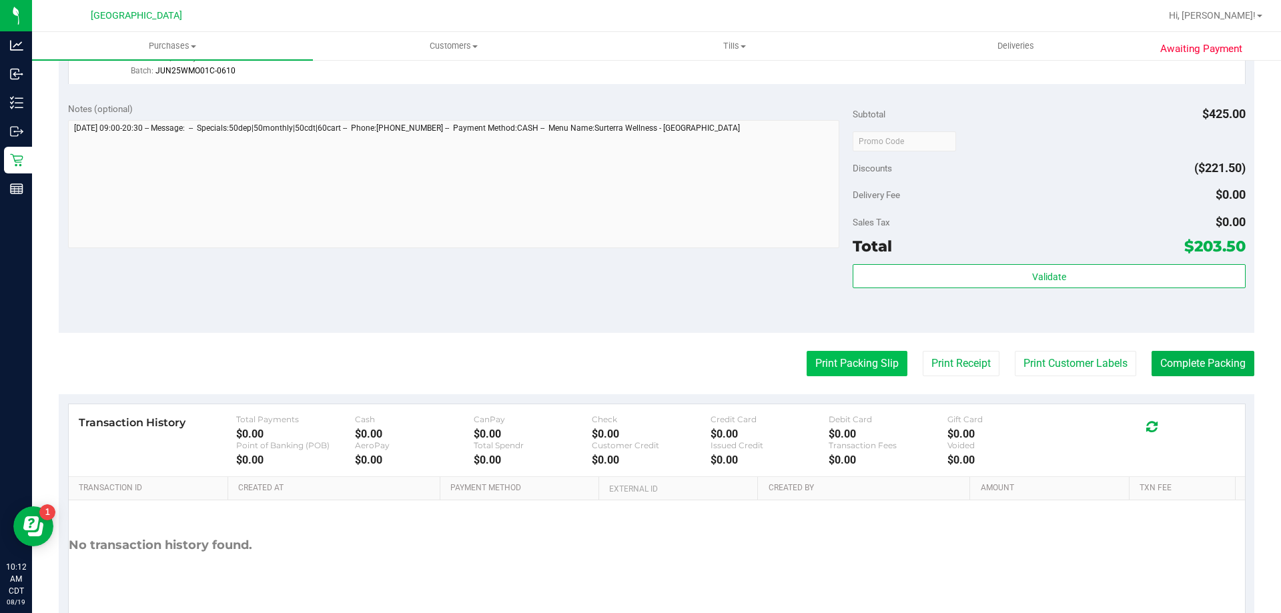
click at [839, 359] on button "Print Packing Slip" at bounding box center [857, 363] width 101 height 25
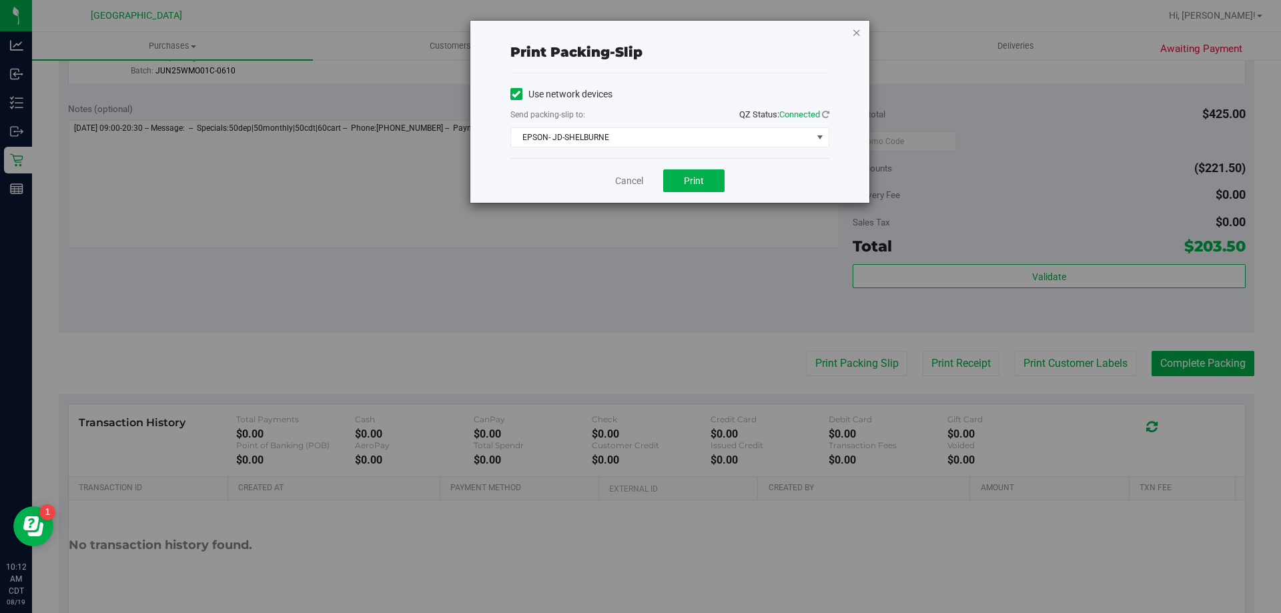
click at [855, 35] on icon "button" at bounding box center [856, 32] width 9 height 16
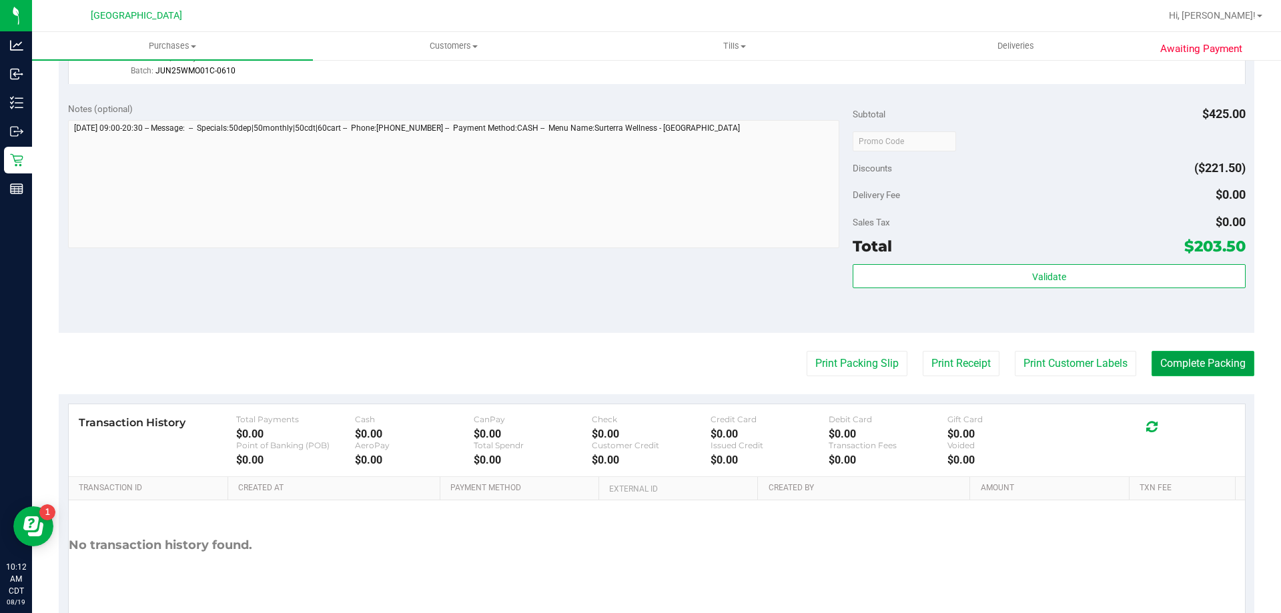
click at [1199, 372] on button "Complete Packing" at bounding box center [1203, 363] width 103 height 25
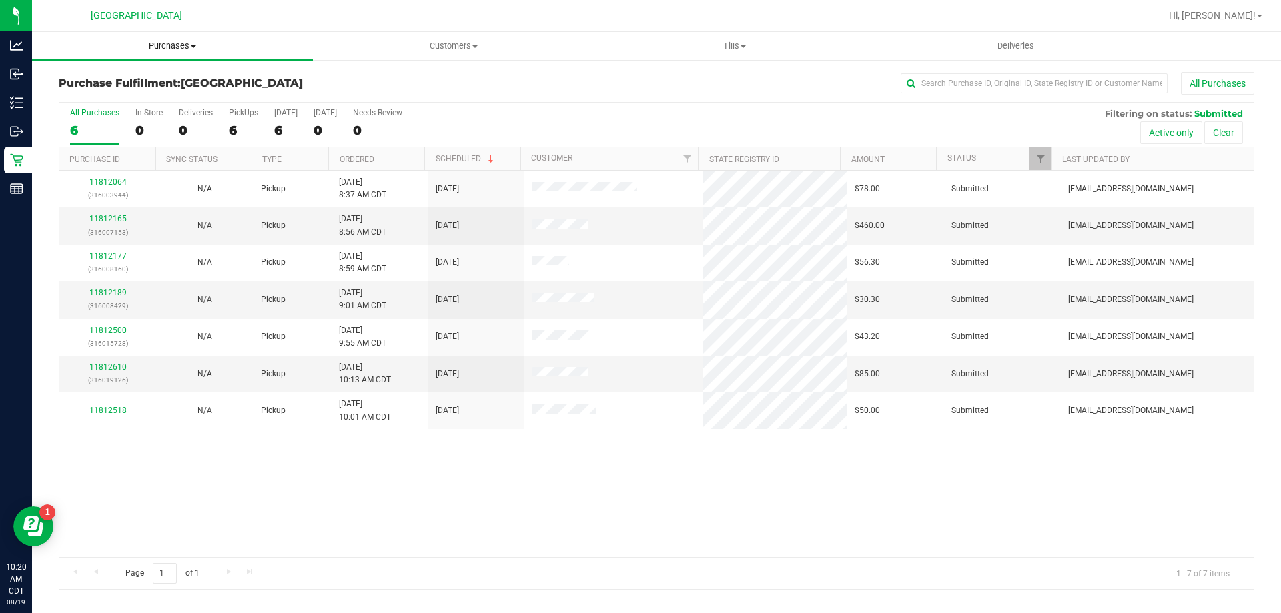
click at [155, 48] on span "Purchases" at bounding box center [172, 46] width 281 height 12
click at [72, 101] on span "Fulfillment" at bounding box center [73, 96] width 83 height 11
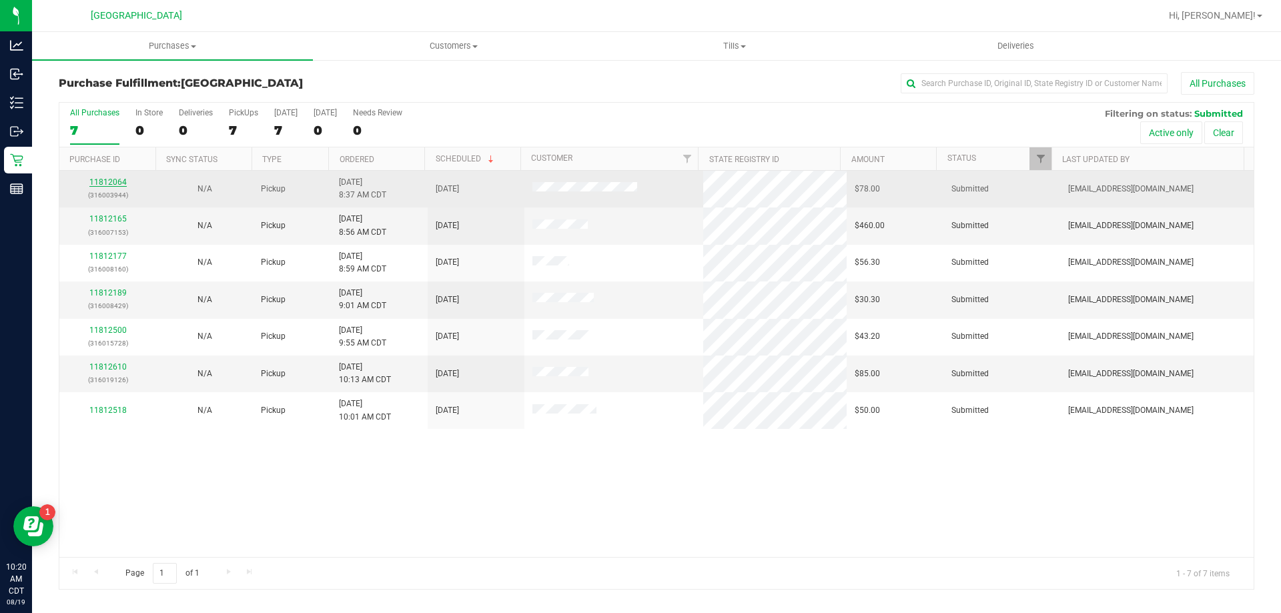
click at [104, 182] on link "11812064" at bounding box center [107, 182] width 37 height 9
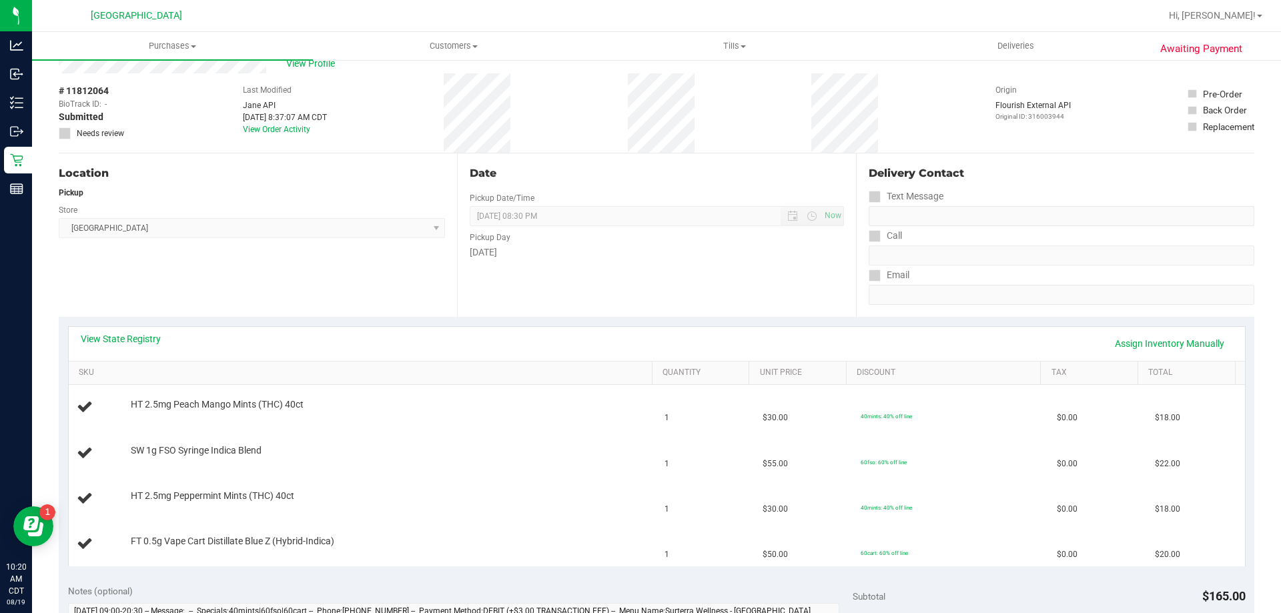
scroll to position [67, 0]
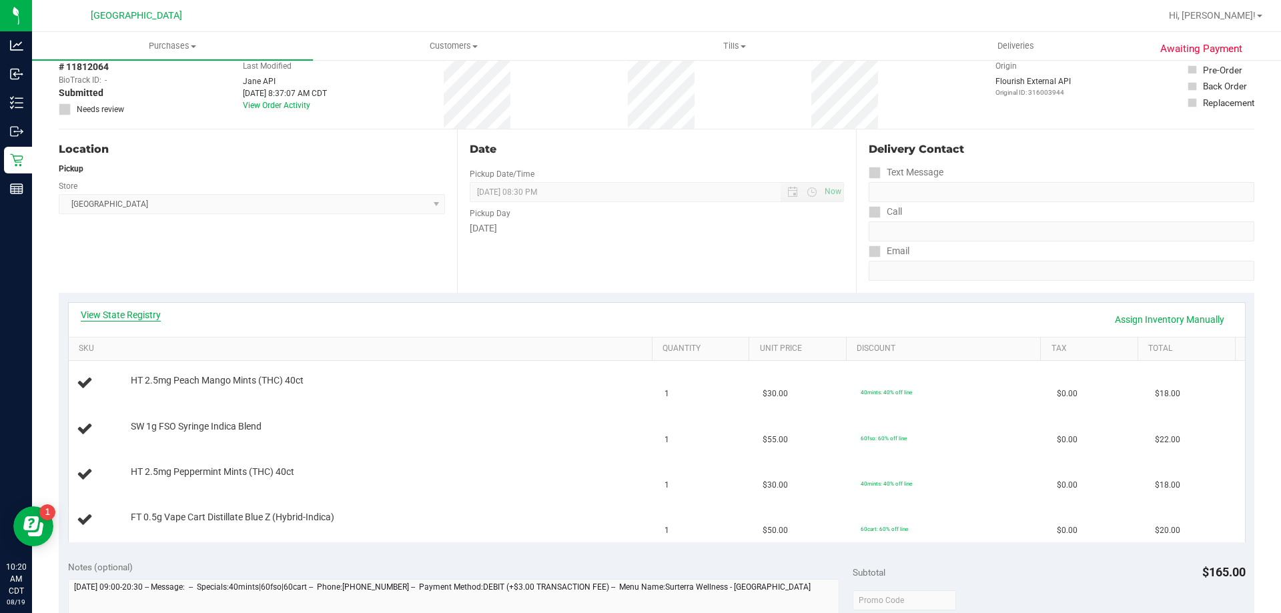
click at [118, 312] on link "View State Registry" at bounding box center [121, 314] width 80 height 13
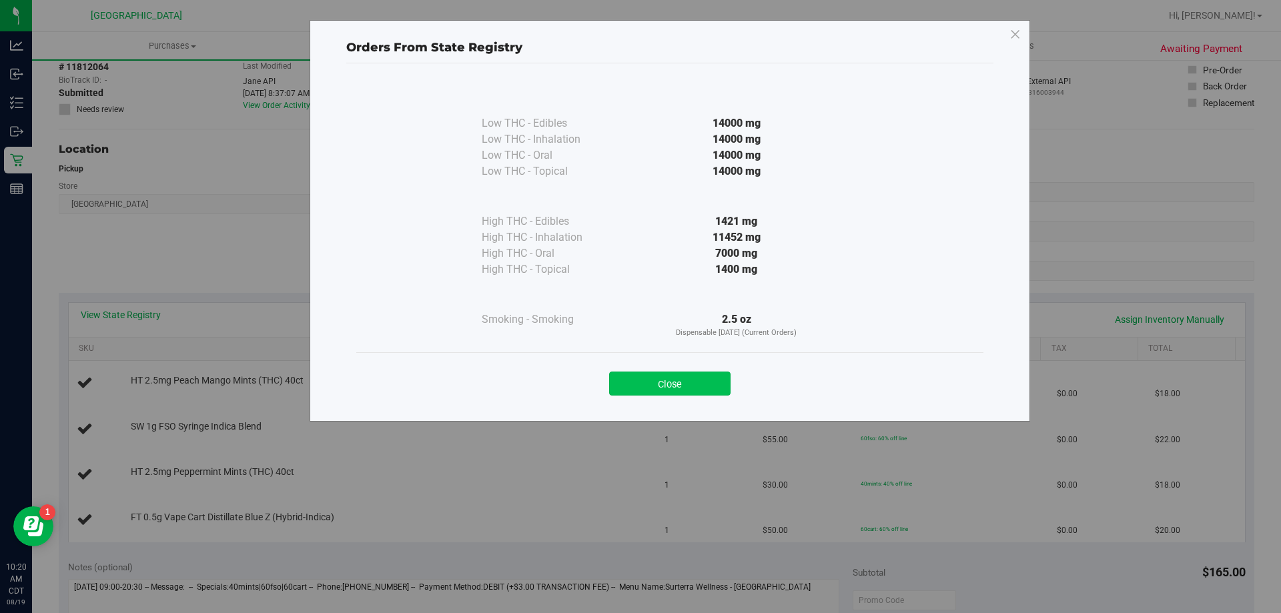
click at [675, 388] on button "Close" at bounding box center [669, 384] width 121 height 24
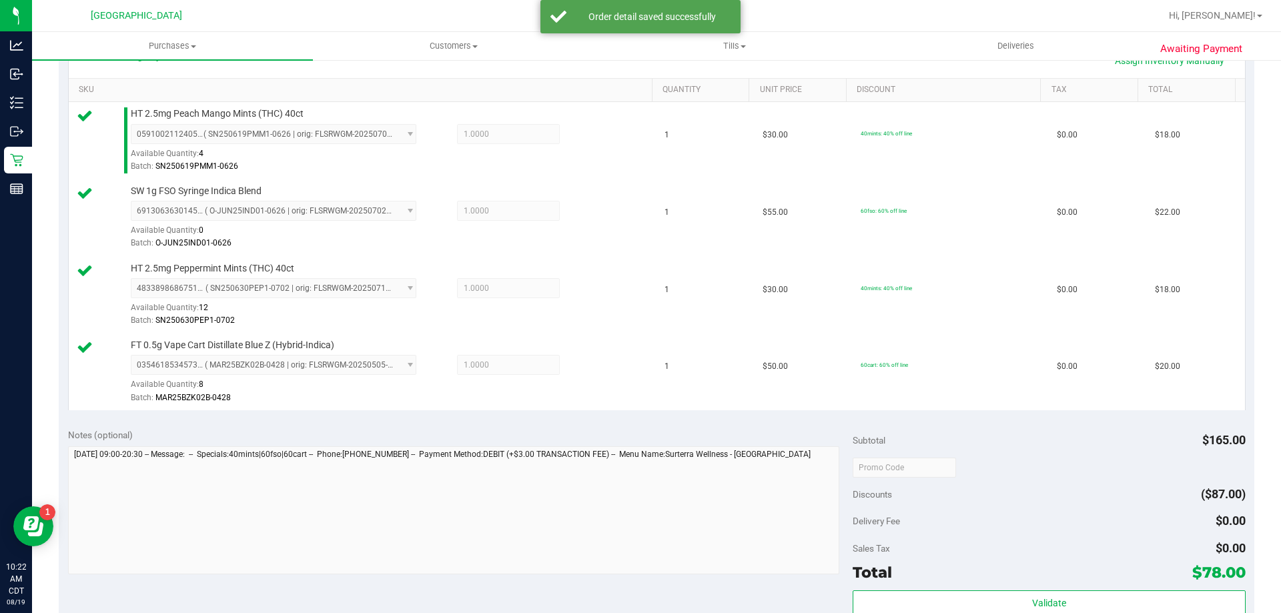
scroll to position [334, 0]
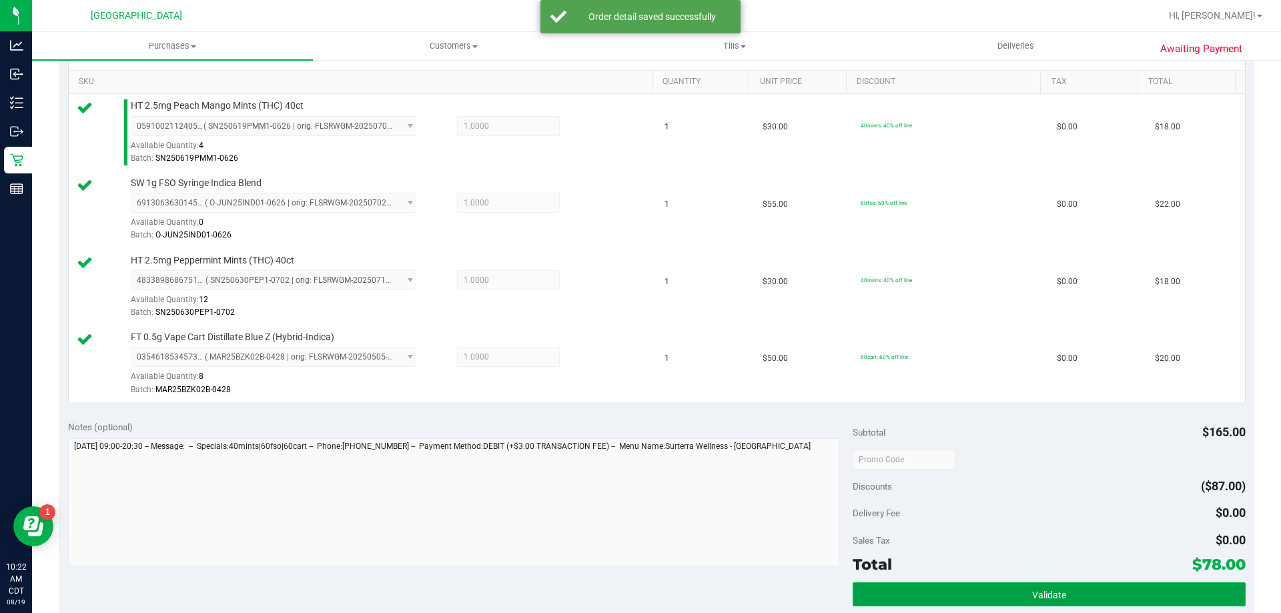
click at [1079, 593] on button "Validate" at bounding box center [1049, 595] width 392 height 24
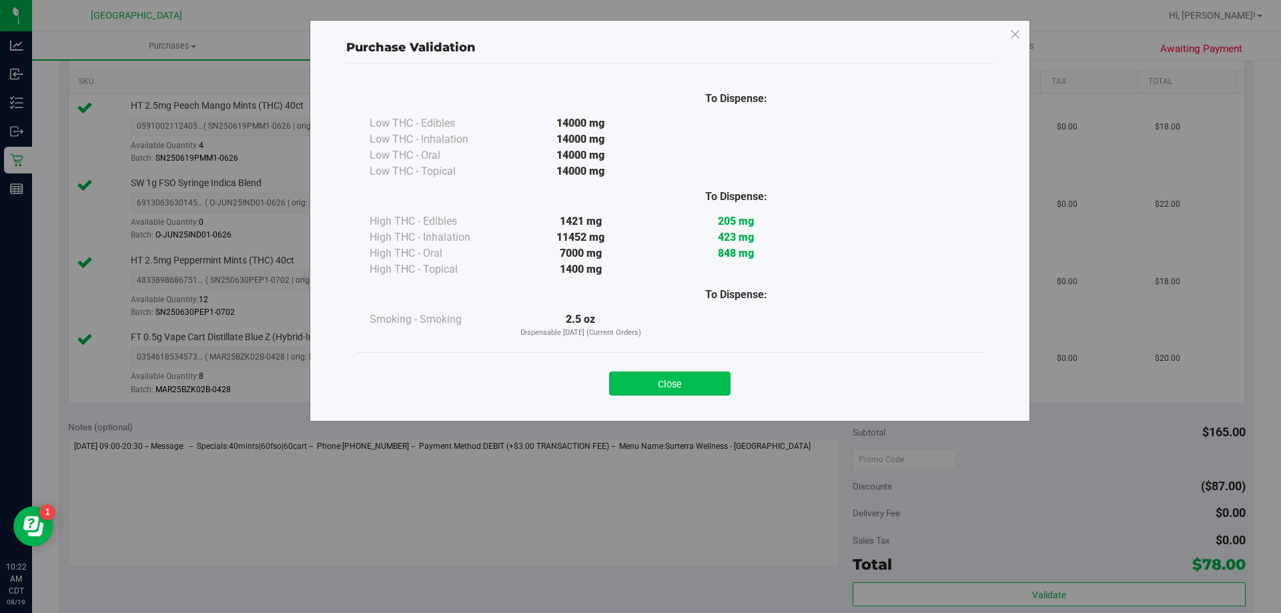
click at [655, 384] on button "Close" at bounding box center [669, 384] width 121 height 24
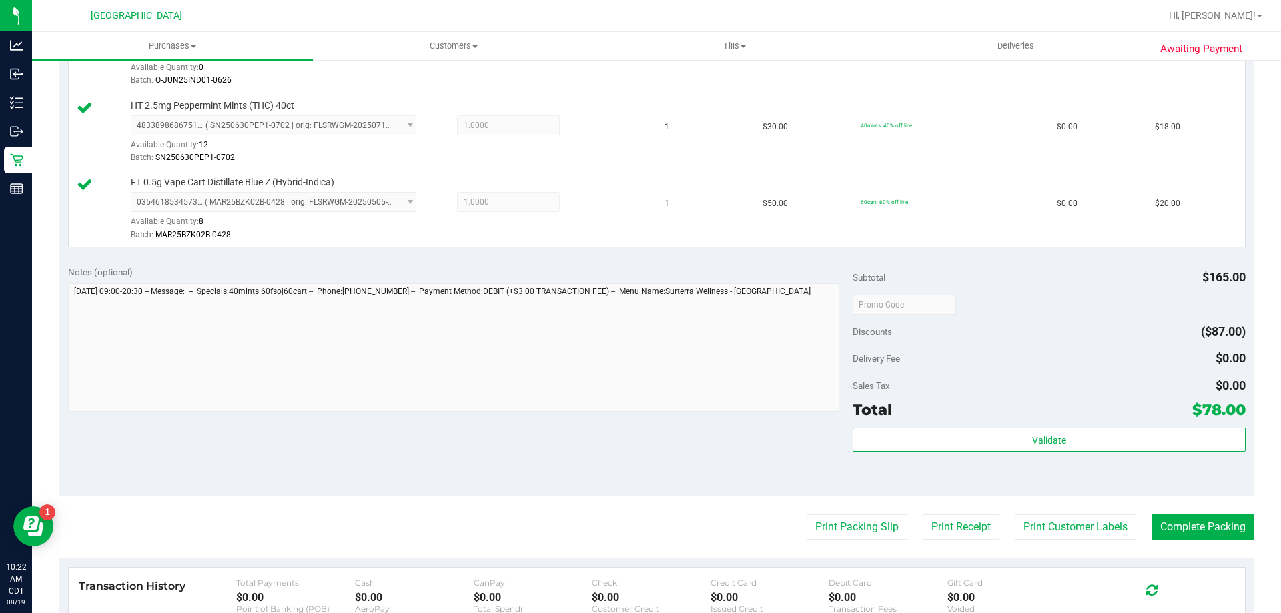
scroll to position [709, 0]
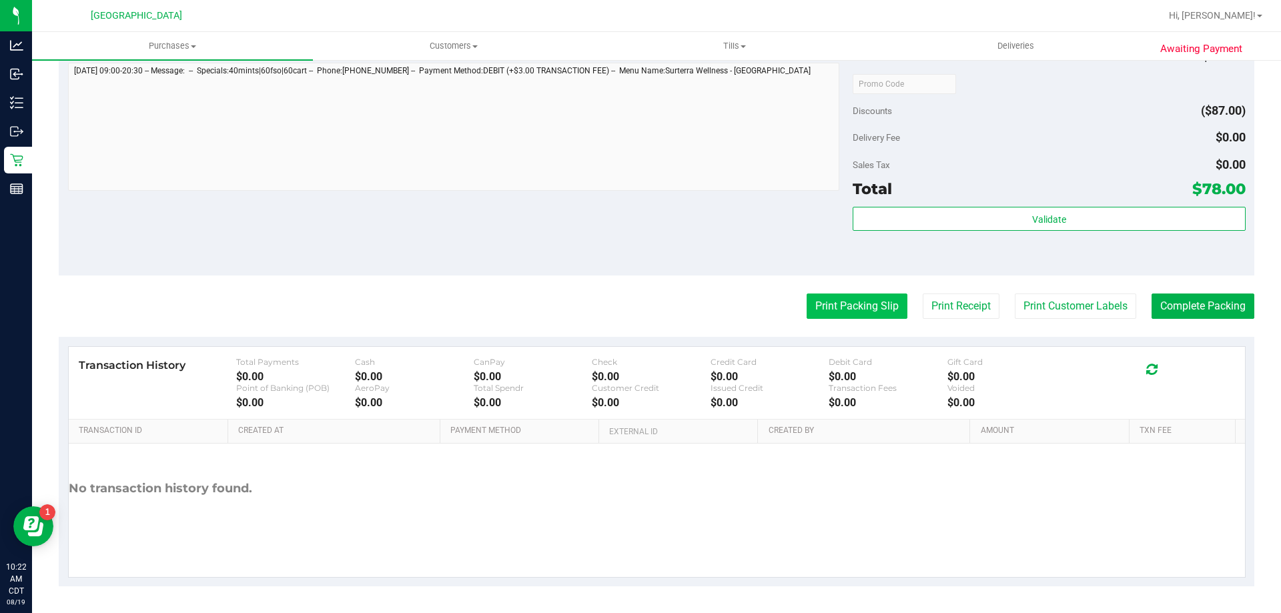
click at [859, 305] on button "Print Packing Slip" at bounding box center [857, 306] width 101 height 25
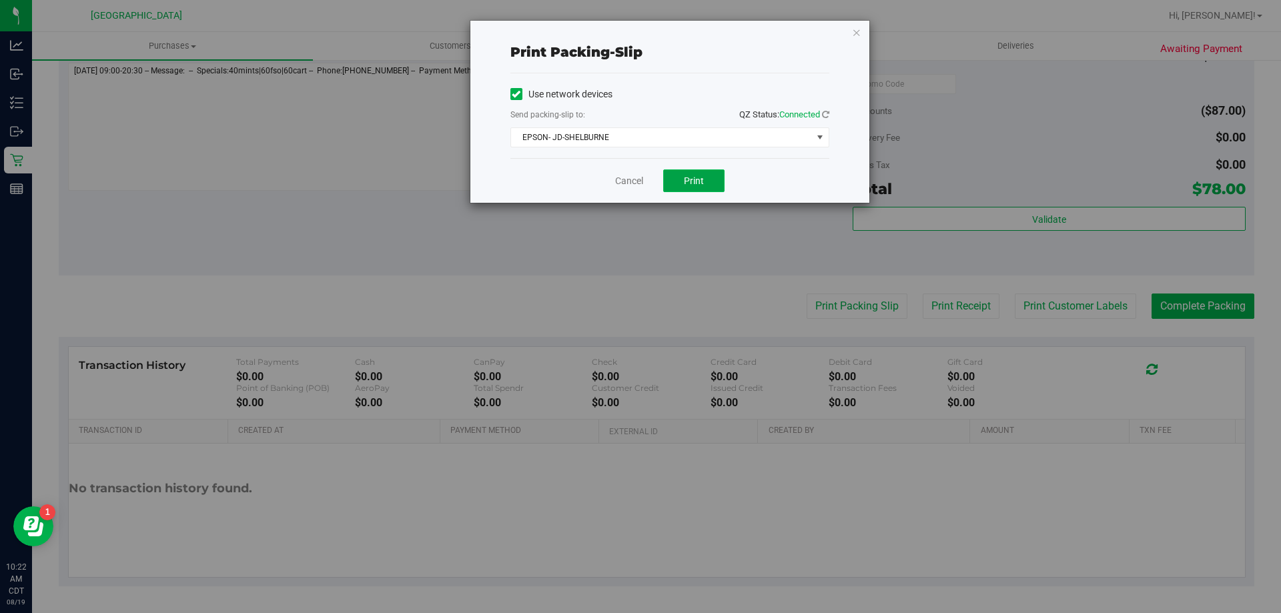
click at [709, 180] on button "Print" at bounding box center [693, 180] width 61 height 23
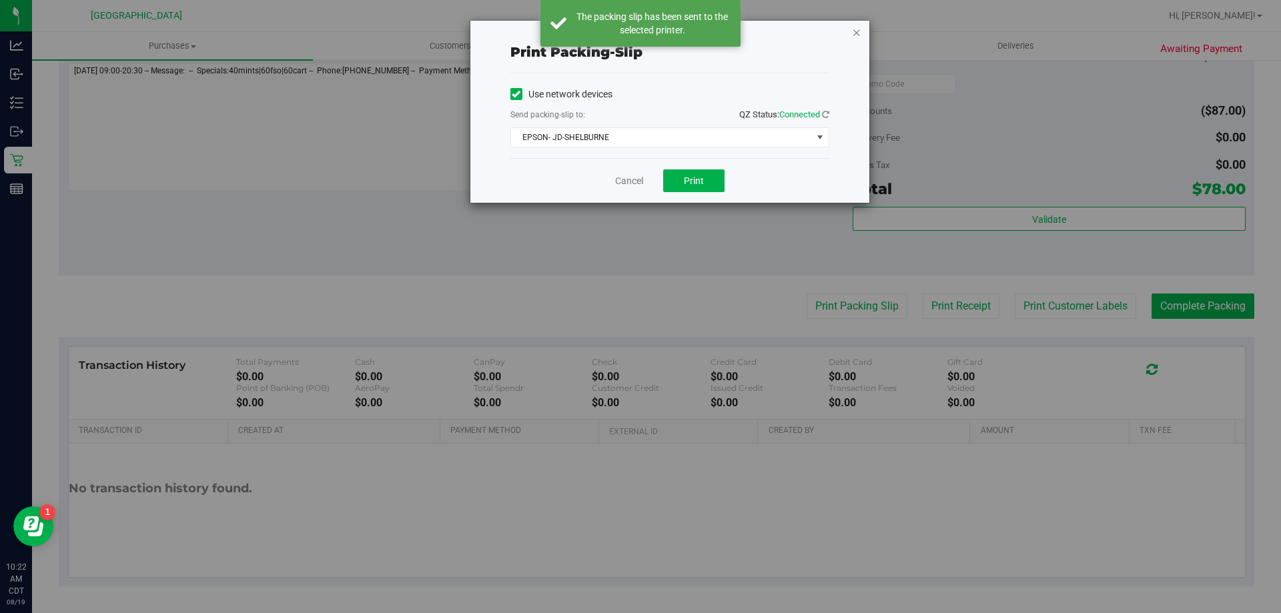
click at [856, 29] on icon "button" at bounding box center [856, 32] width 9 height 16
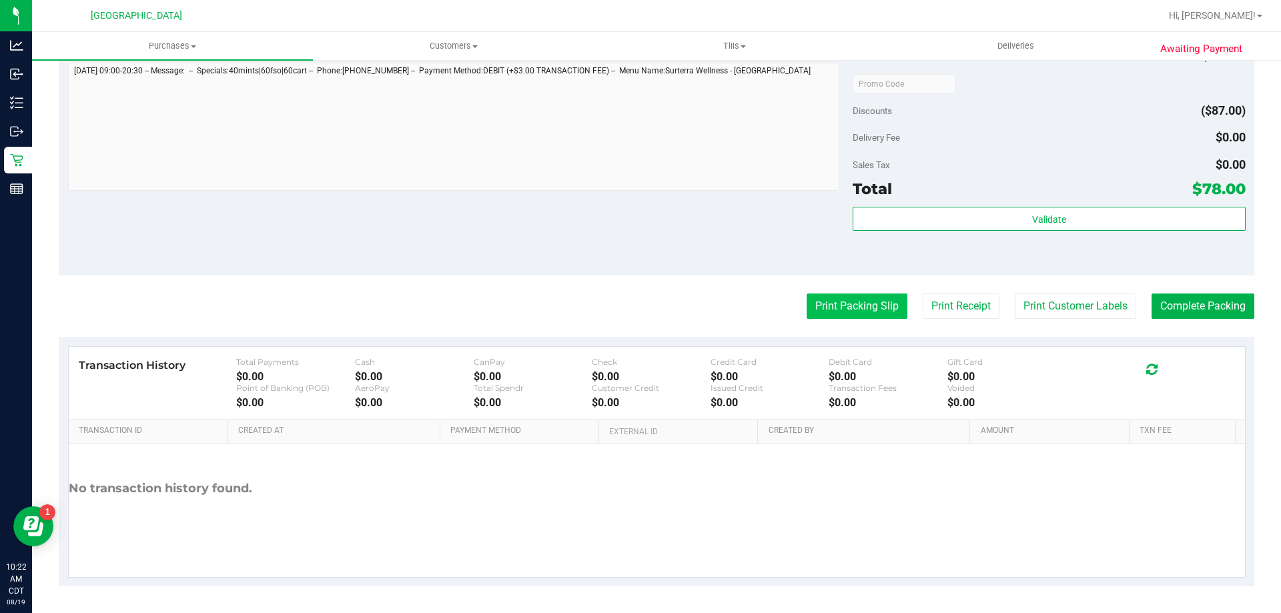
click at [809, 294] on button "Print Packing Slip" at bounding box center [857, 306] width 101 height 25
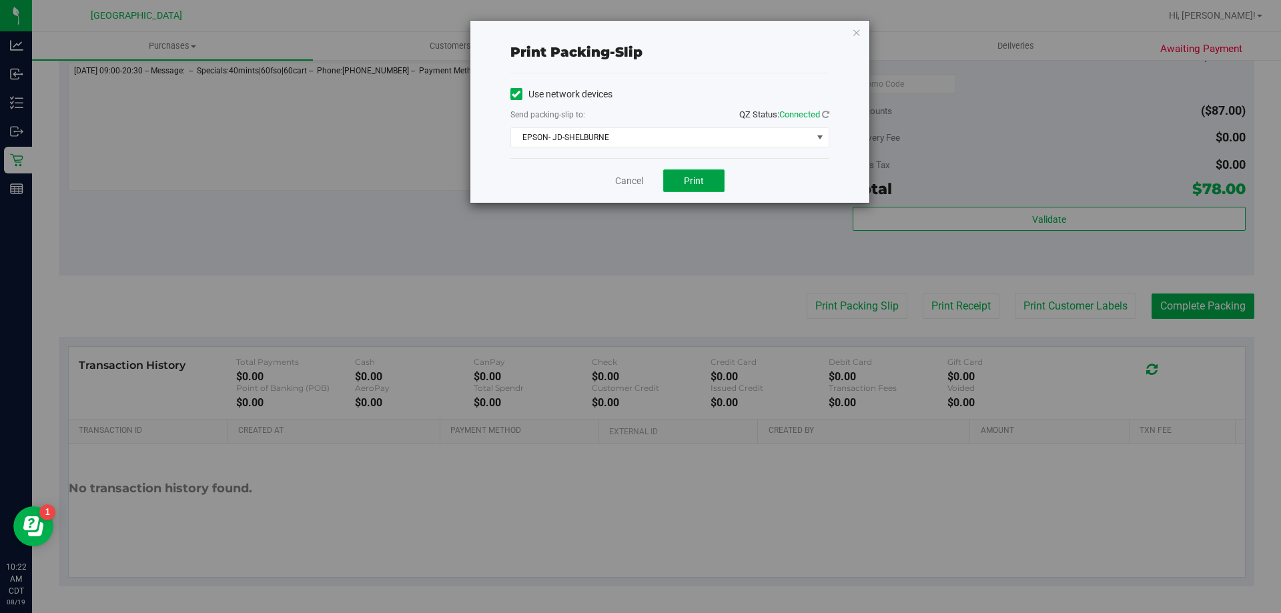
click at [691, 173] on button "Print" at bounding box center [693, 180] width 61 height 23
click at [853, 32] on icon "button" at bounding box center [856, 32] width 9 height 16
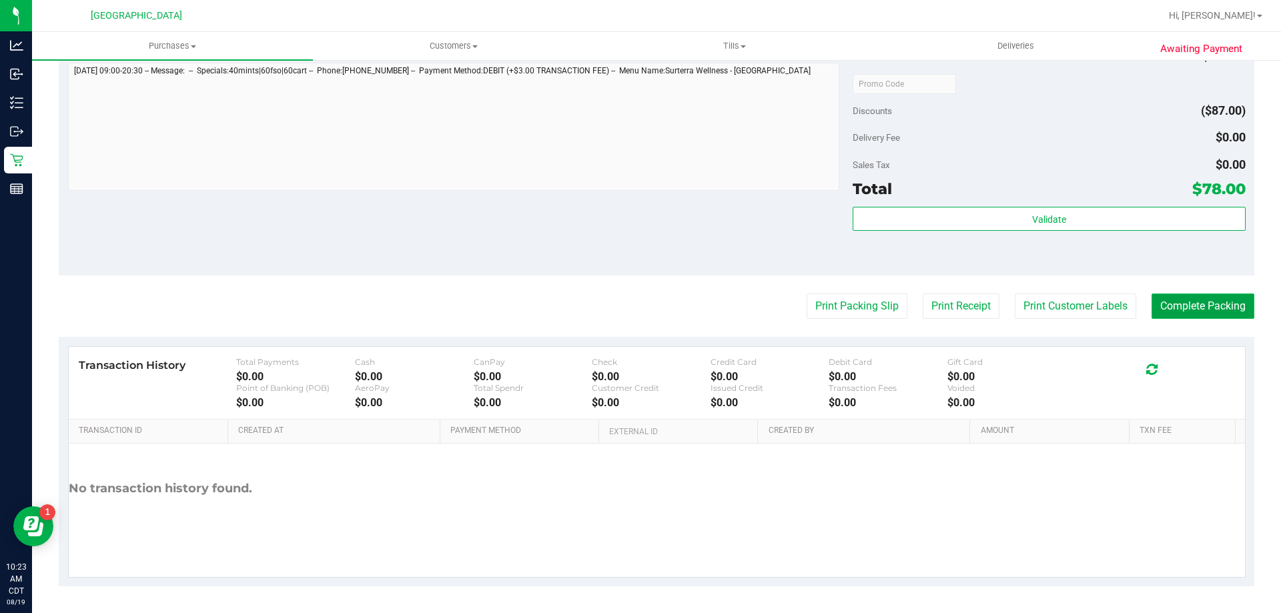
click at [1207, 310] on button "Complete Packing" at bounding box center [1203, 306] width 103 height 25
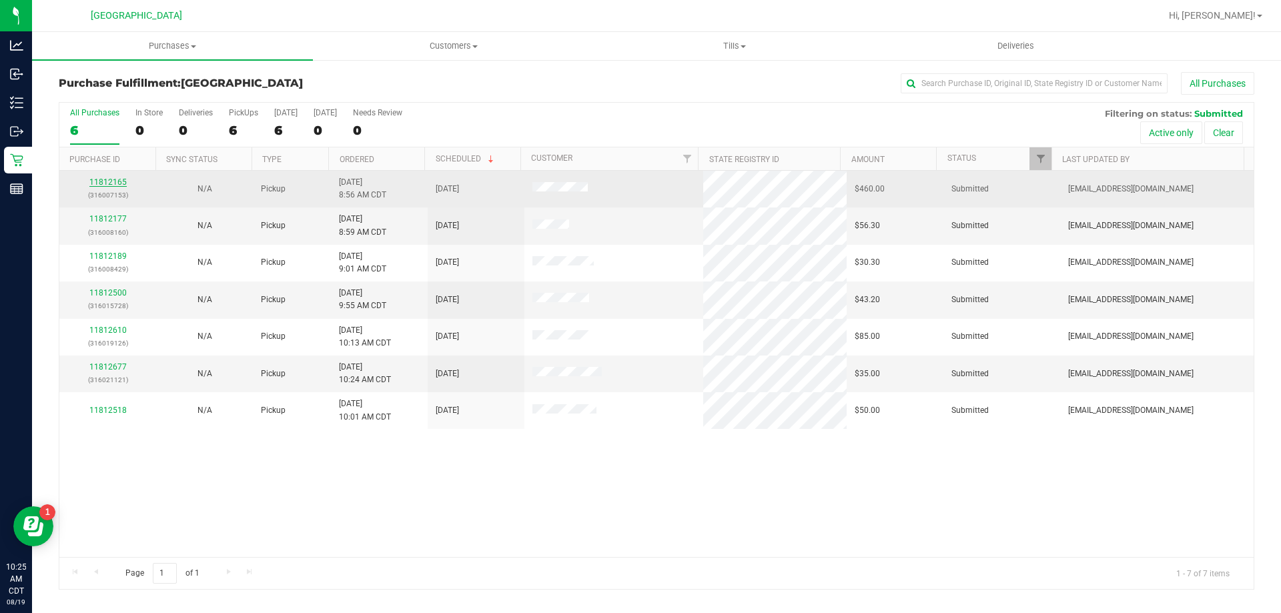
click at [118, 184] on link "11812165" at bounding box center [107, 182] width 37 height 9
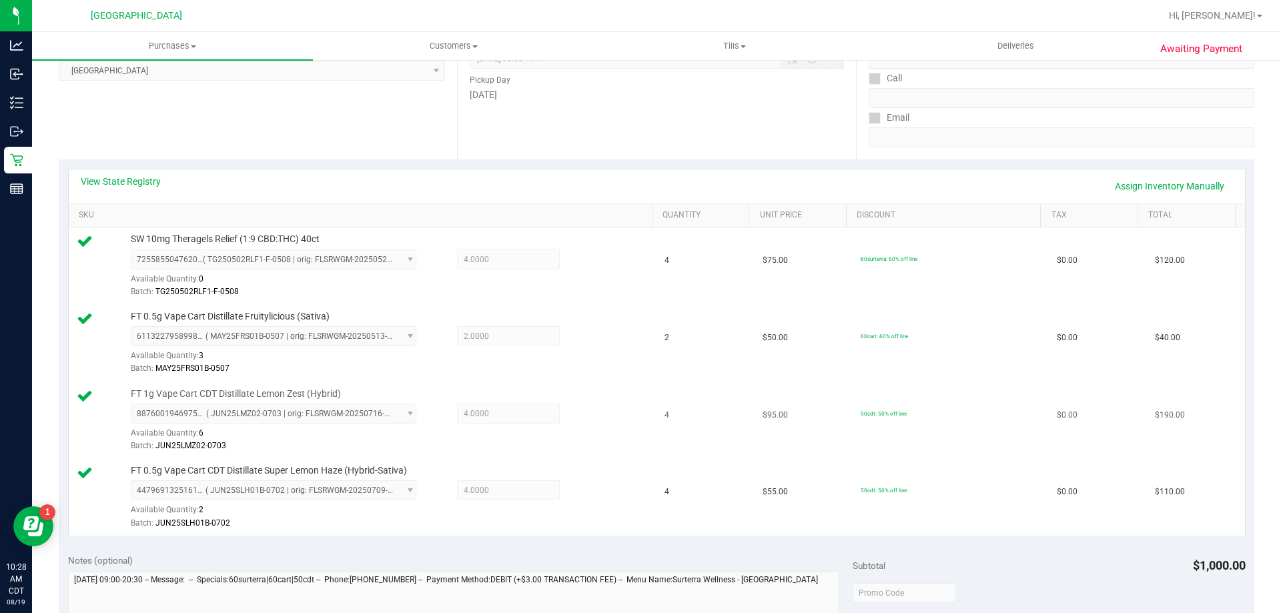
scroll to position [534, 0]
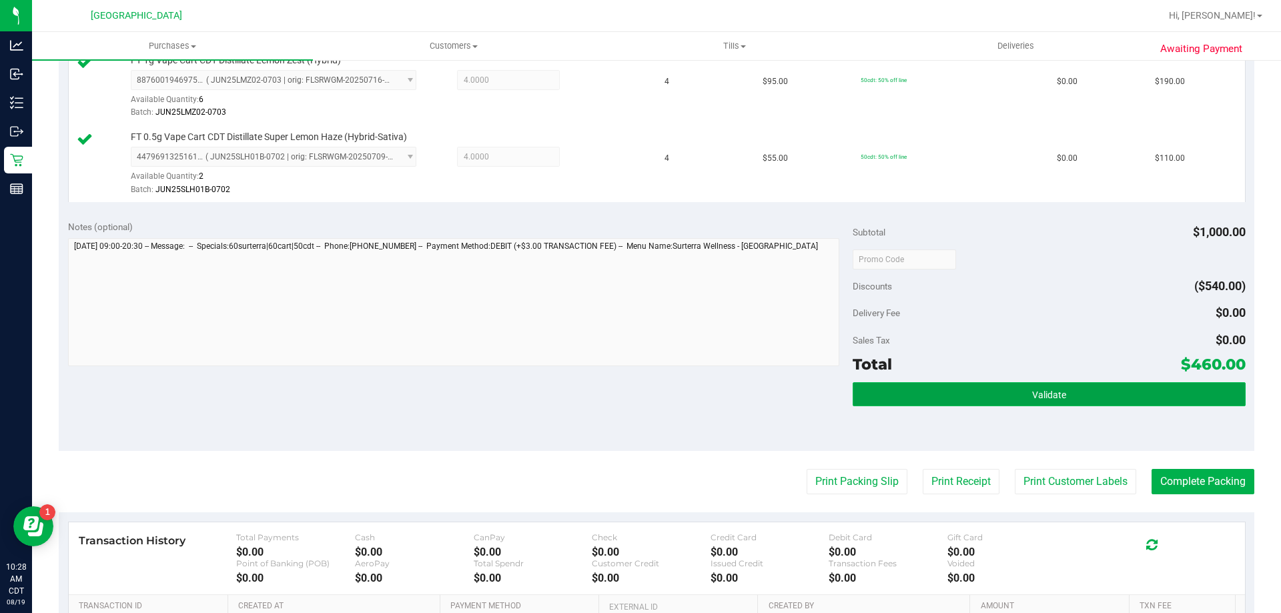
click at [967, 394] on button "Validate" at bounding box center [1049, 394] width 392 height 24
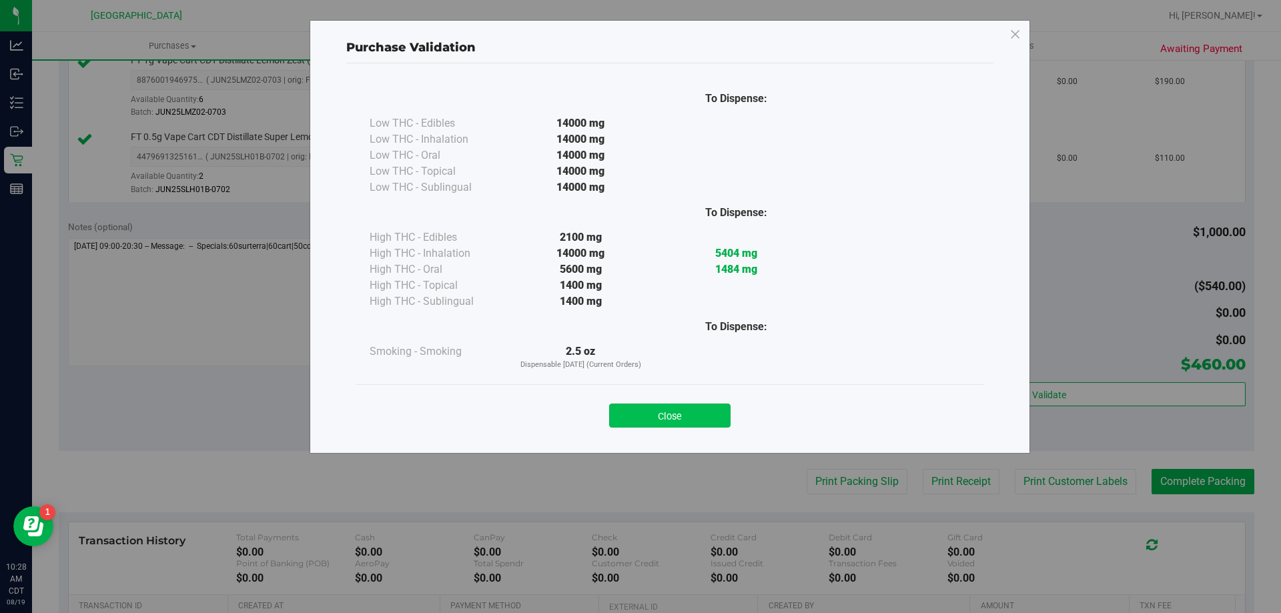
click at [621, 412] on button "Close" at bounding box center [669, 416] width 121 height 24
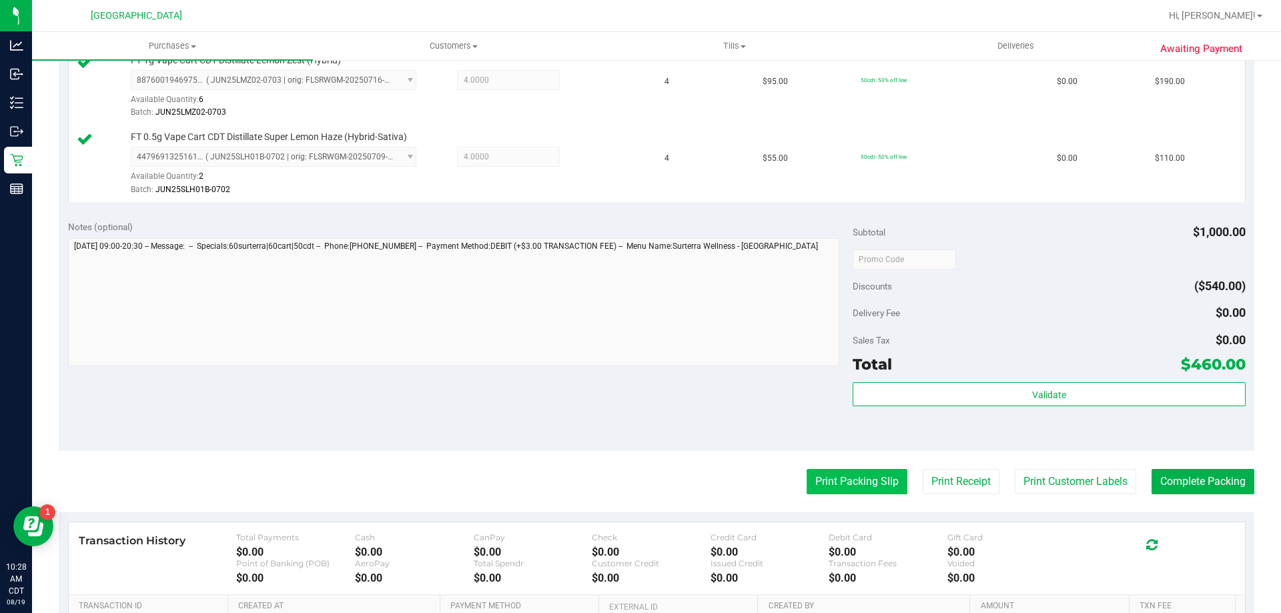
click at [823, 472] on button "Print Packing Slip" at bounding box center [857, 481] width 101 height 25
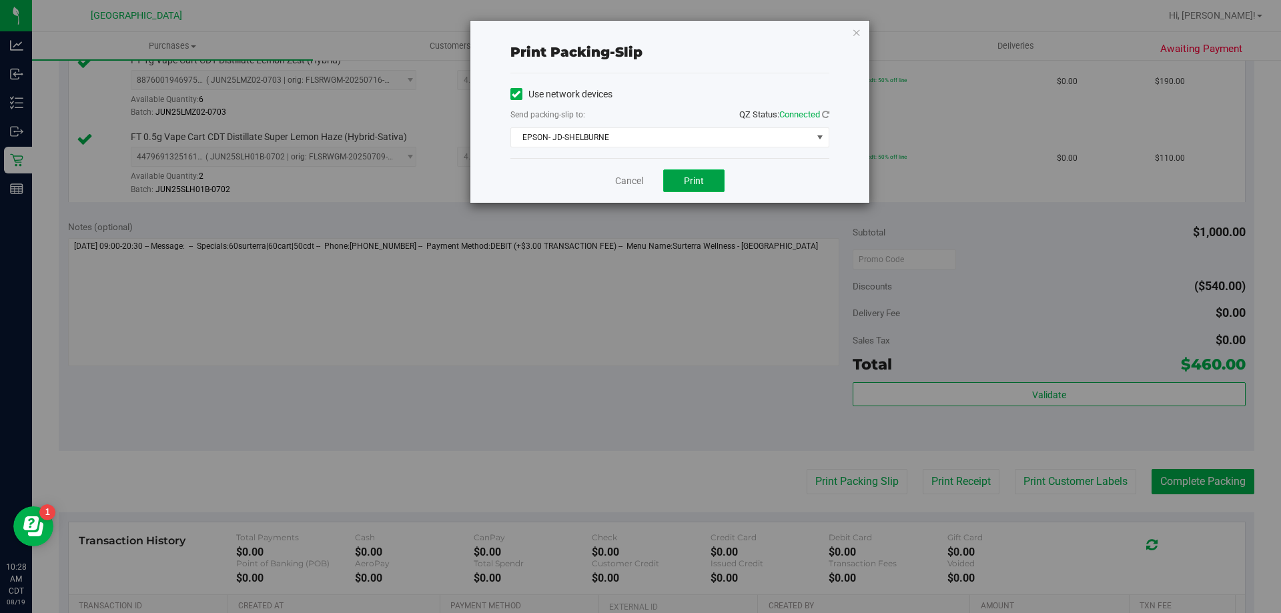
click at [711, 184] on button "Print" at bounding box center [693, 180] width 61 height 23
drag, startPoint x: 855, startPoint y: 31, endPoint x: 837, endPoint y: 35, distance: 19.1
click at [854, 31] on icon "button" at bounding box center [856, 32] width 9 height 16
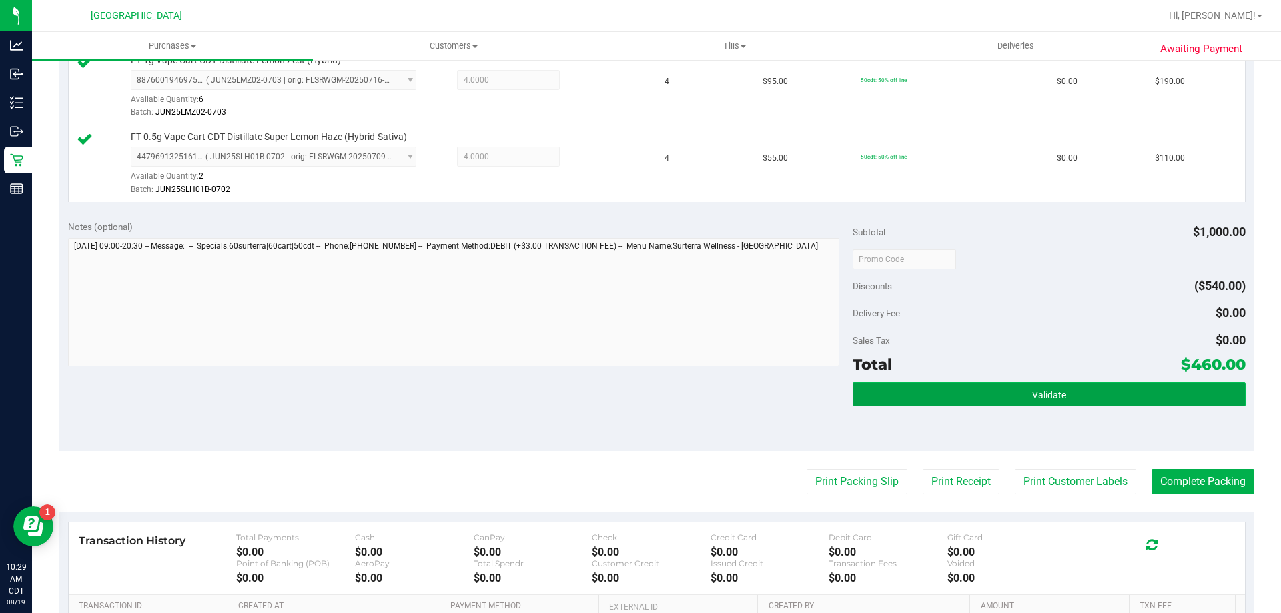
click at [1032, 398] on span "Validate" at bounding box center [1049, 395] width 34 height 11
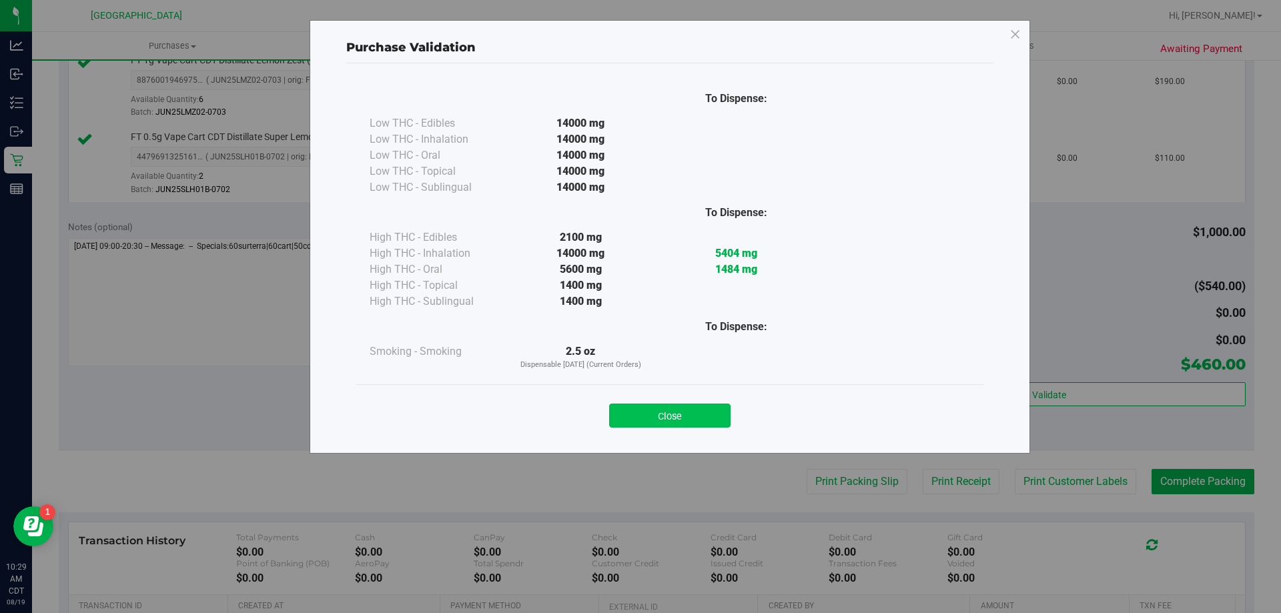
click at [697, 424] on button "Close" at bounding box center [669, 416] width 121 height 24
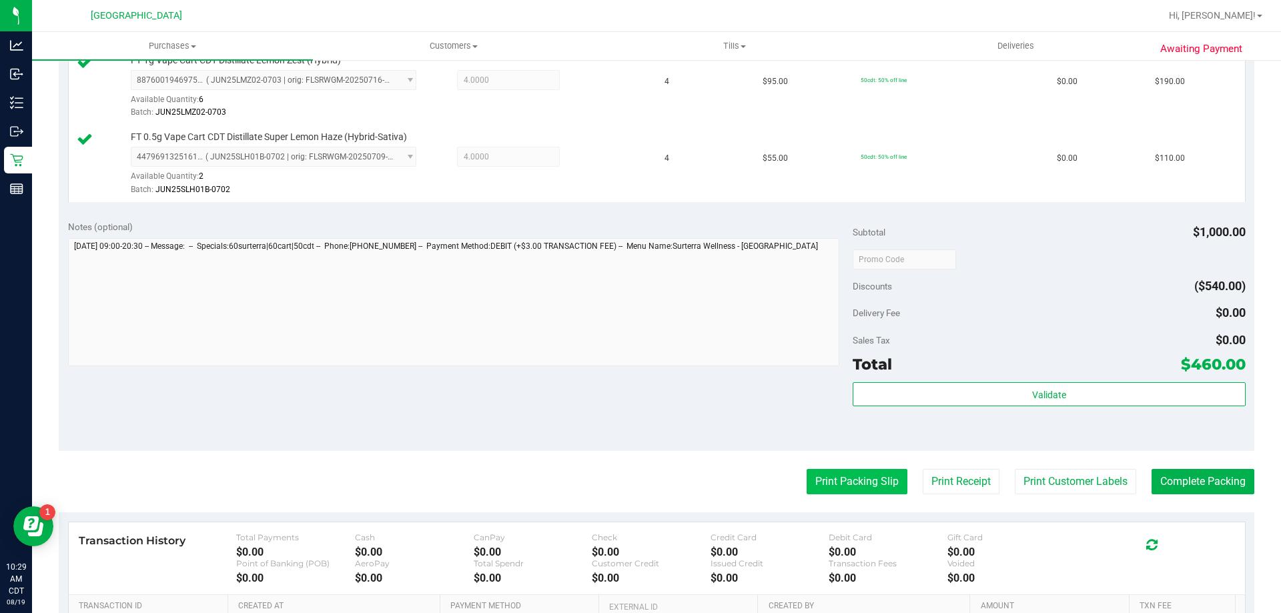
click at [841, 483] on button "Print Packing Slip" at bounding box center [857, 481] width 101 height 25
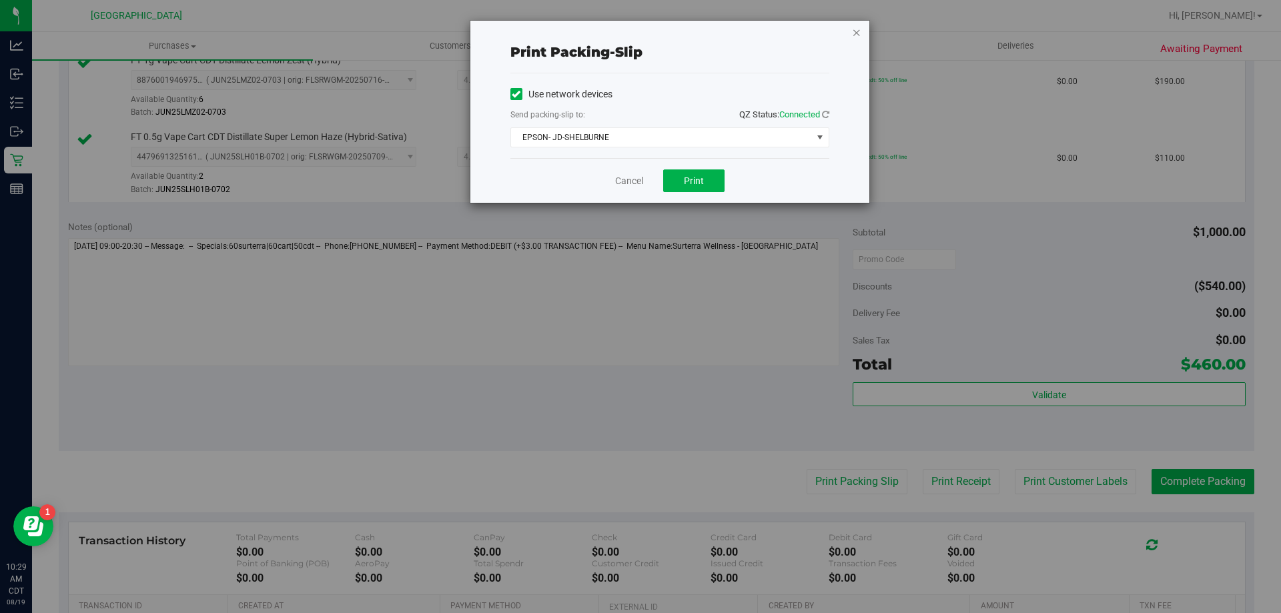
click at [854, 31] on icon "button" at bounding box center [856, 32] width 9 height 16
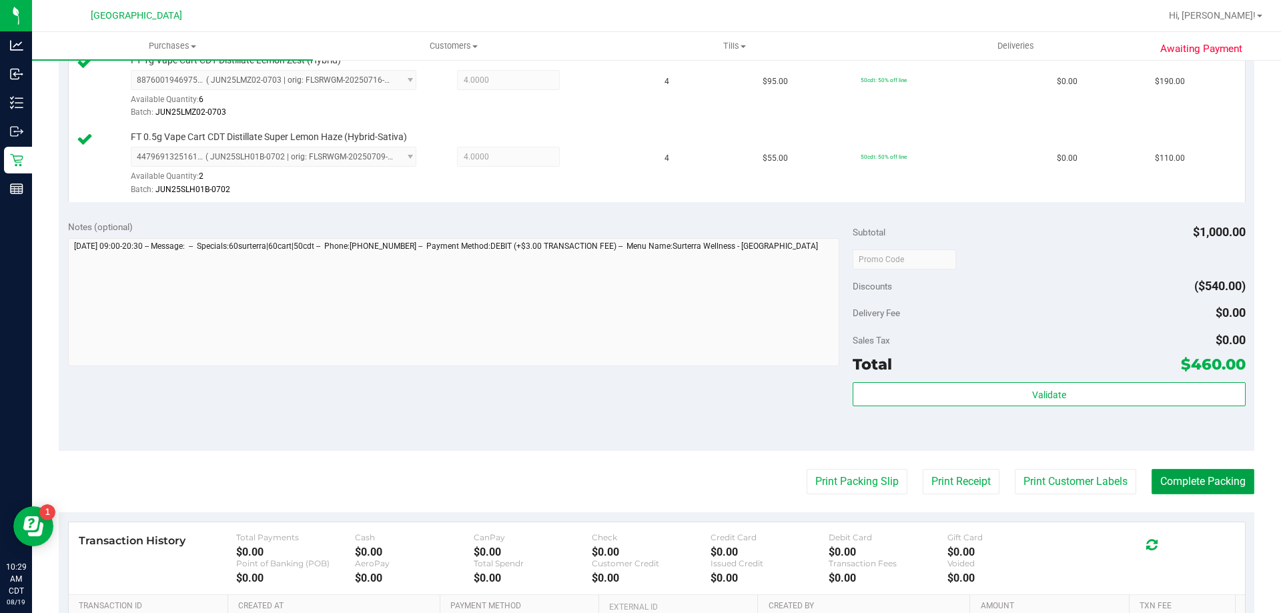
click at [1181, 472] on button "Complete Packing" at bounding box center [1203, 481] width 103 height 25
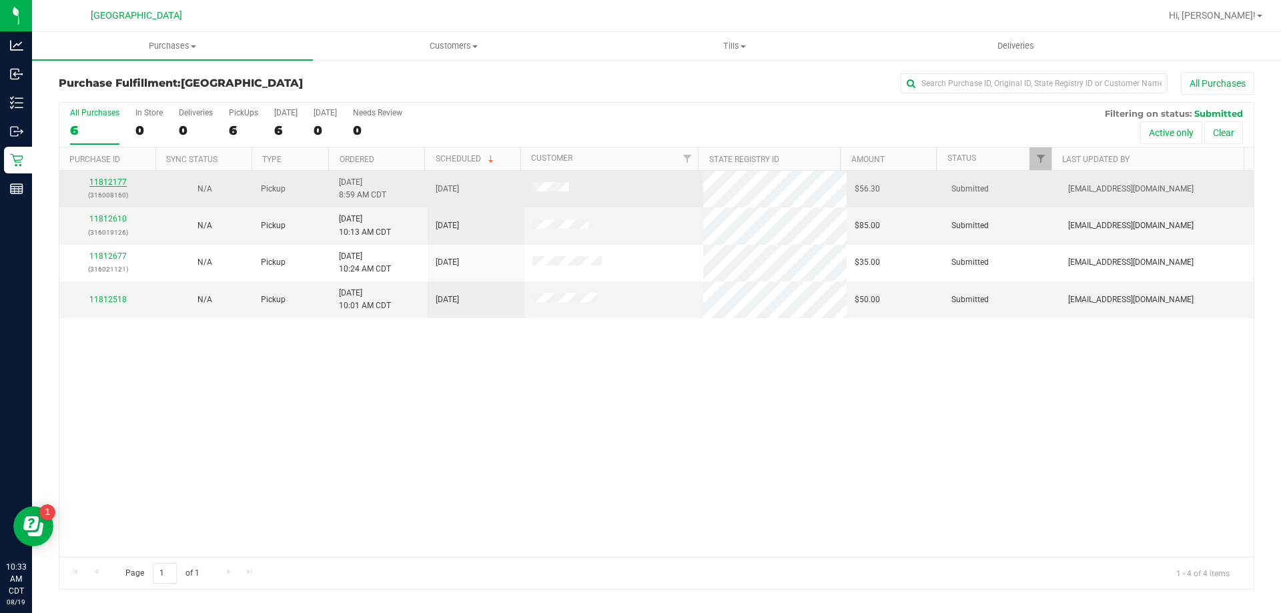
click at [116, 182] on link "11812177" at bounding box center [107, 182] width 37 height 9
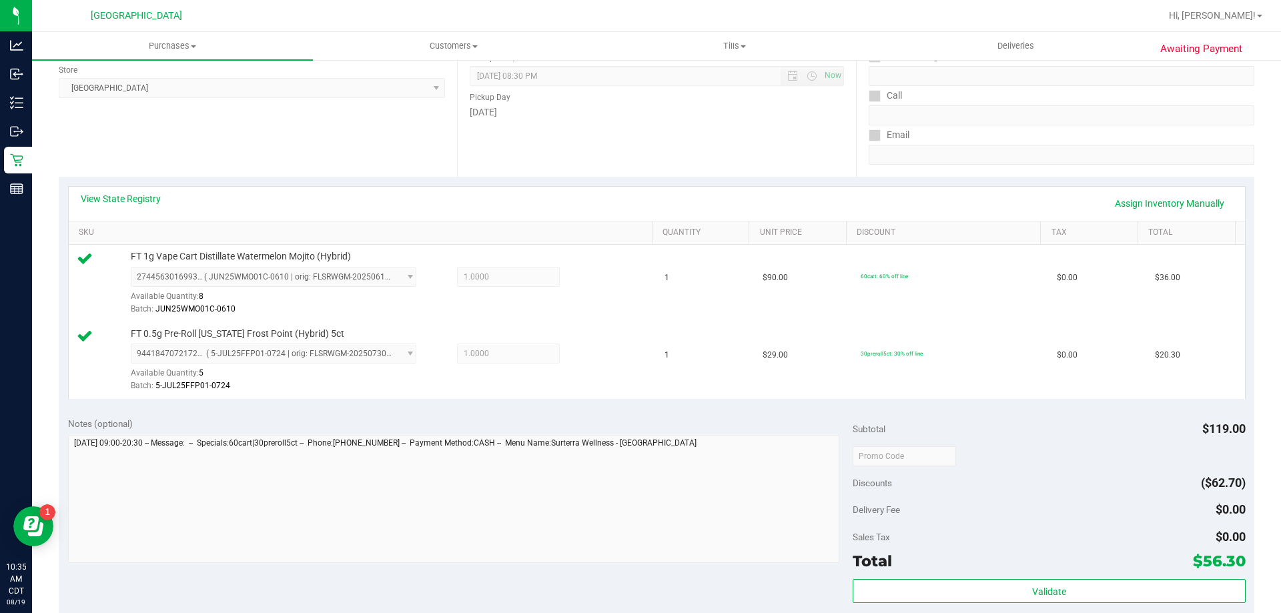
scroll to position [467, 0]
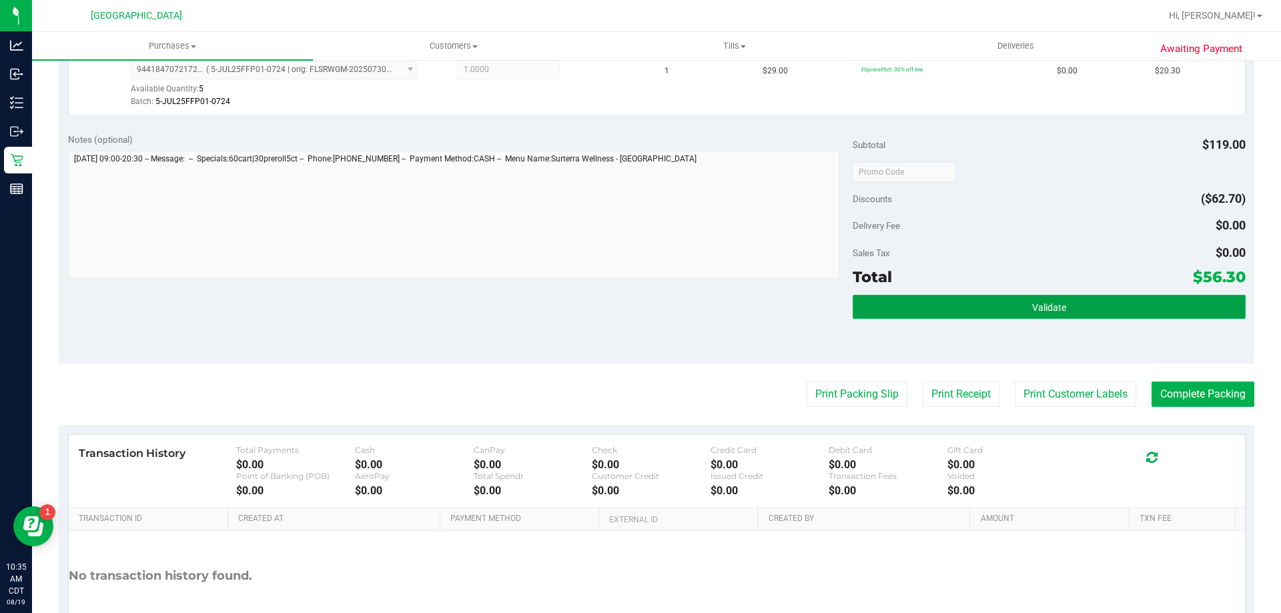
click at [915, 314] on button "Validate" at bounding box center [1049, 307] width 392 height 24
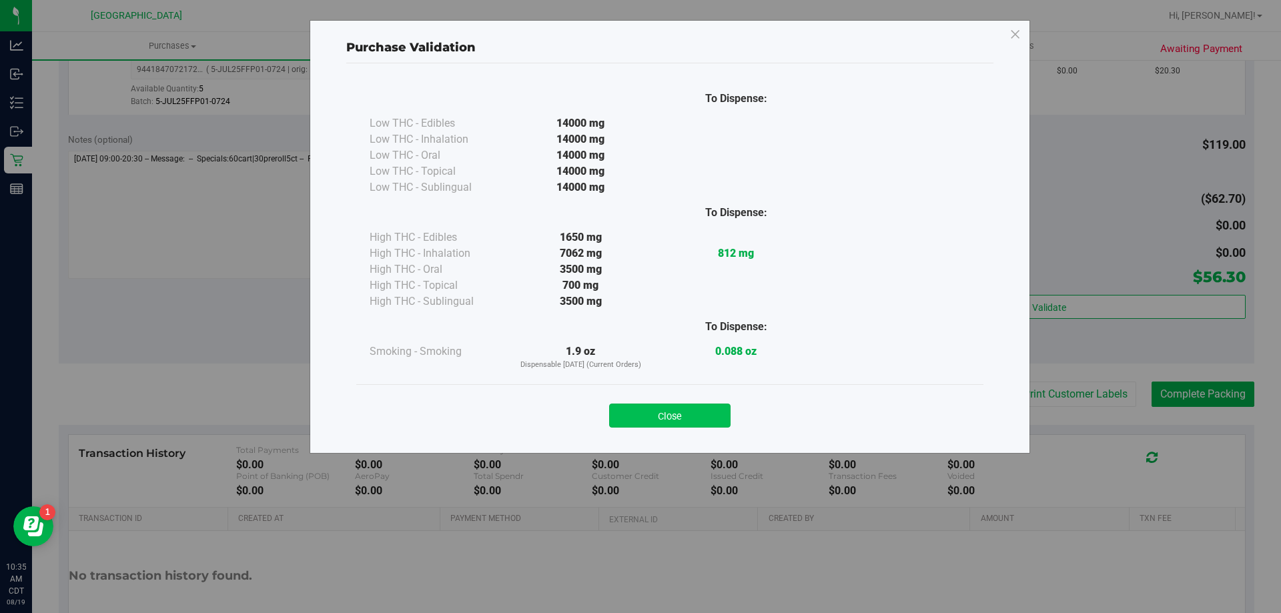
click at [679, 414] on button "Close" at bounding box center [669, 416] width 121 height 24
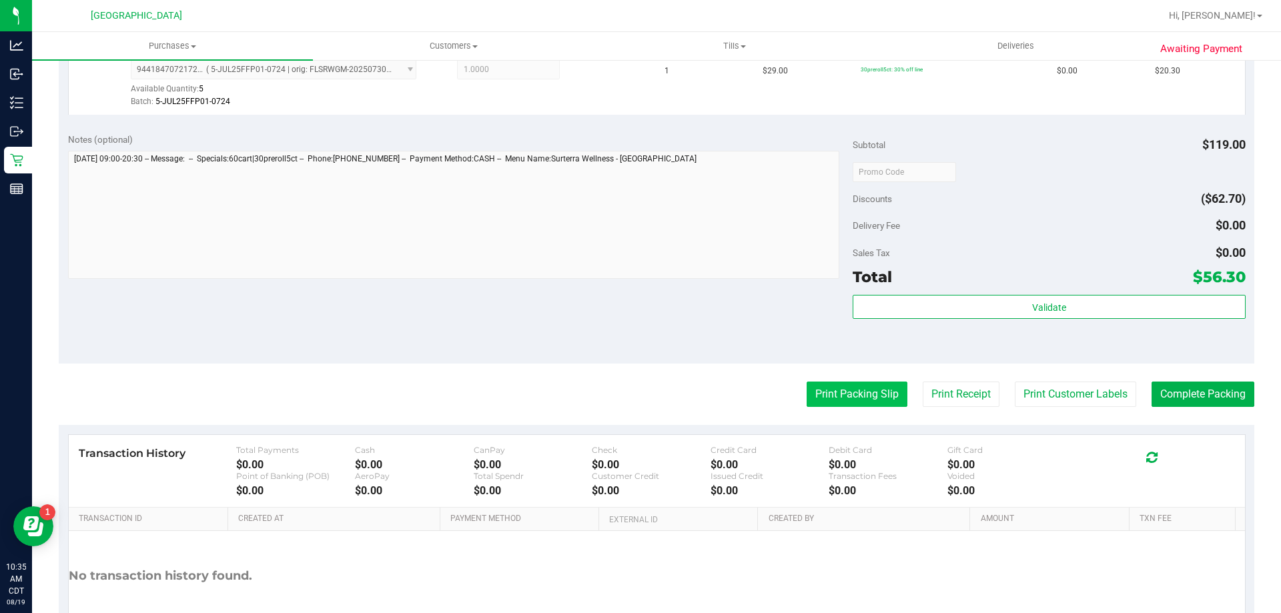
click at [835, 398] on button "Print Packing Slip" at bounding box center [857, 394] width 101 height 25
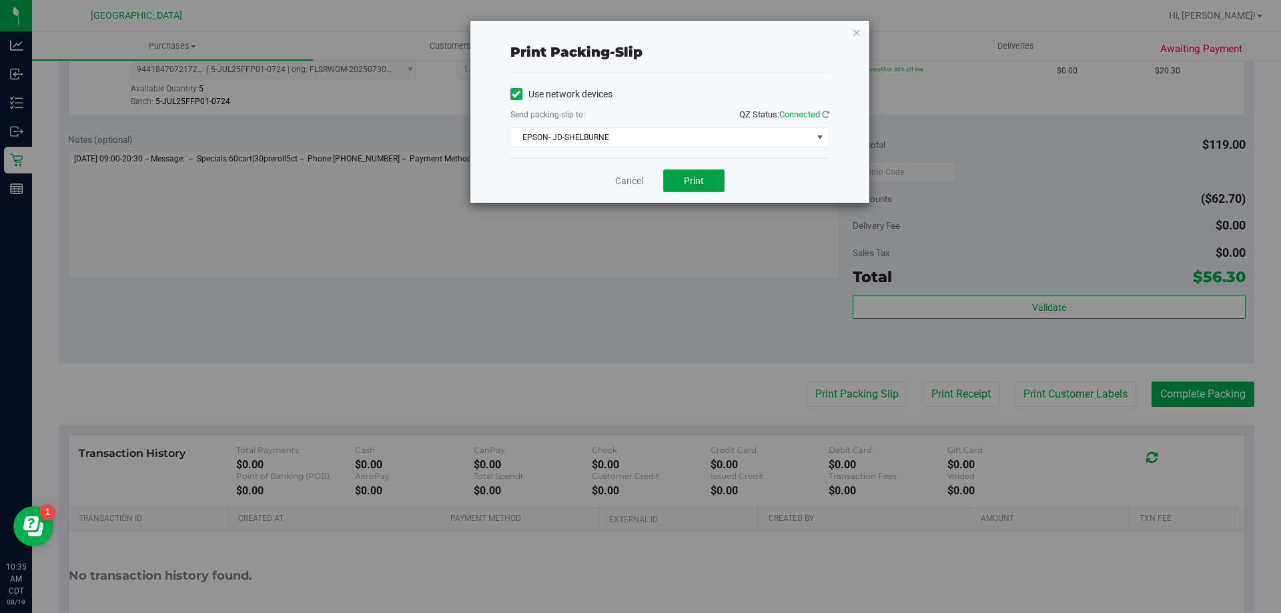
click at [688, 184] on span "Print" at bounding box center [694, 181] width 20 height 11
click at [853, 26] on icon "button" at bounding box center [856, 32] width 9 height 16
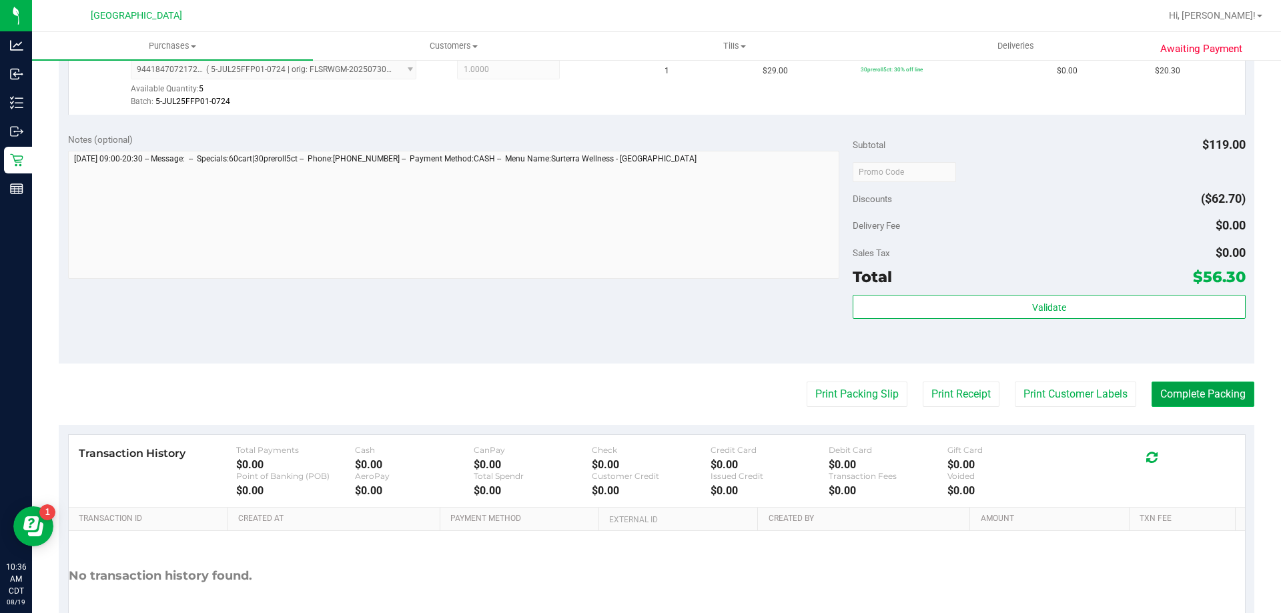
click at [1173, 395] on button "Complete Packing" at bounding box center [1203, 394] width 103 height 25
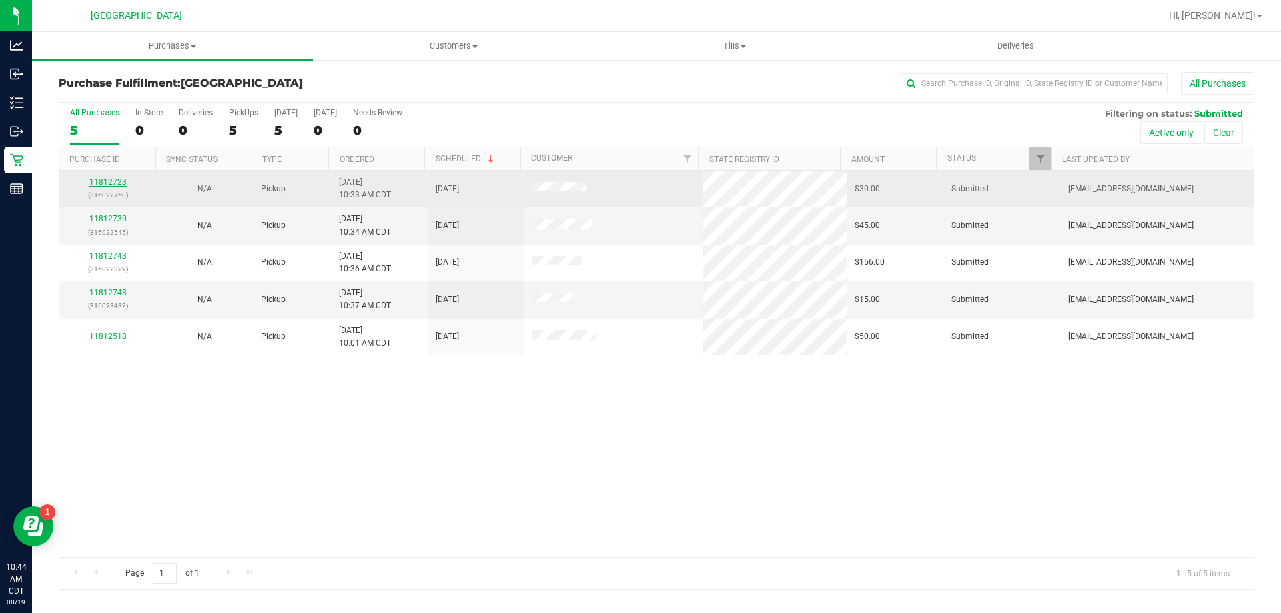
click at [106, 184] on link "11812723" at bounding box center [107, 182] width 37 height 9
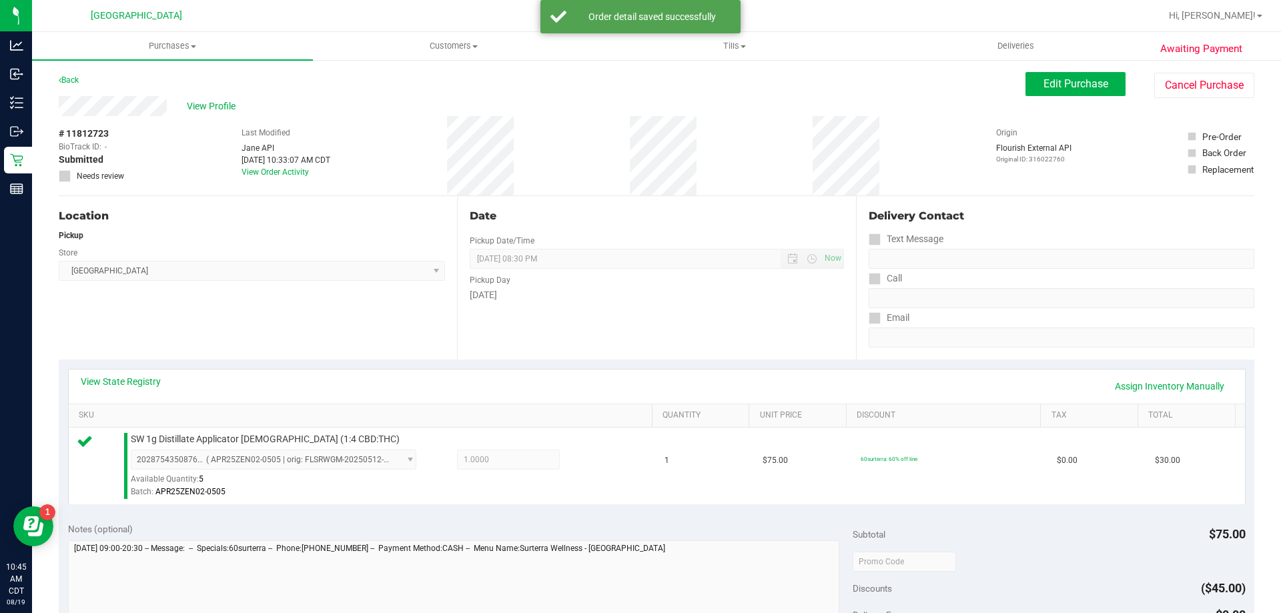
scroll to position [334, 0]
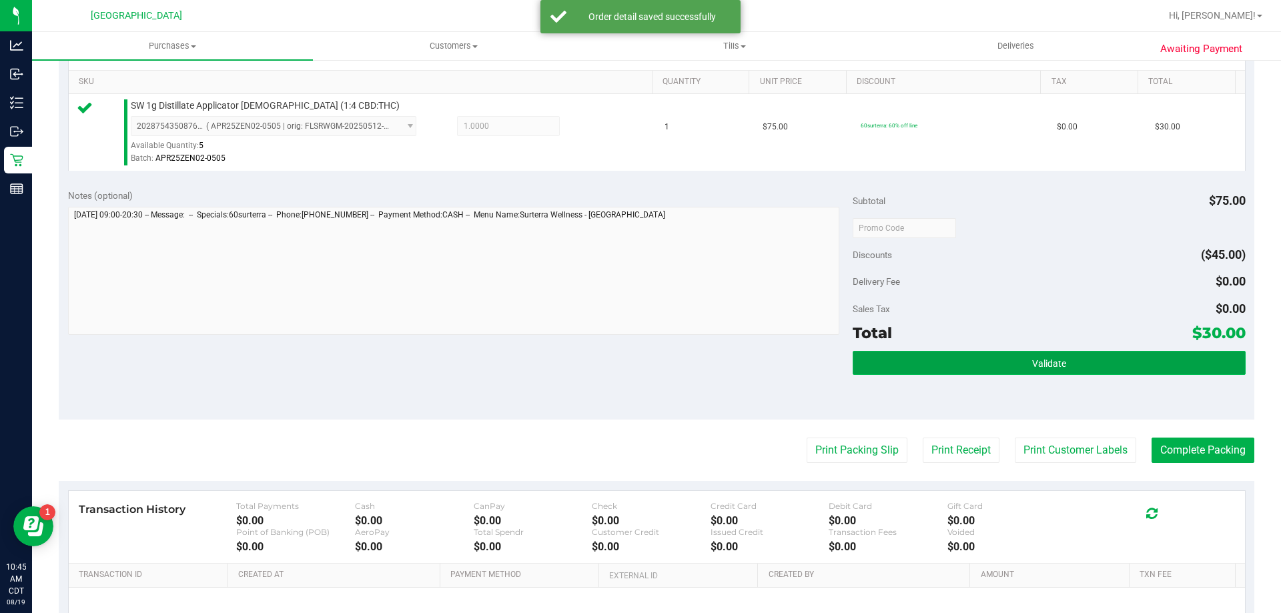
click at [1052, 366] on span "Validate" at bounding box center [1049, 363] width 34 height 11
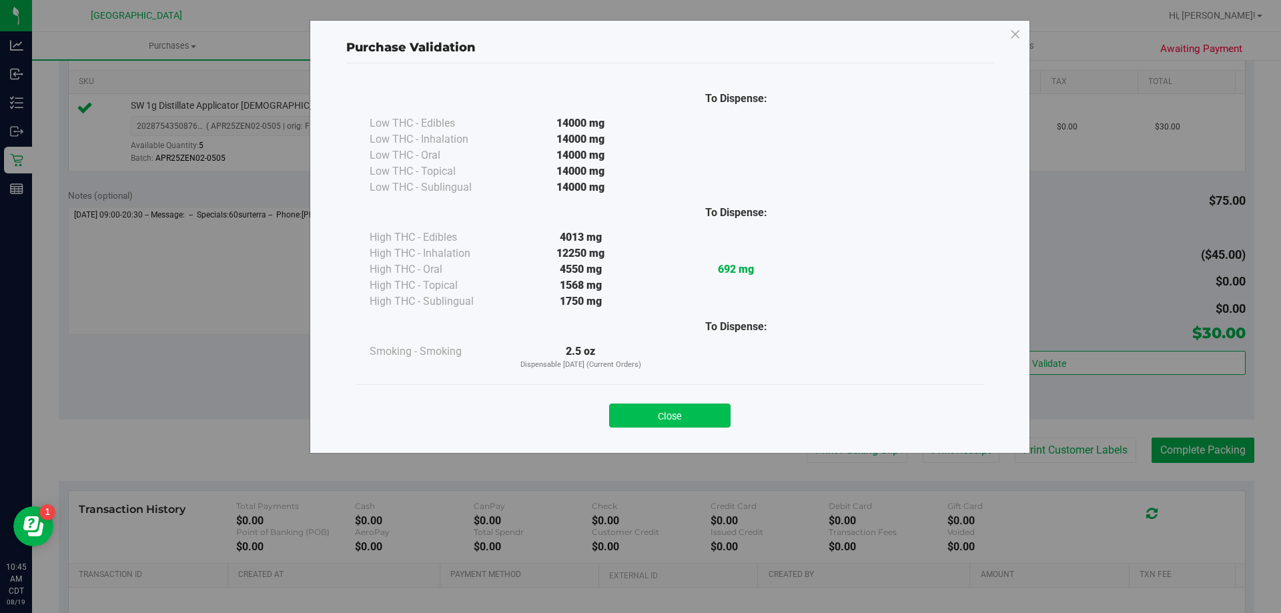
click at [661, 414] on button "Close" at bounding box center [669, 416] width 121 height 24
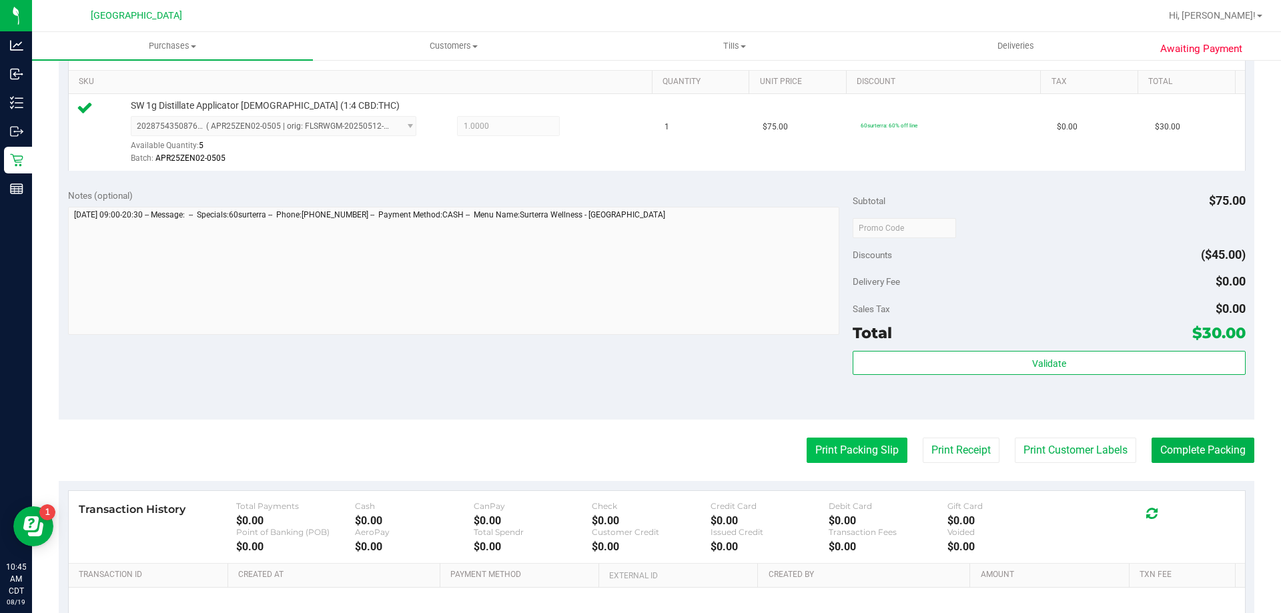
click at [835, 452] on button "Print Packing Slip" at bounding box center [857, 450] width 101 height 25
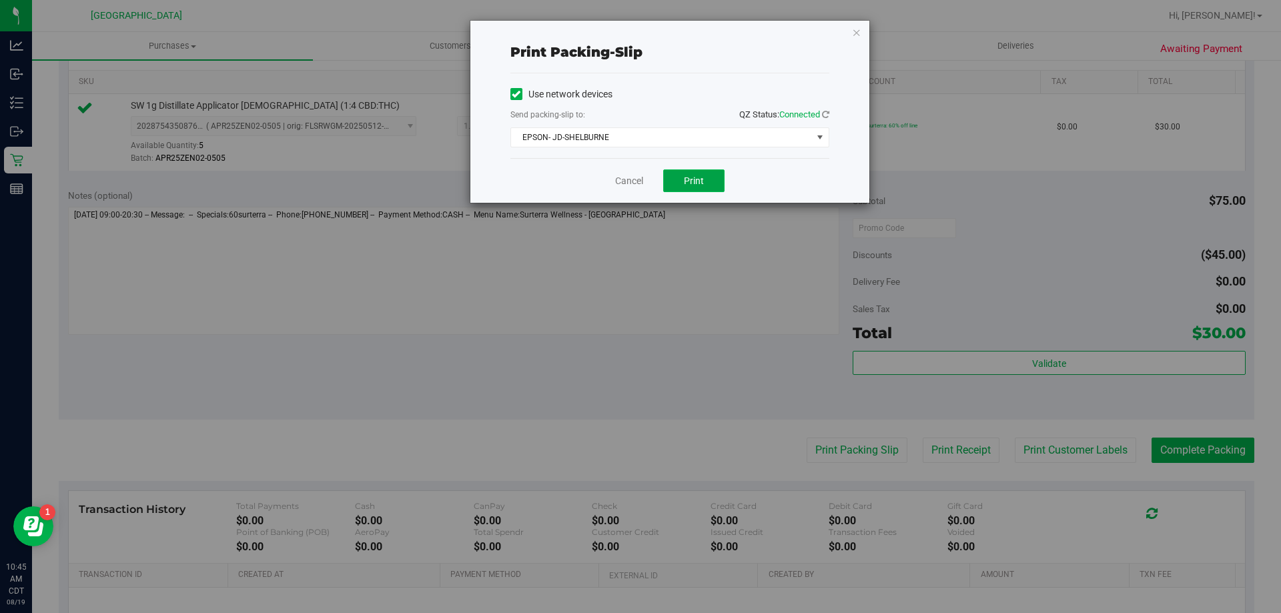
click at [677, 185] on button "Print" at bounding box center [693, 180] width 61 height 23
click at [852, 33] on icon "button" at bounding box center [856, 32] width 9 height 16
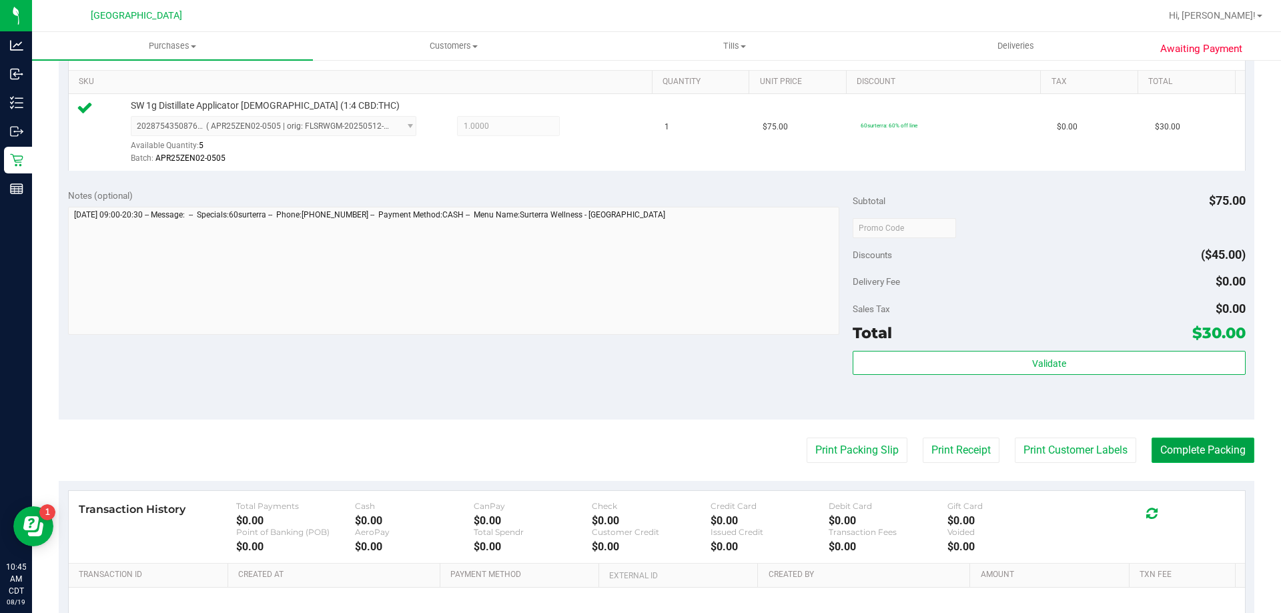
click at [1176, 446] on button "Complete Packing" at bounding box center [1203, 450] width 103 height 25
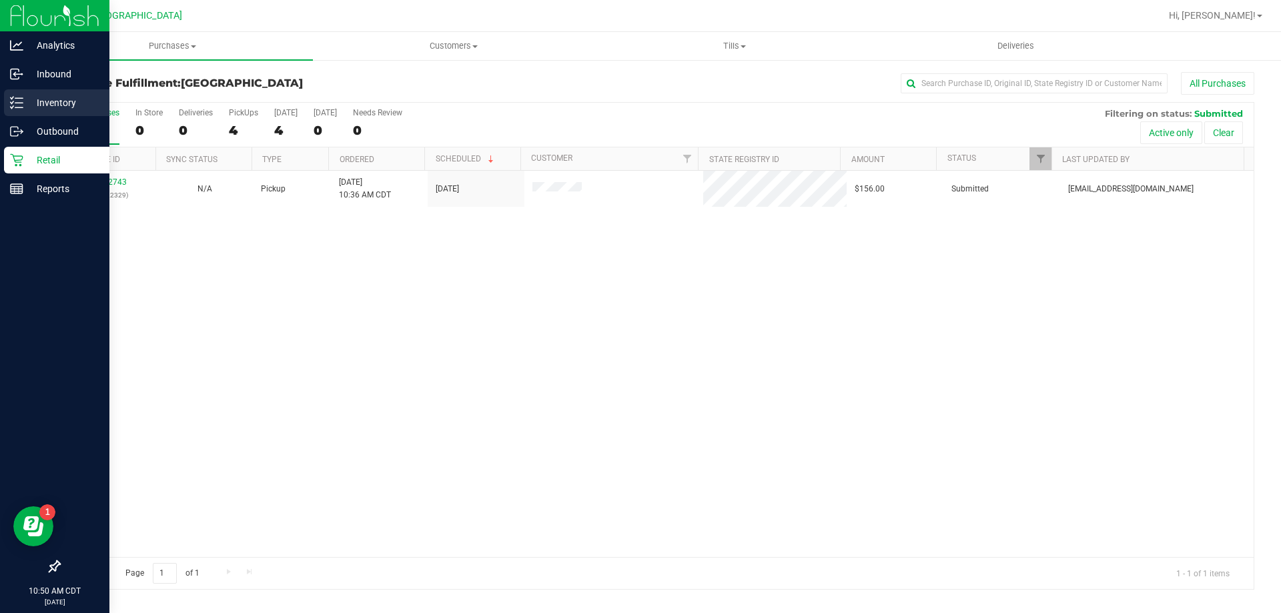
click at [67, 100] on p "Inventory" at bounding box center [63, 103] width 80 height 16
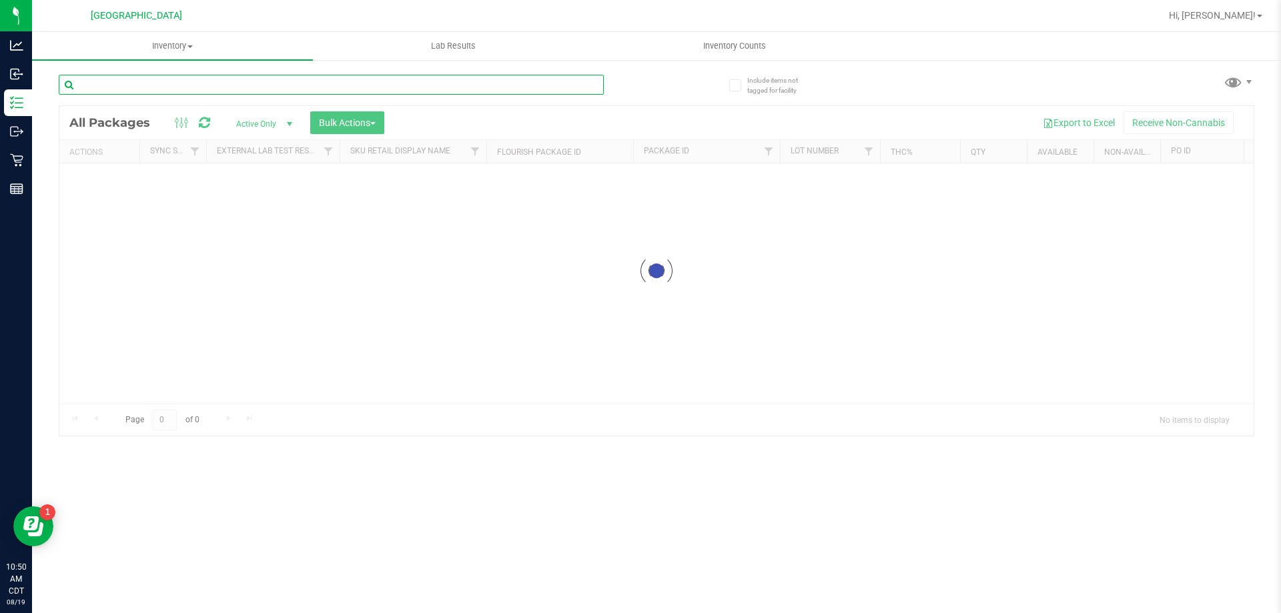
click at [182, 78] on input "text" at bounding box center [331, 85] width 545 height 20
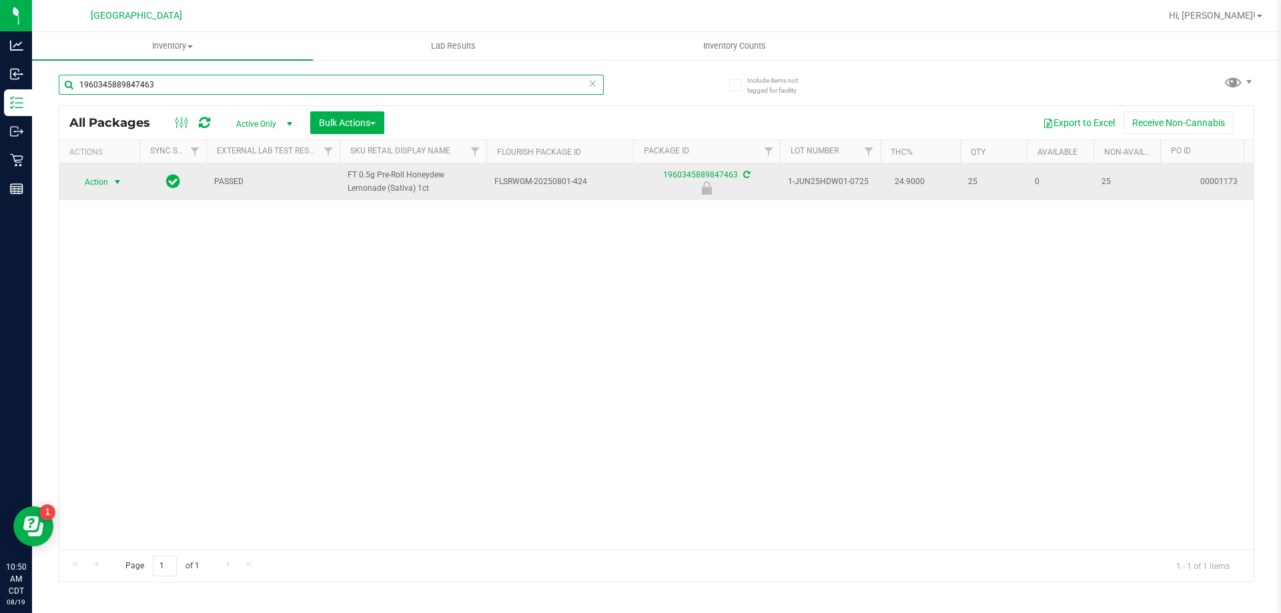
type input "1960345889847463"
click at [112, 176] on span "select" at bounding box center [117, 182] width 17 height 19
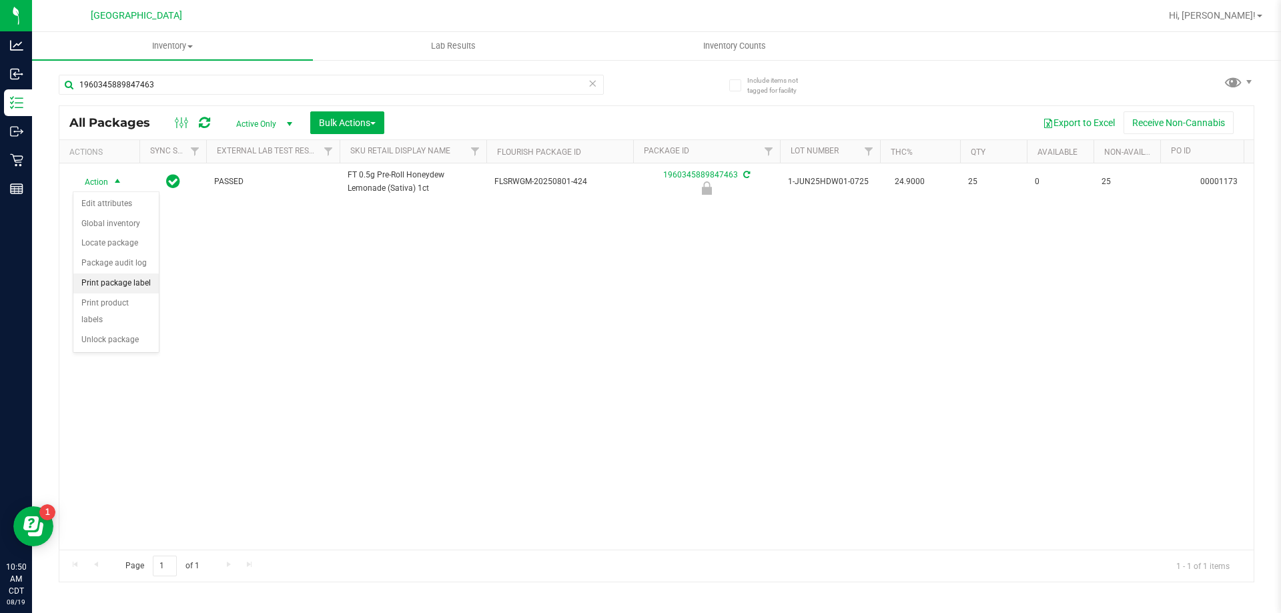
click at [123, 285] on li "Print package label" at bounding box center [115, 284] width 85 height 20
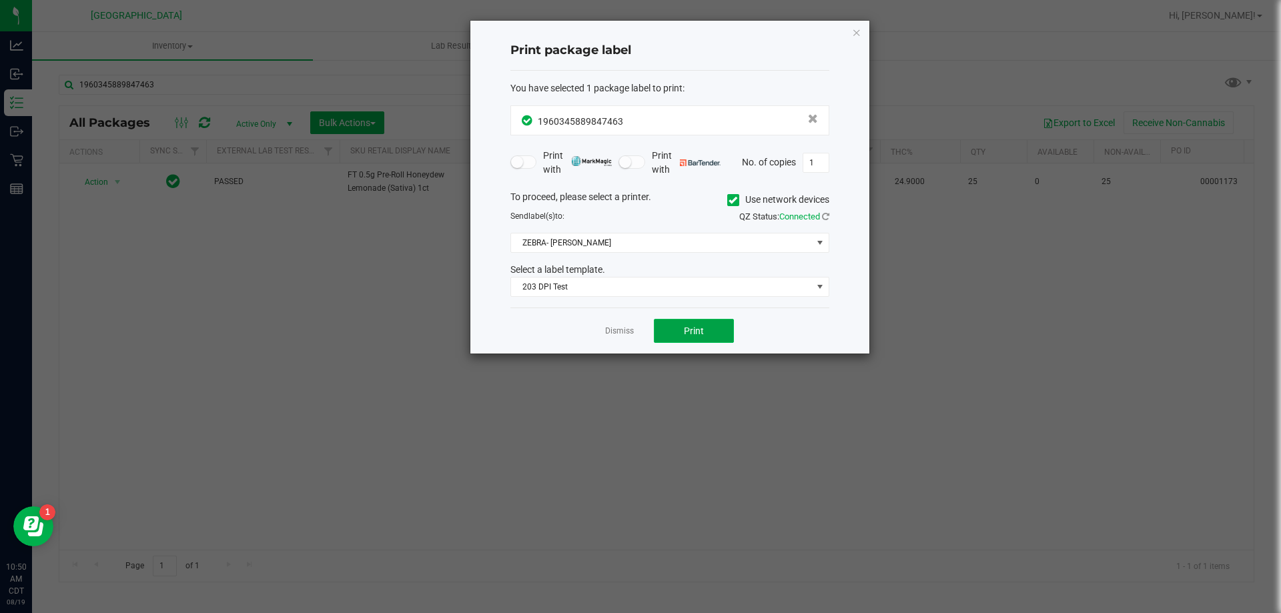
click at [707, 333] on button "Print" at bounding box center [694, 331] width 80 height 24
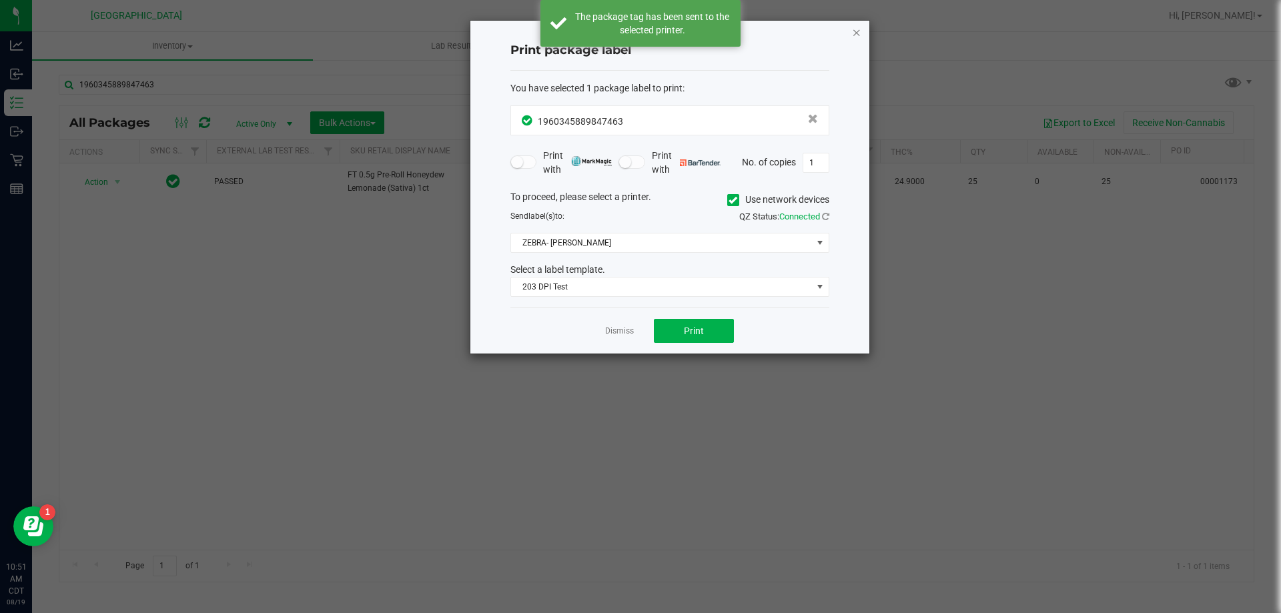
click at [853, 31] on icon "button" at bounding box center [856, 32] width 9 height 16
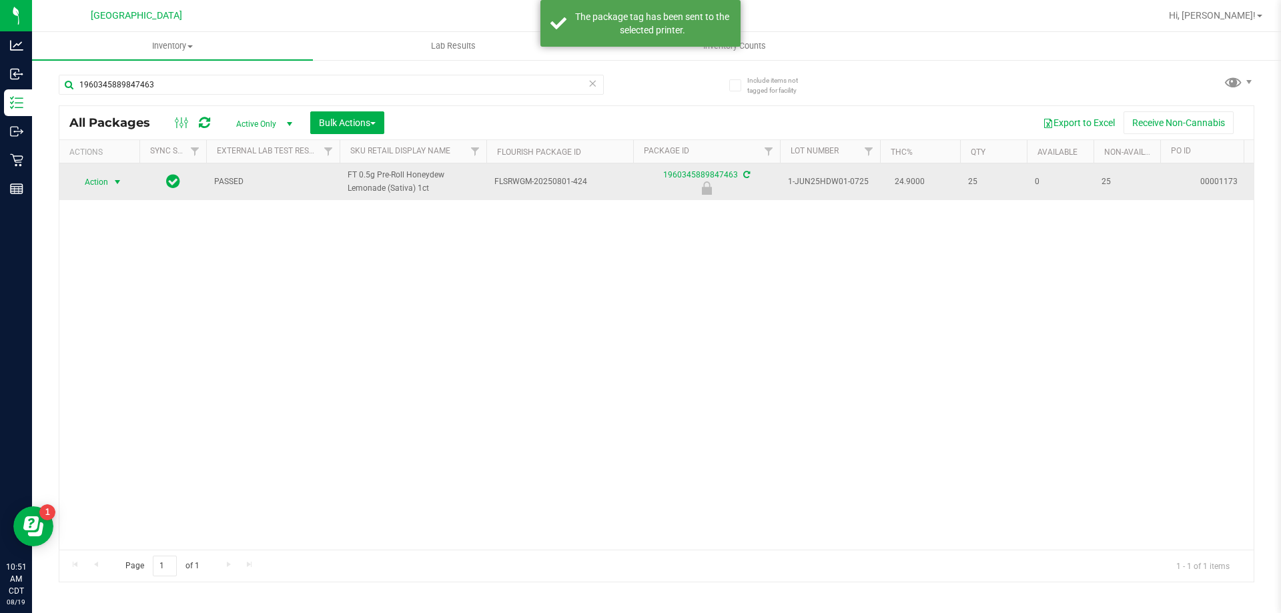
click at [112, 184] on span "select" at bounding box center [117, 182] width 11 height 11
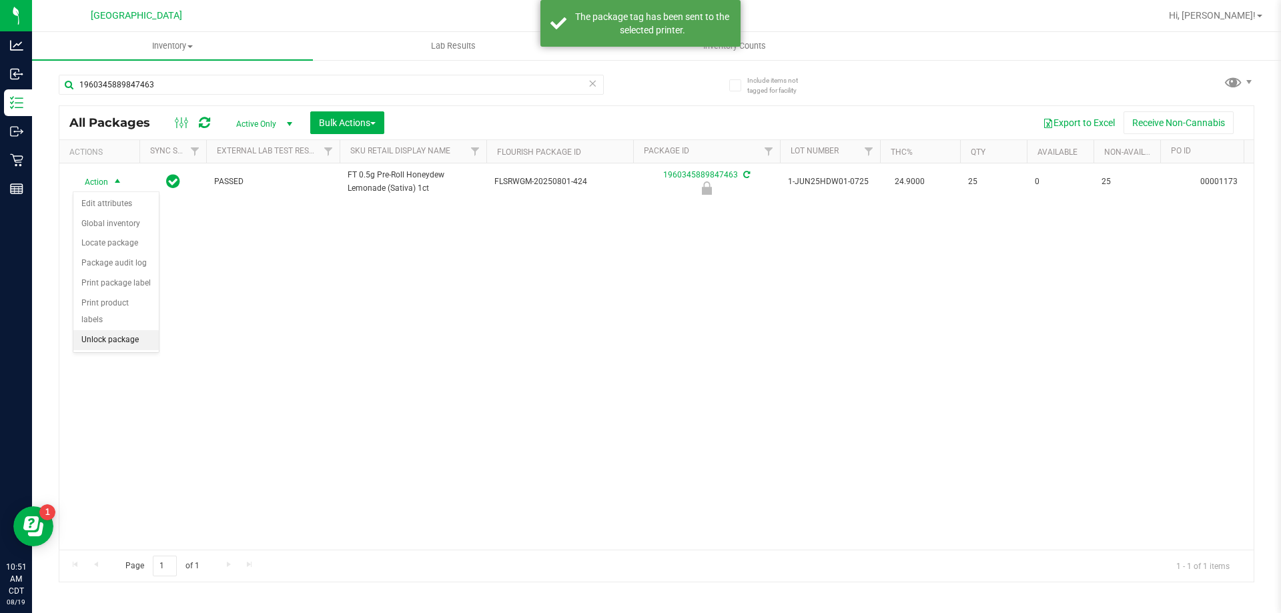
click at [104, 330] on li "Unlock package" at bounding box center [115, 340] width 85 height 20
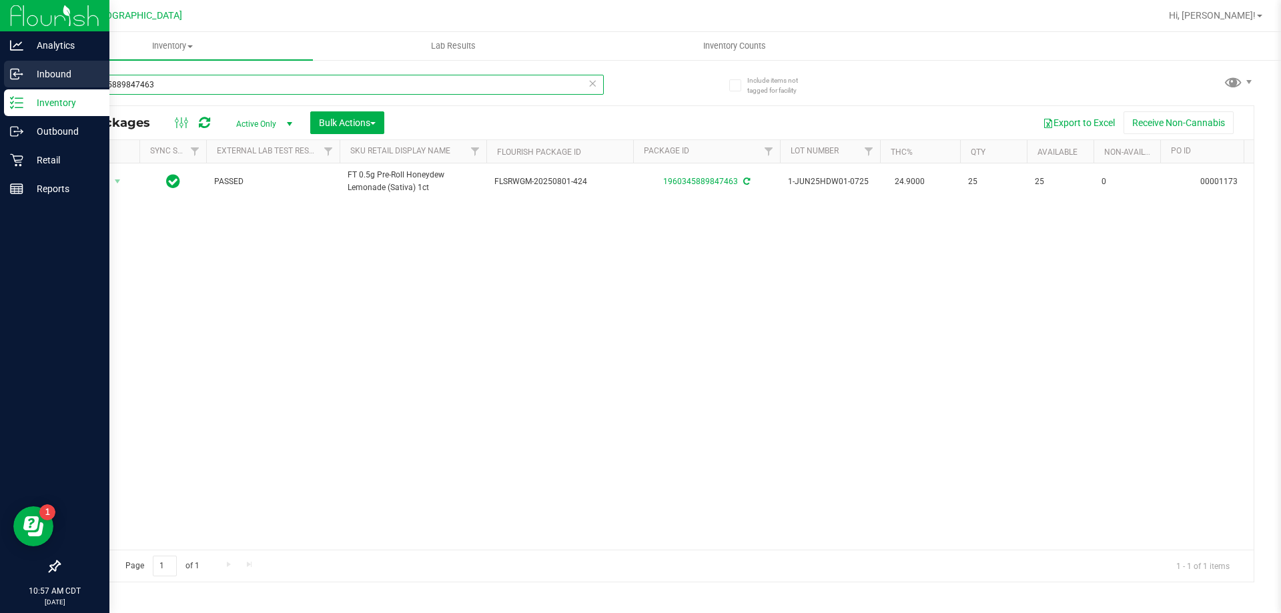
drag, startPoint x: 151, startPoint y: 75, endPoint x: 0, endPoint y: 85, distance: 151.8
click at [0, 85] on div "Analytics Inbound Inventory Outbound Retail Reports 10:57 AM CDT [DATE] 08/19 […" at bounding box center [640, 306] width 1281 height 613
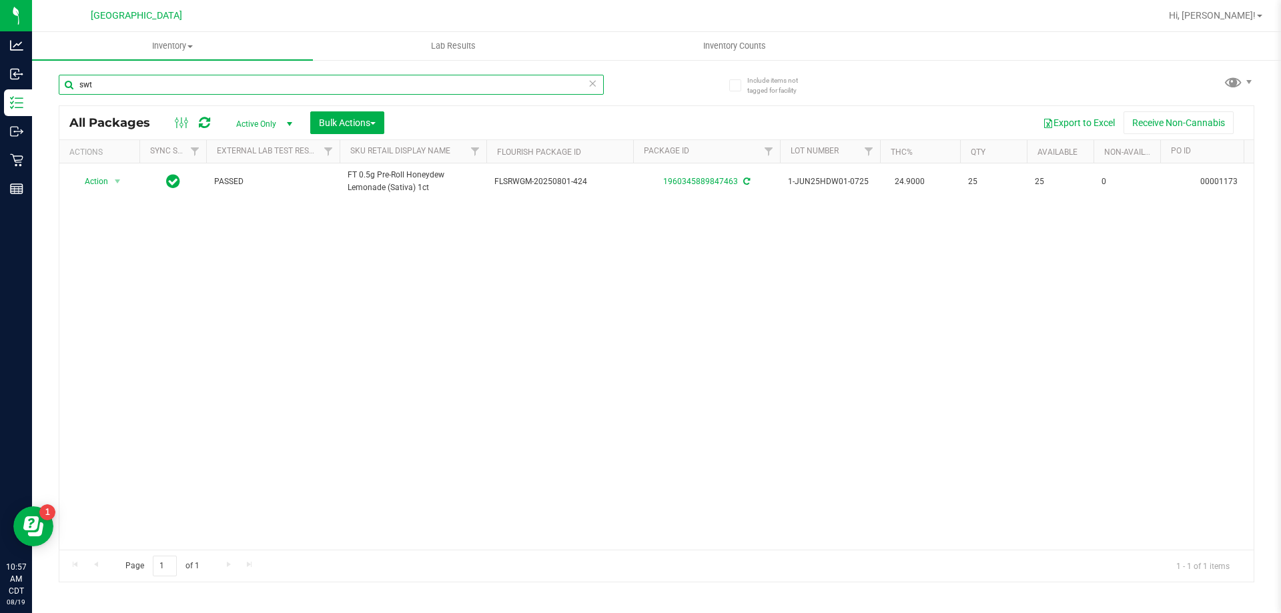
type input "swt"
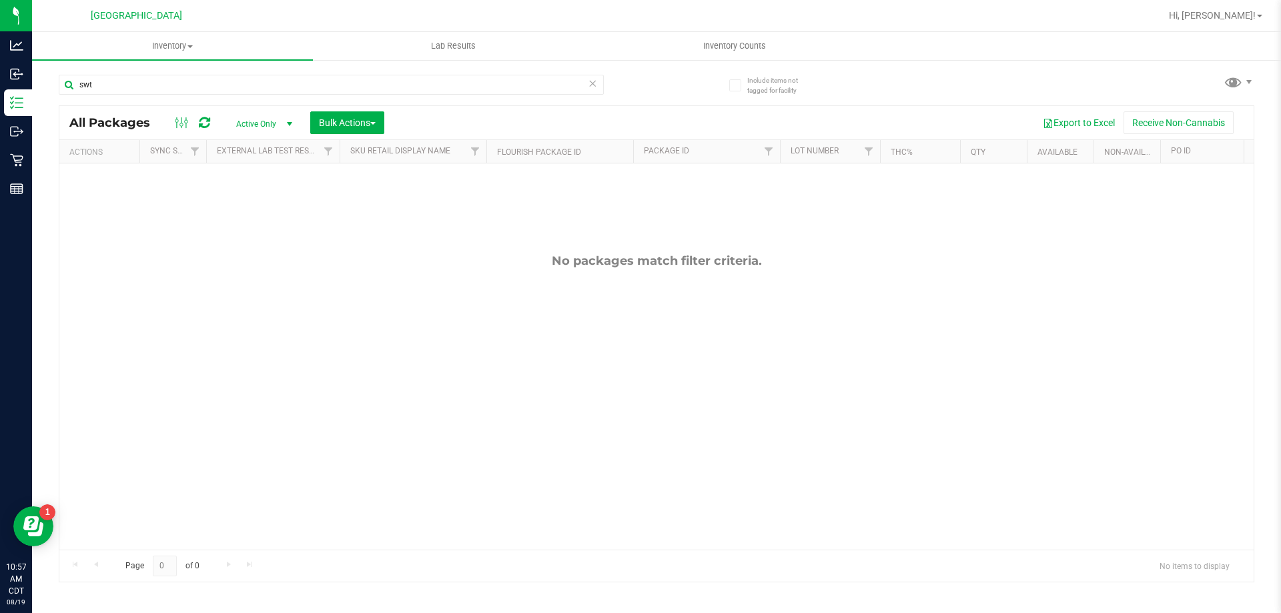
click at [267, 125] on span "Active Only" at bounding box center [261, 124] width 73 height 19
click at [256, 206] on li "All" at bounding box center [261, 205] width 72 height 20
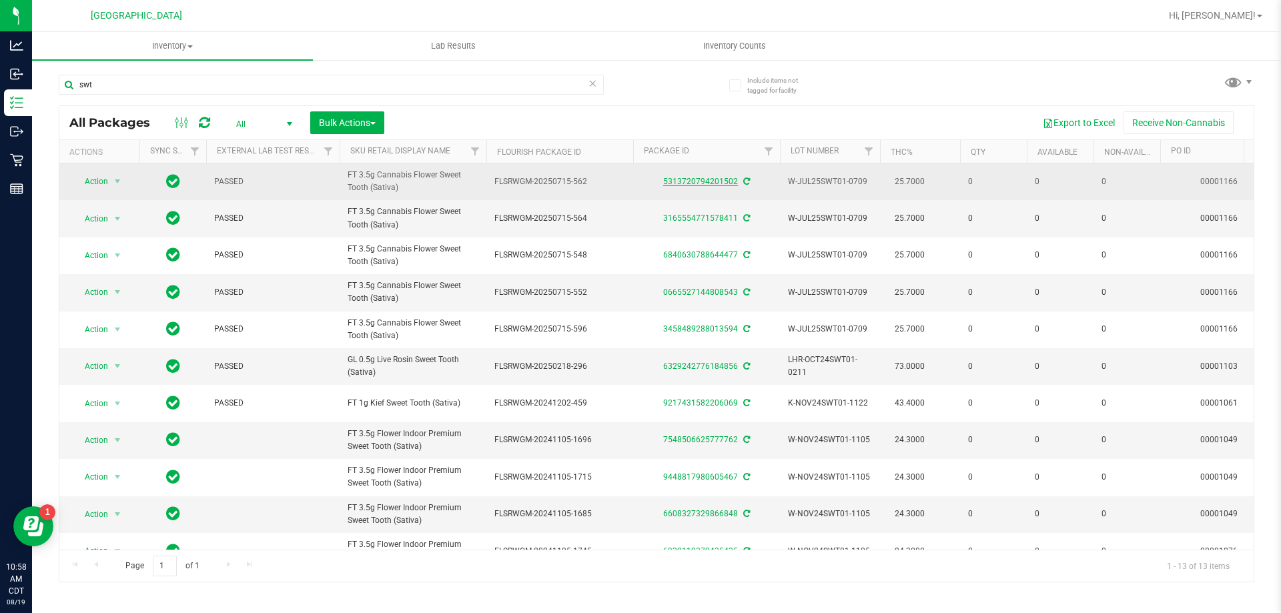
click at [731, 178] on link "5313720794201502" at bounding box center [700, 181] width 75 height 9
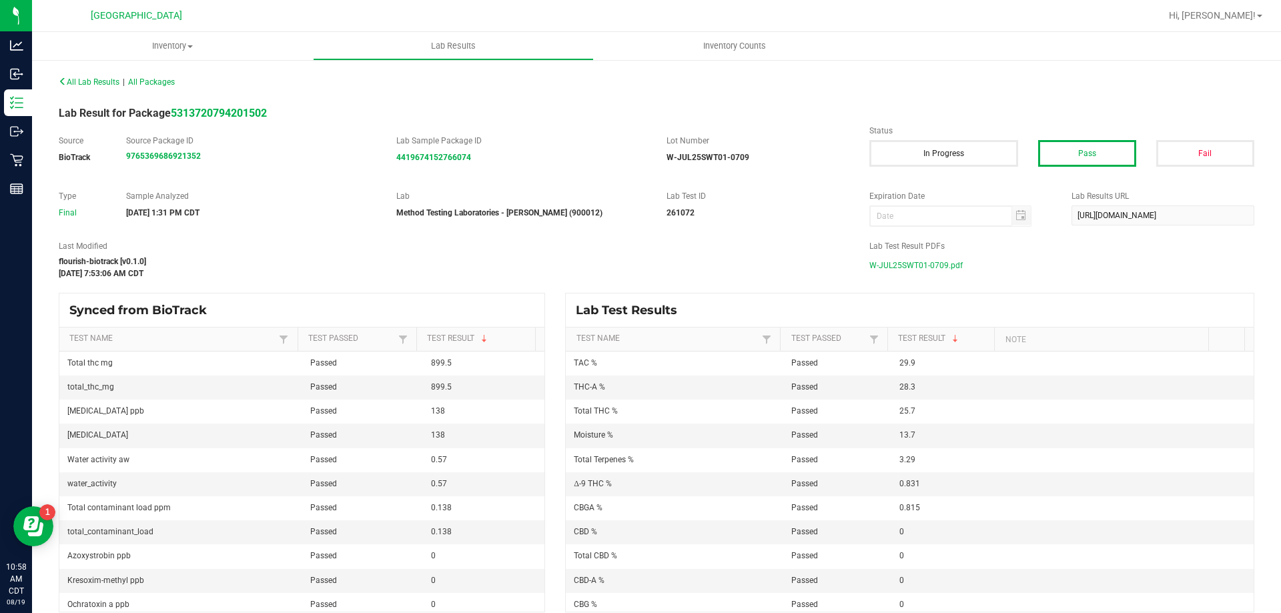
click at [891, 262] on span "W-JUL25SWT01-0709.pdf" at bounding box center [916, 266] width 93 height 20
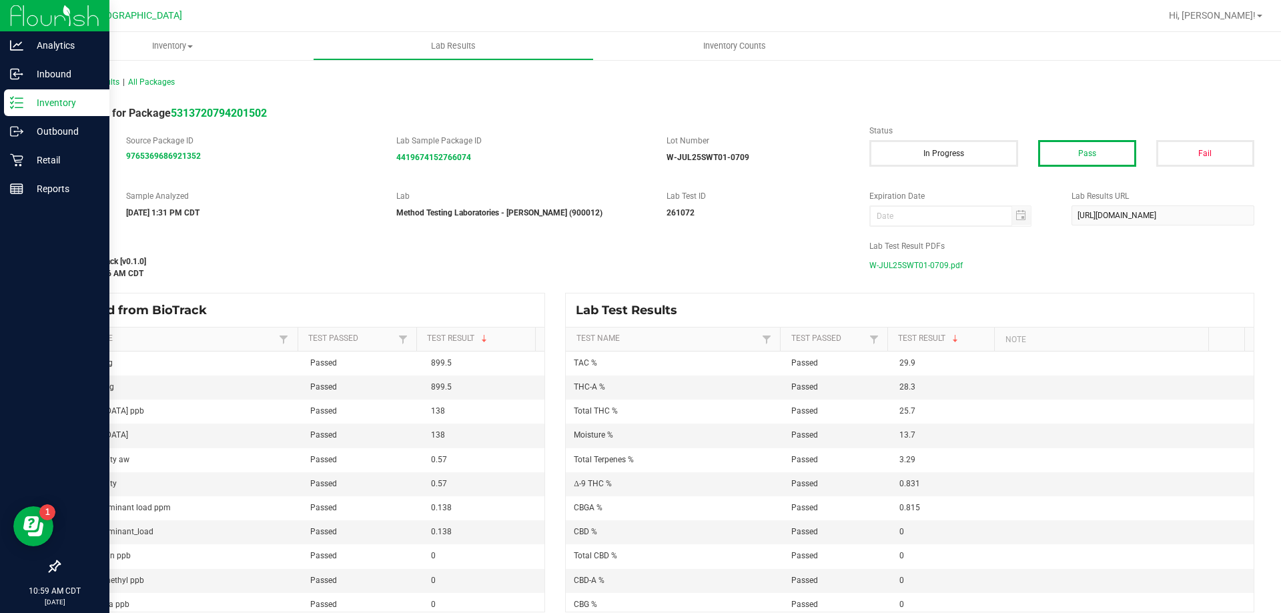
click at [53, 108] on p "Inventory" at bounding box center [63, 103] width 80 height 16
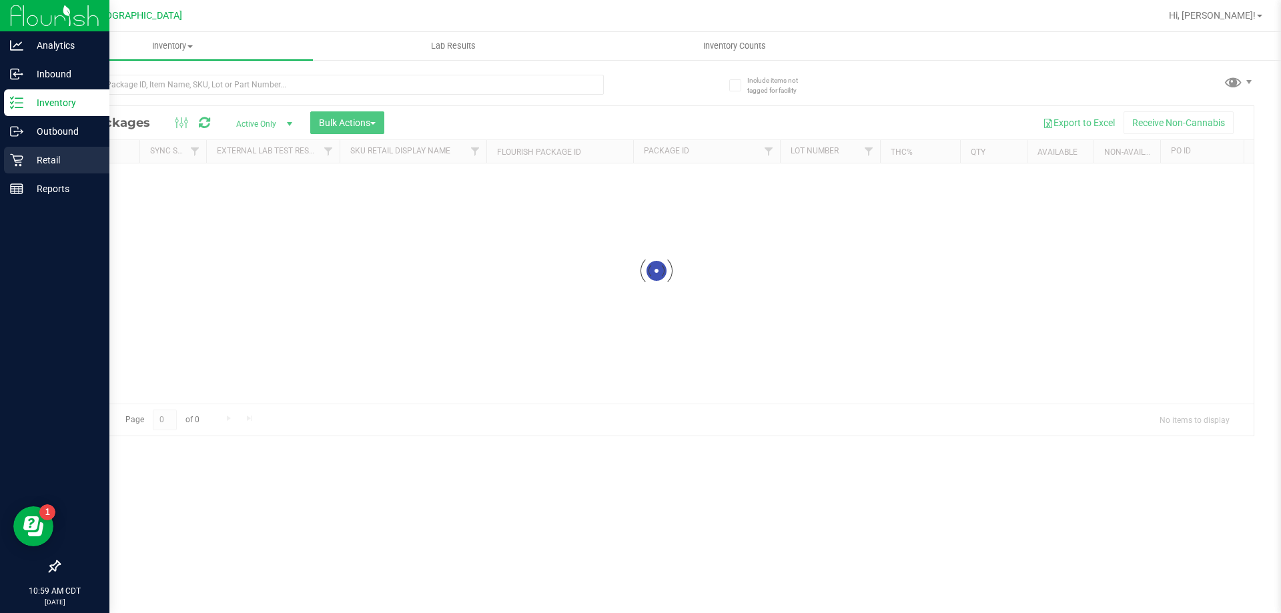
click at [55, 165] on p "Retail" at bounding box center [63, 160] width 80 height 16
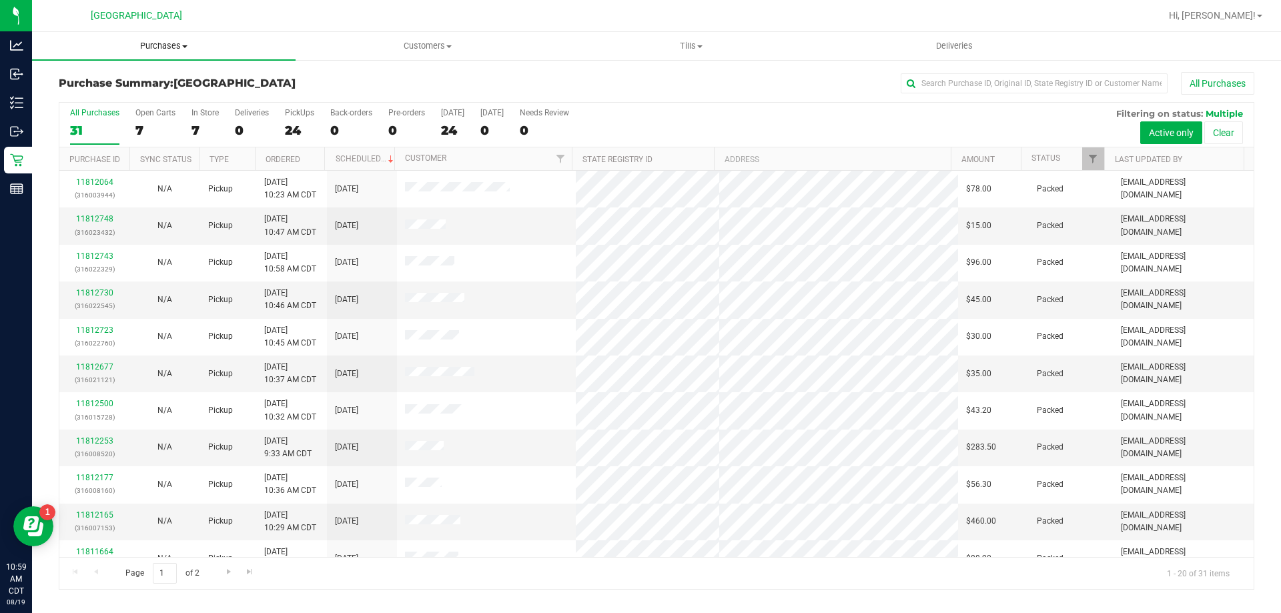
click at [172, 45] on span "Purchases" at bounding box center [164, 46] width 264 height 12
click at [101, 94] on span "Fulfillment" at bounding box center [73, 96] width 83 height 11
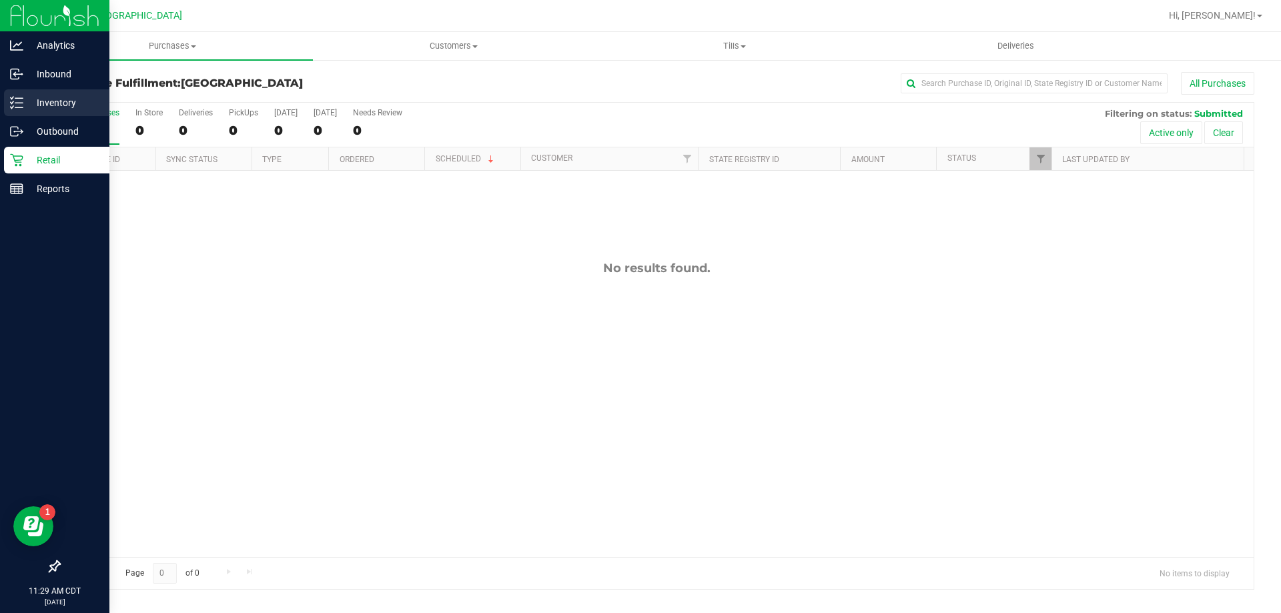
click at [2, 99] on link "Inventory" at bounding box center [54, 103] width 109 height 29
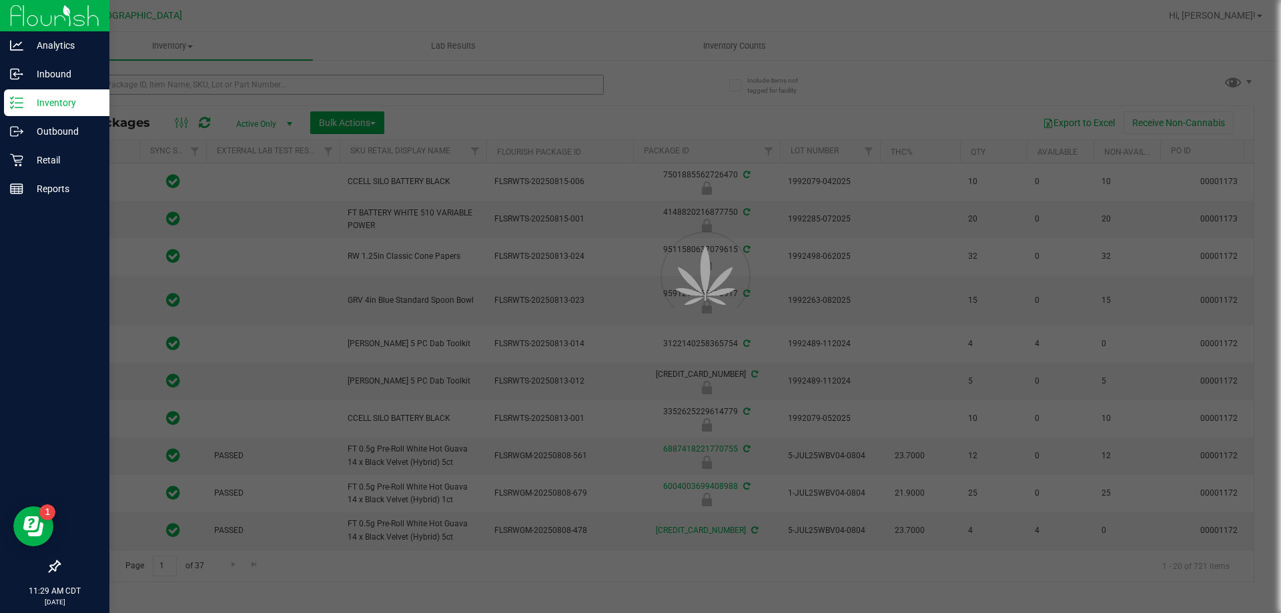
click at [226, 88] on div at bounding box center [640, 306] width 1281 height 613
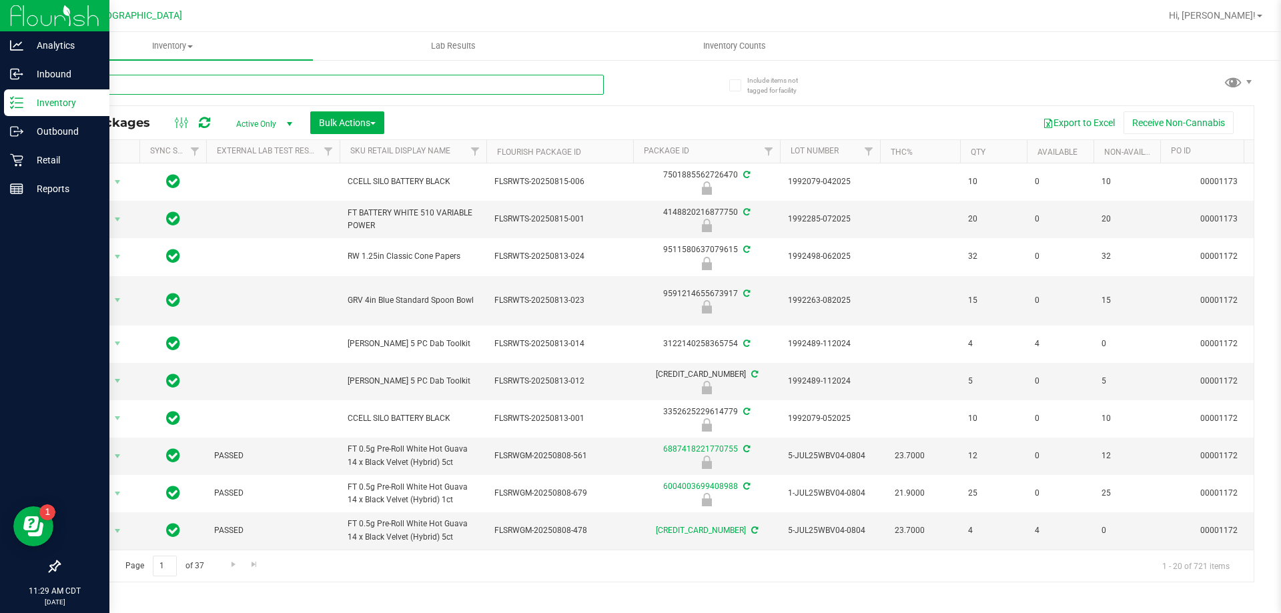
click at [226, 88] on input "text" at bounding box center [331, 85] width 545 height 20
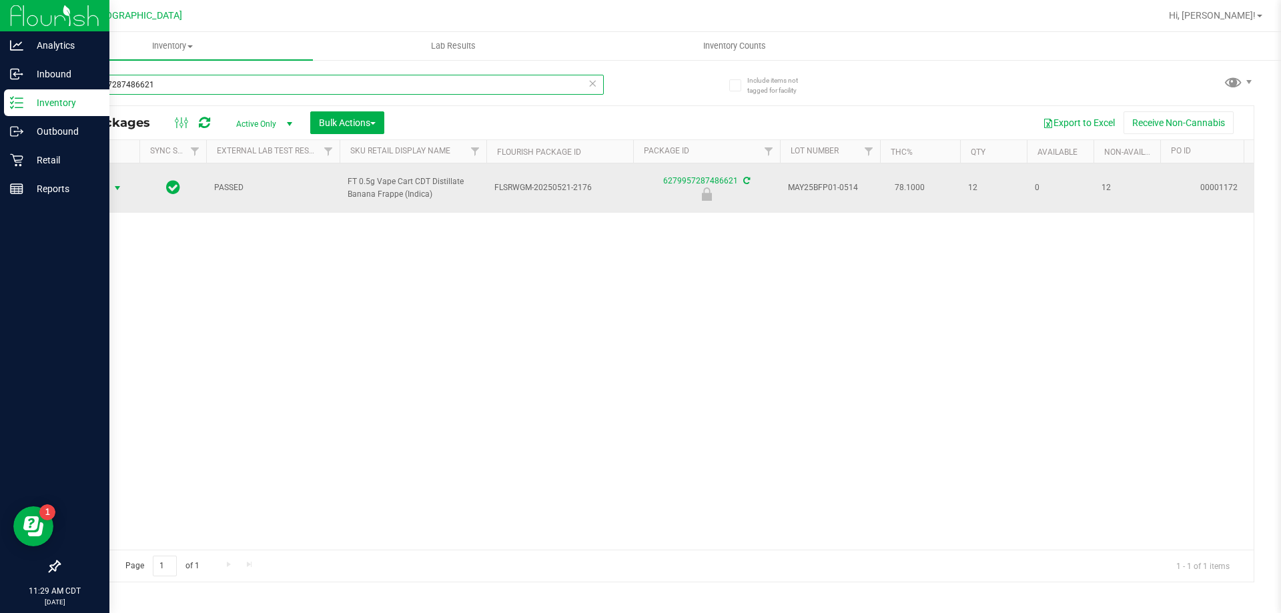
type input "6279957287486621"
click at [101, 186] on span "Action" at bounding box center [91, 188] width 36 height 19
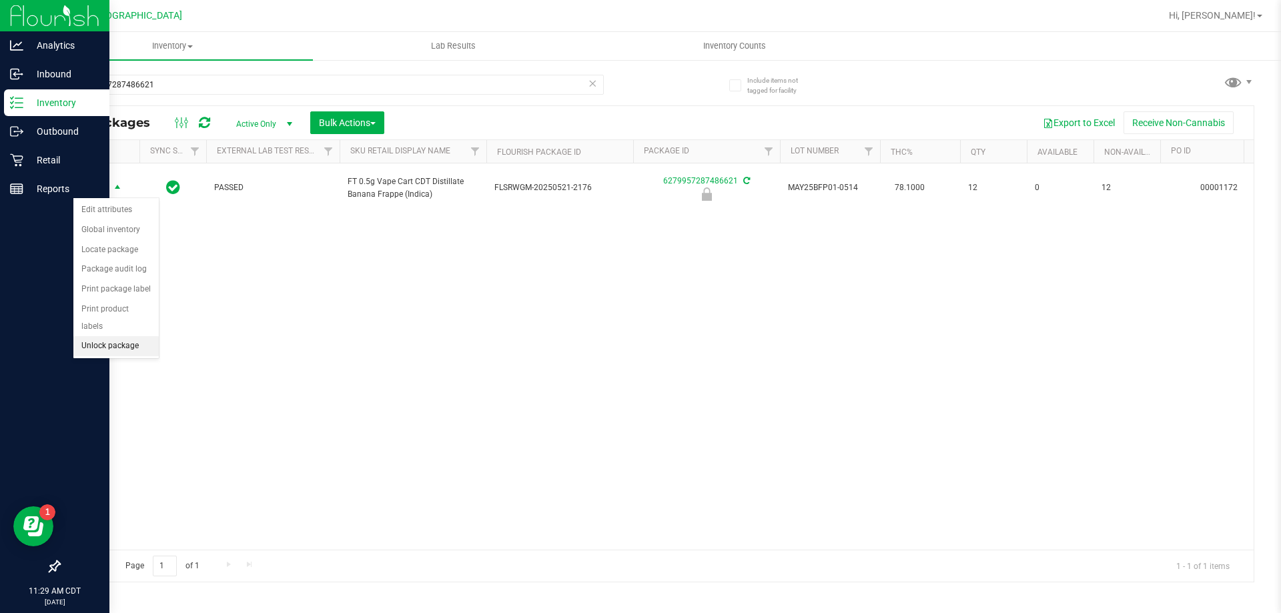
click at [131, 336] on li "Unlock package" at bounding box center [115, 346] width 85 height 20
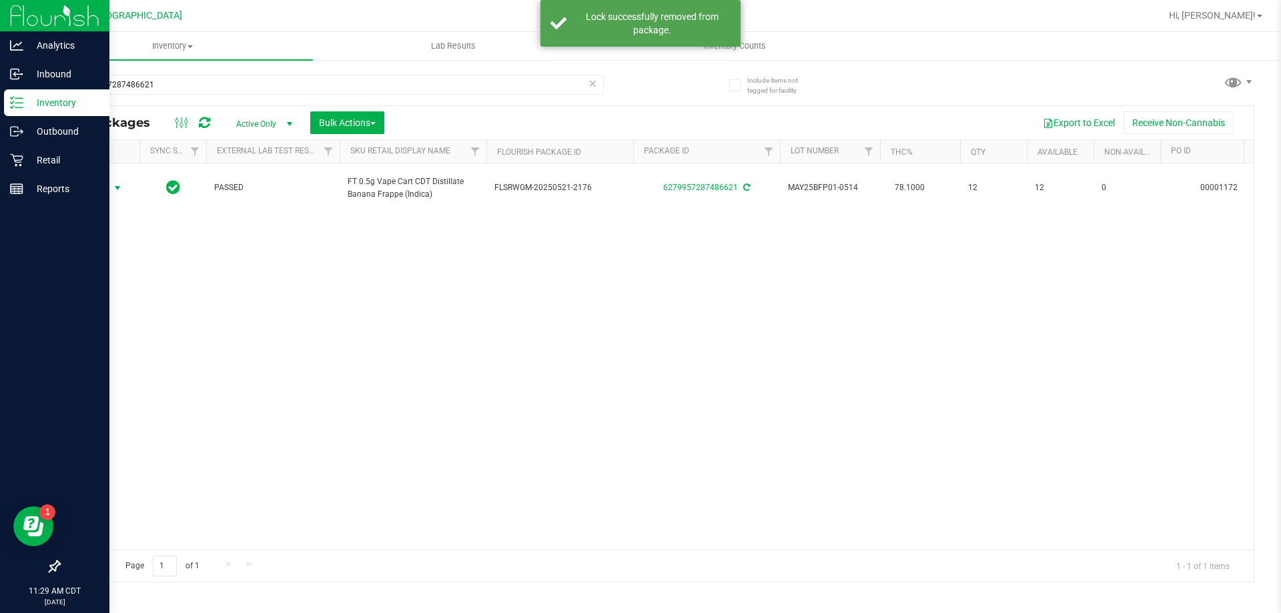
click at [107, 190] on span "Action" at bounding box center [91, 188] width 36 height 19
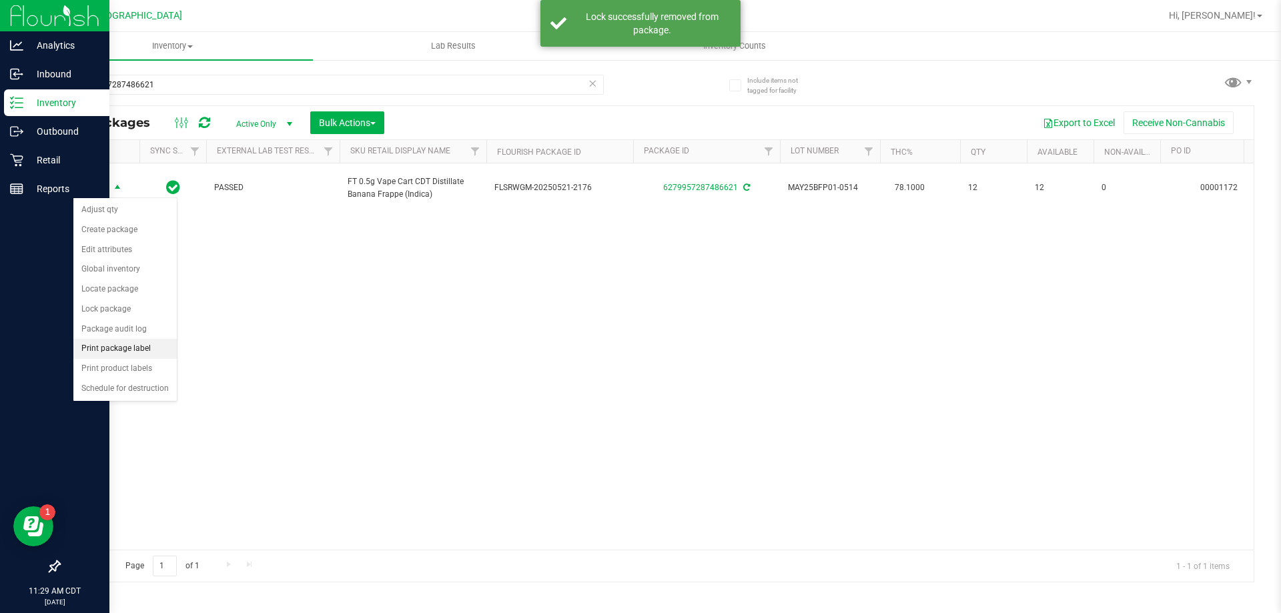
click at [145, 352] on li "Print package label" at bounding box center [124, 349] width 103 height 20
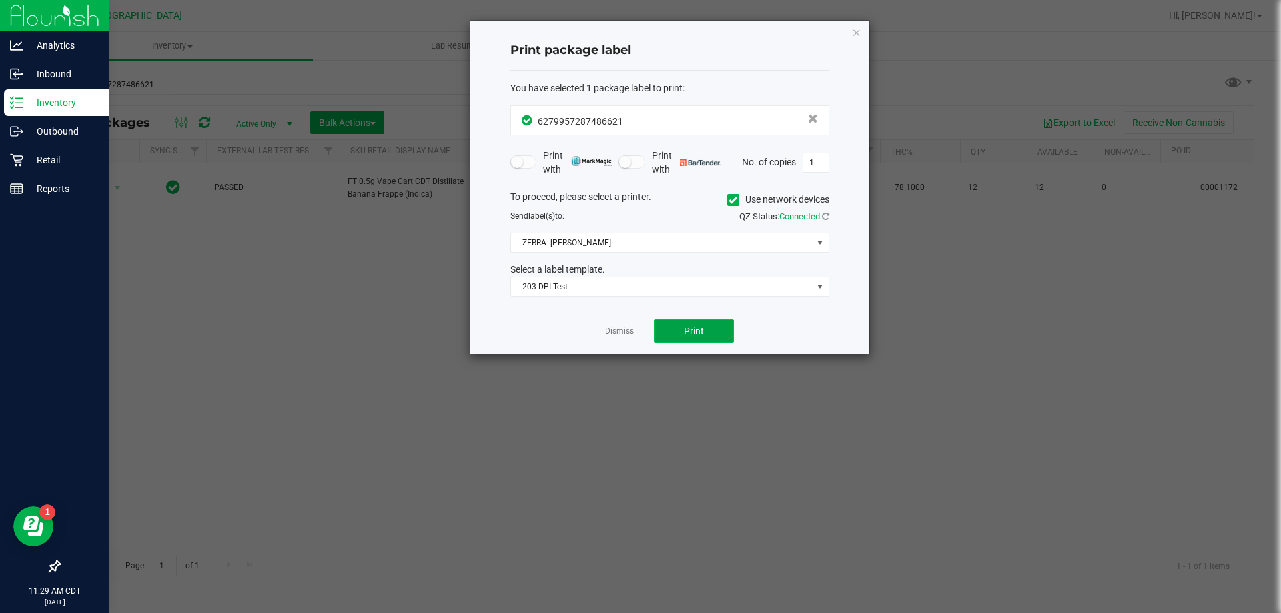
click at [692, 330] on span "Print" at bounding box center [694, 331] width 20 height 11
click at [858, 31] on icon "button" at bounding box center [856, 32] width 9 height 16
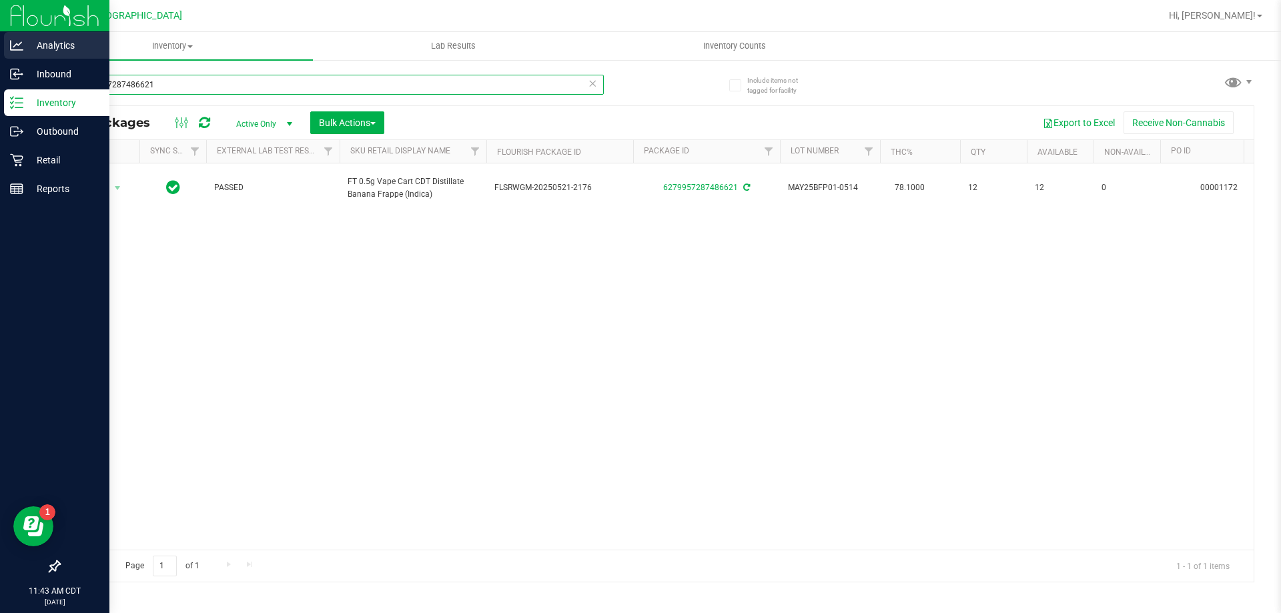
drag, startPoint x: 184, startPoint y: 85, endPoint x: 0, endPoint y: 60, distance: 185.2
click at [0, 60] on div "Analytics Inbound Inventory Outbound Retail Reports 11:43 AM CDT [DATE] 08/19 […" at bounding box center [640, 306] width 1281 height 613
type input "pbs"
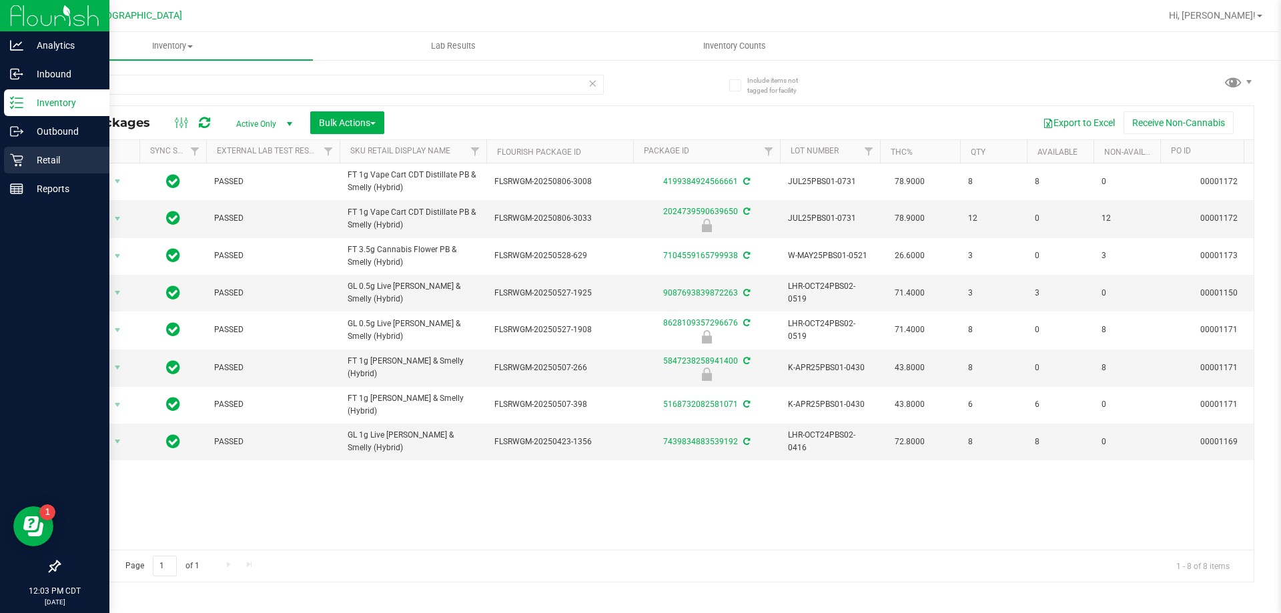
click at [47, 152] on p "Retail" at bounding box center [63, 160] width 80 height 16
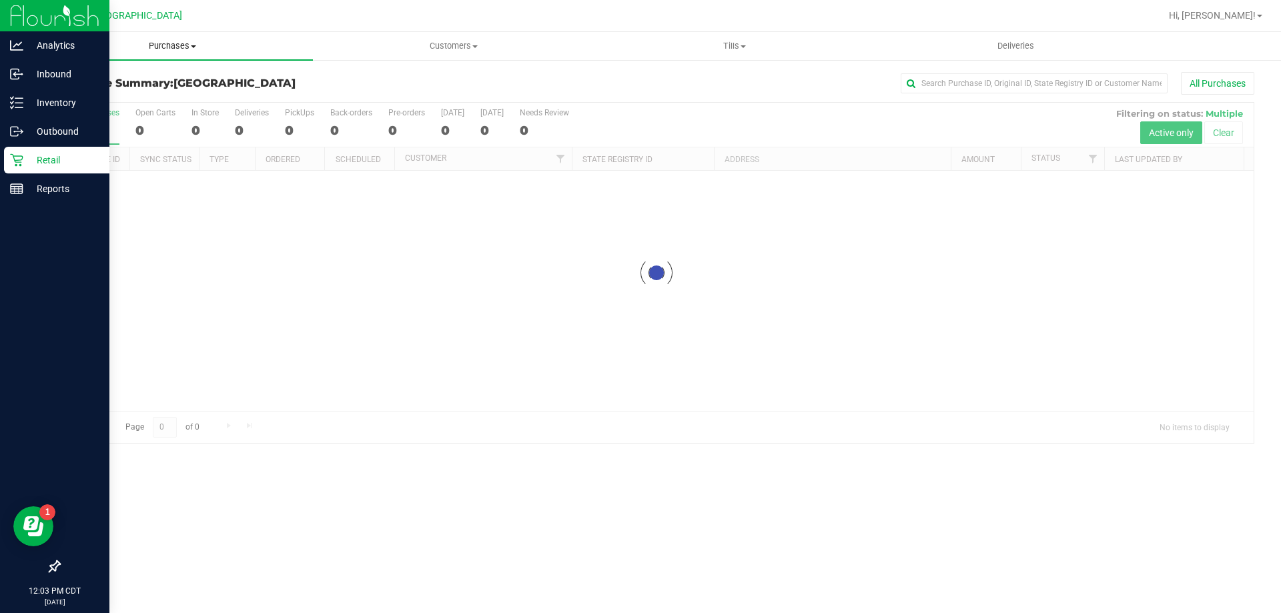
click at [187, 47] on span "Purchases" at bounding box center [172, 46] width 281 height 12
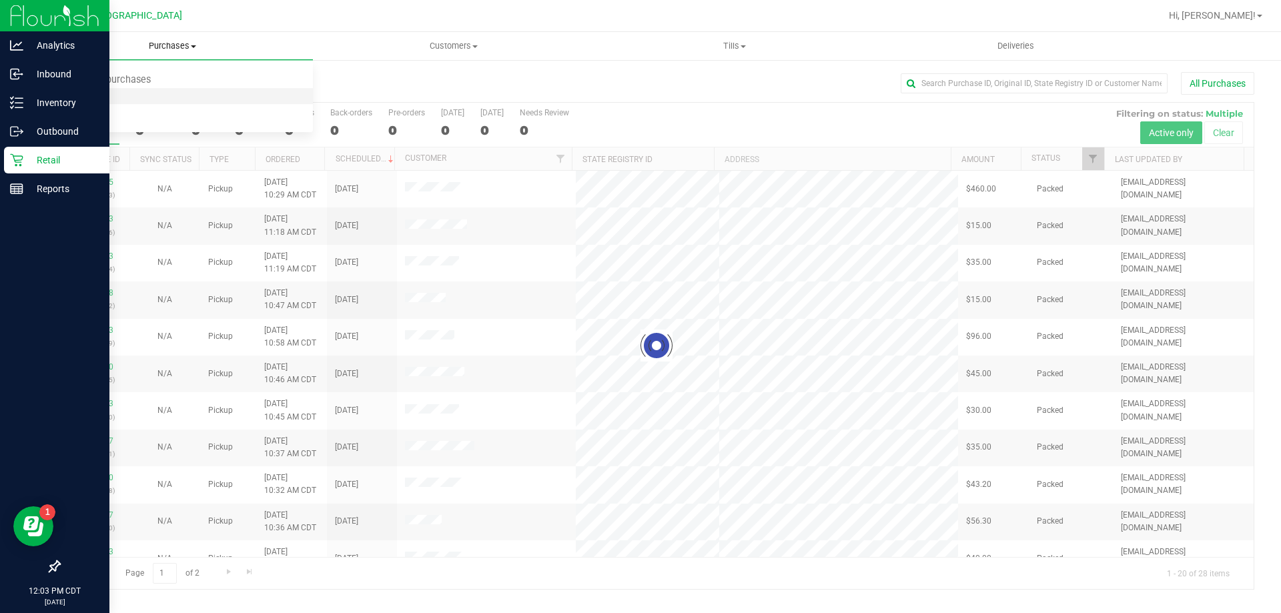
click at [65, 95] on span "Fulfillment" at bounding box center [73, 96] width 83 height 11
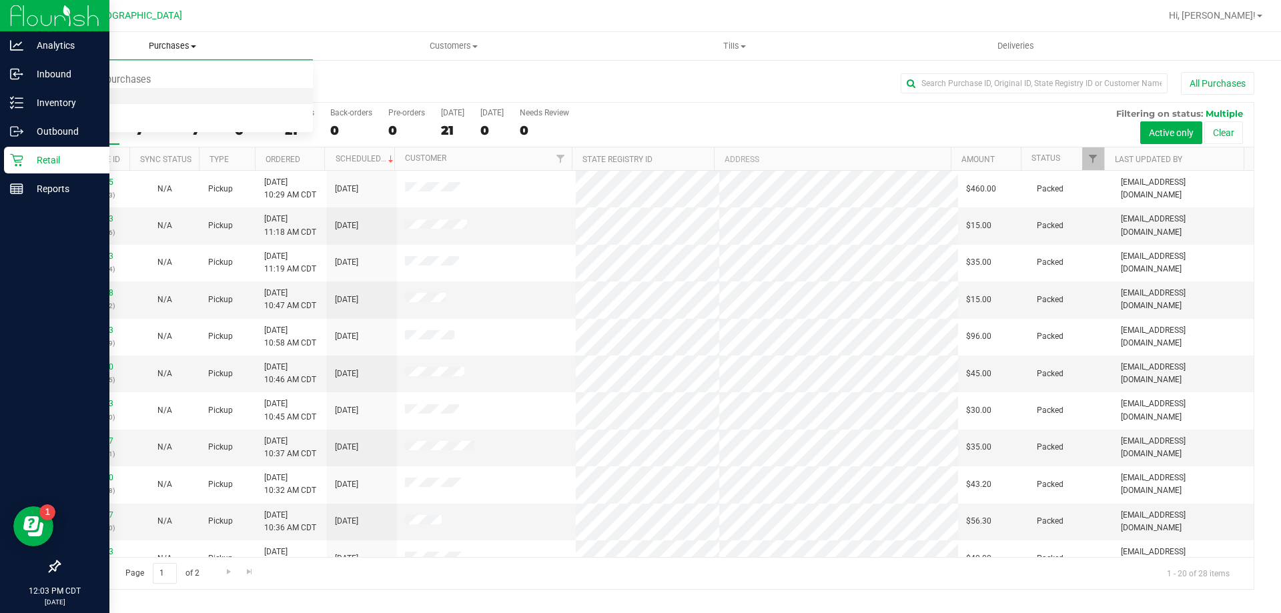
click at [88, 95] on span "Fulfillment" at bounding box center [73, 96] width 83 height 11
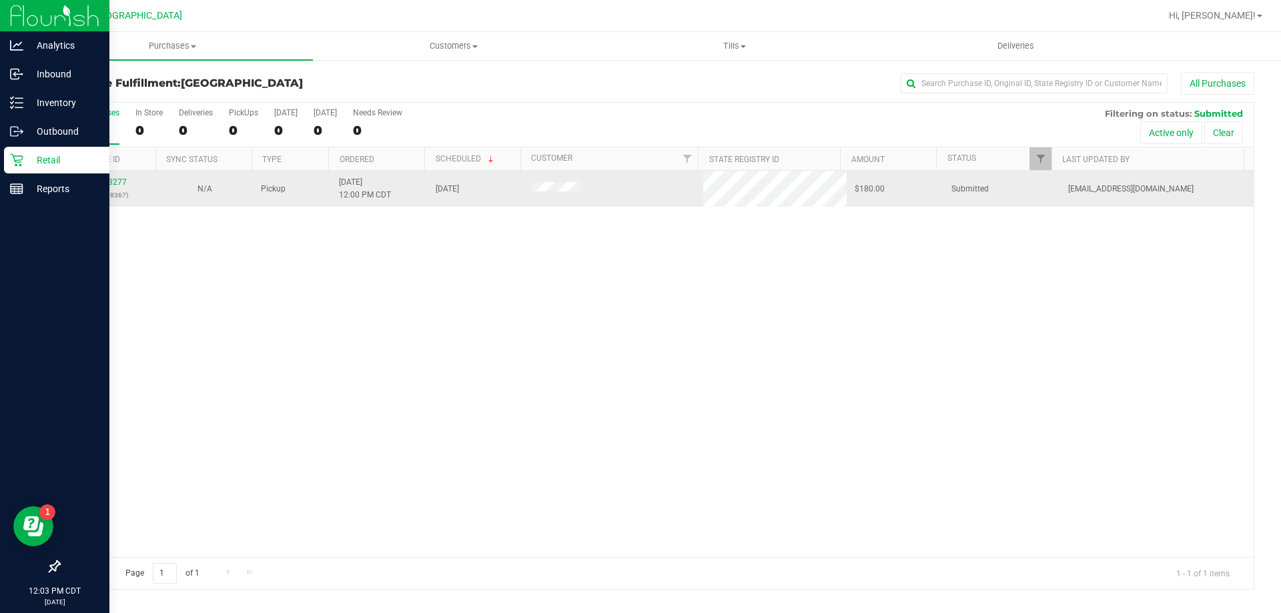
click at [107, 191] on p "(316038367)" at bounding box center [107, 195] width 81 height 13
click at [107, 184] on link "11813277" at bounding box center [107, 182] width 37 height 9
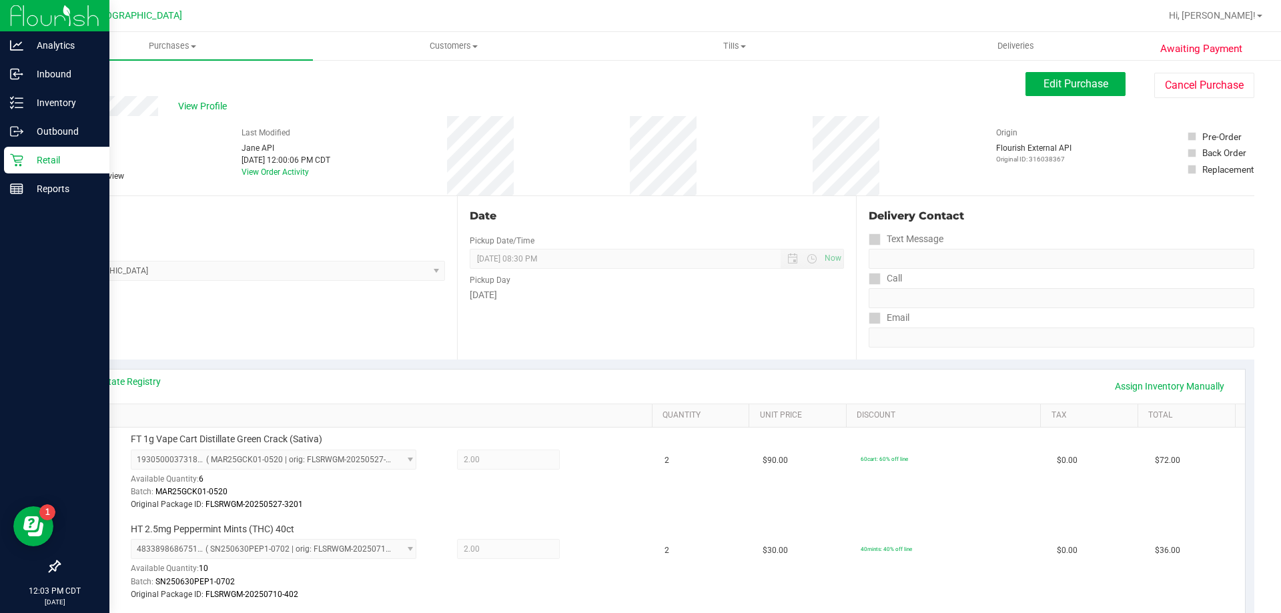
click at [78, 79] on link "Back" at bounding box center [69, 79] width 20 height 9
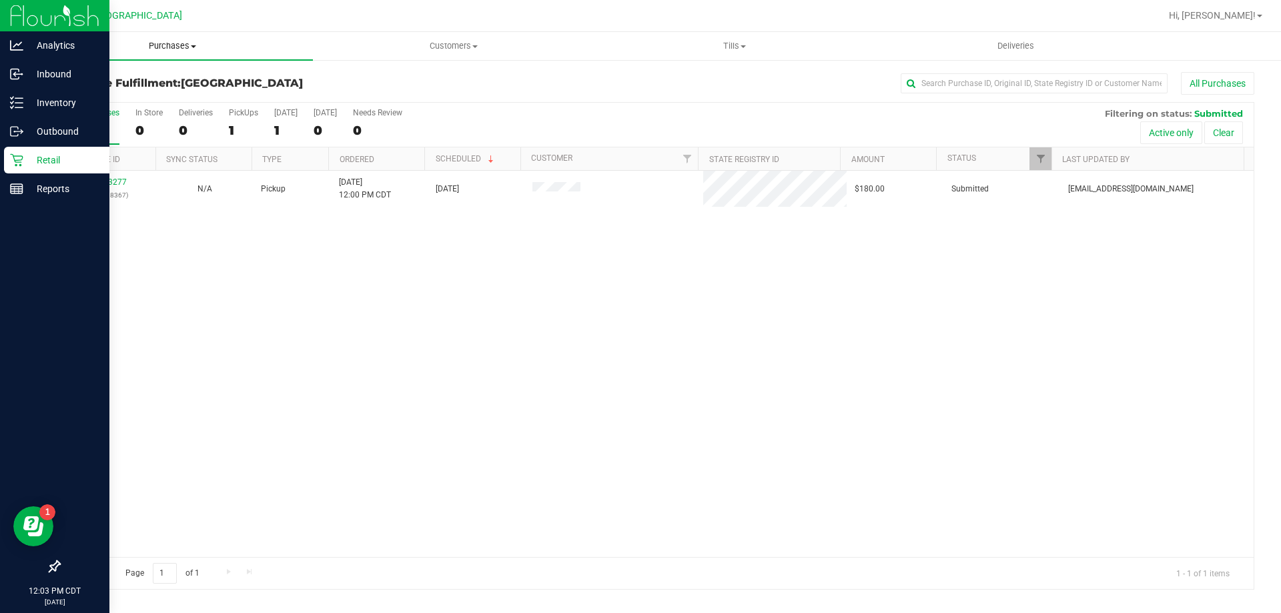
click at [245, 39] on uib-tab-heading "Purchases Summary of purchases Fulfillment All purchases" at bounding box center [172, 46] width 281 height 28
click at [344, 37] on uib-tab-heading "Customers All customers Add a new customer All physicians" at bounding box center [454, 46] width 280 height 27
click at [37, 97] on p "Inventory" at bounding box center [63, 103] width 80 height 16
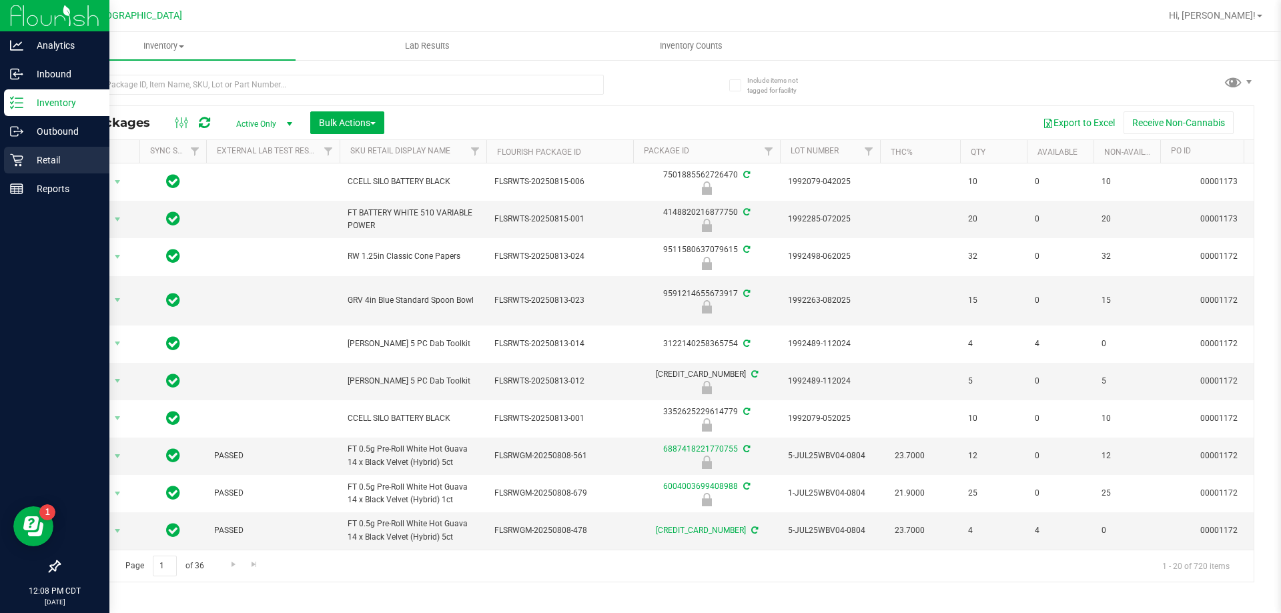
click at [11, 167] on div "Retail" at bounding box center [56, 160] width 105 height 27
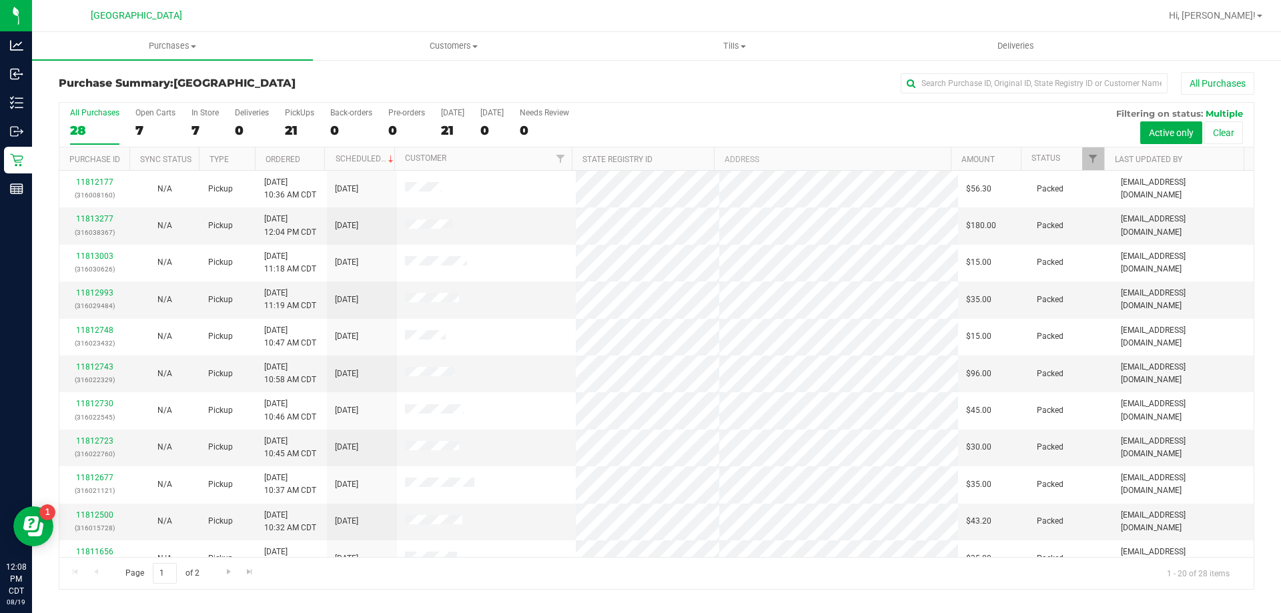
click at [277, 20] on div at bounding box center [700, 16] width 922 height 26
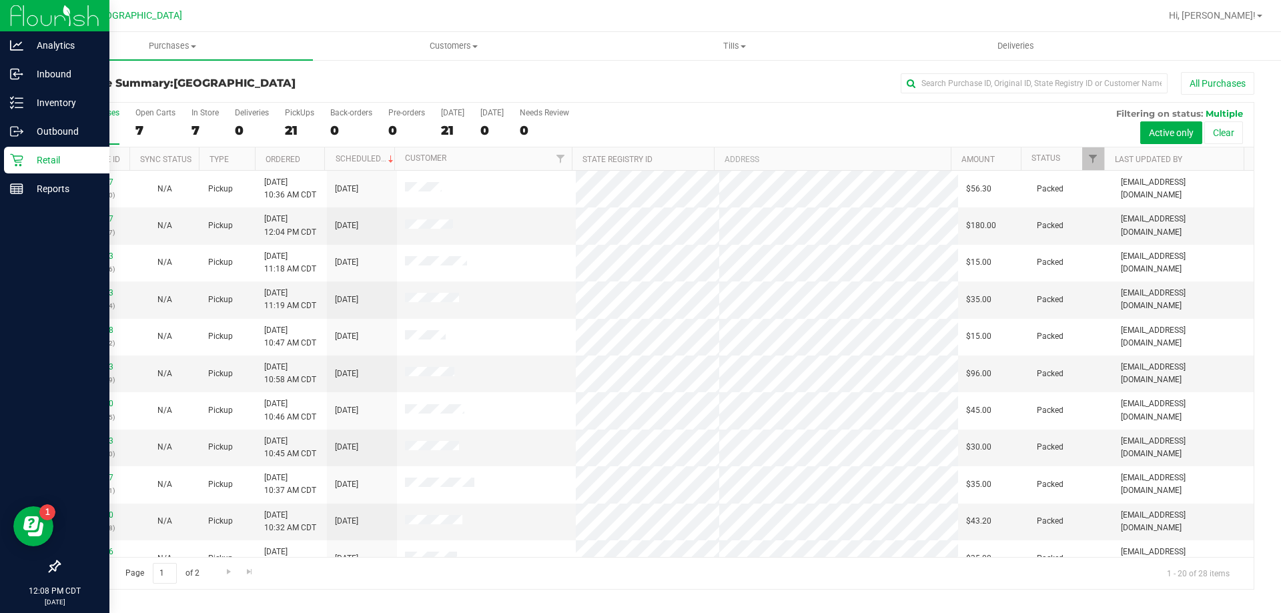
click at [36, 165] on p "Retail" at bounding box center [63, 160] width 80 height 16
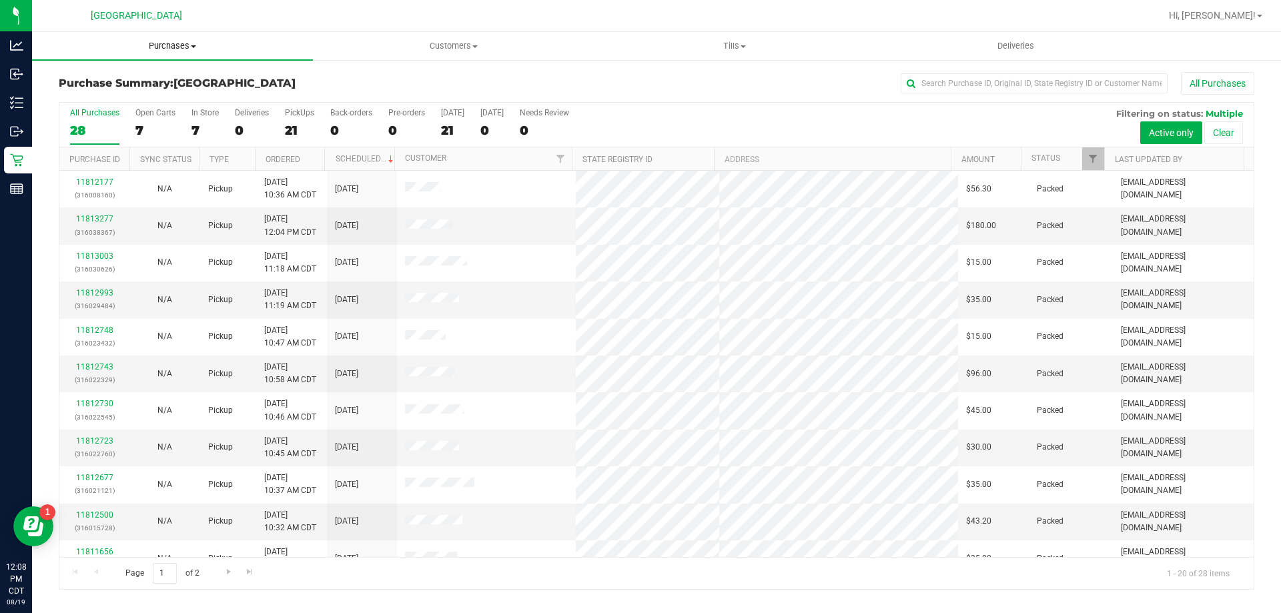
click at [198, 50] on span "Purchases" at bounding box center [172, 46] width 281 height 12
click at [93, 103] on li "Fulfillment" at bounding box center [172, 97] width 281 height 16
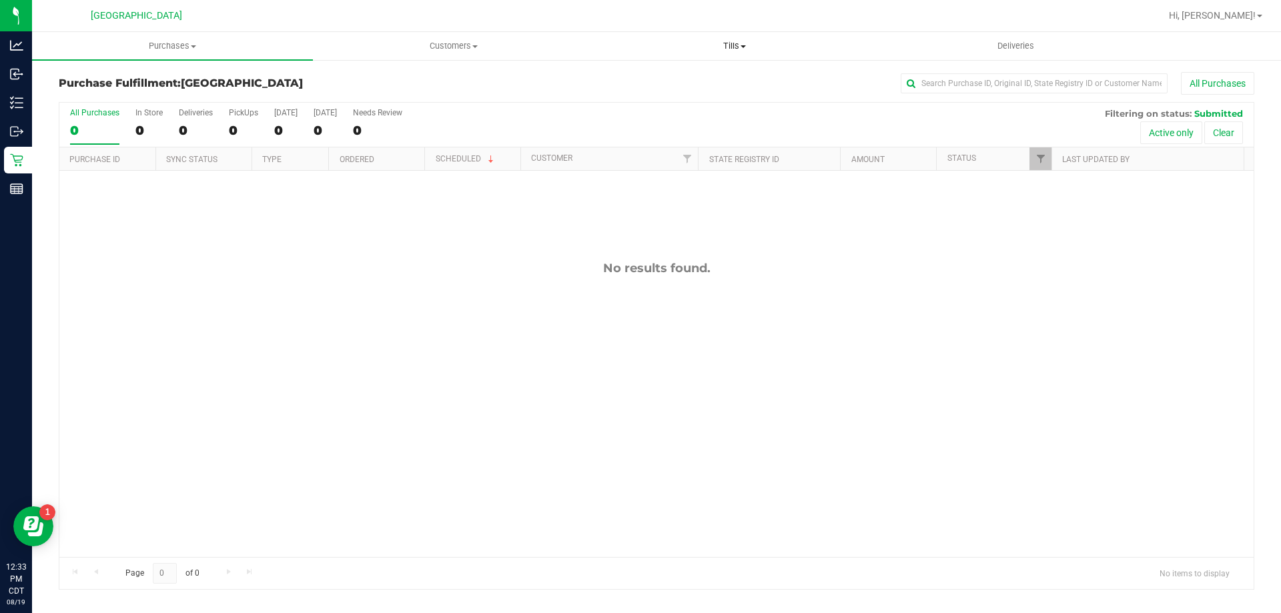
click at [737, 36] on uib-tab-heading "Tills Manage tills Reconcile e-payments" at bounding box center [735, 46] width 280 height 27
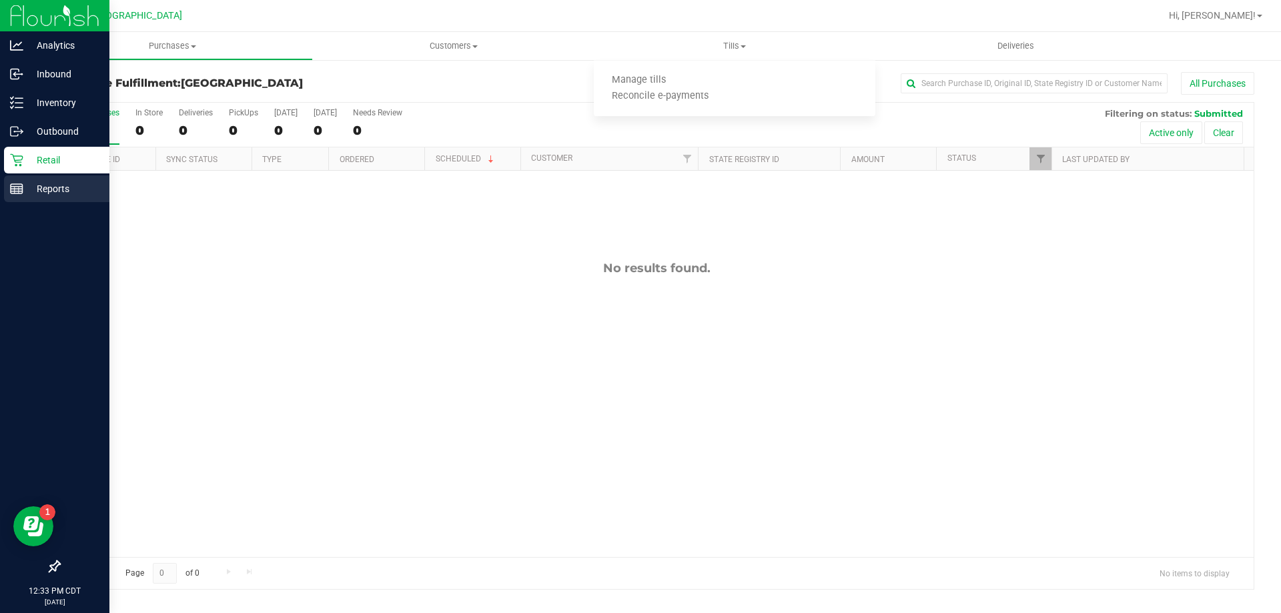
click at [55, 184] on p "Reports" at bounding box center [63, 189] width 80 height 16
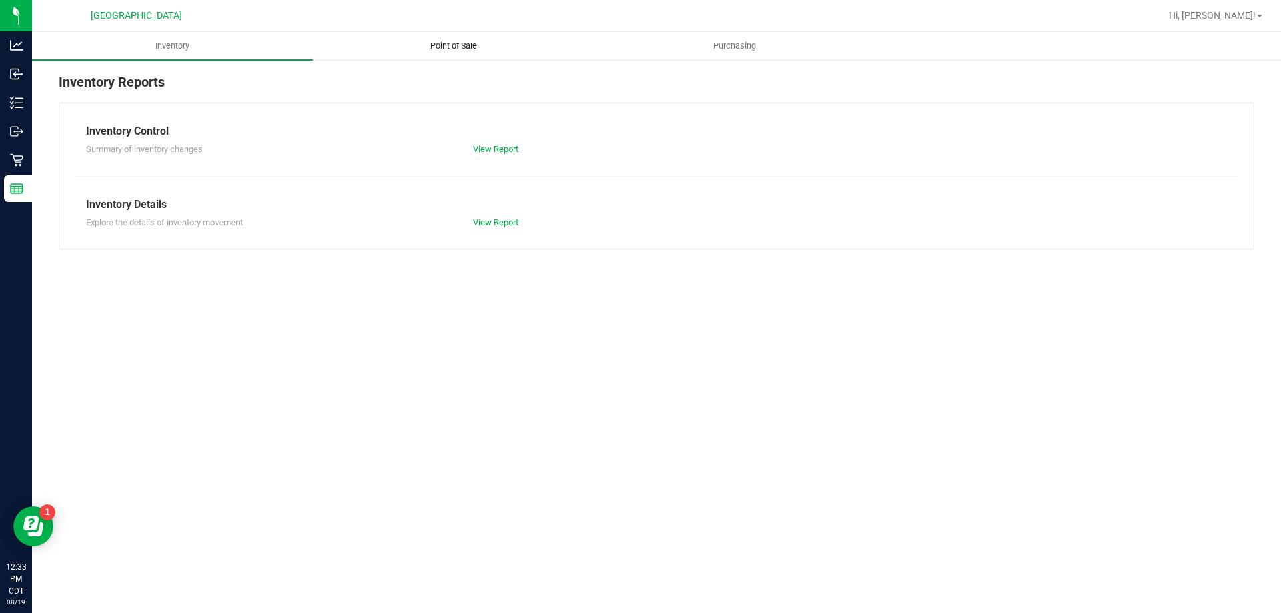
click at [481, 43] on span "Point of Sale" at bounding box center [453, 46] width 83 height 12
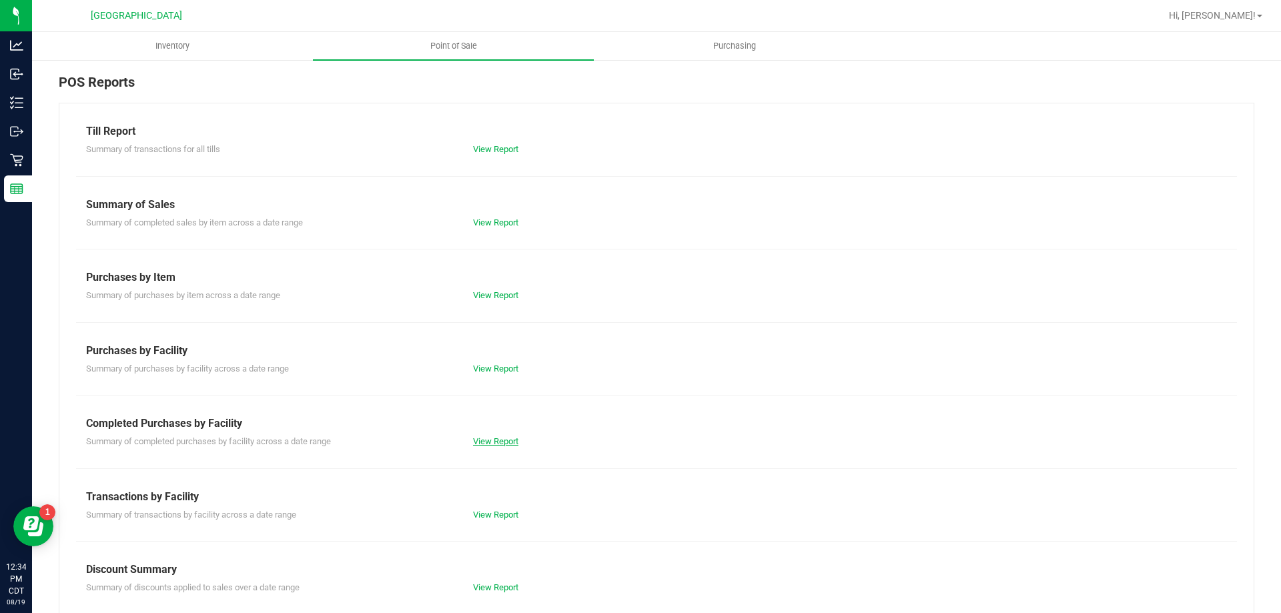
click at [503, 437] on link "View Report" at bounding box center [495, 441] width 45 height 10
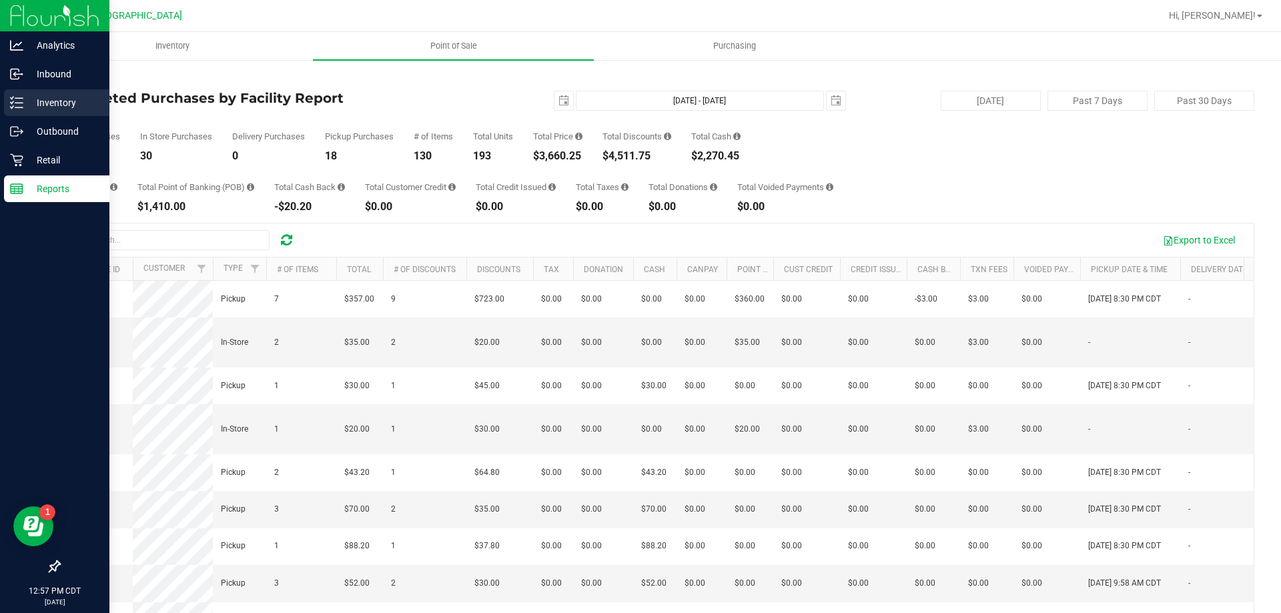
click at [50, 97] on p "Inventory" at bounding box center [63, 103] width 80 height 16
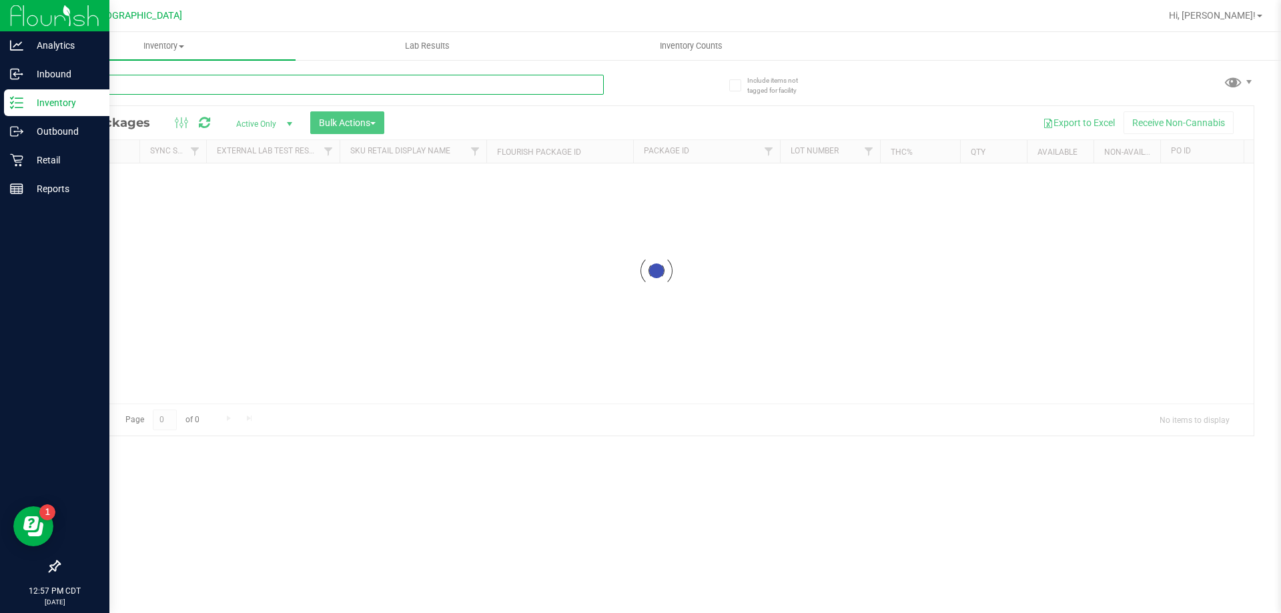
click at [226, 83] on div "Inventory All packages All inventory Waste log Create inventory Lab Results Inv…" at bounding box center [656, 322] width 1249 height 581
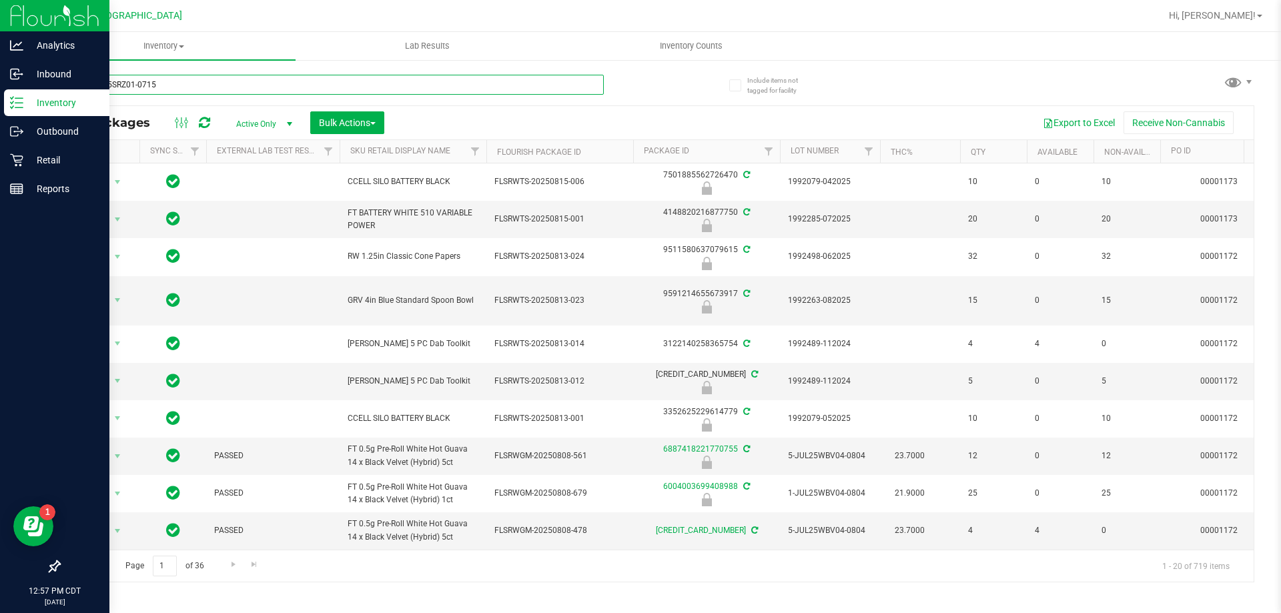
type input "W-JUL25SRZ01-0715"
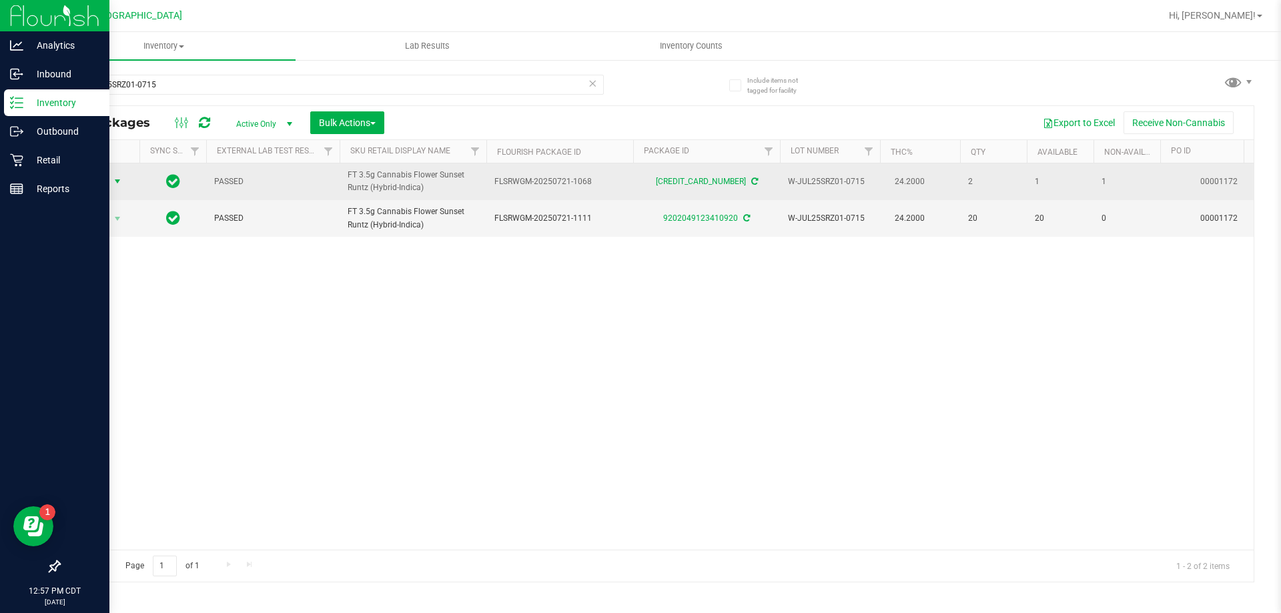
click at [115, 178] on span "select" at bounding box center [117, 181] width 11 height 11
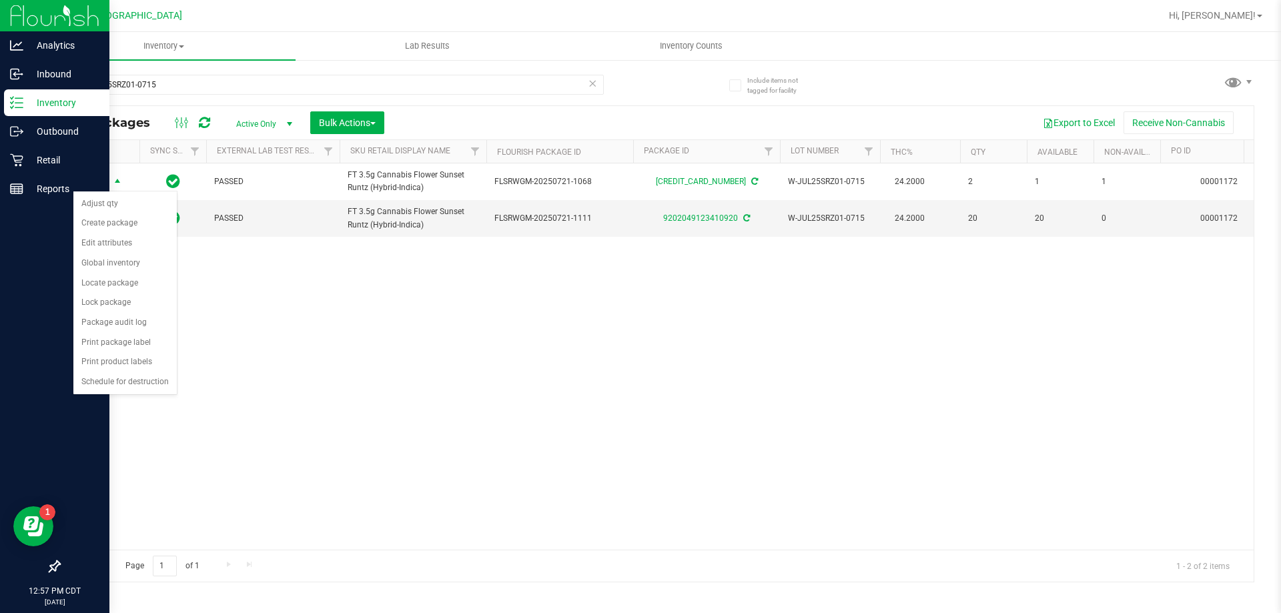
click at [895, 123] on div "Export to Excel Receive Non-Cannabis" at bounding box center [818, 122] width 849 height 23
